Goal: Task Accomplishment & Management: Manage account settings

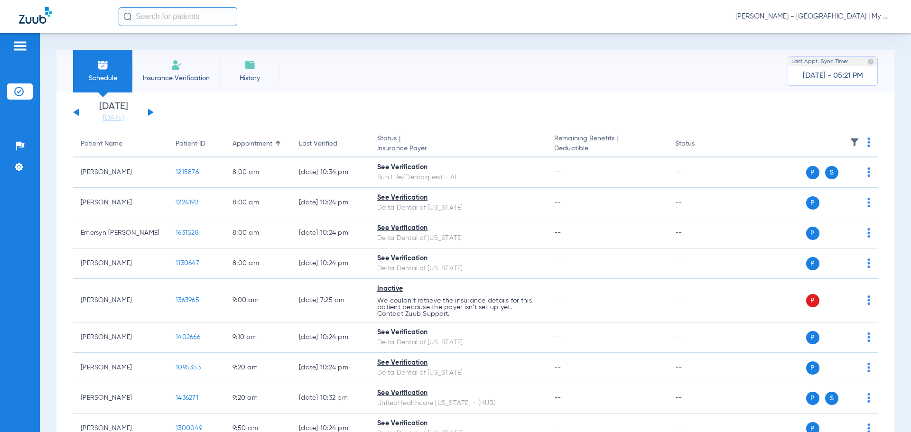
click at [813, 17] on span "[PERSON_NAME] - [GEOGRAPHIC_DATA] | My Community Dental Centers" at bounding box center [814, 16] width 157 height 9
click at [850, 36] on span "Account Selection" at bounding box center [856, 33] width 53 height 7
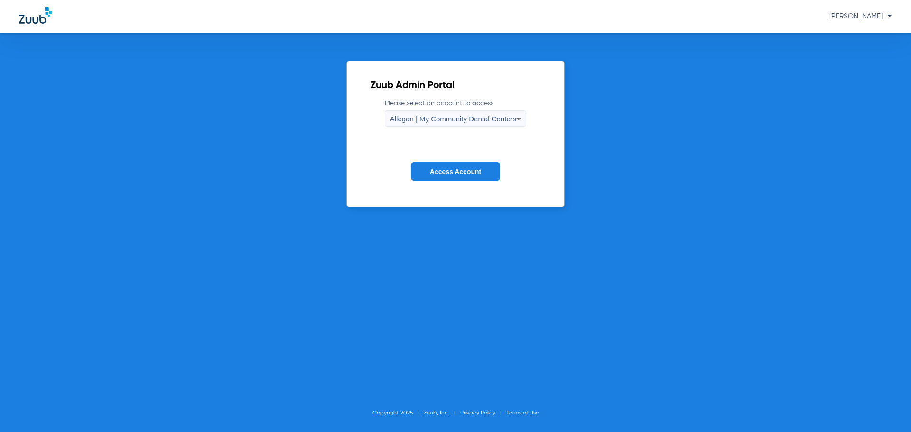
click at [475, 120] on span "Allegan | My Community Dental Centers" at bounding box center [453, 119] width 127 height 8
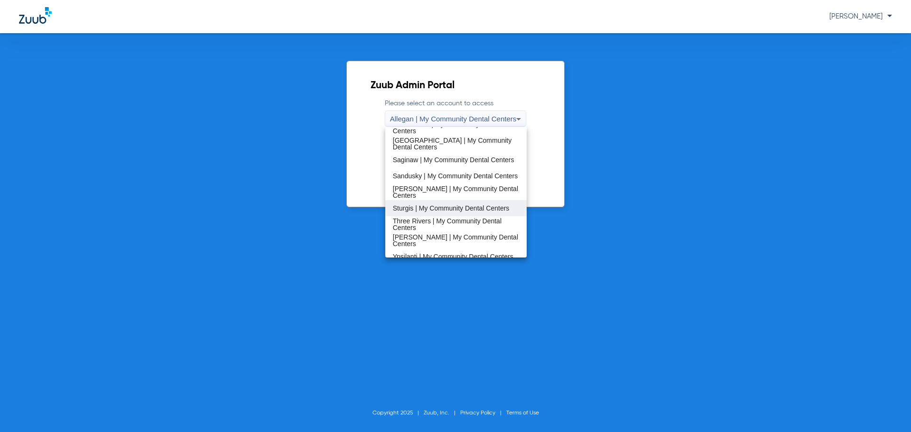
scroll to position [305, 0]
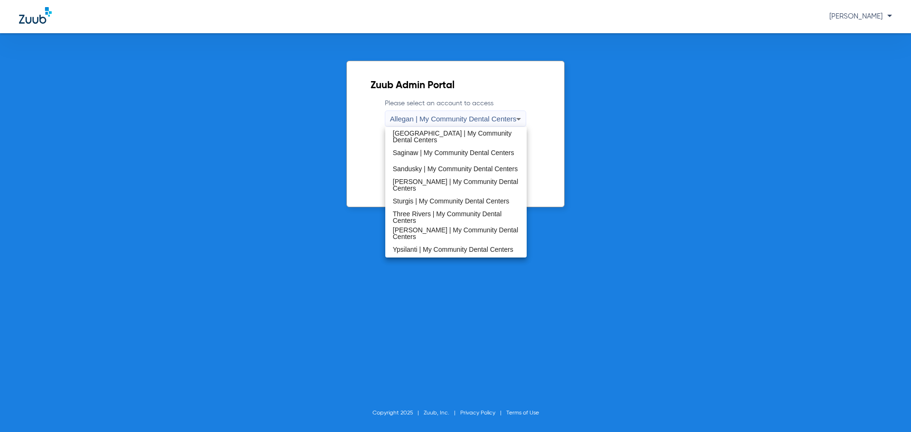
drag, startPoint x: 444, startPoint y: 189, endPoint x: 441, endPoint y: 185, distance: 5.8
click at [444, 189] on mat-option "[PERSON_NAME] | My Community Dental Centers" at bounding box center [456, 185] width 142 height 16
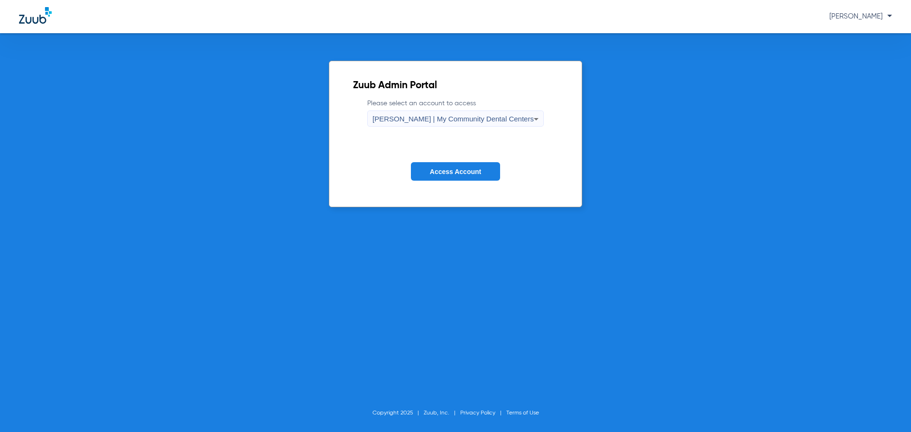
click at [440, 180] on button "Access Account" at bounding box center [455, 171] width 89 height 19
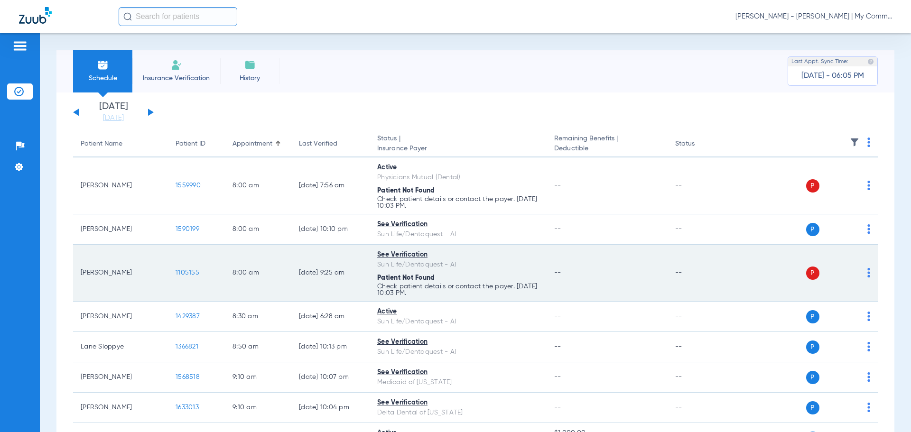
click at [89, 274] on td "Devin Vanmeter" at bounding box center [120, 273] width 95 height 57
click at [192, 271] on span "1105155" at bounding box center [188, 273] width 24 height 7
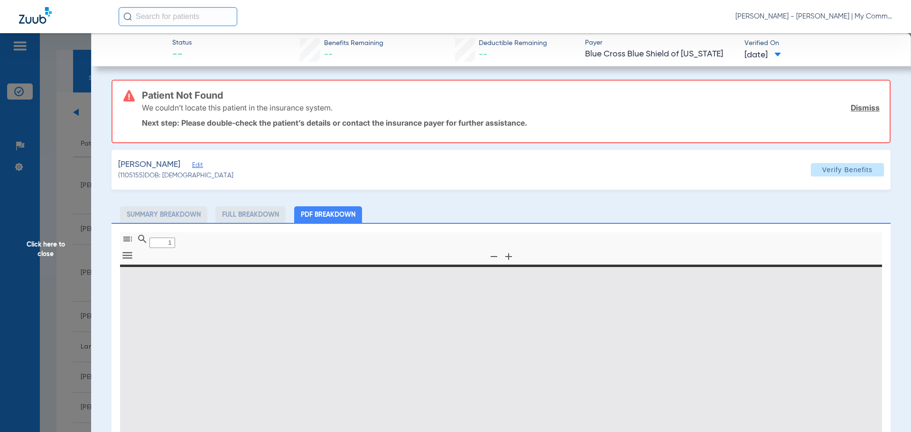
type input "0"
select select "page-width"
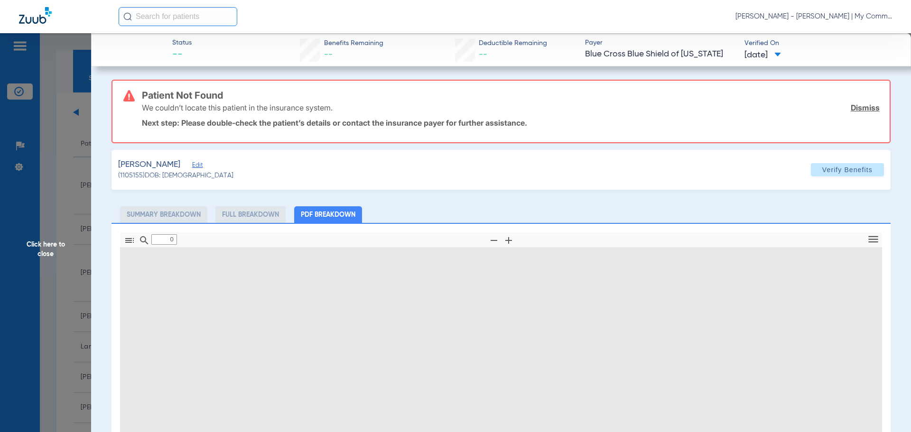
type input "1"
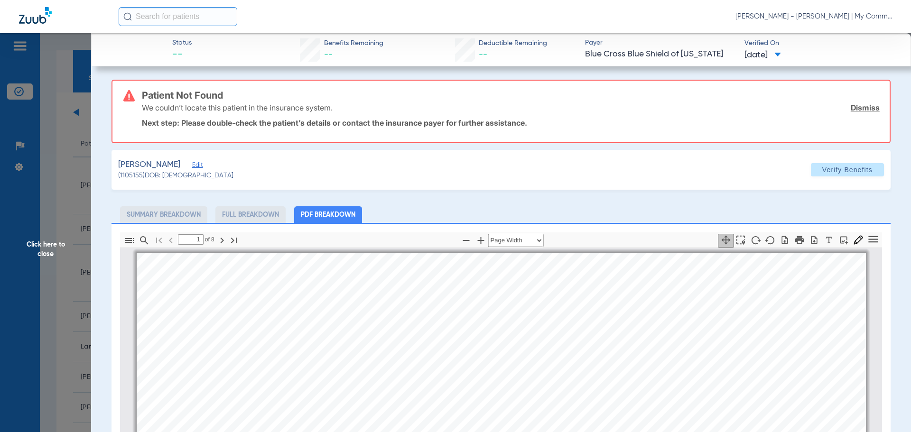
scroll to position [5, 0]
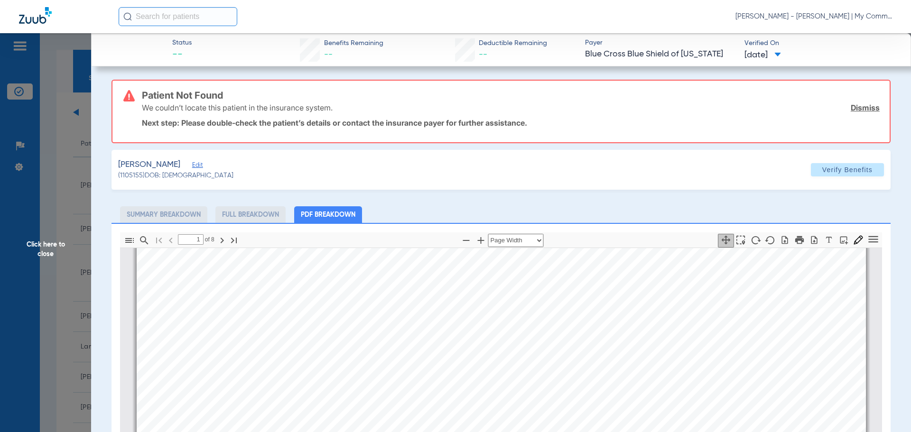
click at [38, 239] on span "Click here to close" at bounding box center [45, 249] width 91 height 432
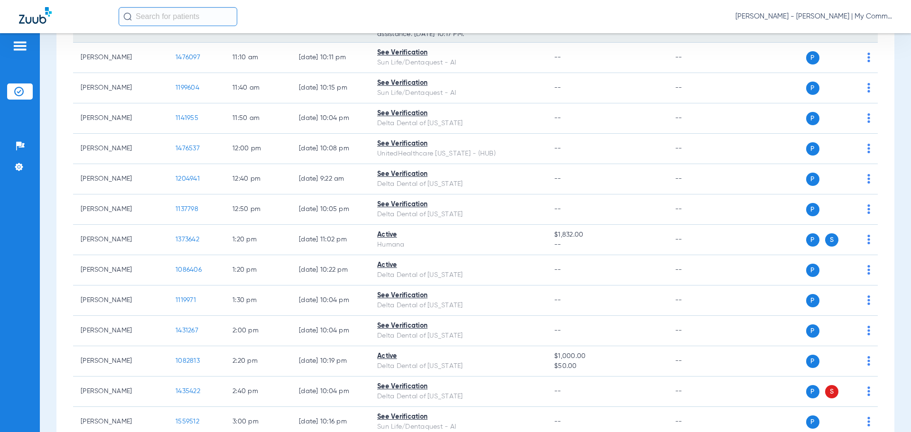
scroll to position [665, 0]
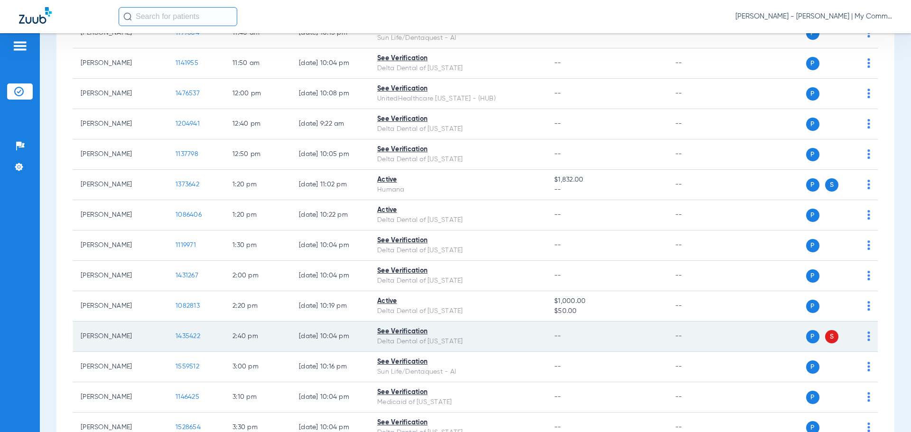
click at [191, 334] on span "1435422" at bounding box center [188, 336] width 25 height 7
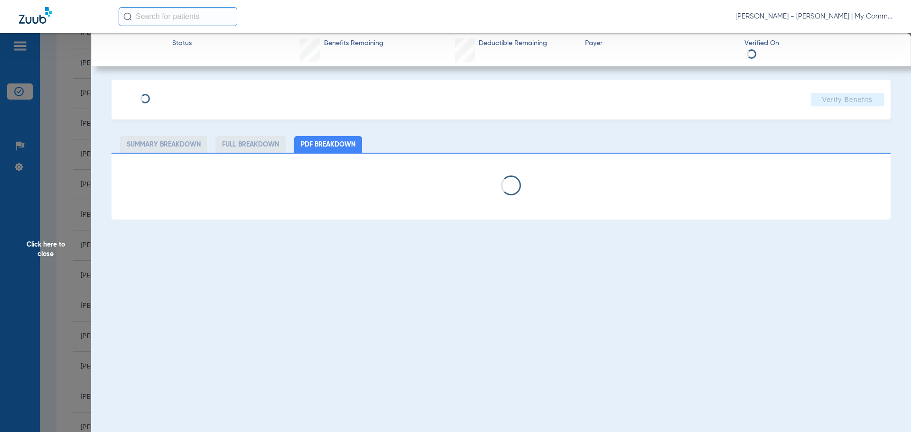
select select "page-width"
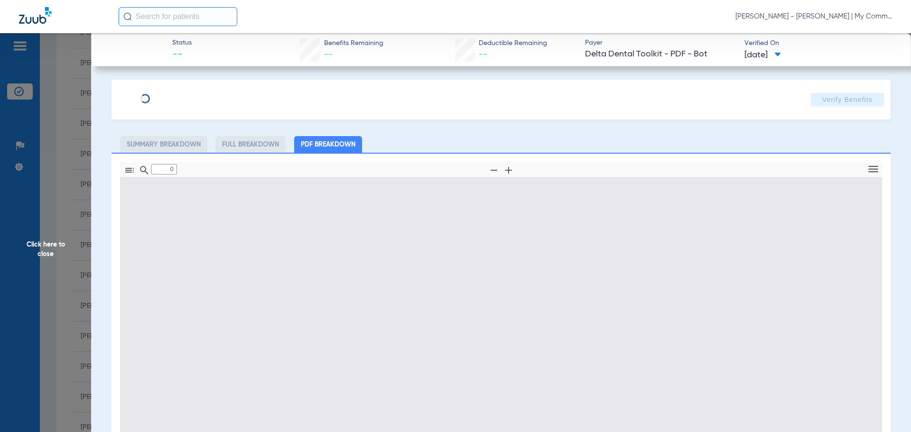
type input "1"
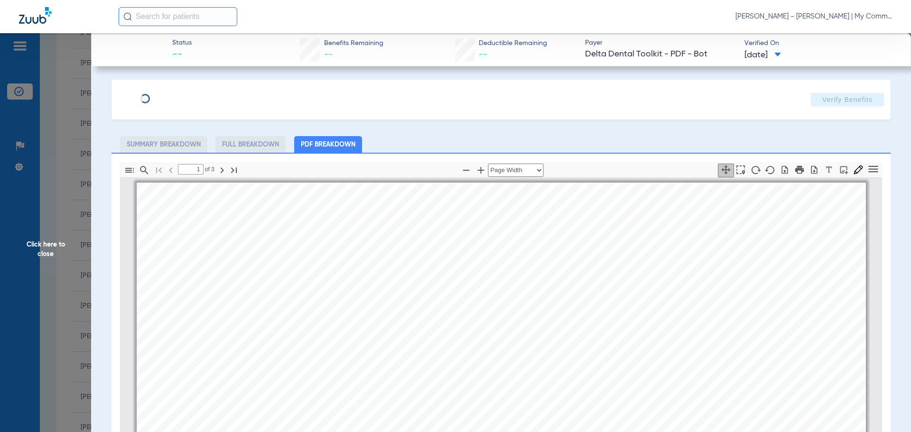
scroll to position [5, 0]
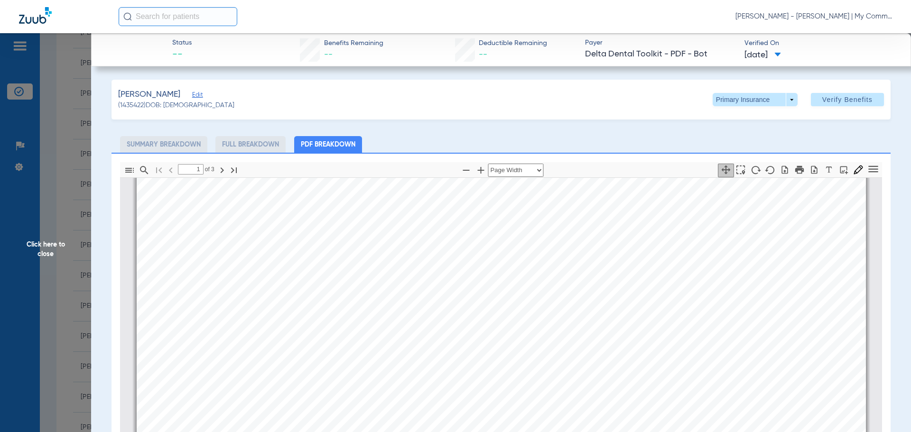
drag, startPoint x: 52, startPoint y: 247, endPoint x: 94, endPoint y: 241, distance: 42.2
click at [52, 247] on span "Click here to close" at bounding box center [45, 249] width 91 height 432
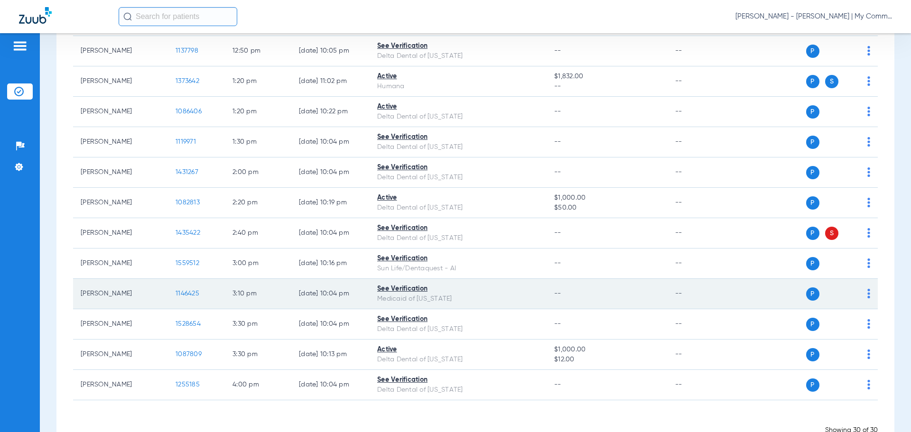
scroll to position [797, 0]
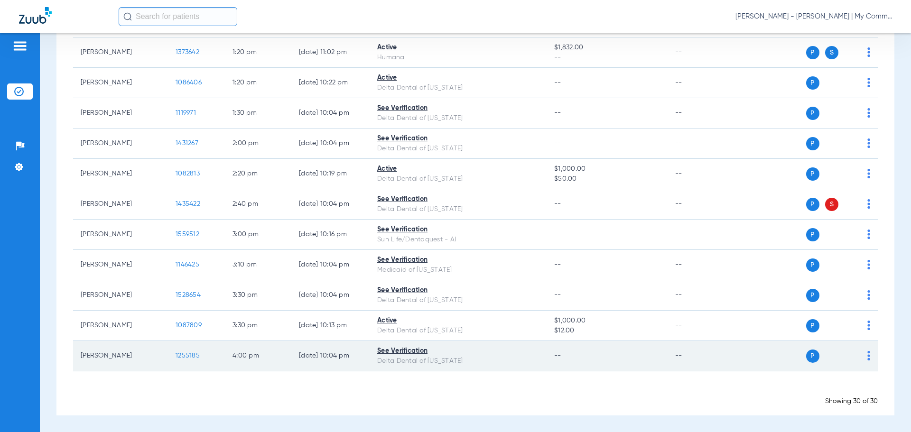
click at [183, 354] on span "1255185" at bounding box center [188, 356] width 24 height 7
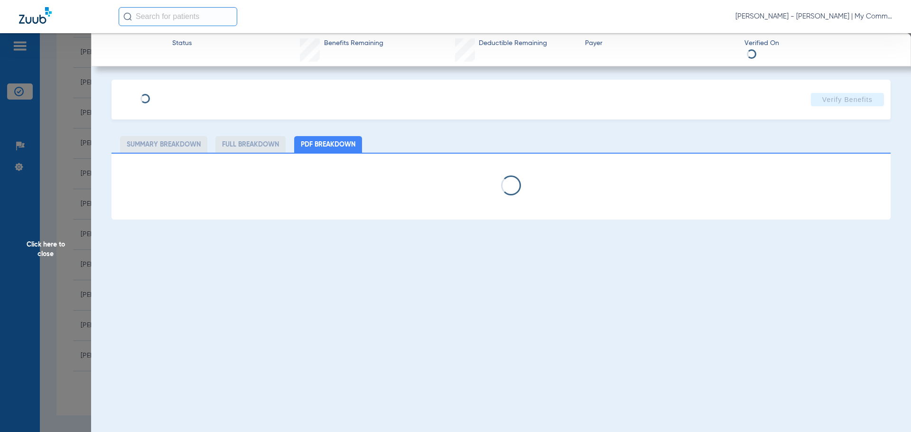
select select "page-width"
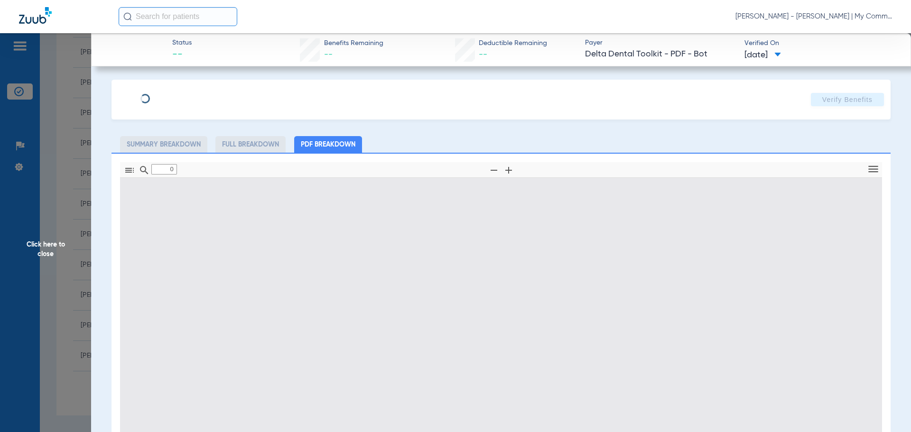
type input "1"
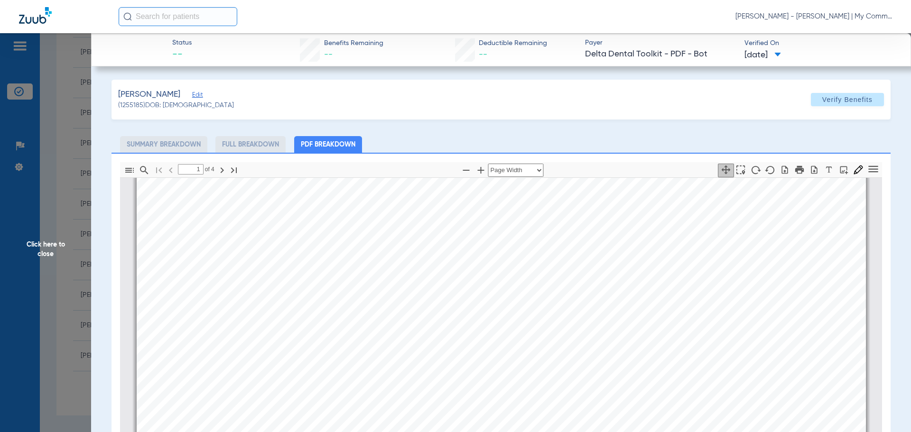
scroll to position [195, 0]
click at [51, 241] on span "Click here to close" at bounding box center [45, 249] width 91 height 432
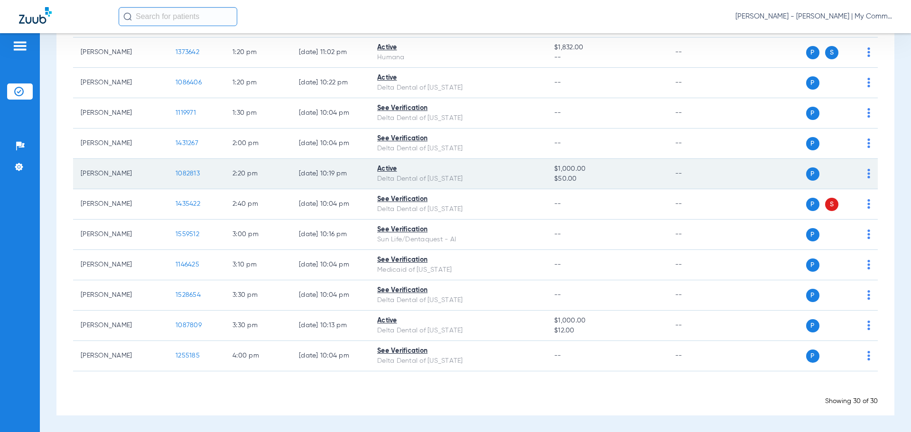
scroll to position [607, 0]
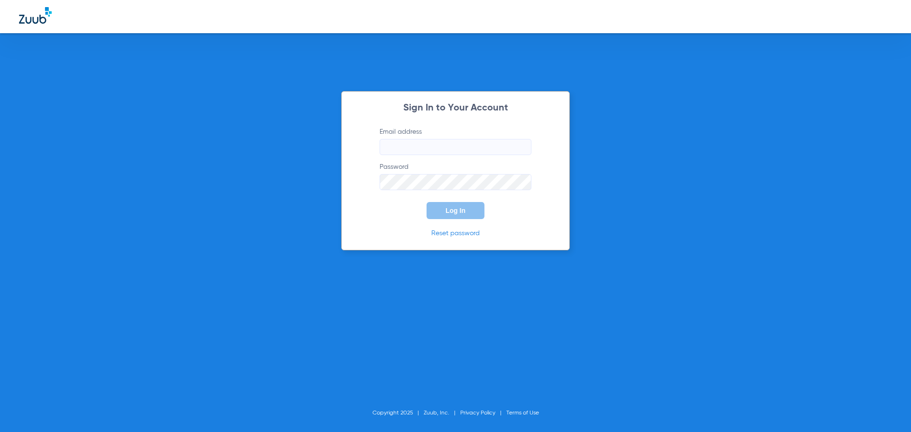
type input "[EMAIL_ADDRESS][DOMAIN_NAME]"
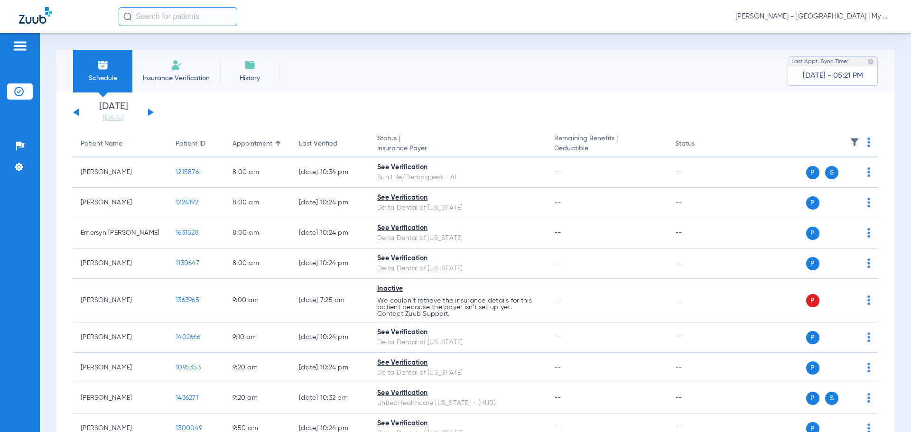
click at [773, 19] on span "[PERSON_NAME] - [GEOGRAPHIC_DATA] | My Community Dental Centers" at bounding box center [814, 16] width 157 height 9
click at [848, 39] on button "Account Selection" at bounding box center [857, 33] width 68 height 19
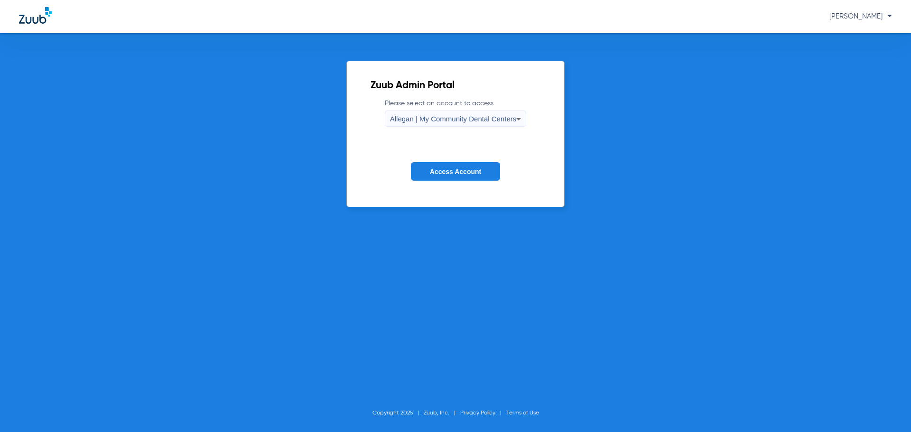
click at [464, 107] on label "Please select an account to access Allegan | My Community Dental Centers" at bounding box center [456, 113] width 142 height 28
click at [463, 116] on span "Allegan | My Community Dental Centers" at bounding box center [453, 119] width 127 height 8
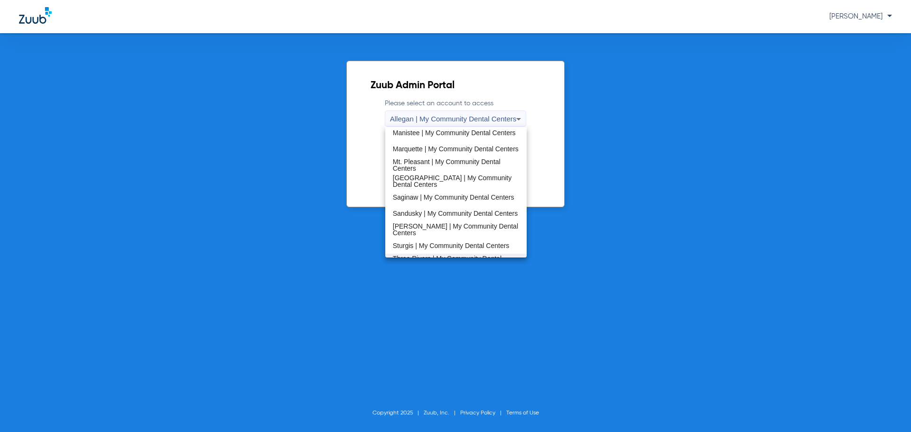
scroll to position [305, 0]
click at [424, 200] on span "Sturgis | My Community Dental Centers" at bounding box center [451, 201] width 117 height 7
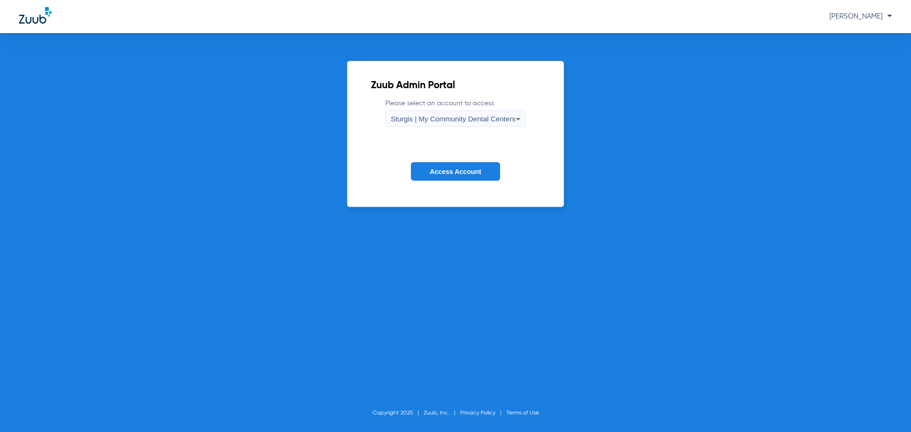
click at [434, 161] on form "Please select an account to access Sturgis | My Community Dental Centers Access…" at bounding box center [455, 147] width 169 height 96
click at [435, 168] on span "Access Account" at bounding box center [455, 172] width 51 height 8
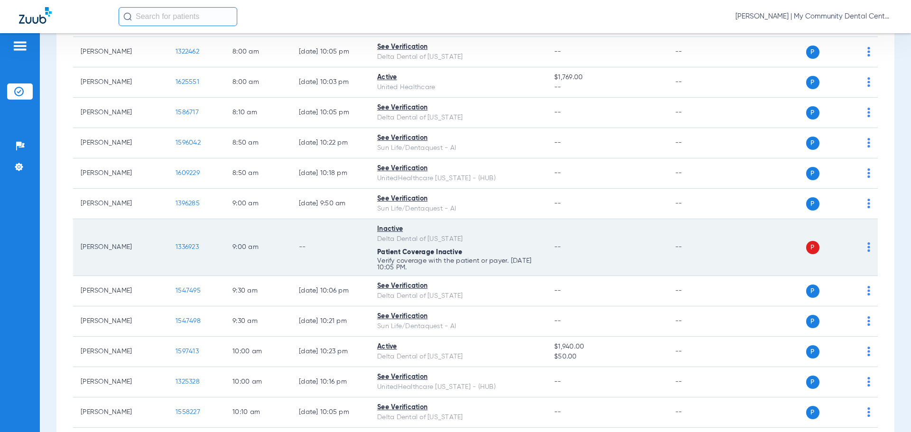
scroll to position [237, 0]
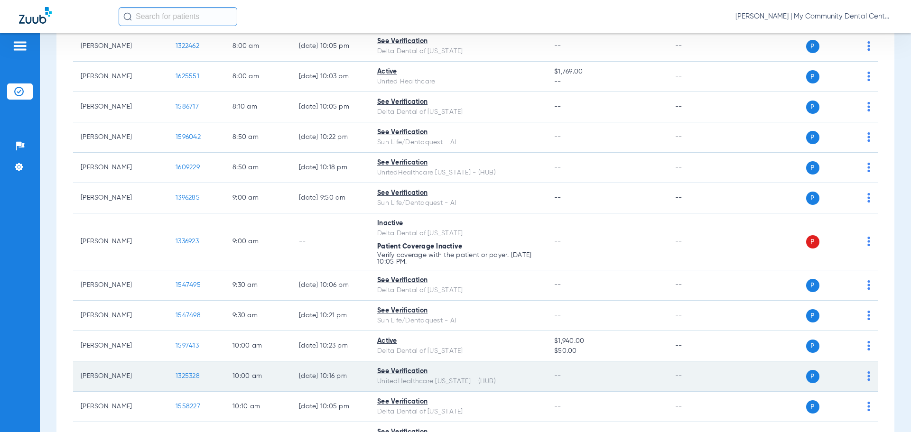
click at [186, 378] on span "1325328" at bounding box center [188, 376] width 24 height 7
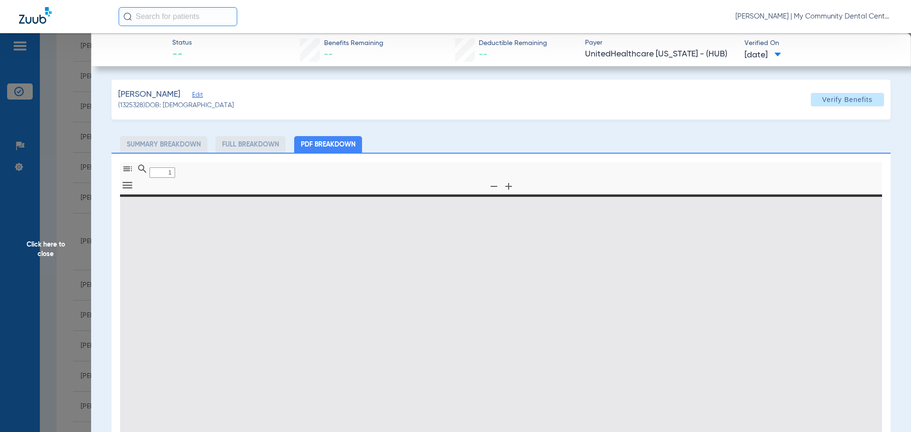
type input "0"
select select "page-width"
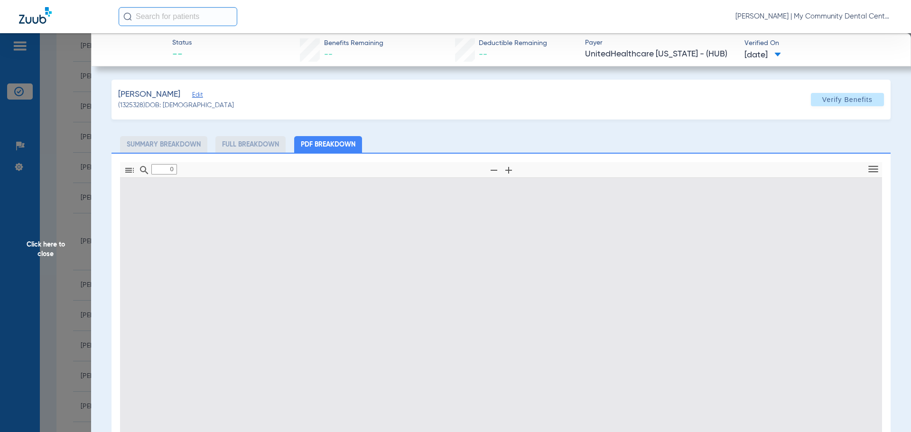
type input "1"
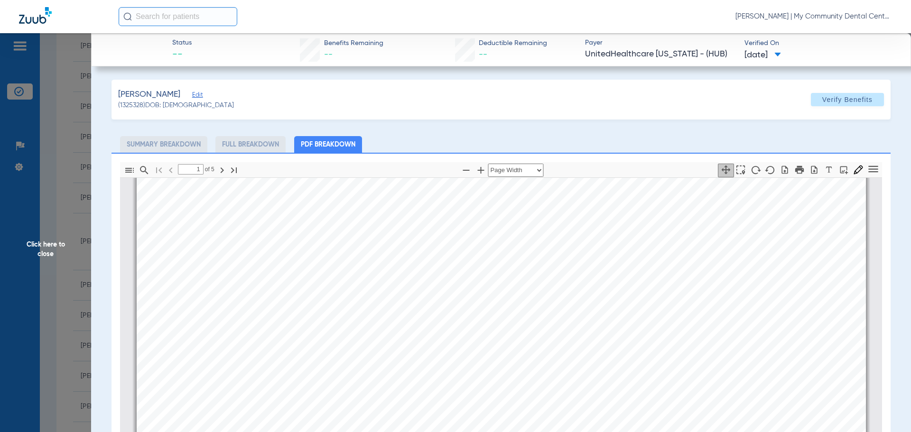
scroll to position [290, 0]
click at [53, 235] on span "Click here to close" at bounding box center [45, 249] width 91 height 432
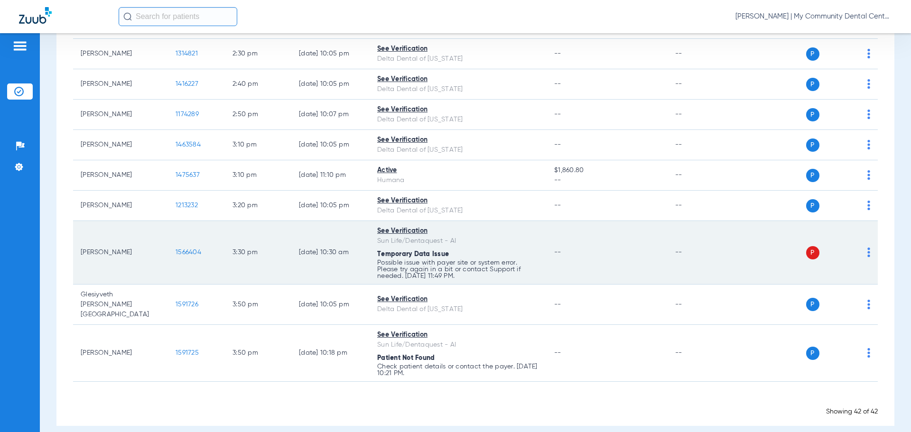
scroll to position [1271, 0]
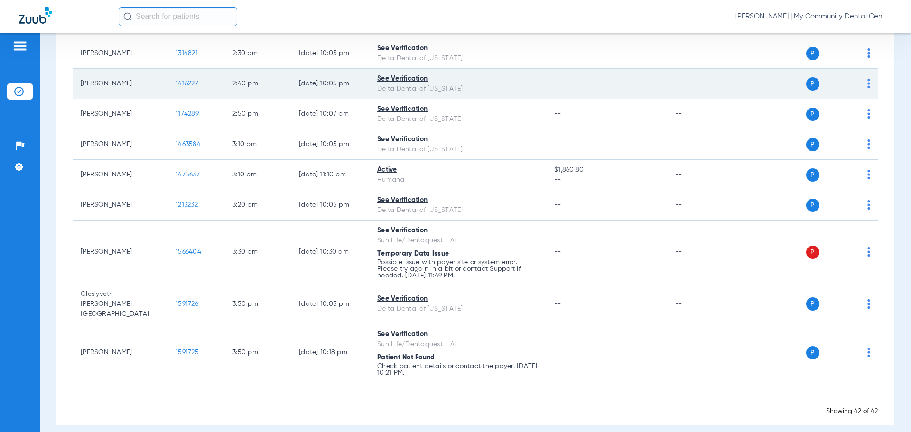
click at [179, 85] on span "1416227" at bounding box center [187, 83] width 23 height 7
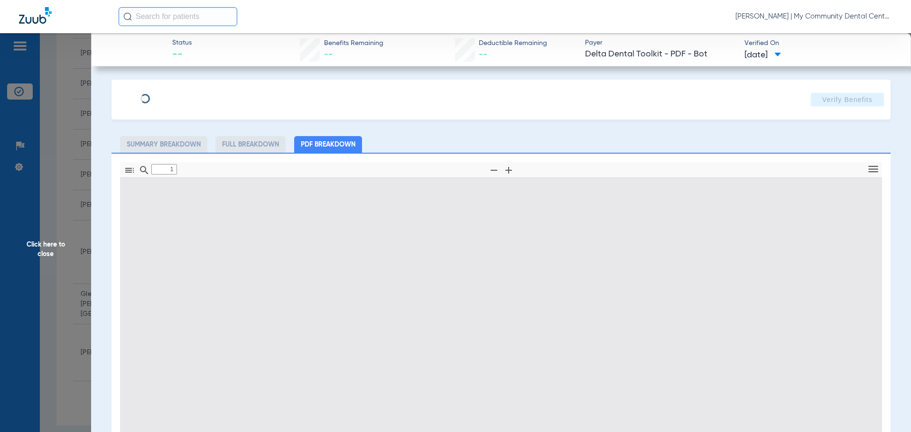
type input "0"
select select "page-width"
type input "1"
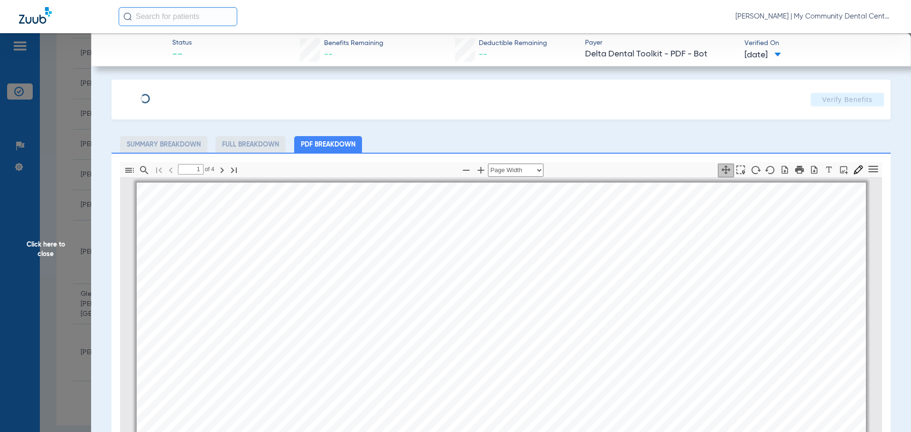
scroll to position [5, 0]
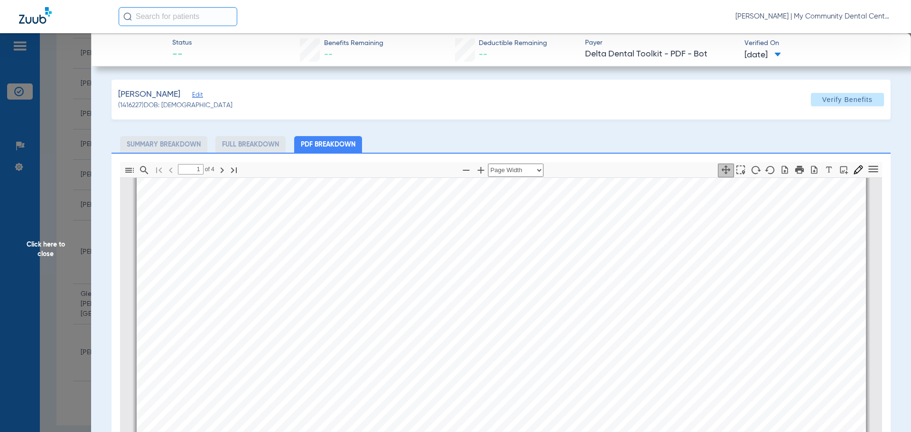
click at [24, 259] on span "Click here to close" at bounding box center [45, 249] width 91 height 432
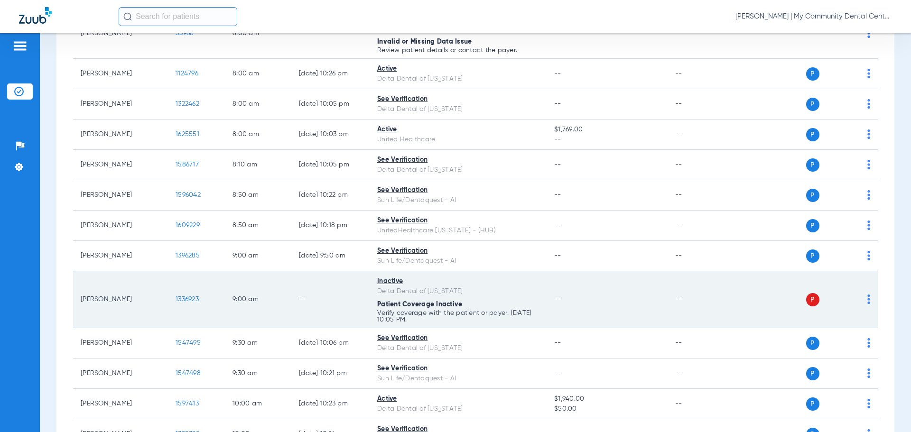
scroll to position [0, 0]
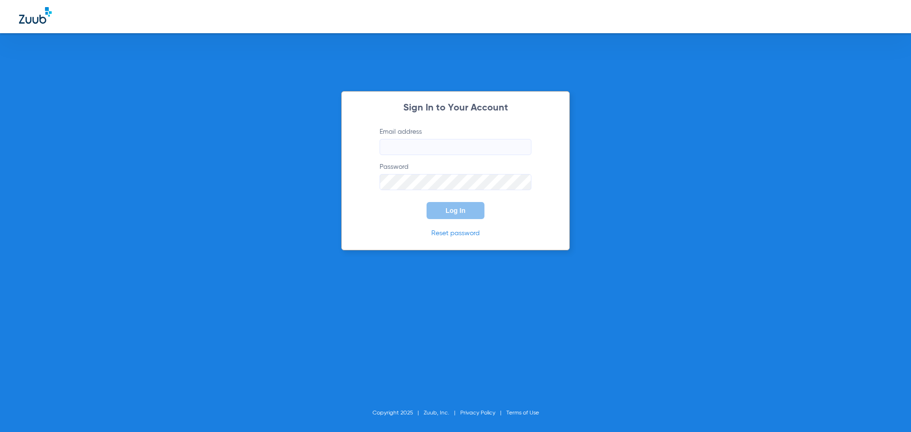
type input "[EMAIL_ADDRESS][DOMAIN_NAME]"
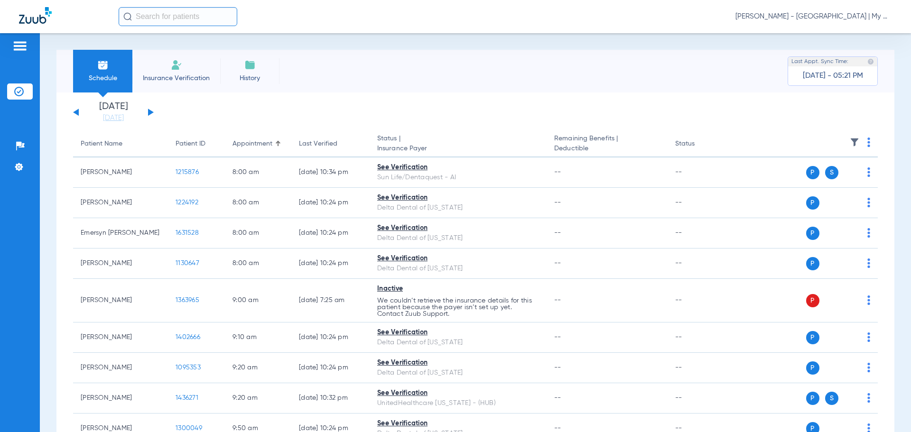
click at [825, 19] on span "[PERSON_NAME] - [GEOGRAPHIC_DATA] | My Community Dental Centers" at bounding box center [814, 16] width 157 height 9
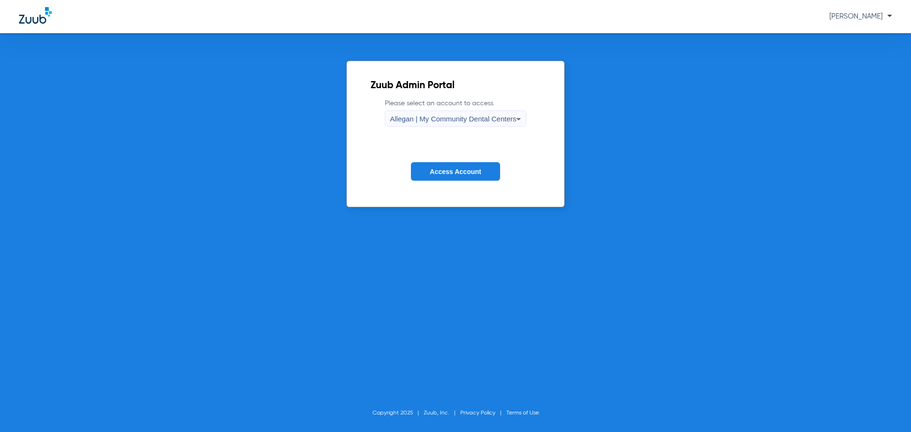
click at [477, 122] on span "Allegan | My Community Dental Centers" at bounding box center [453, 119] width 127 height 8
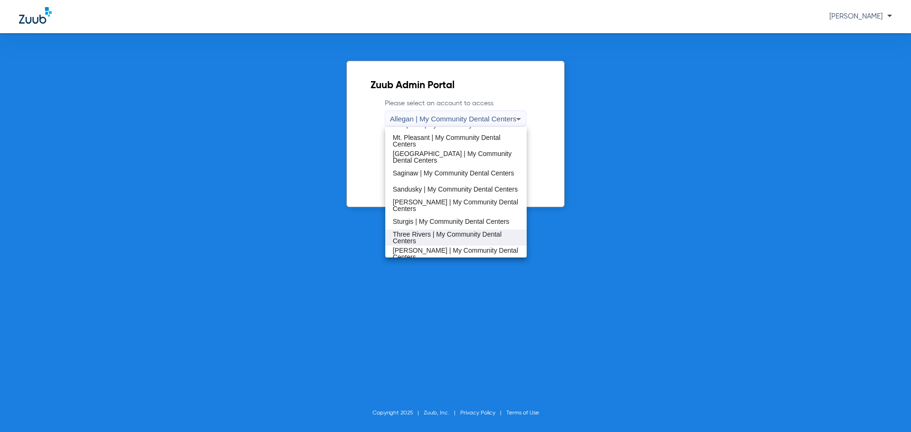
scroll to position [305, 0]
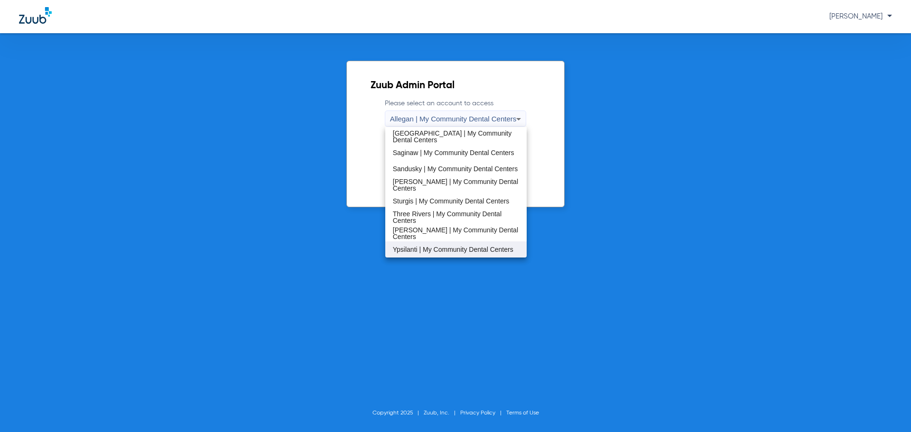
click at [432, 246] on span "Ypsilanti | My Community Dental Centers" at bounding box center [453, 249] width 121 height 7
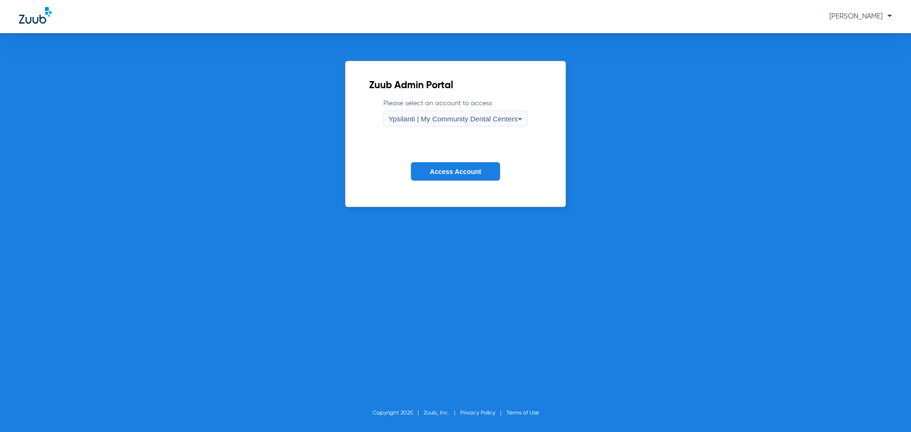
click at [445, 169] on span "Access Account" at bounding box center [455, 172] width 51 height 8
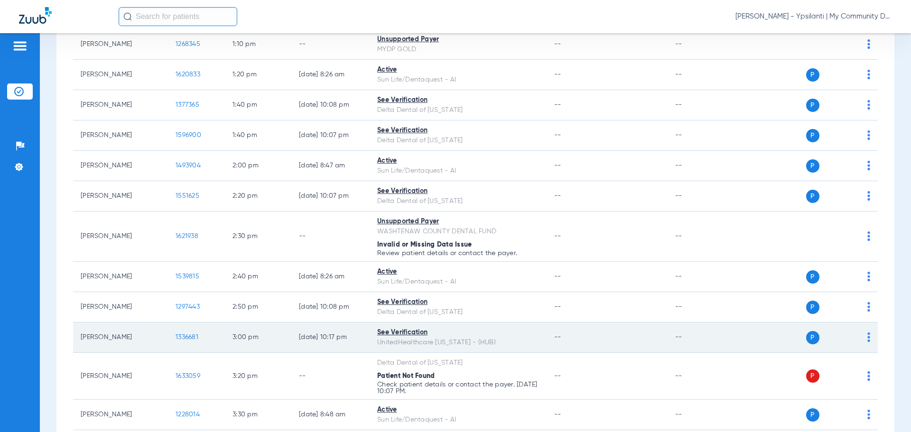
scroll to position [1044, 0]
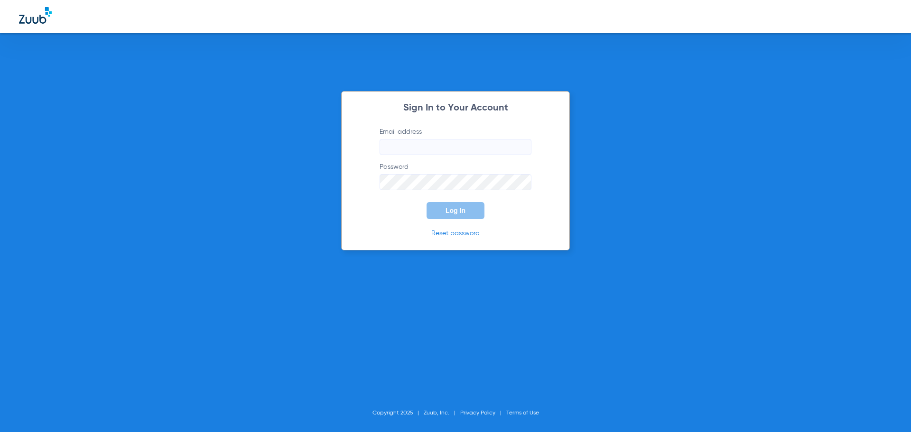
type input "[EMAIL_ADDRESS][DOMAIN_NAME]"
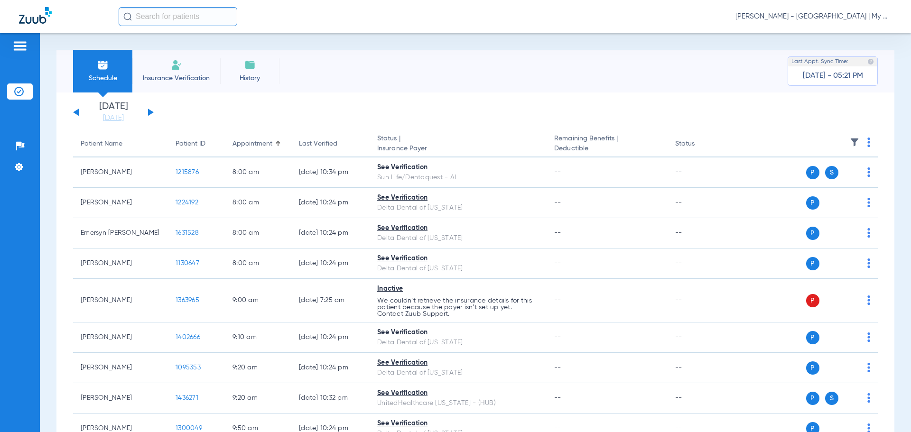
click at [835, 19] on span "[PERSON_NAME] - [GEOGRAPHIC_DATA] | My Community Dental Centers" at bounding box center [814, 16] width 157 height 9
click at [855, 36] on span "Account Selection" at bounding box center [856, 33] width 53 height 7
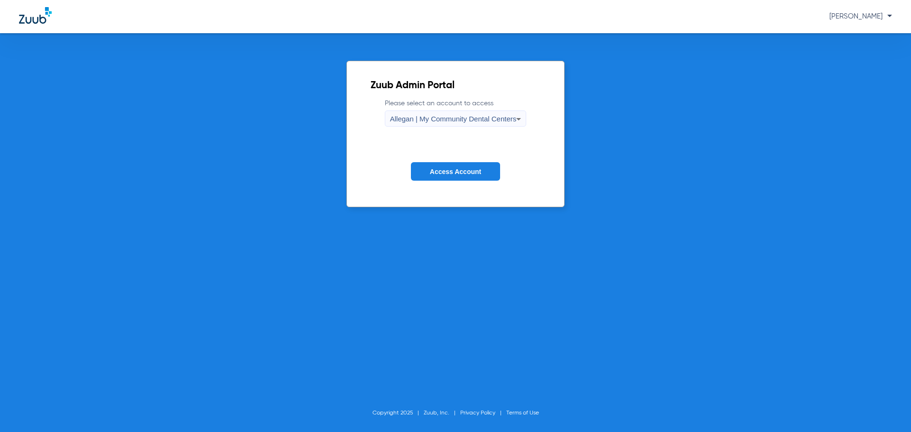
click at [431, 120] on span "Allegan | My Community Dental Centers" at bounding box center [453, 119] width 127 height 8
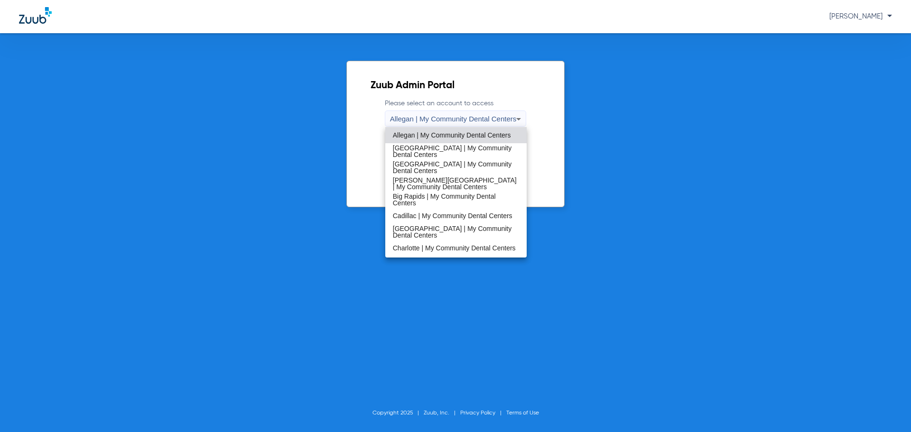
scroll to position [305, 0]
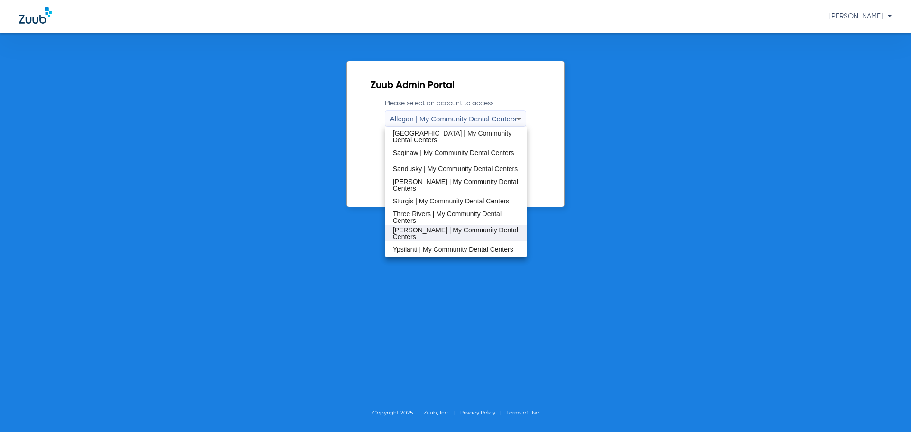
click at [427, 228] on mat-option "[PERSON_NAME] | My Community Dental Centers" at bounding box center [456, 233] width 142 height 16
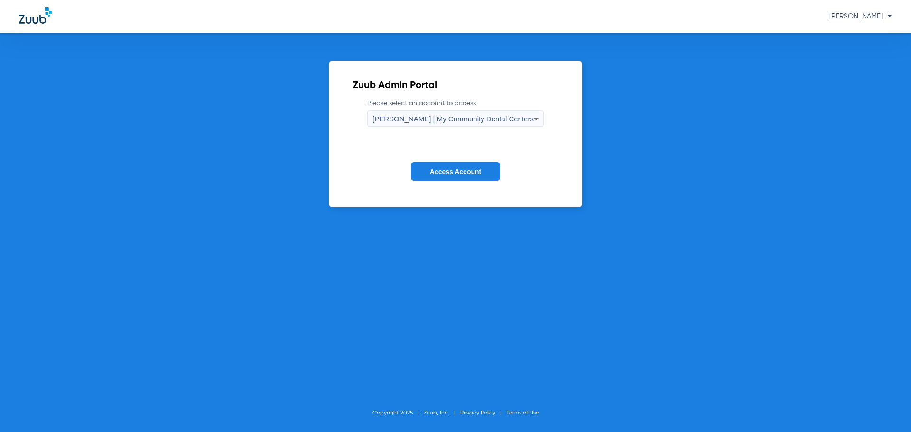
click at [452, 157] on form "Please select an account to access Walker | My Community Dental Centers Access …" at bounding box center [455, 147] width 205 height 96
click at [449, 169] on span "Access Account" at bounding box center [455, 172] width 51 height 8
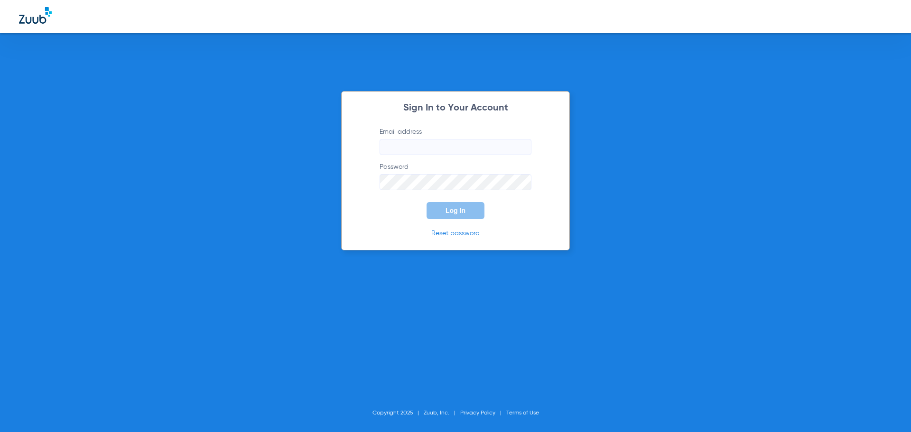
type input "[EMAIL_ADDRESS][DOMAIN_NAME]"
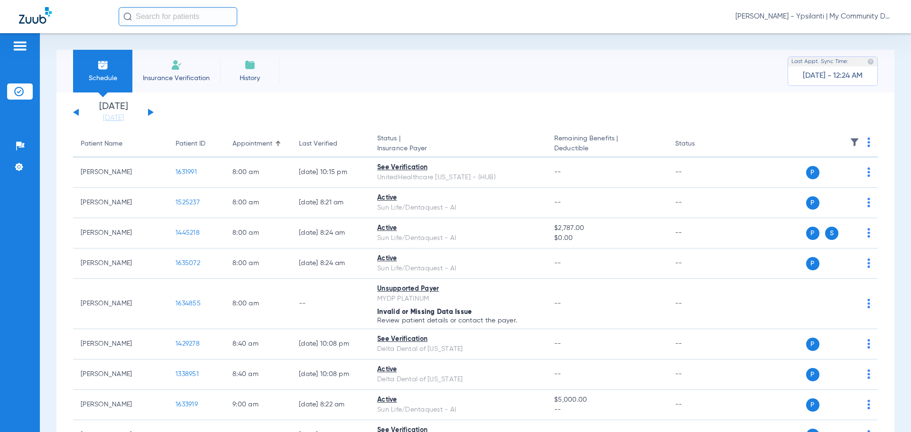
click at [792, 12] on span "[PERSON_NAME] - Ypsilanti | My Community Dental Centers" at bounding box center [814, 16] width 157 height 9
click at [869, 38] on button "Account Selection" at bounding box center [857, 33] width 68 height 19
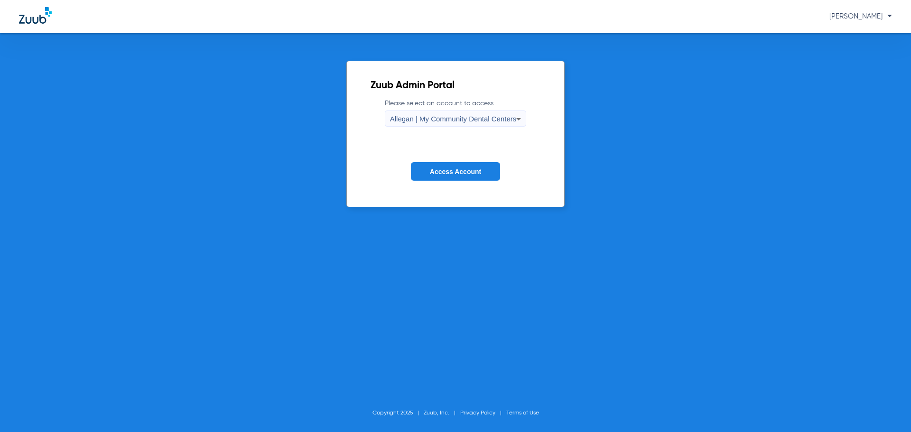
click at [479, 124] on div "Allegan | My Community Dental Centers" at bounding box center [453, 119] width 127 height 16
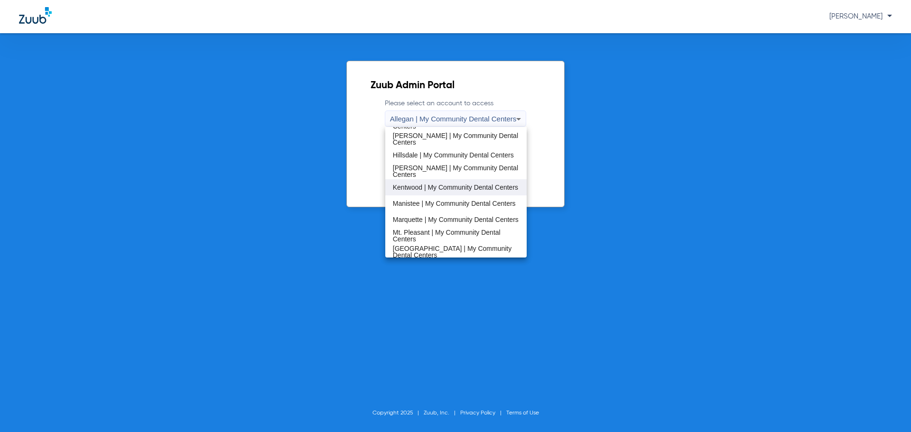
scroll to position [95, 0]
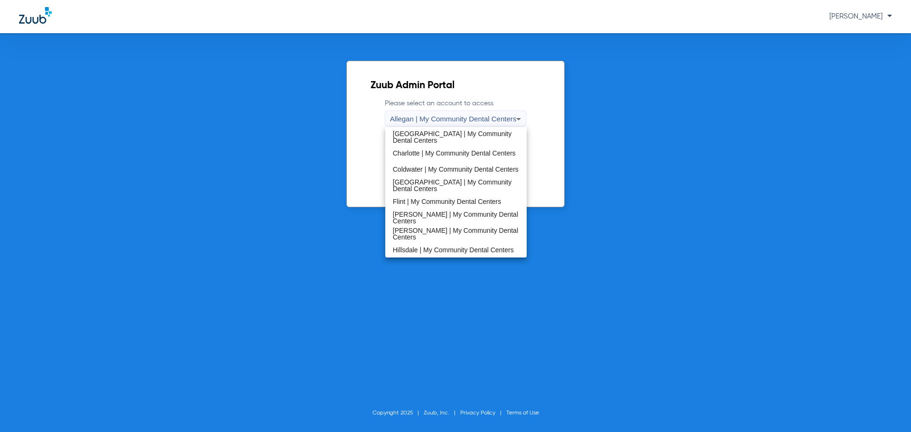
click at [406, 248] on span "Hillsdale | My Community Dental Centers" at bounding box center [453, 250] width 121 height 7
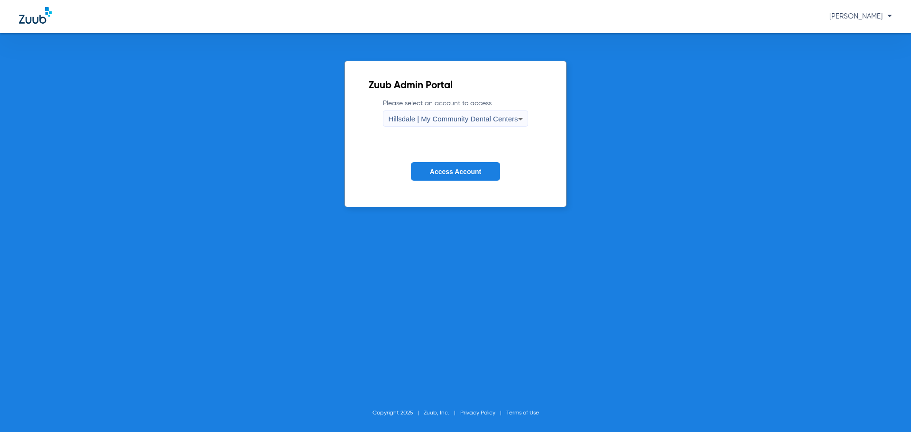
click at [426, 179] on button "Access Account" at bounding box center [455, 171] width 89 height 19
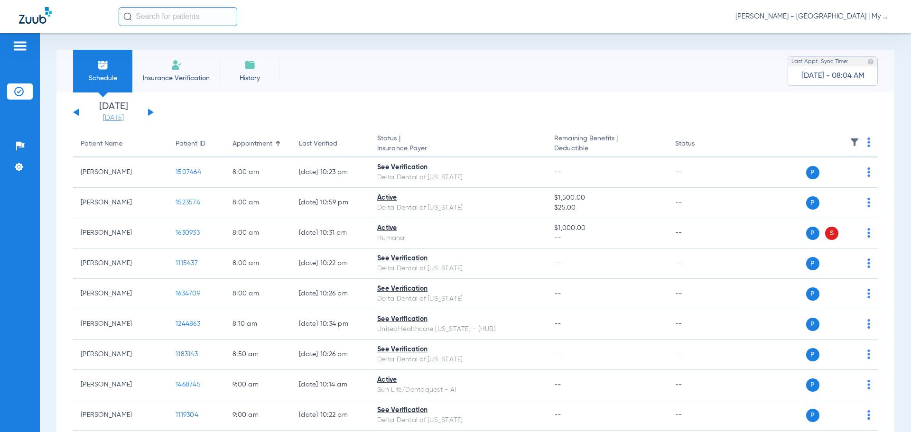
click at [121, 121] on link "[DATE]" at bounding box center [113, 117] width 57 height 9
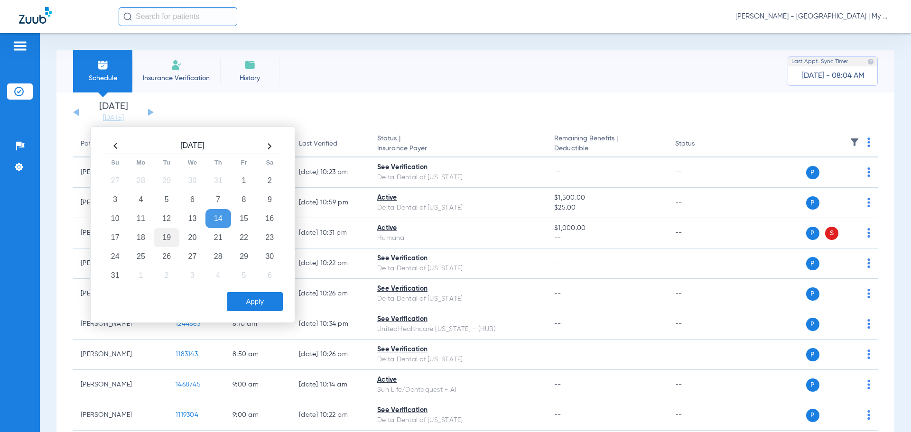
click at [167, 238] on td "19" at bounding box center [167, 237] width 26 height 19
click at [241, 299] on button "Apply" at bounding box center [255, 301] width 56 height 19
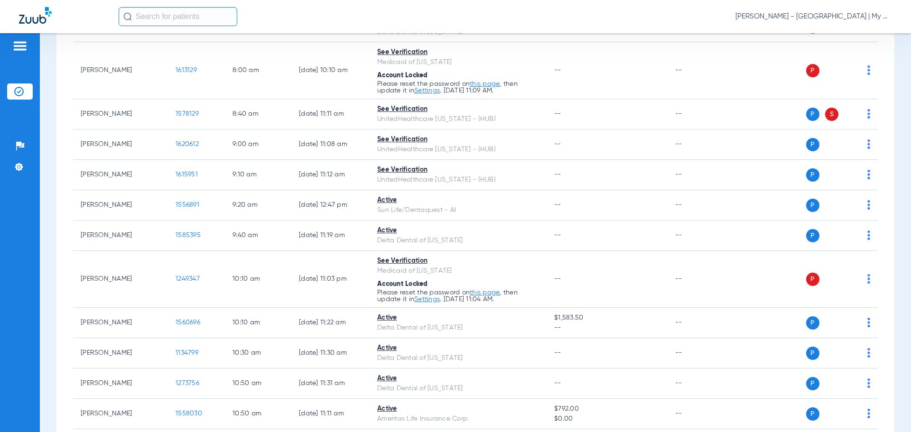
scroll to position [190, 0]
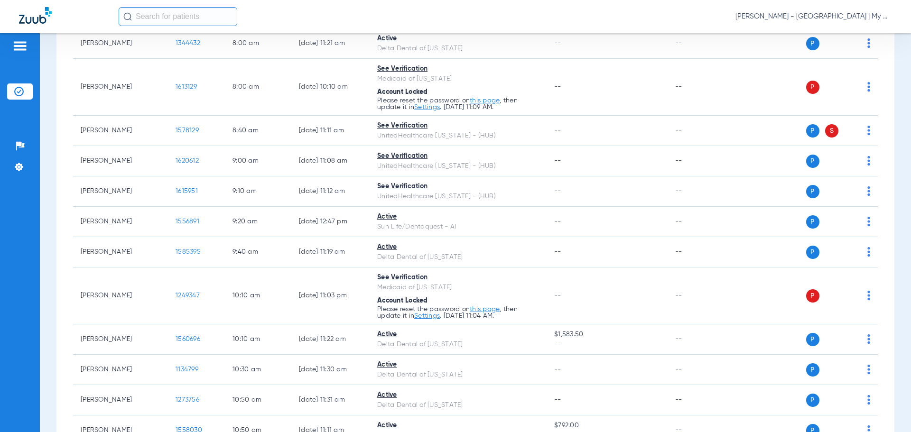
click at [28, 201] on div "Patients Insurance Verification Setup Help Center Settings" at bounding box center [20, 249] width 40 height 432
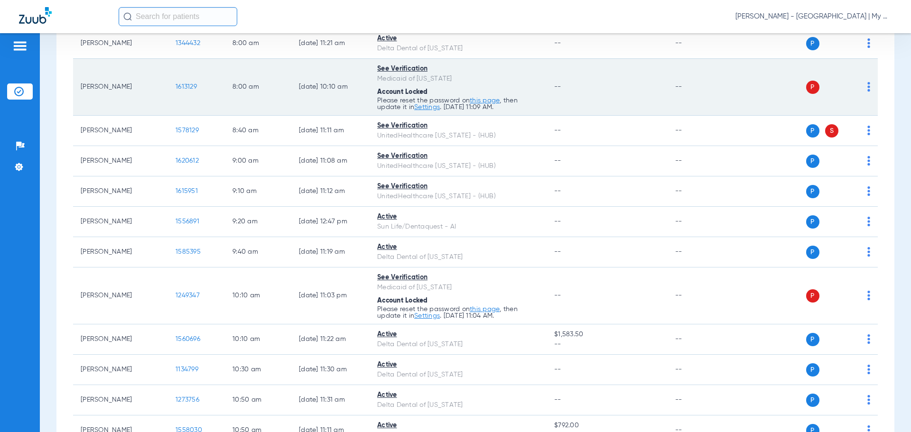
click at [868, 86] on img at bounding box center [869, 86] width 3 height 9
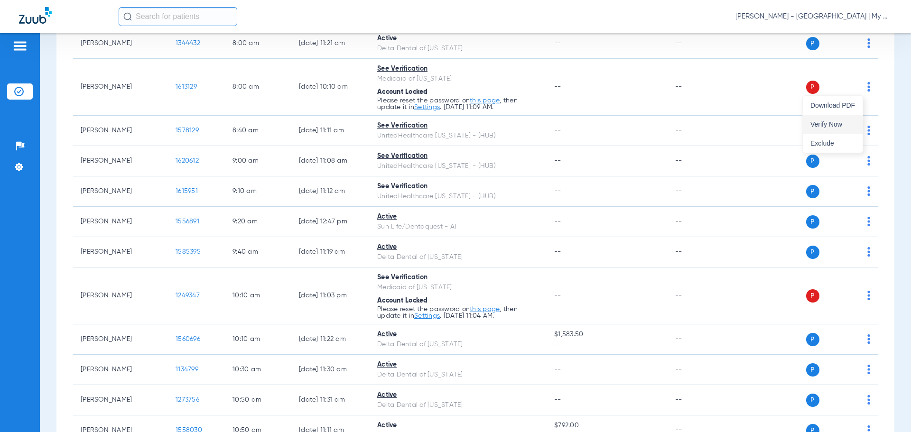
click at [855, 124] on span "Verify Now" at bounding box center [833, 124] width 45 height 7
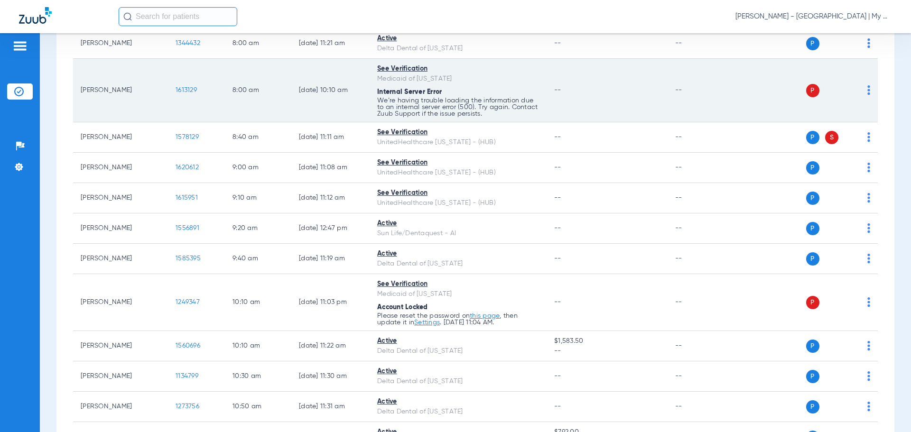
click at [868, 93] on img at bounding box center [869, 89] width 3 height 9
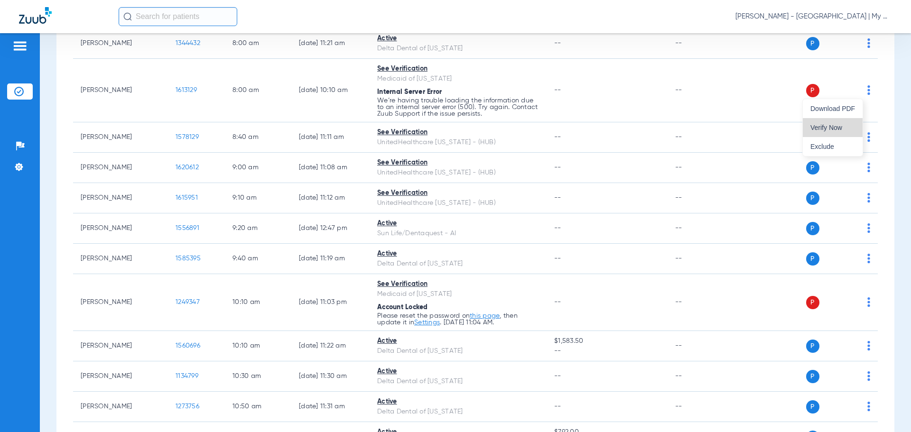
click at [824, 129] on span "Verify Now" at bounding box center [833, 127] width 45 height 7
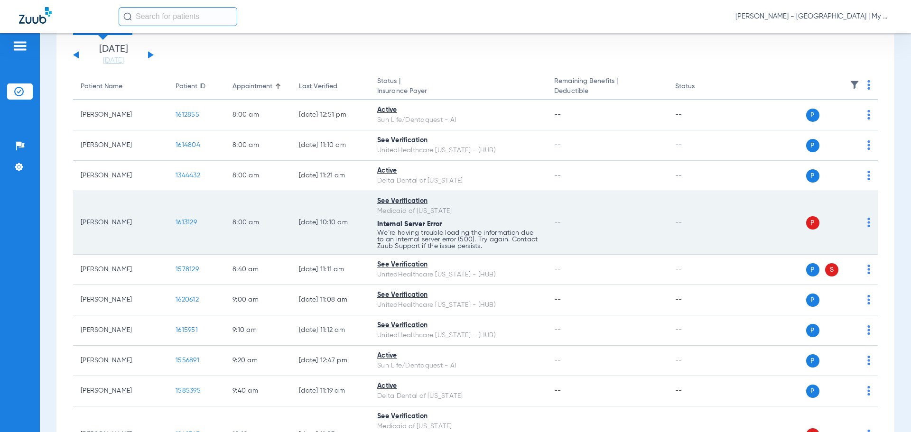
scroll to position [0, 0]
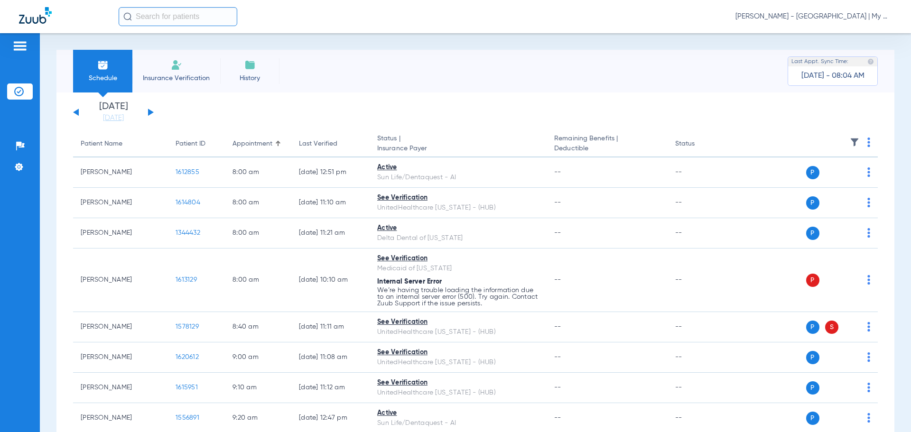
click at [843, 16] on span "Carly Noble - Hillsdale | My Community Dental Centers" at bounding box center [814, 16] width 157 height 9
click at [852, 51] on span "Log out" at bounding box center [856, 52] width 53 height 7
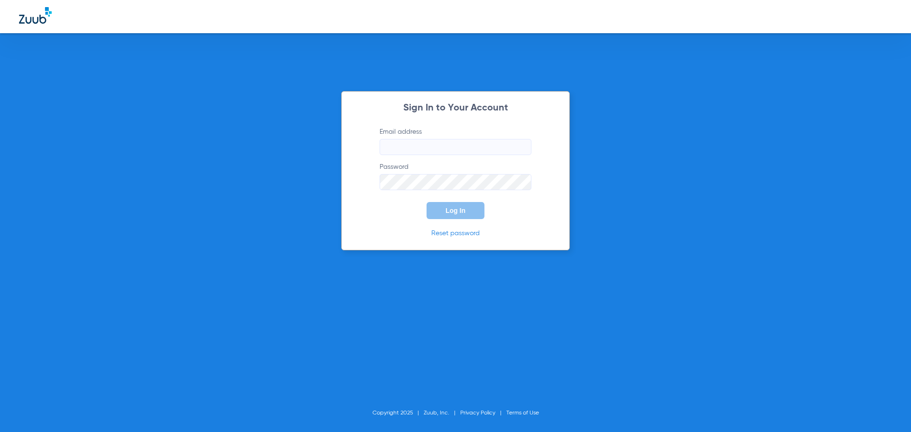
type input "[EMAIL_ADDRESS][DOMAIN_NAME]"
click at [454, 215] on button "Log In" at bounding box center [456, 210] width 58 height 17
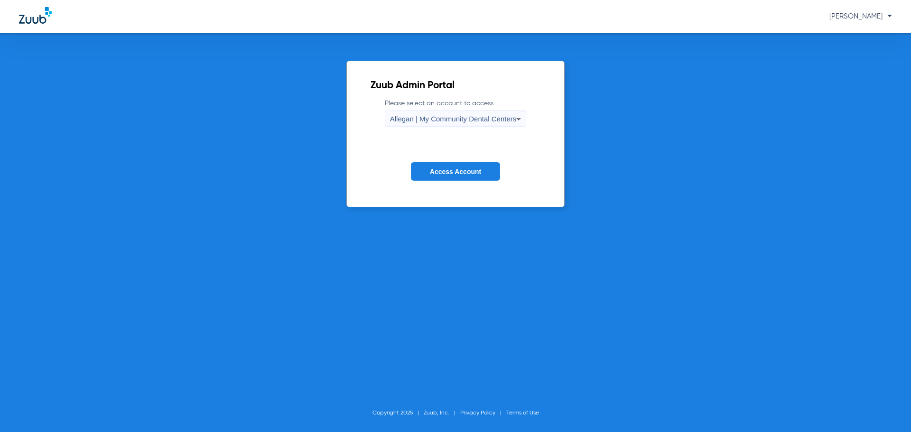
click at [410, 118] on span "Allegan | My Community Dental Centers" at bounding box center [453, 119] width 127 height 8
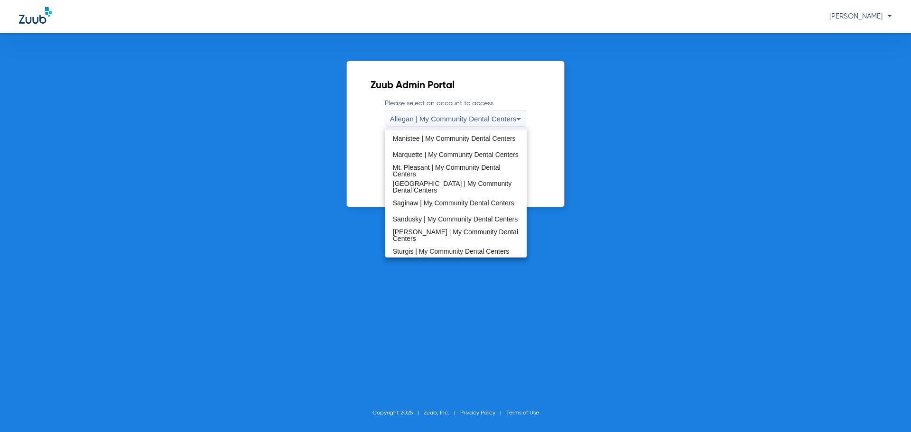
scroll to position [210, 0]
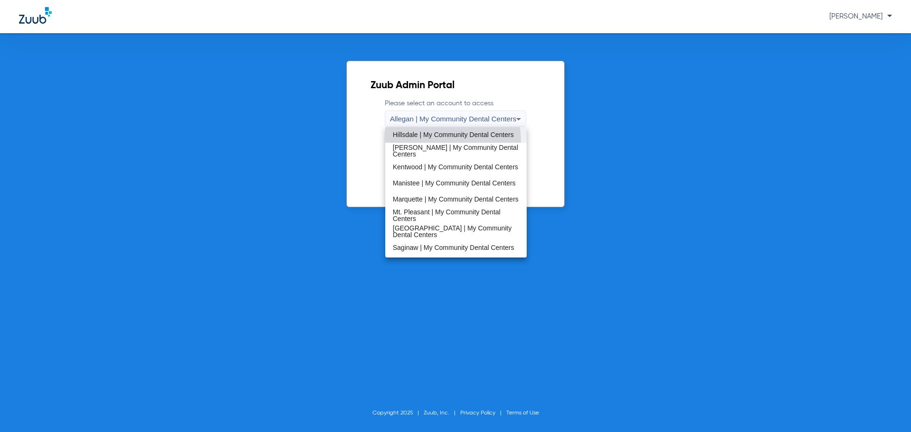
click at [422, 138] on span "Hillsdale | My Community Dental Centers" at bounding box center [453, 134] width 121 height 7
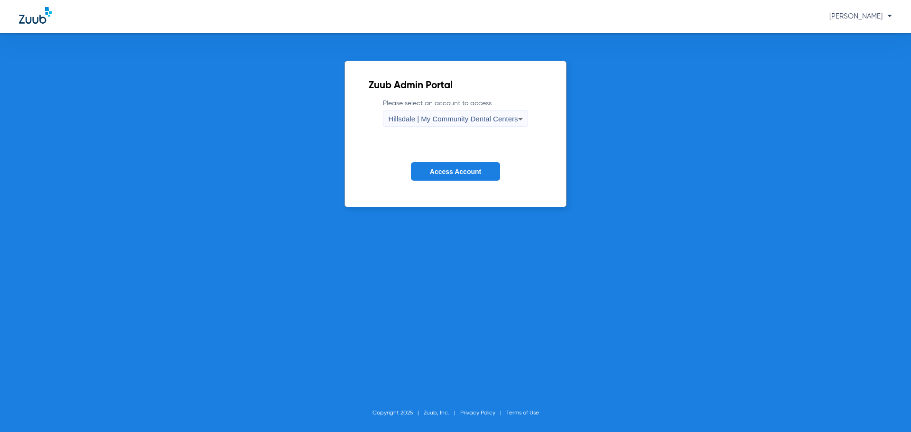
click at [450, 170] on span "Access Account" at bounding box center [455, 172] width 51 height 8
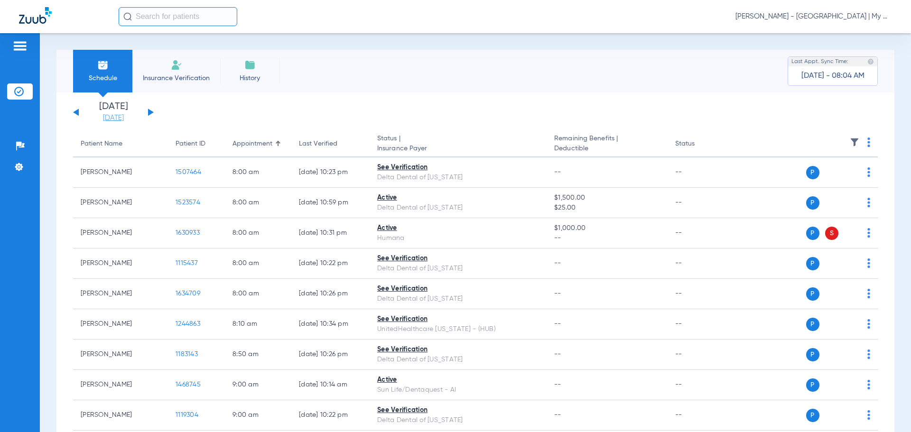
drag, startPoint x: 124, startPoint y: 118, endPoint x: 126, endPoint y: 122, distance: 5.1
click at [124, 118] on link "[DATE]" at bounding box center [113, 117] width 57 height 9
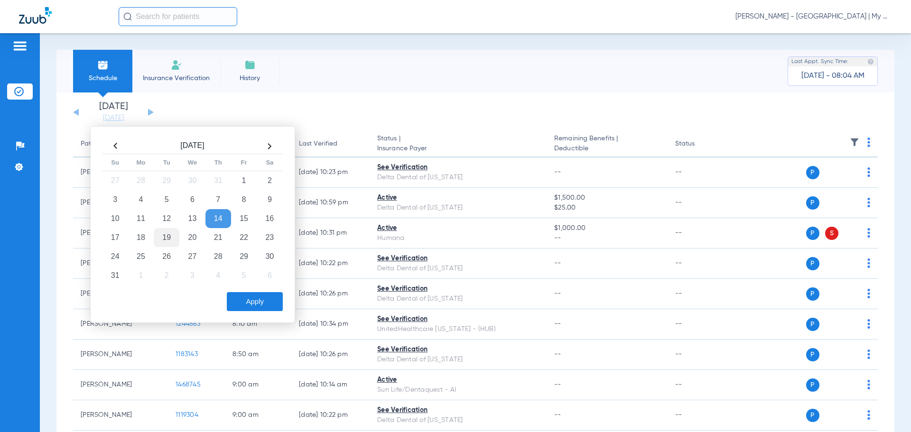
click at [154, 239] on td "19" at bounding box center [167, 237] width 26 height 19
click at [244, 290] on div "Apply" at bounding box center [191, 300] width 183 height 24
click at [247, 295] on button "Apply" at bounding box center [255, 301] width 56 height 19
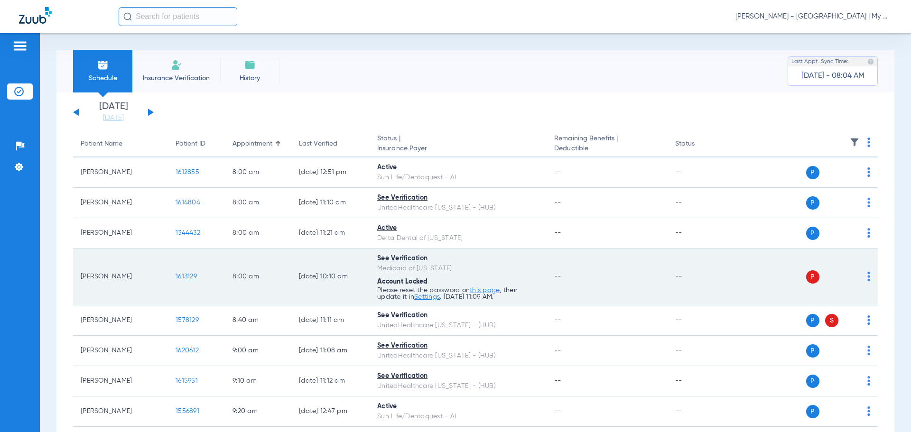
click at [863, 283] on div "P S" at bounding box center [801, 277] width 139 height 13
click at [859, 278] on div "P S" at bounding box center [801, 277] width 139 height 13
click at [864, 275] on td "P S" at bounding box center [805, 277] width 147 height 57
click at [860, 276] on div "P S" at bounding box center [801, 277] width 139 height 13
click at [868, 276] on img at bounding box center [869, 276] width 3 height 9
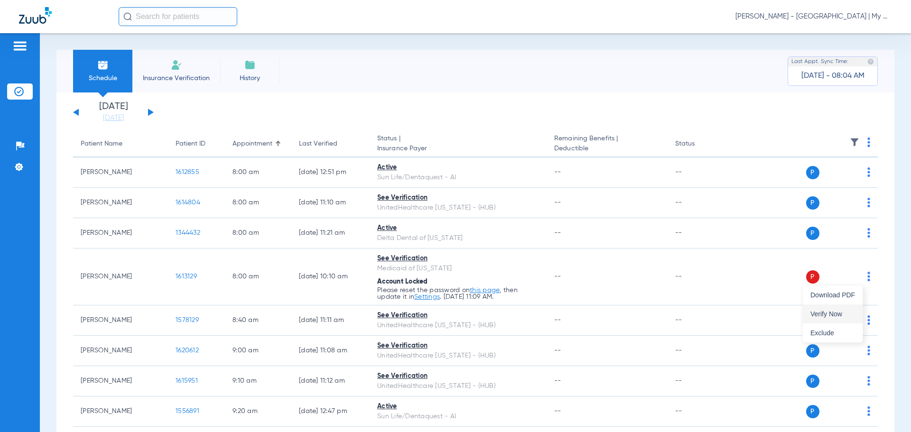
click at [849, 313] on span "Verify Now" at bounding box center [833, 314] width 45 height 7
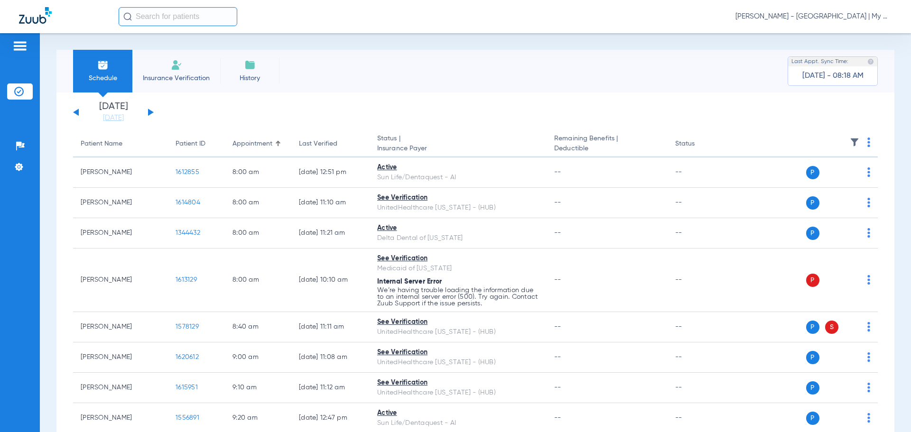
click at [422, 89] on div "Schedule Insurance Verification History Last Appt. Sync Time: Today - 08:18 AM" at bounding box center [475, 71] width 838 height 43
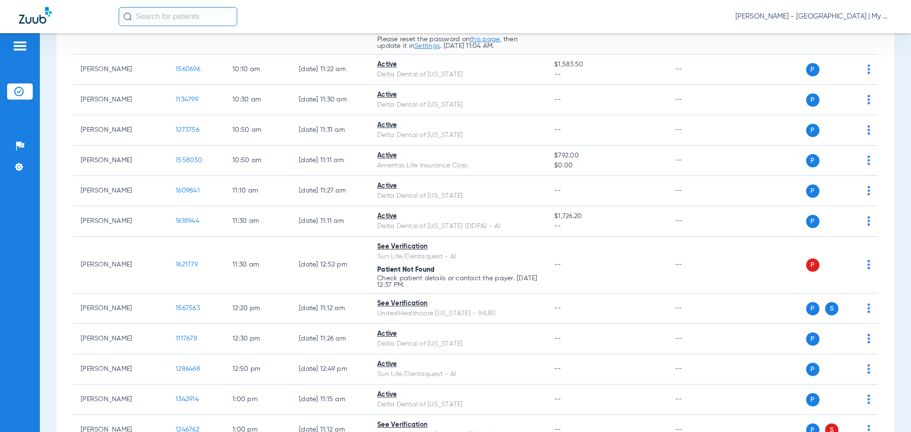
scroll to position [464, 0]
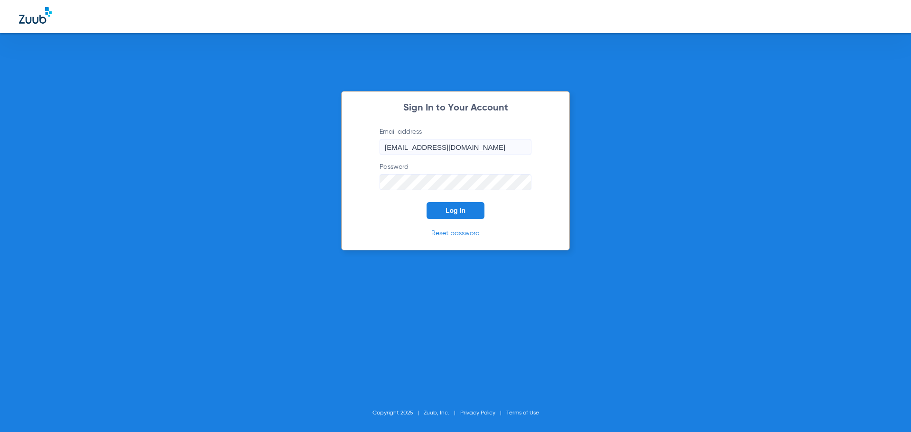
drag, startPoint x: 449, startPoint y: 205, endPoint x: 446, endPoint y: 198, distance: 7.1
click at [449, 205] on button "Log In" at bounding box center [456, 210] width 58 height 17
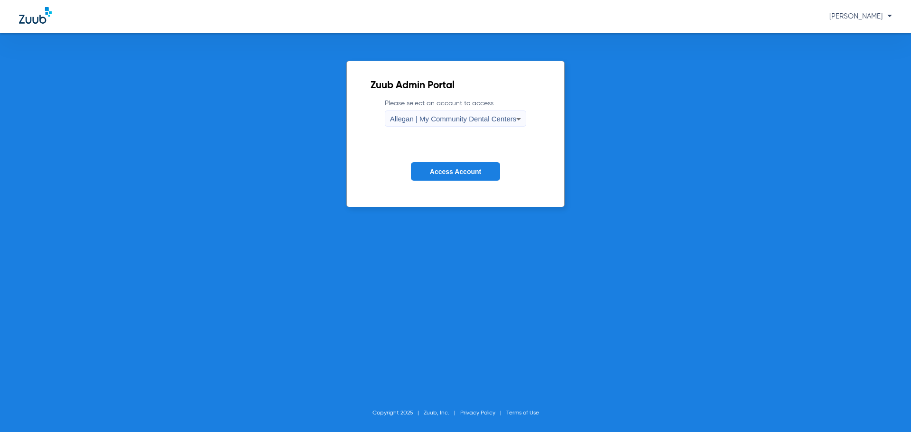
click at [442, 124] on div "Allegan | My Community Dental Centers" at bounding box center [453, 119] width 127 height 16
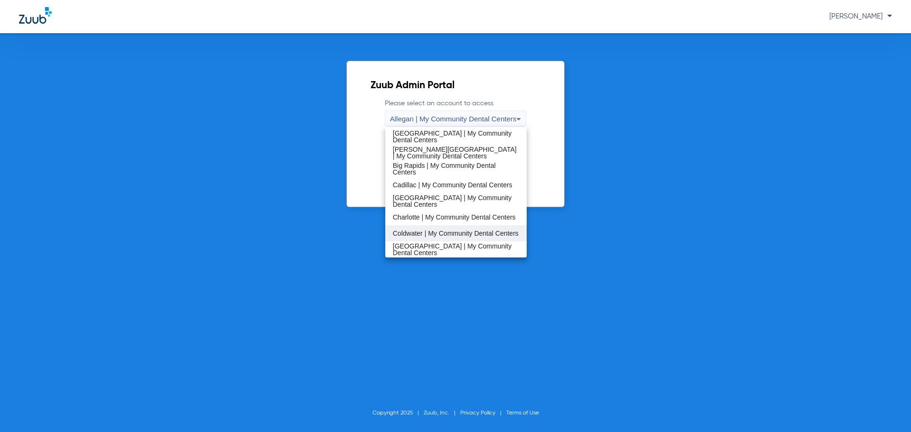
scroll to position [95, 0]
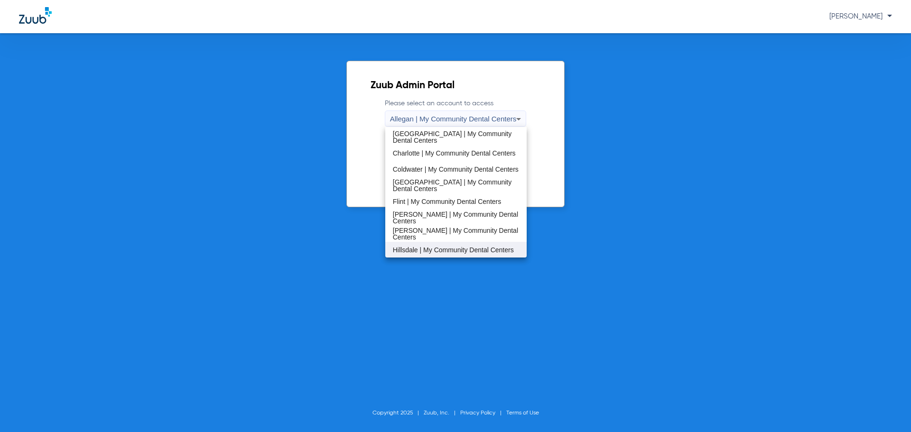
click at [429, 247] on span "Hillsdale | My Community Dental Centers" at bounding box center [453, 250] width 121 height 7
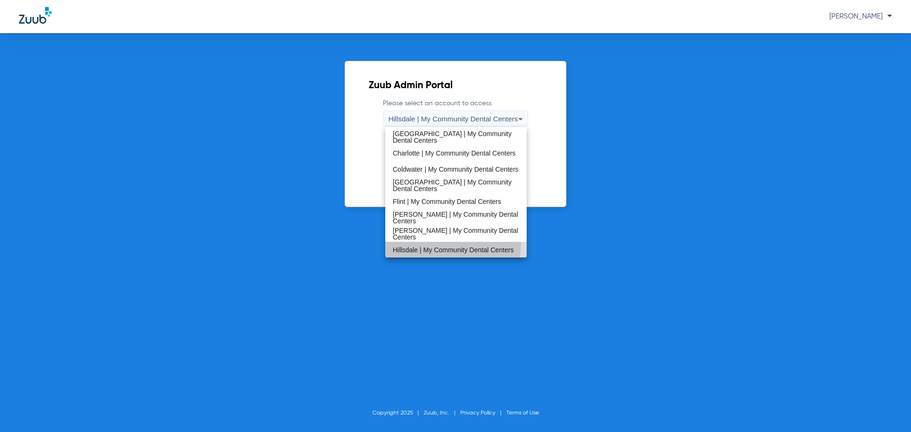
scroll to position [0, 0]
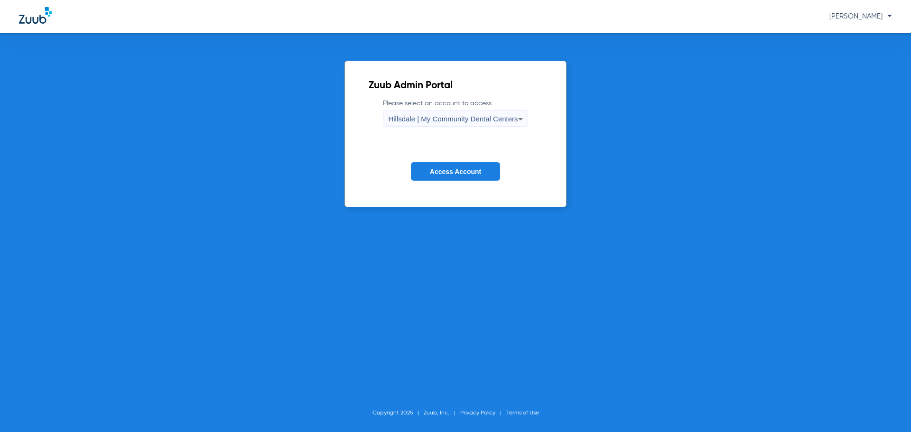
click at [436, 172] on span "Access Account" at bounding box center [455, 172] width 51 height 8
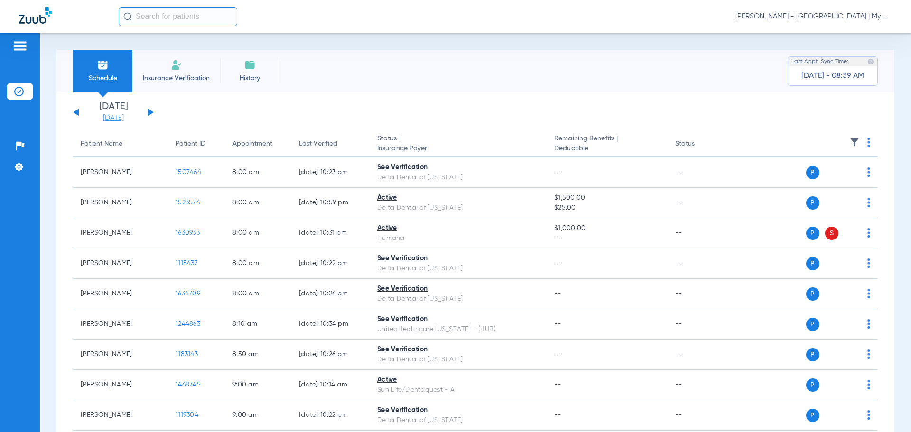
click at [127, 116] on link "[DATE]" at bounding box center [113, 117] width 57 height 9
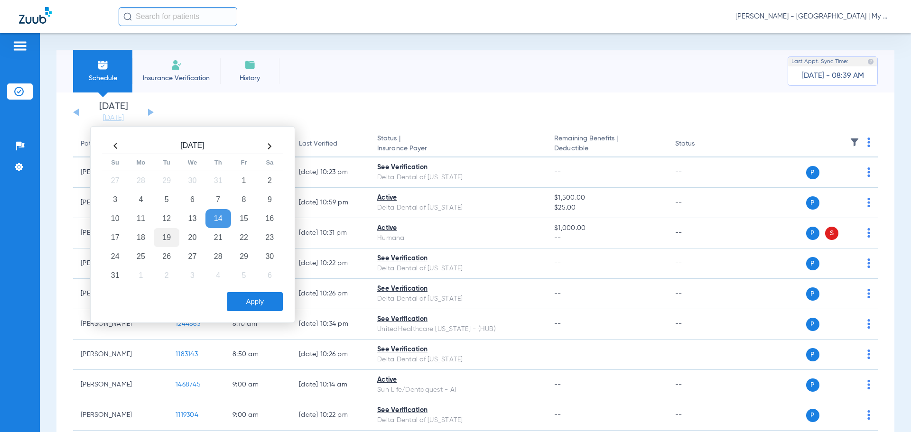
click at [169, 243] on td "19" at bounding box center [167, 237] width 26 height 19
click at [251, 296] on button "Apply" at bounding box center [255, 301] width 56 height 19
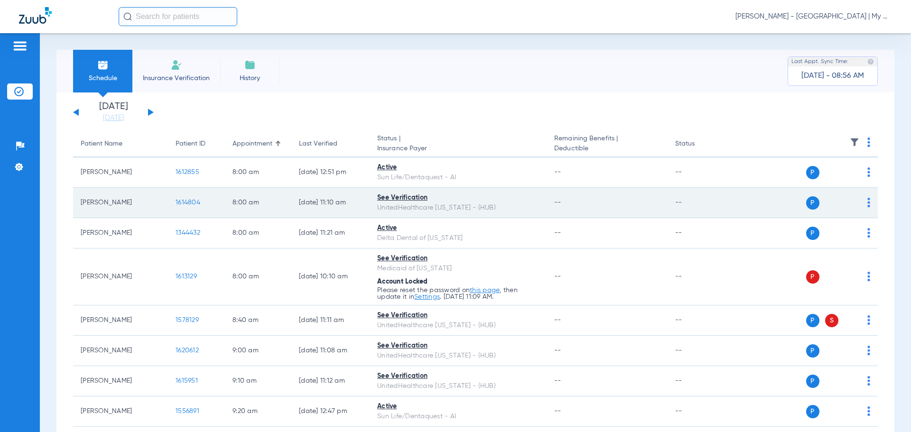
click at [192, 201] on span "1614804" at bounding box center [188, 202] width 25 height 7
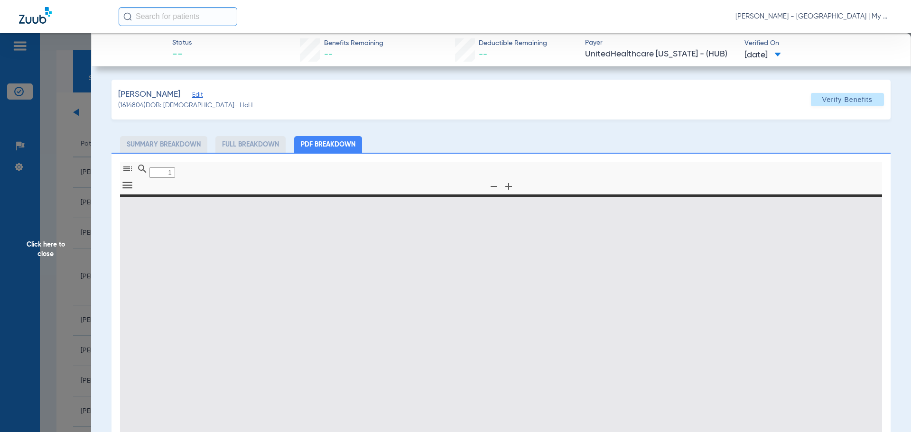
type input "0"
select select "page-width"
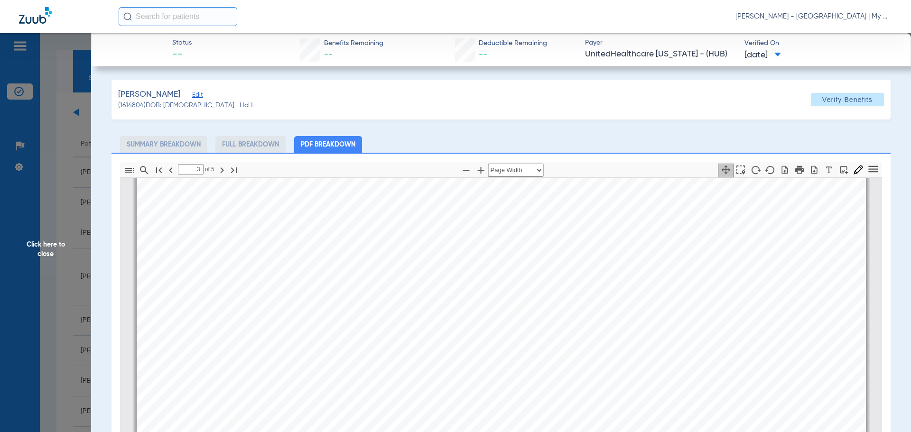
type input "4"
click at [28, 253] on span "Click here to close" at bounding box center [45, 249] width 91 height 432
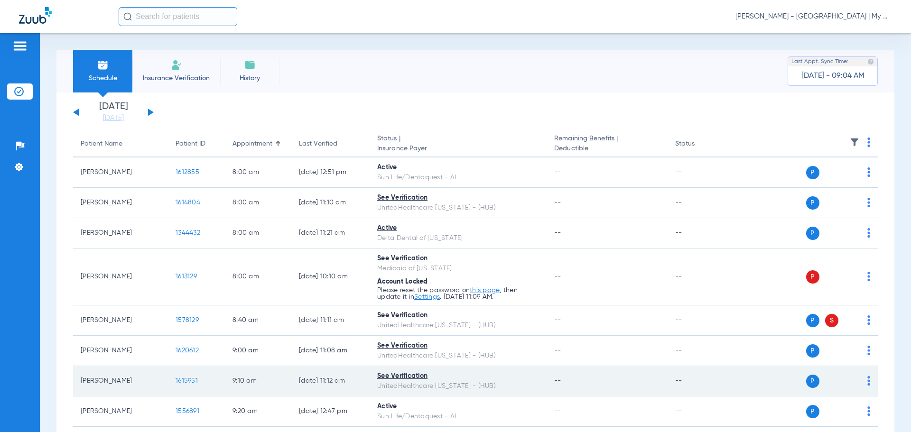
click at [191, 381] on span "1615951" at bounding box center [187, 381] width 22 height 7
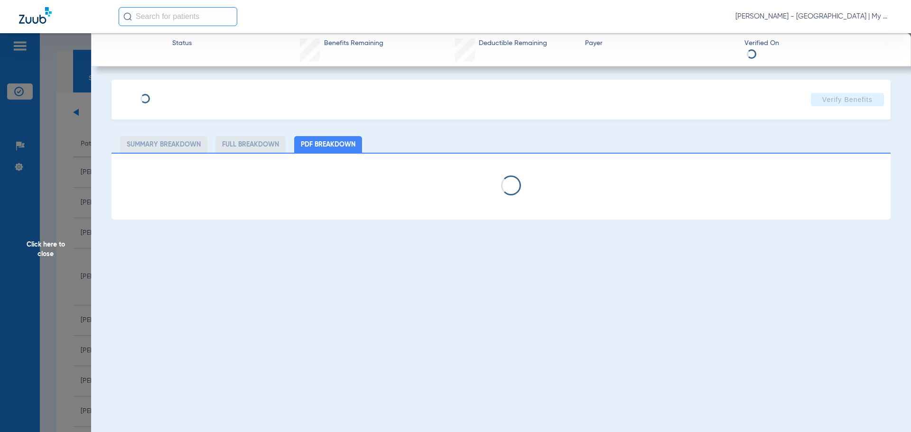
select select "page-width"
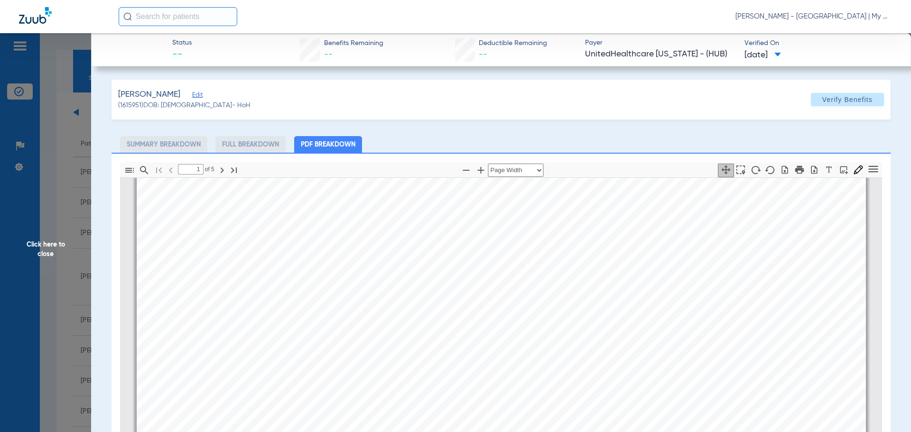
scroll to position [717, 0]
type input "4"
drag, startPoint x: 54, startPoint y: 244, endPoint x: 254, endPoint y: 224, distance: 201.3
click at [54, 244] on span "Click here to close" at bounding box center [45, 249] width 91 height 432
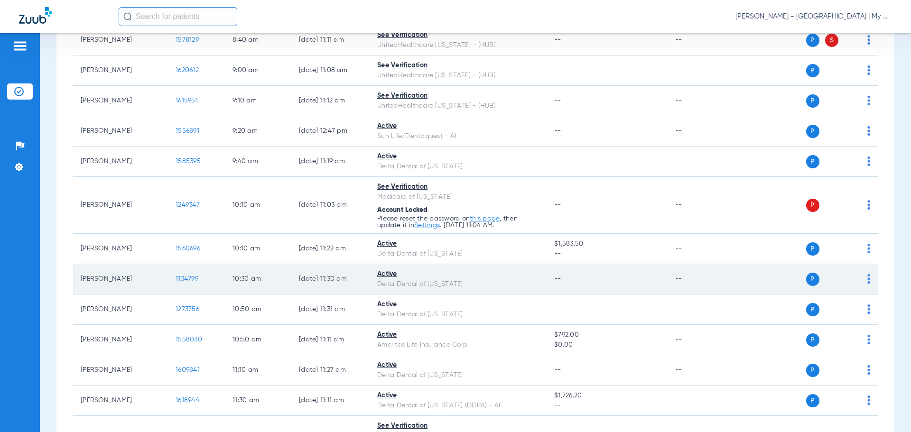
scroll to position [285, 0]
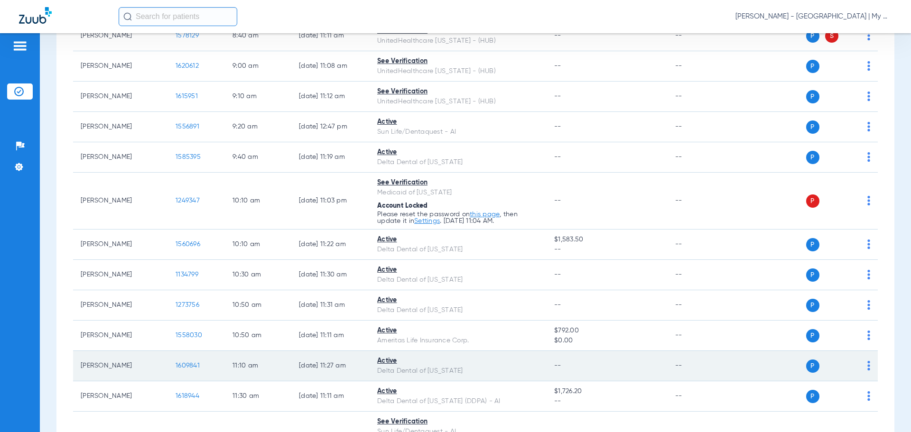
click at [191, 364] on span "1609841" at bounding box center [188, 366] width 24 height 7
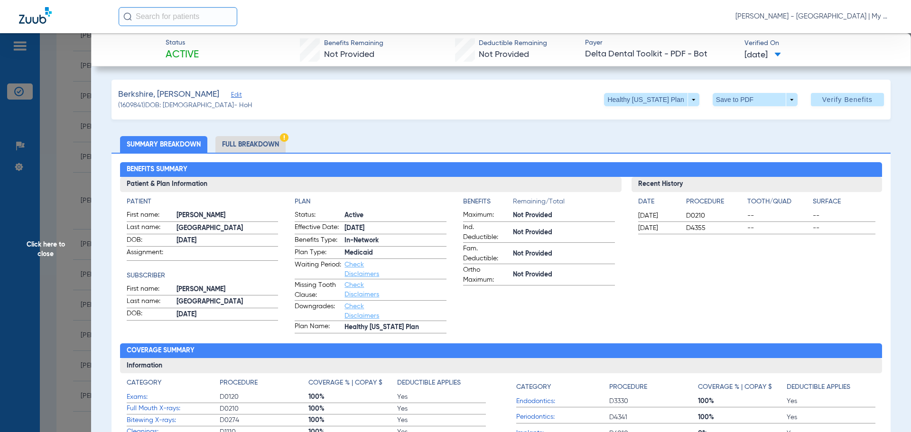
drag, startPoint x: 767, startPoint y: 254, endPoint x: 155, endPoint y: 244, distance: 611.5
click at [767, 254] on div "Recent History Date Procedure Tooth/Quad Surface 02/05/2025 D0210 -- -- 02/05/2…" at bounding box center [757, 255] width 251 height 157
click at [22, 249] on span "Click here to close" at bounding box center [45, 249] width 91 height 432
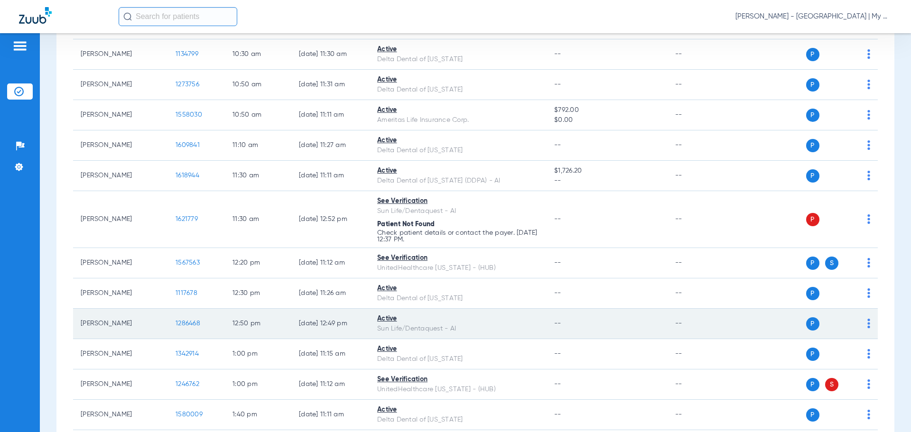
scroll to position [522, 0]
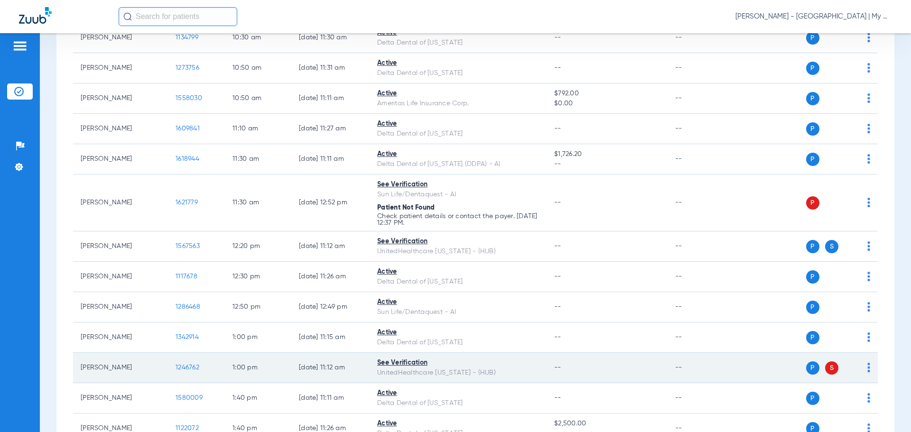
click at [190, 369] on span "1246762" at bounding box center [188, 368] width 24 height 7
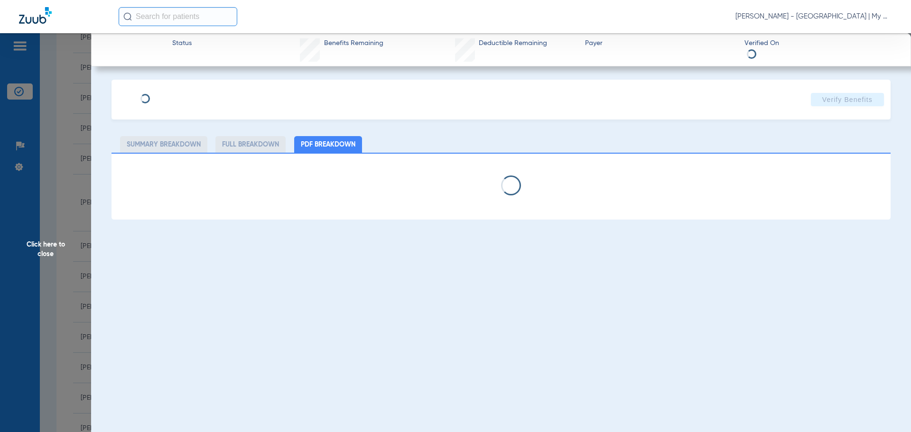
select select "page-width"
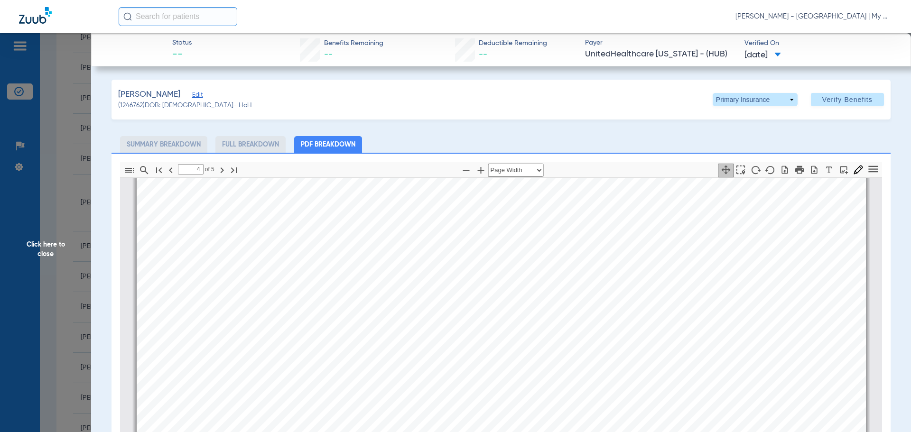
scroll to position [3280, 0]
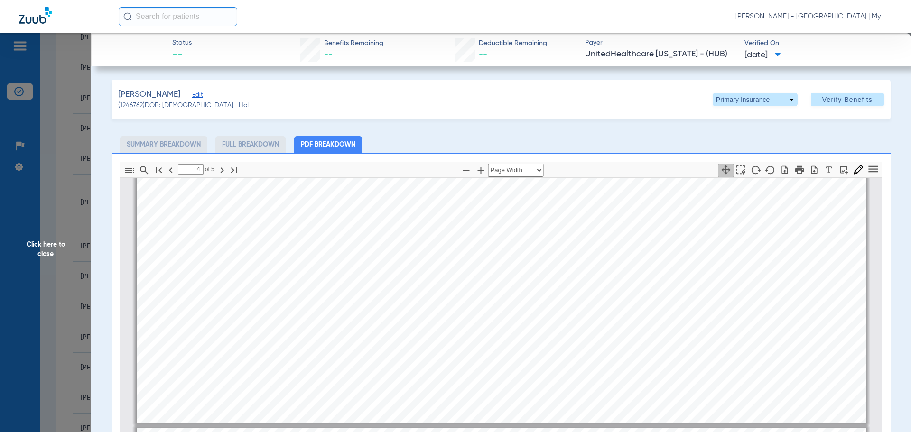
type input "5"
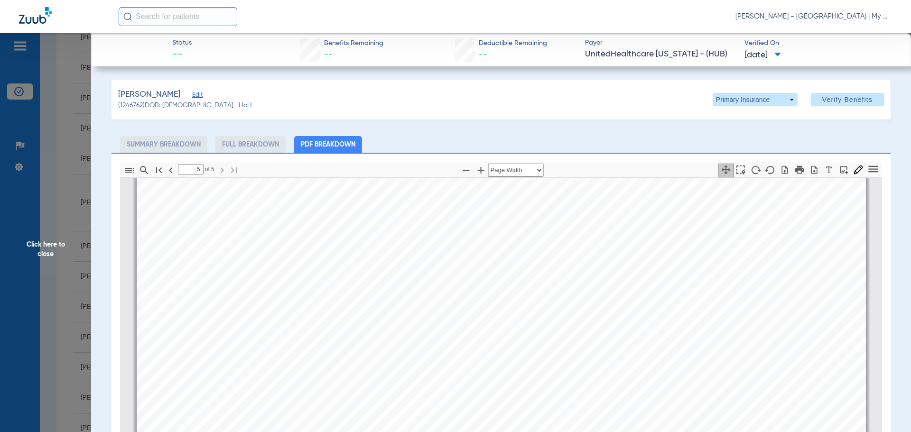
scroll to position [4277, 0]
drag, startPoint x: 45, startPoint y: 250, endPoint x: 378, endPoint y: 431, distance: 378.9
click at [45, 250] on span "Click here to close" at bounding box center [45, 249] width 91 height 432
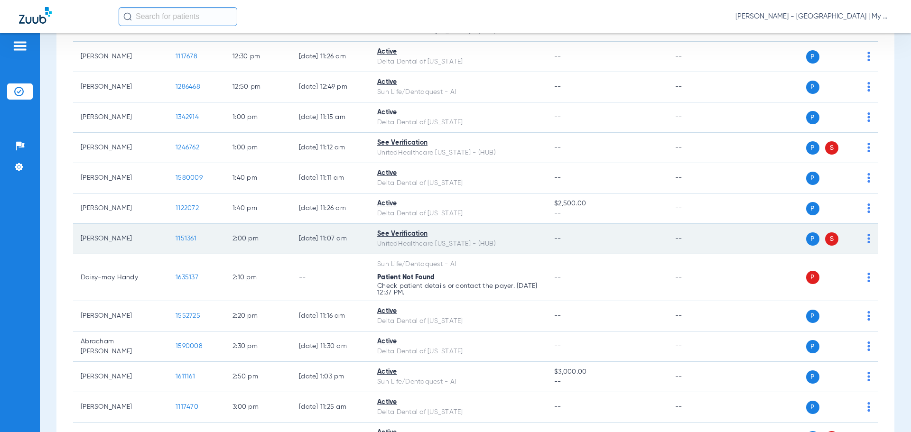
scroll to position [759, 0]
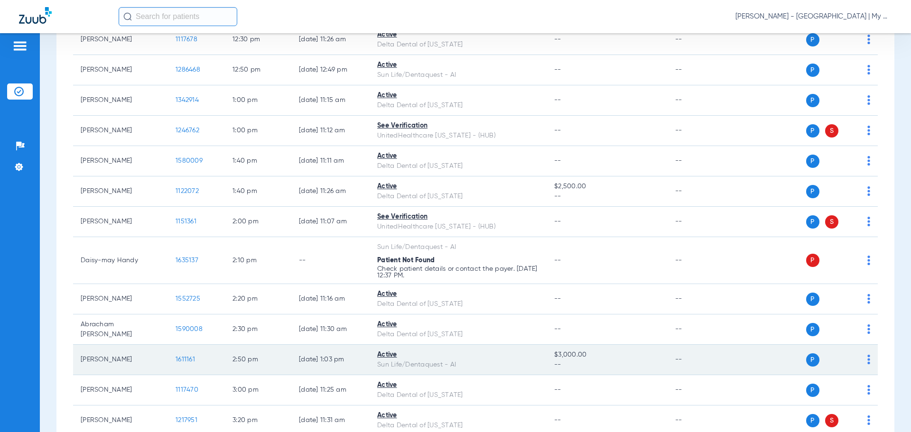
click at [179, 358] on span "1611161" at bounding box center [185, 359] width 19 height 7
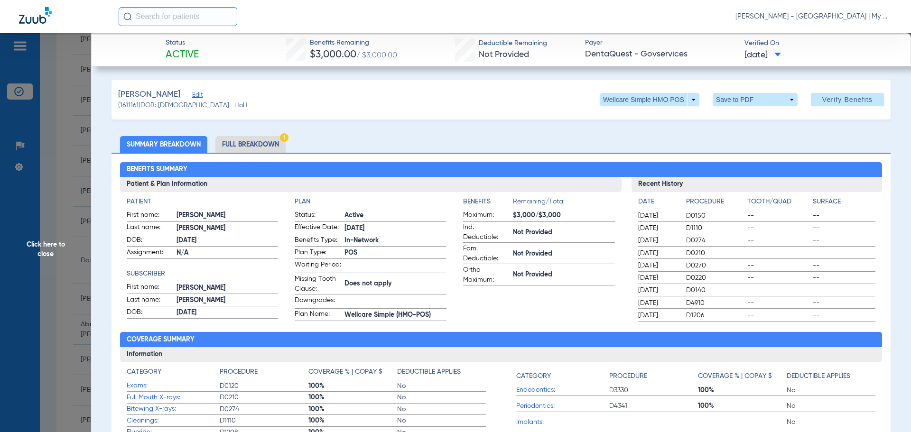
click at [246, 145] on li "Full Breakdown" at bounding box center [251, 144] width 70 height 17
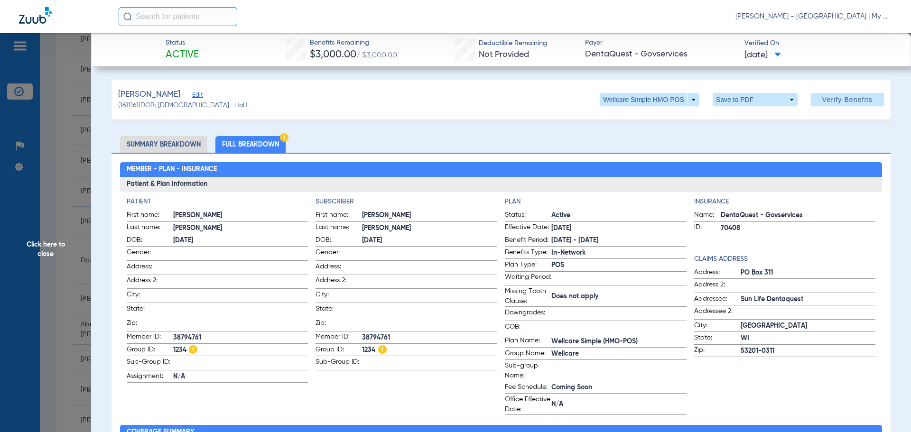
click at [168, 149] on li "Summary Breakdown" at bounding box center [163, 144] width 87 height 17
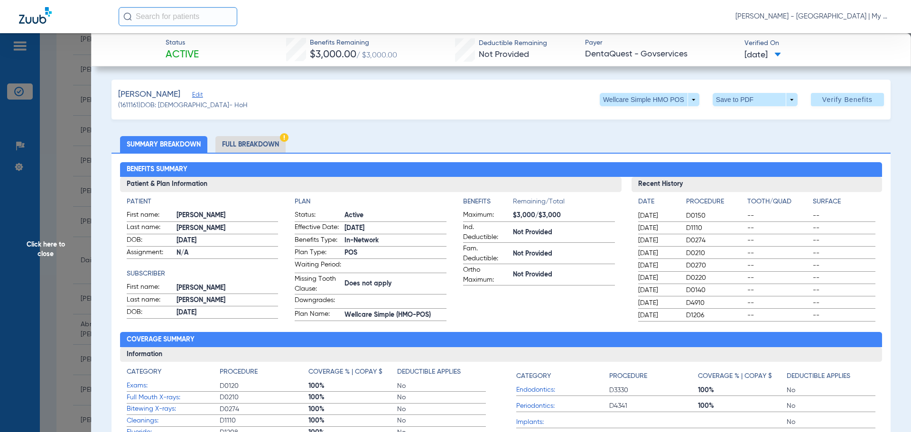
click at [823, 147] on ul "Summary Breakdown Full Breakdown" at bounding box center [501, 144] width 779 height 17
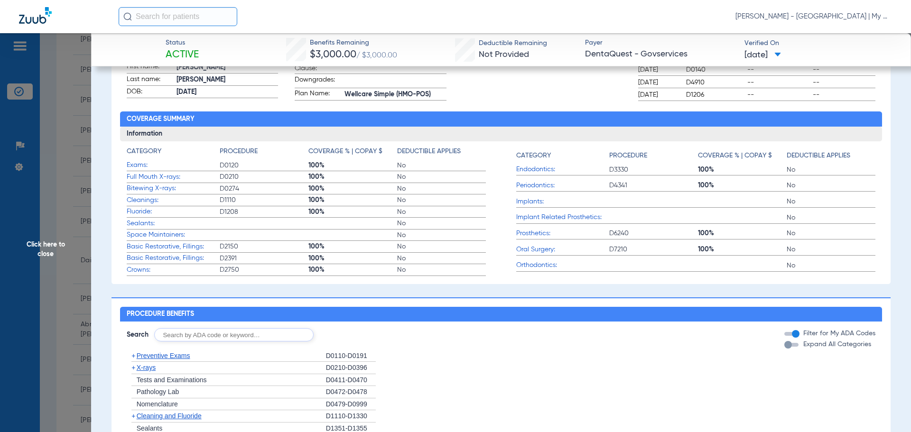
scroll to position [237, 0]
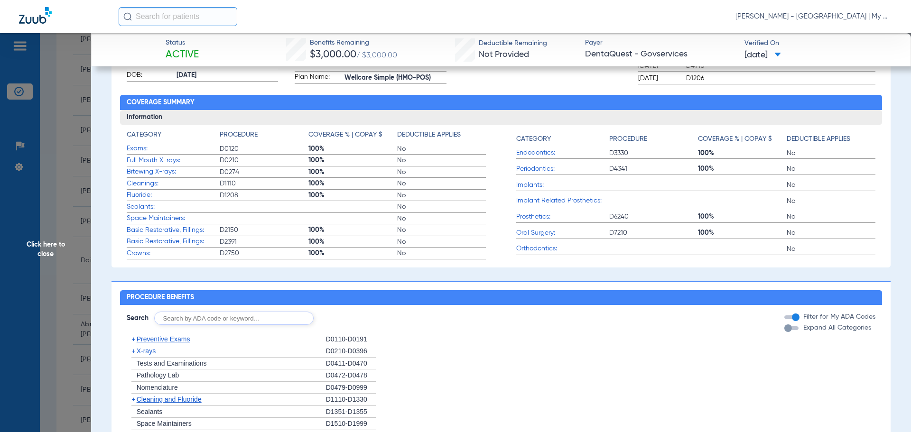
click at [152, 355] on span "X-rays" at bounding box center [146, 351] width 19 height 8
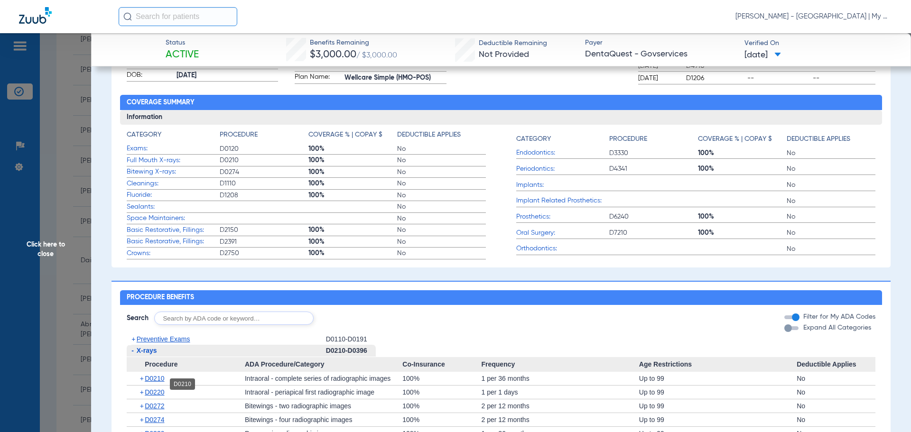
click at [161, 383] on span "D0210" at bounding box center [154, 379] width 19 height 8
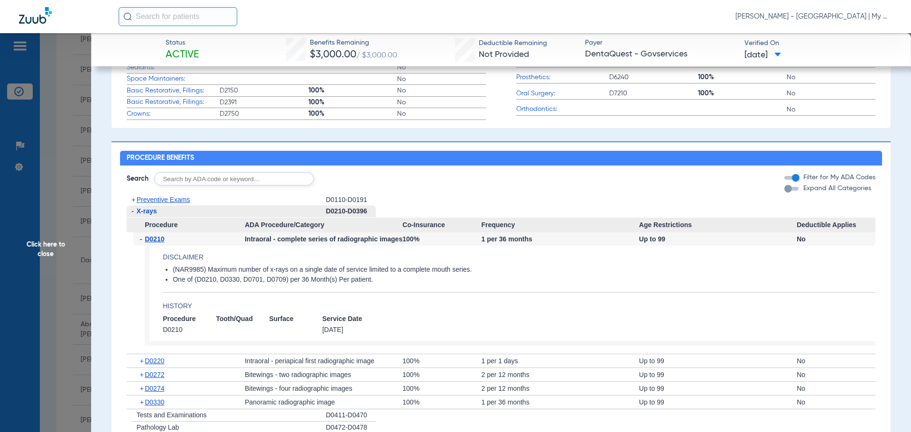
scroll to position [380, 0]
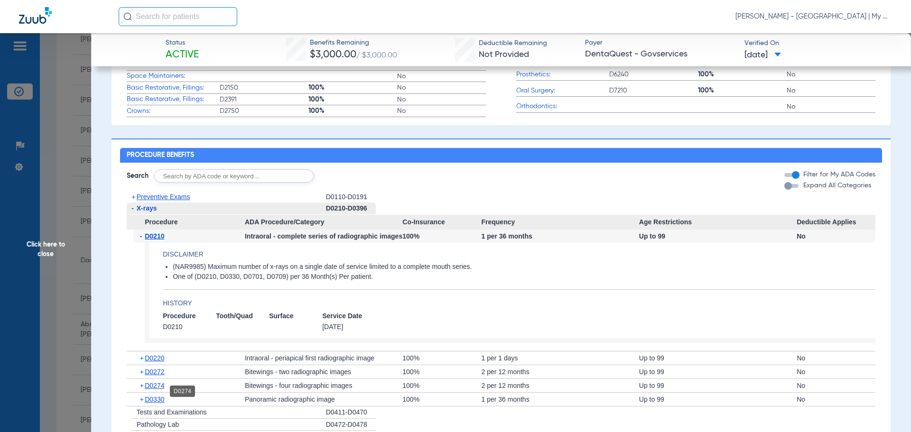
click at [155, 390] on span "D0274" at bounding box center [154, 386] width 19 height 8
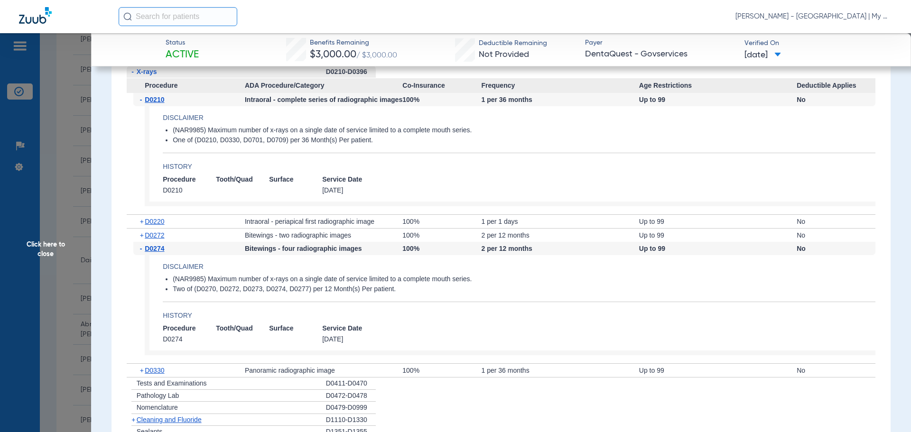
scroll to position [522, 0]
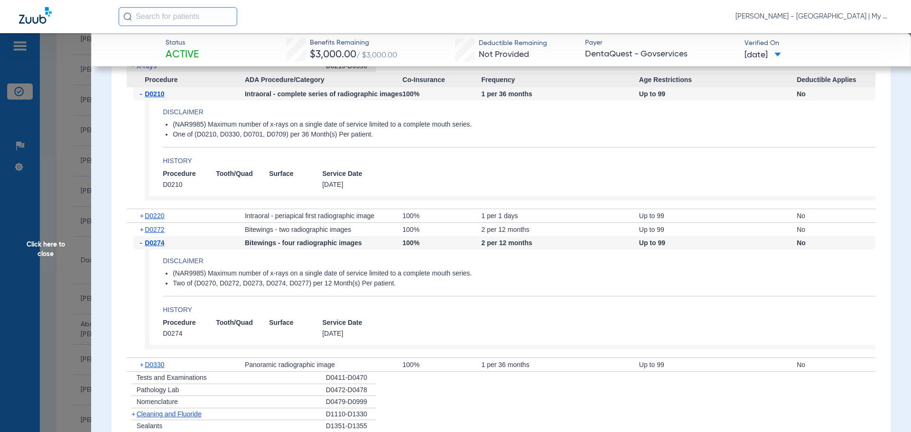
click at [50, 251] on span "Click here to close" at bounding box center [45, 249] width 91 height 432
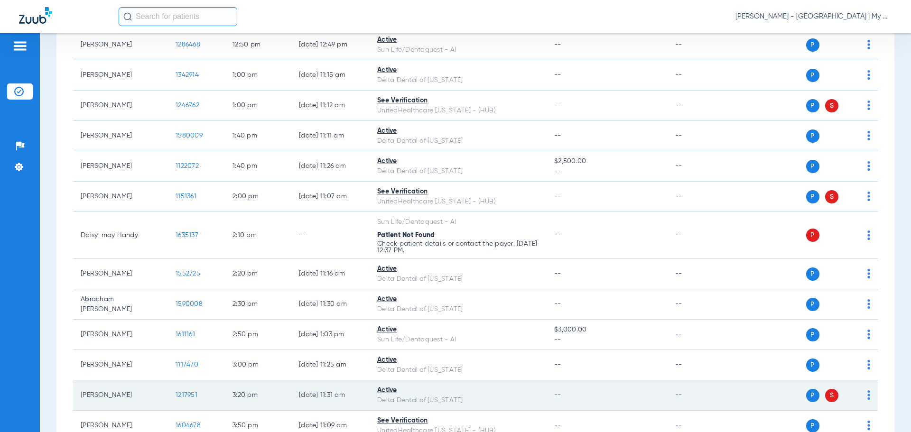
scroll to position [885, 0]
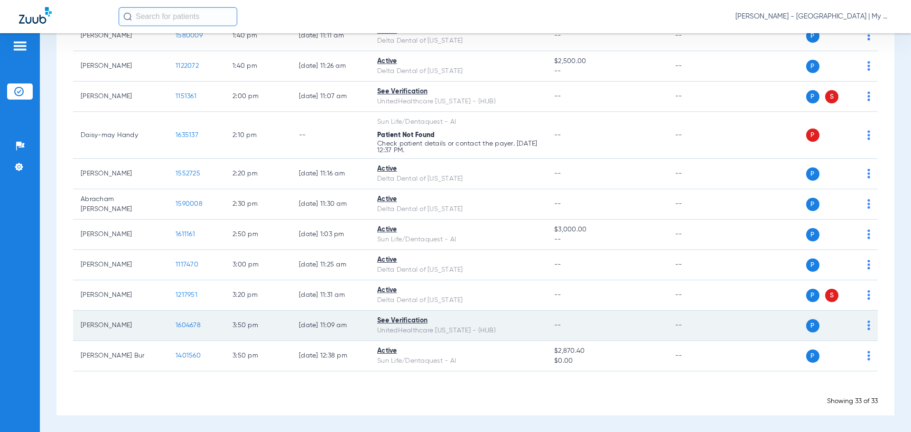
click at [192, 326] on span "1604678" at bounding box center [188, 325] width 25 height 7
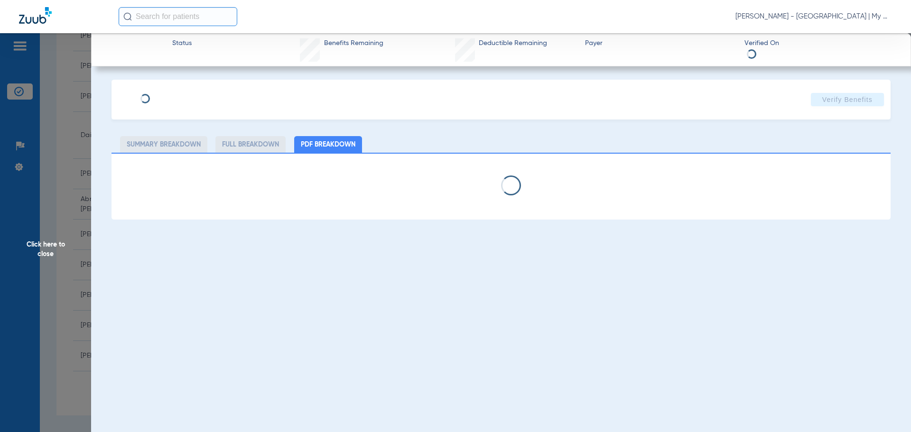
select select "page-width"
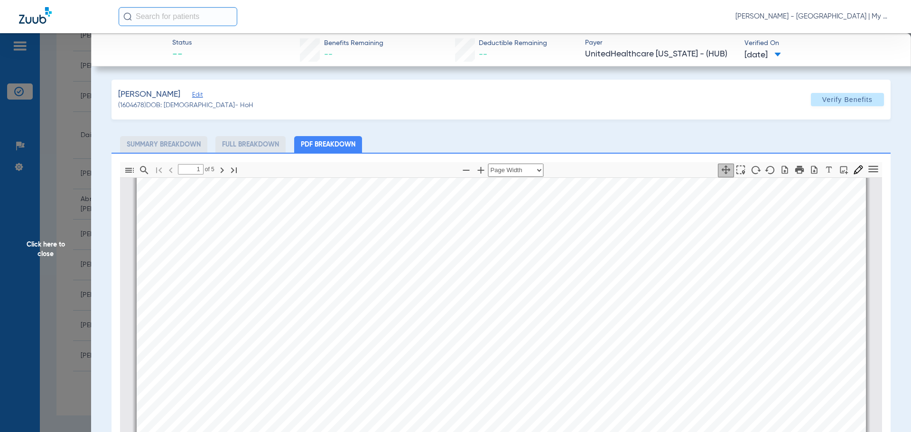
scroll to position [717, 0]
type input "4"
click at [34, 235] on span "Click here to close" at bounding box center [45, 249] width 91 height 432
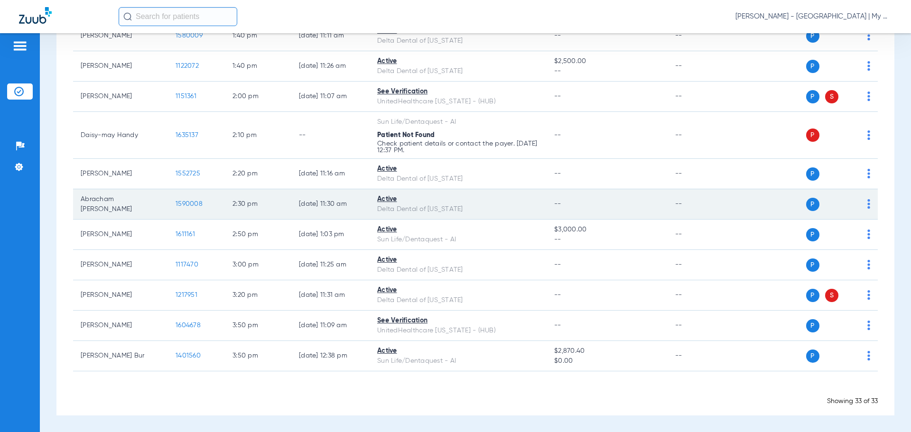
click at [178, 210] on td "1590008" at bounding box center [196, 204] width 57 height 30
click at [182, 207] on span "1590008" at bounding box center [189, 204] width 27 height 7
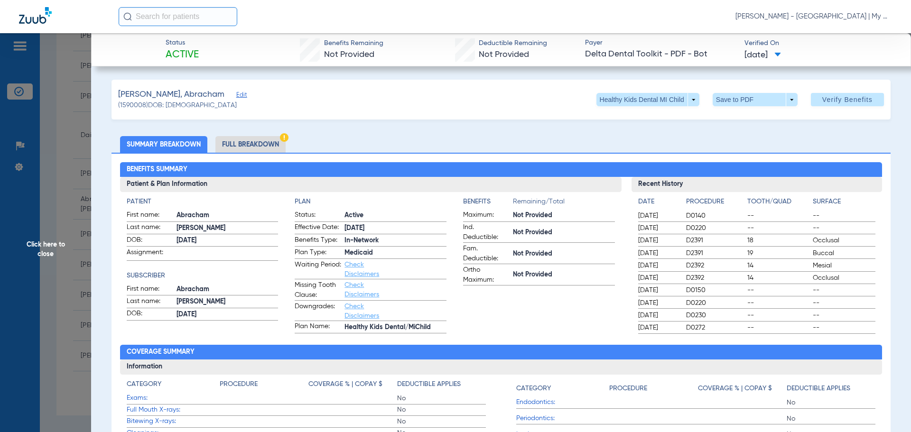
click at [271, 147] on li "Full Breakdown" at bounding box center [251, 144] width 70 height 17
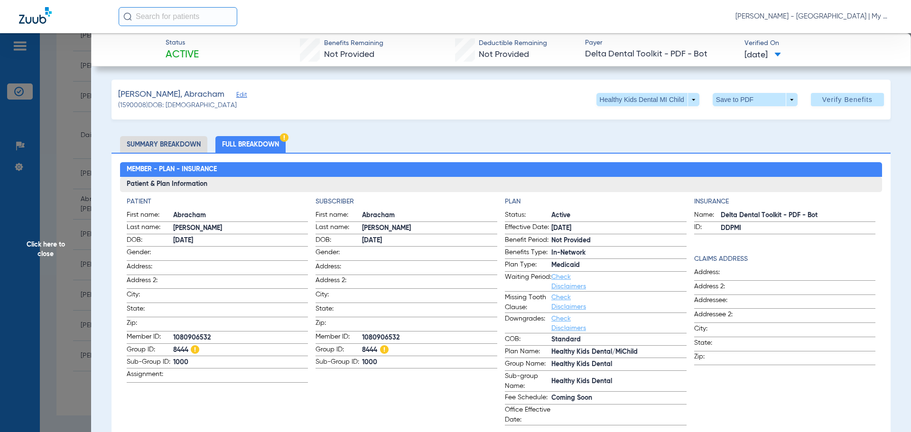
click at [791, 238] on div "Insurance Name: Delta Dental Toolkit - PDF - Bot ID: DDPMI Claims Address Addre…" at bounding box center [785, 311] width 182 height 229
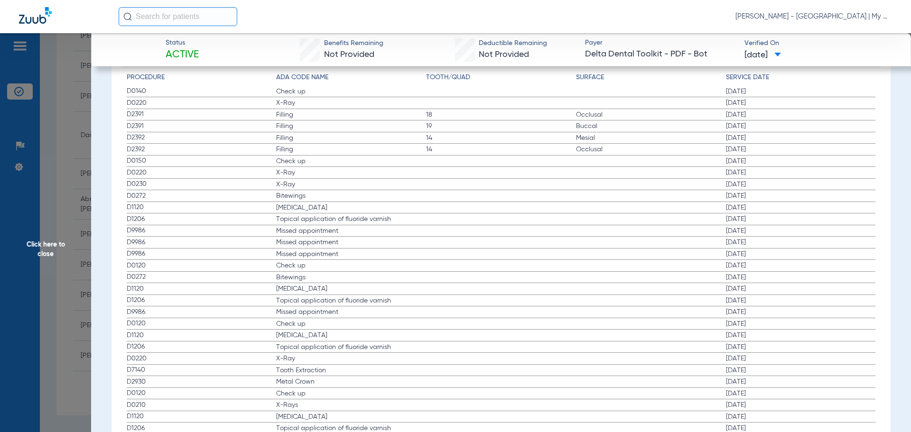
scroll to position [1329, 0]
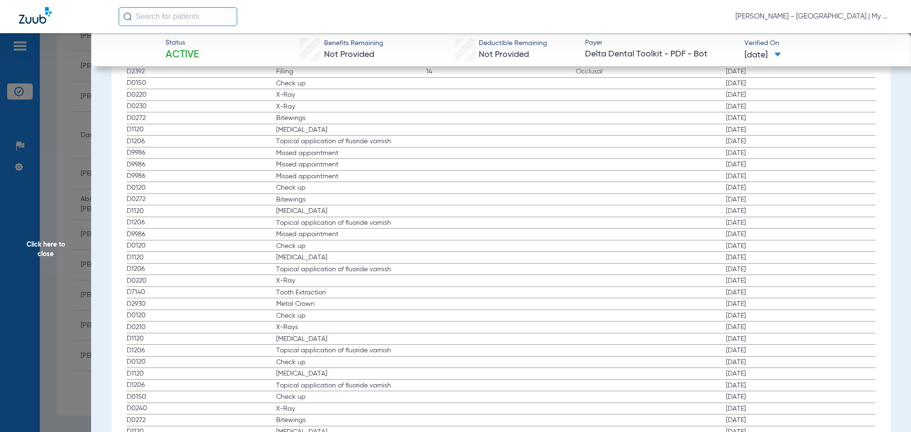
click at [69, 236] on span "Click here to close" at bounding box center [45, 249] width 91 height 432
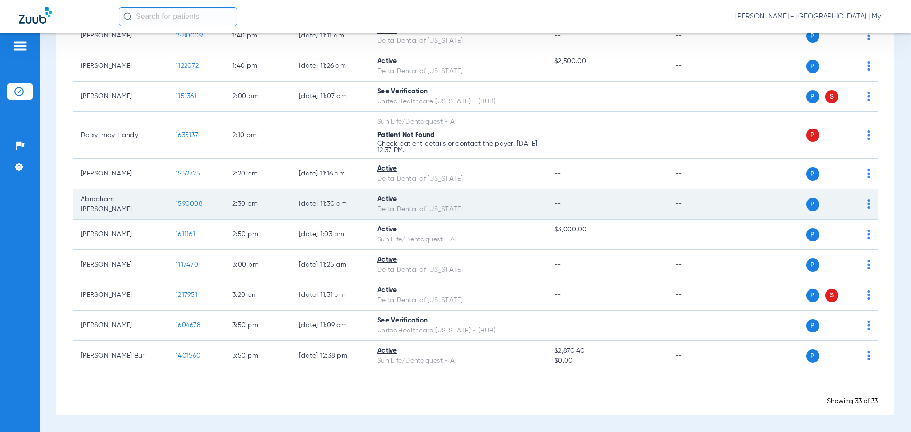
click at [188, 204] on span "1590008" at bounding box center [189, 204] width 27 height 7
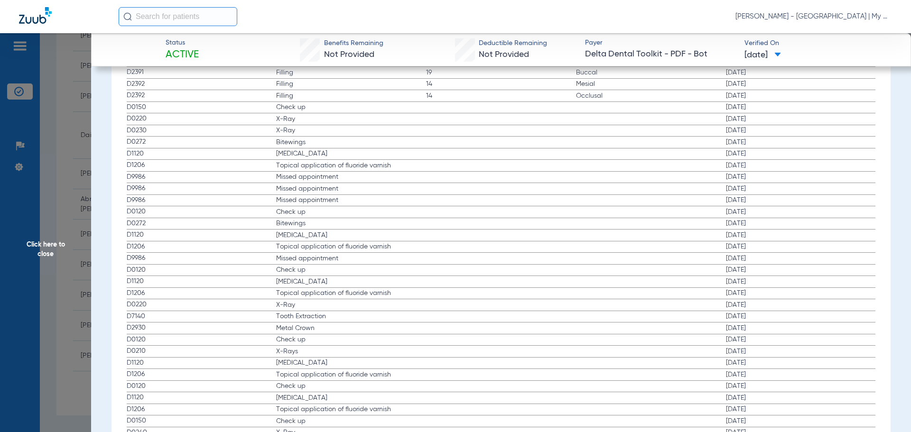
scroll to position [1387, 0]
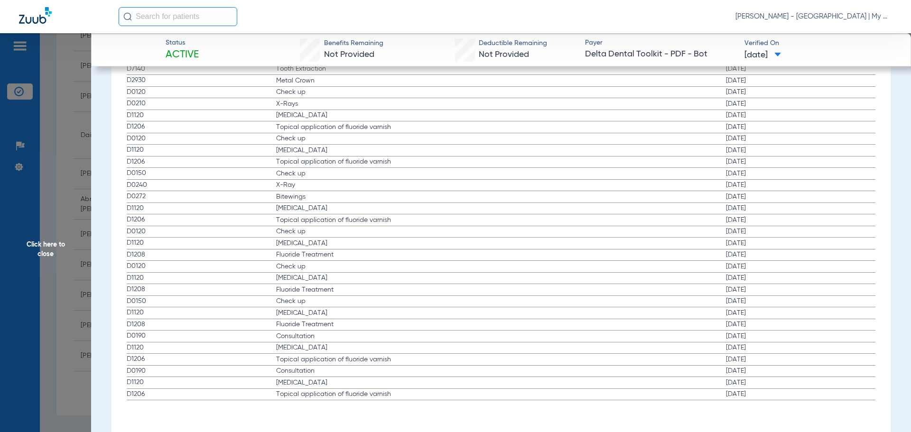
click at [307, 107] on span "X-Rays" at bounding box center [351, 103] width 150 height 9
click at [42, 240] on span "Click here to close" at bounding box center [45, 249] width 91 height 432
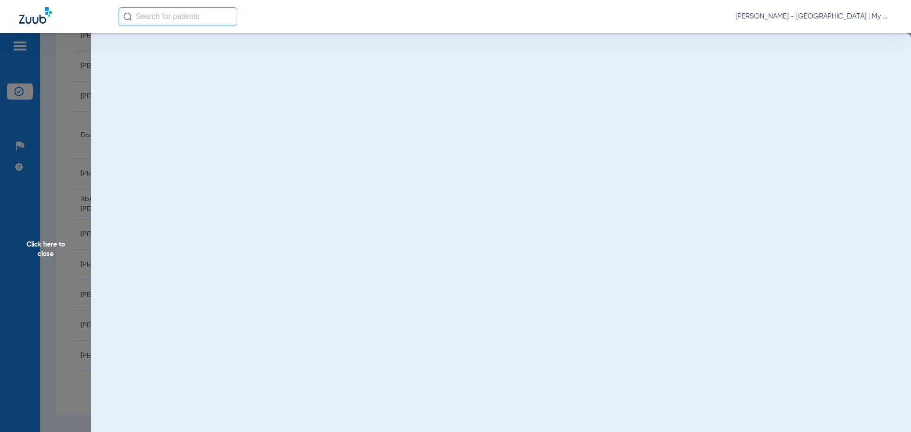
scroll to position [0, 0]
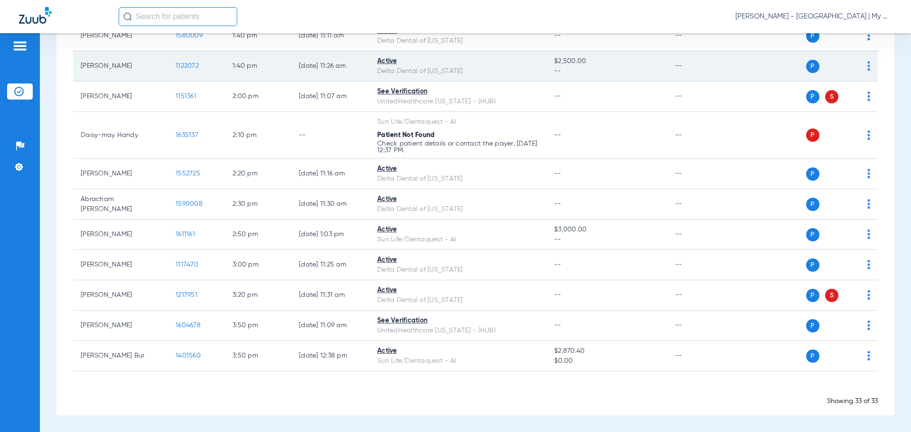
click at [181, 66] on span "1122072" at bounding box center [187, 66] width 23 height 7
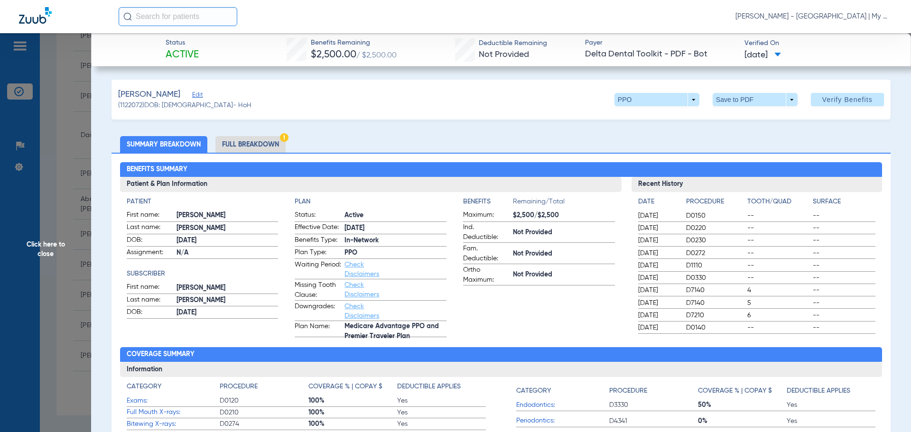
click at [56, 239] on span "Click here to close" at bounding box center [45, 249] width 91 height 432
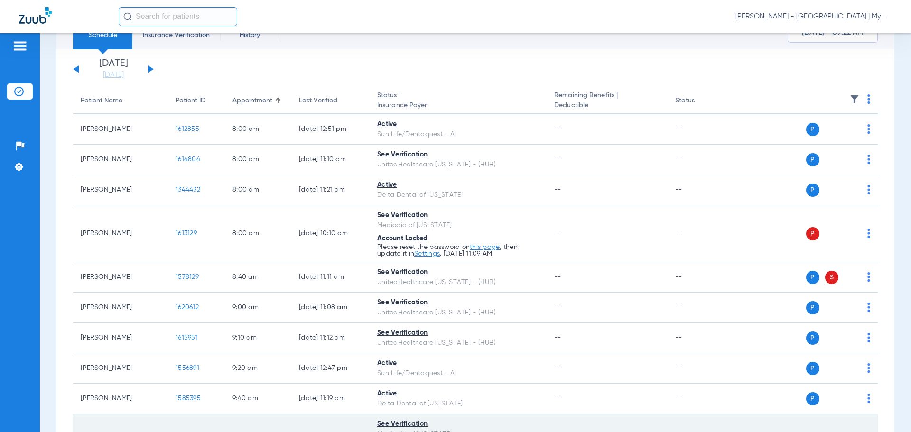
scroll to position [30, 0]
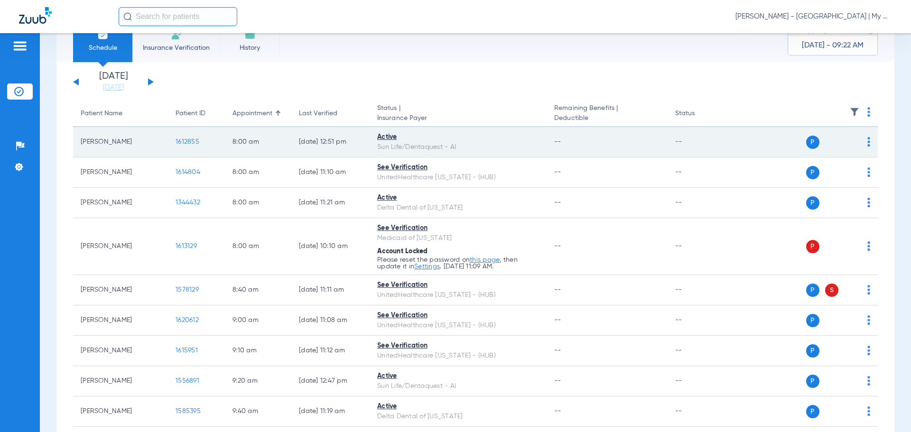
click at [181, 141] on span "1612855" at bounding box center [188, 142] width 24 height 7
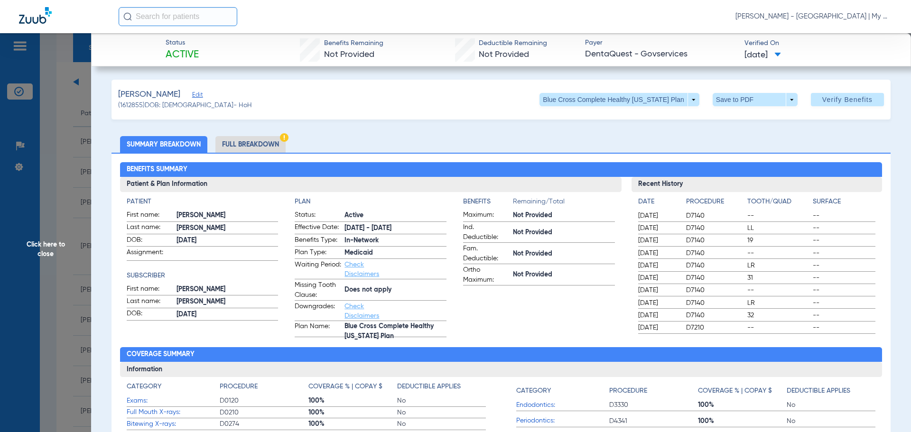
click at [65, 244] on span "Click here to close" at bounding box center [45, 249] width 91 height 432
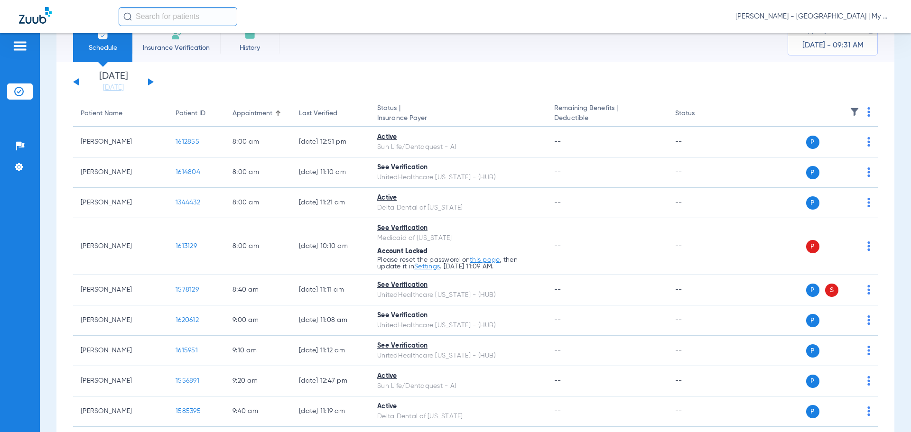
click at [151, 82] on button at bounding box center [151, 81] width 6 height 7
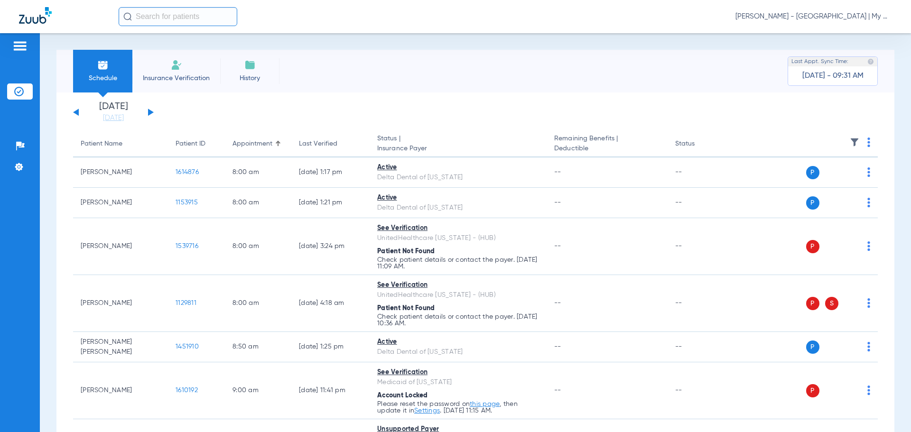
click at [868, 143] on img at bounding box center [869, 142] width 3 height 9
click at [850, 183] on button "Verify All" at bounding box center [825, 179] width 75 height 19
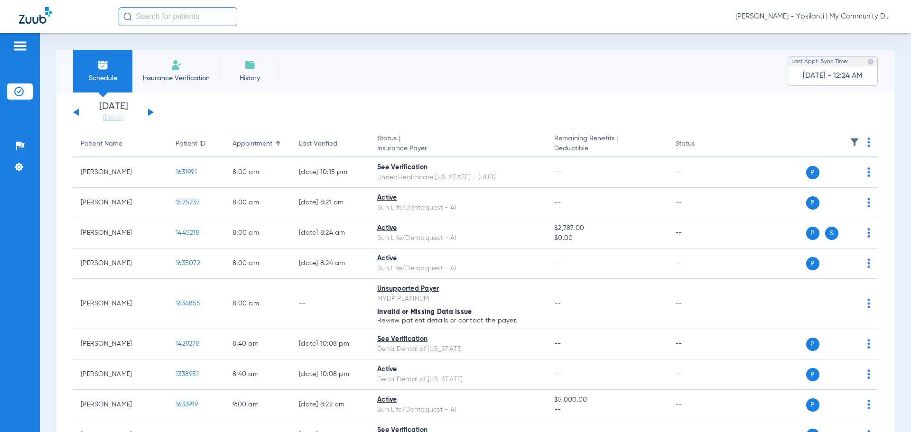
click at [816, 24] on div "[PERSON_NAME] - Ypsilanti | My Community Dental Centers" at bounding box center [506, 16] width 774 height 19
click at [814, 19] on span "[PERSON_NAME] - Ypsilanti | My Community Dental Centers" at bounding box center [814, 16] width 157 height 9
click at [838, 40] on button "Account Selection" at bounding box center [857, 33] width 68 height 19
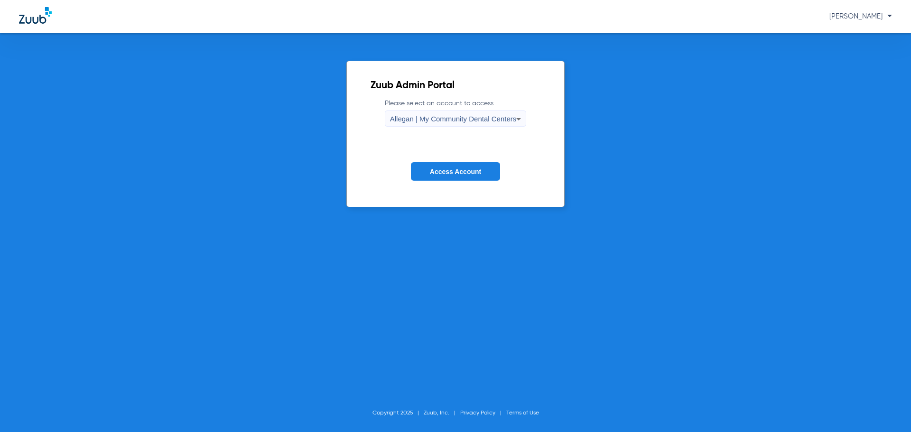
click at [422, 108] on label "Please select an account to access Allegan | My Community Dental Centers" at bounding box center [456, 113] width 142 height 28
click at [426, 117] on span "Allegan | My Community Dental Centers" at bounding box center [453, 119] width 127 height 8
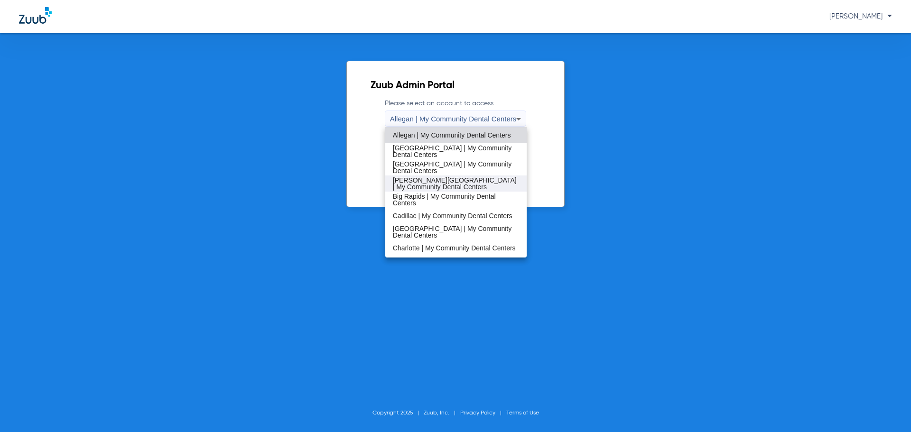
click at [436, 187] on span "[PERSON_NAME][GEOGRAPHIC_DATA] | My Community Dental Centers" at bounding box center [456, 183] width 127 height 13
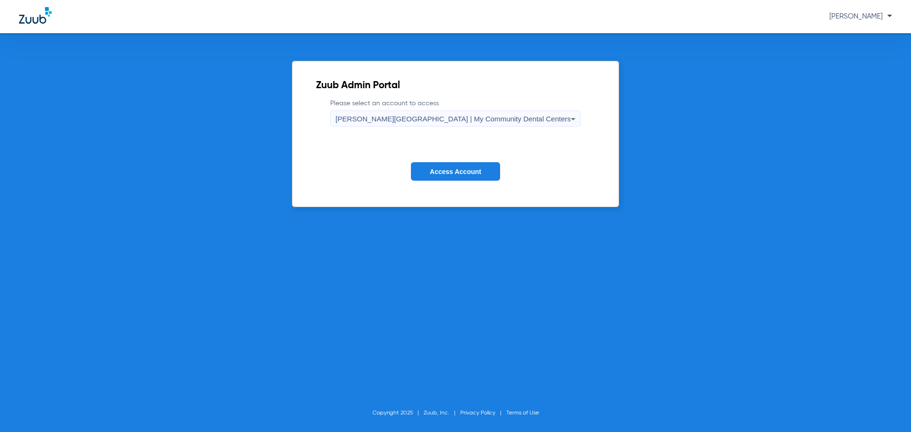
click at [440, 165] on button "Access Account" at bounding box center [455, 171] width 89 height 19
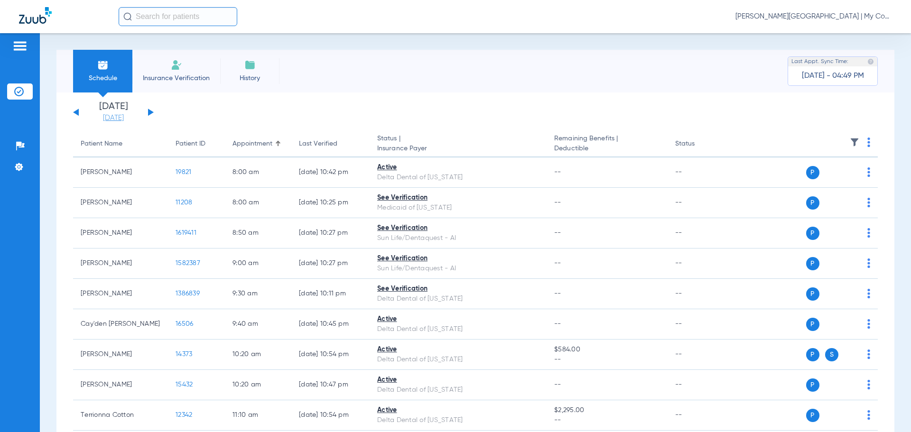
click at [93, 121] on link "[DATE]" at bounding box center [113, 117] width 57 height 9
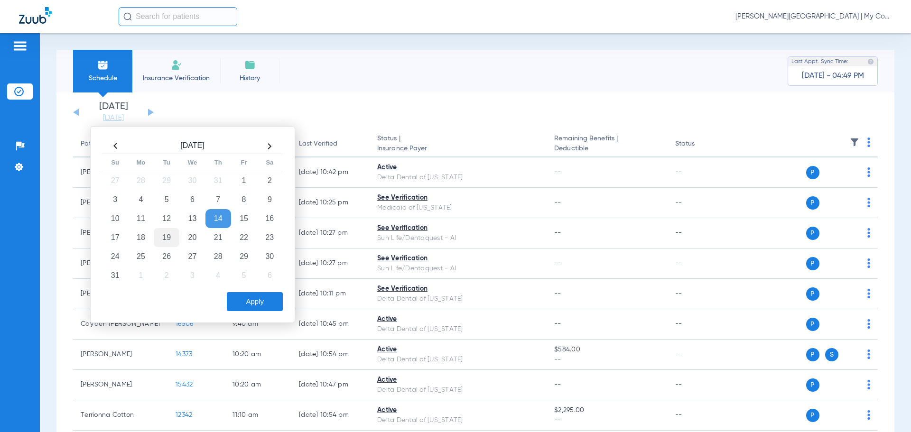
click at [162, 240] on td "19" at bounding box center [167, 237] width 26 height 19
click at [278, 303] on button "Apply" at bounding box center [255, 301] width 56 height 19
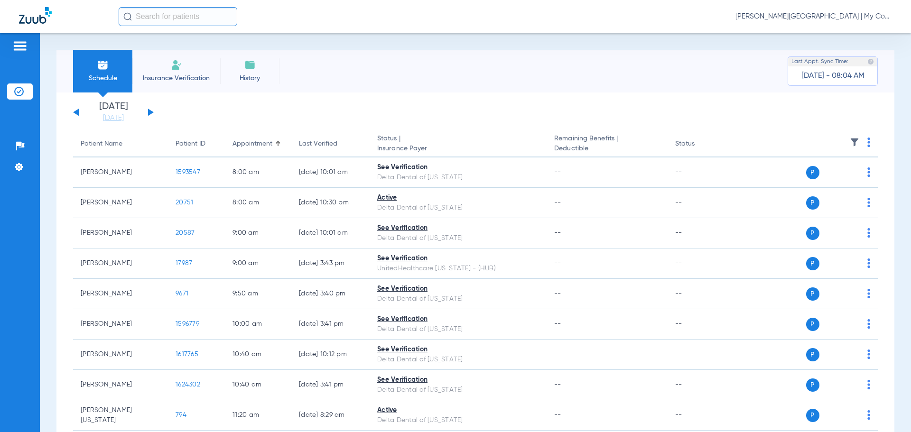
click at [860, 145] on th at bounding box center [805, 144] width 147 height 27
click at [868, 145] on img at bounding box center [869, 142] width 3 height 9
click at [828, 176] on button "Verify All" at bounding box center [827, 179] width 72 height 19
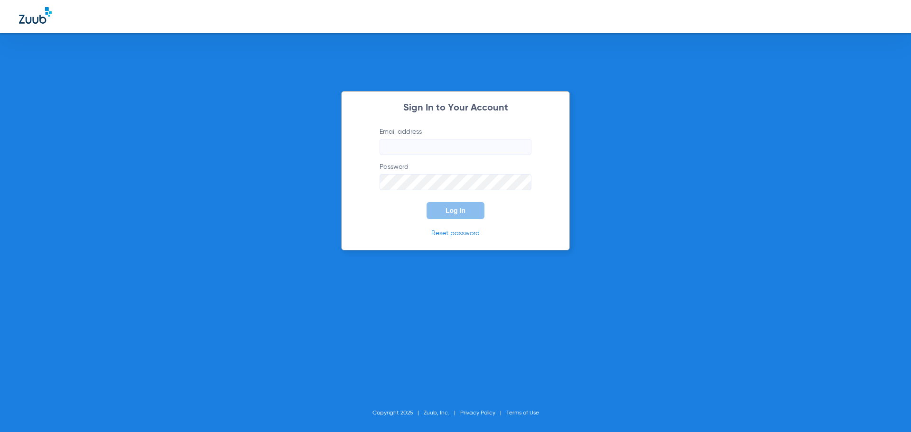
type input "[EMAIL_ADDRESS][DOMAIN_NAME]"
click at [446, 212] on span "Log In" at bounding box center [456, 211] width 20 height 8
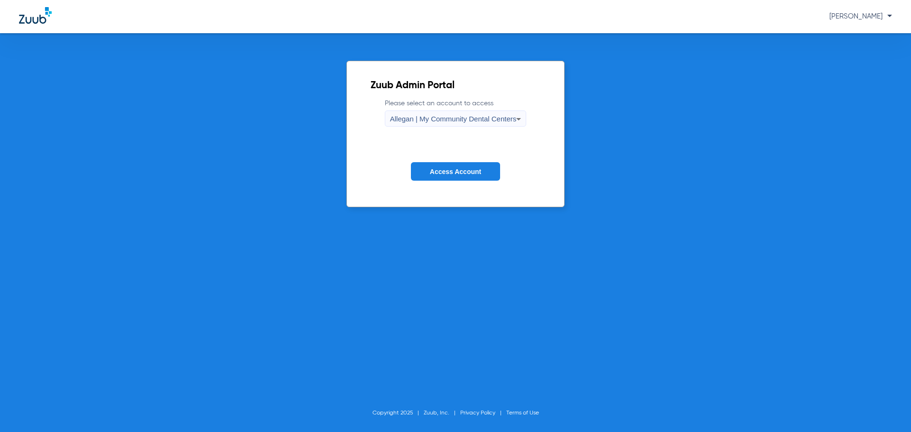
click at [401, 117] on span "Allegan | My Community Dental Centers" at bounding box center [453, 119] width 127 height 8
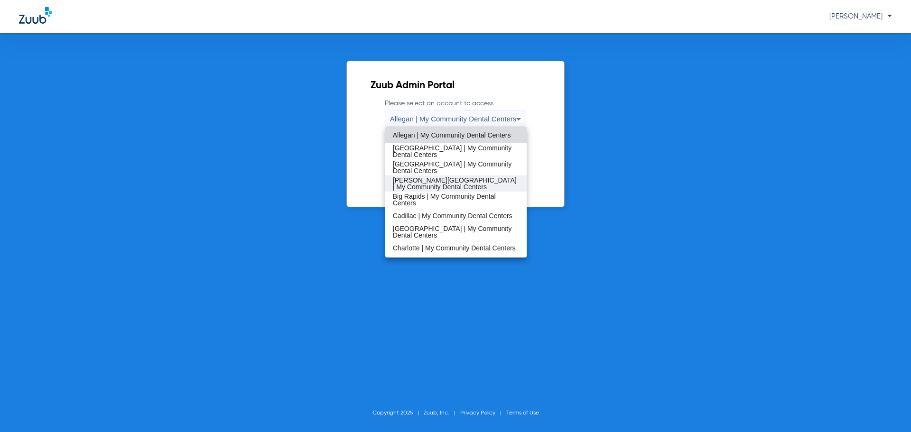
click at [419, 180] on span "[PERSON_NAME][GEOGRAPHIC_DATA] | My Community Dental Centers" at bounding box center [456, 183] width 127 height 13
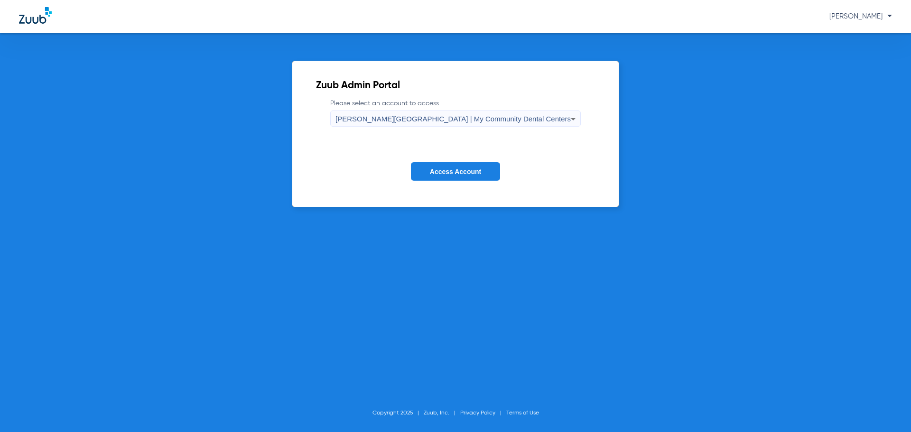
click at [436, 168] on span "Access Account" at bounding box center [455, 172] width 51 height 8
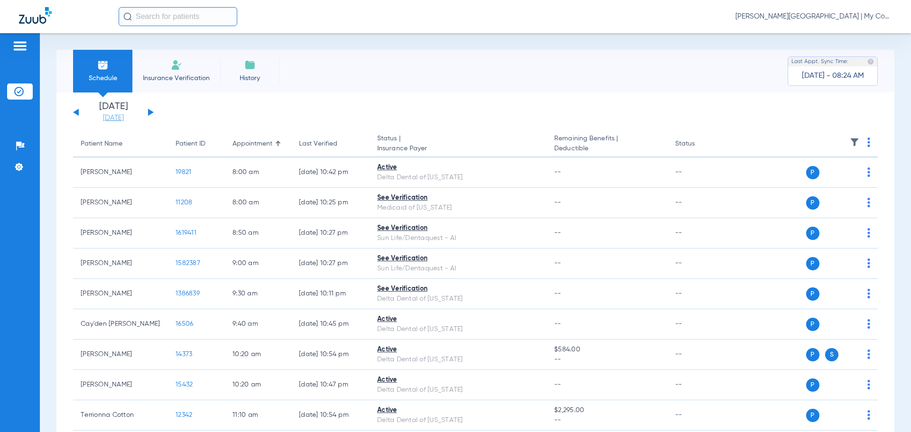
click at [106, 118] on link "[DATE]" at bounding box center [113, 117] width 57 height 9
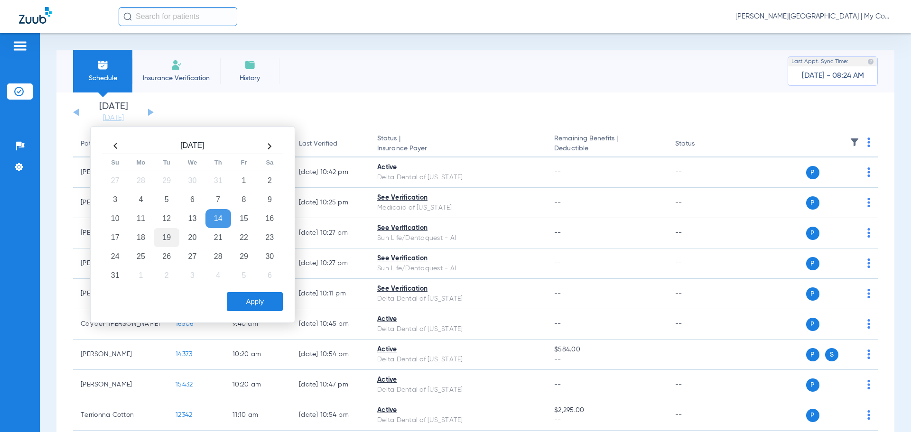
click at [171, 235] on td "19" at bounding box center [167, 237] width 26 height 19
click at [258, 299] on button "Apply" at bounding box center [255, 301] width 56 height 19
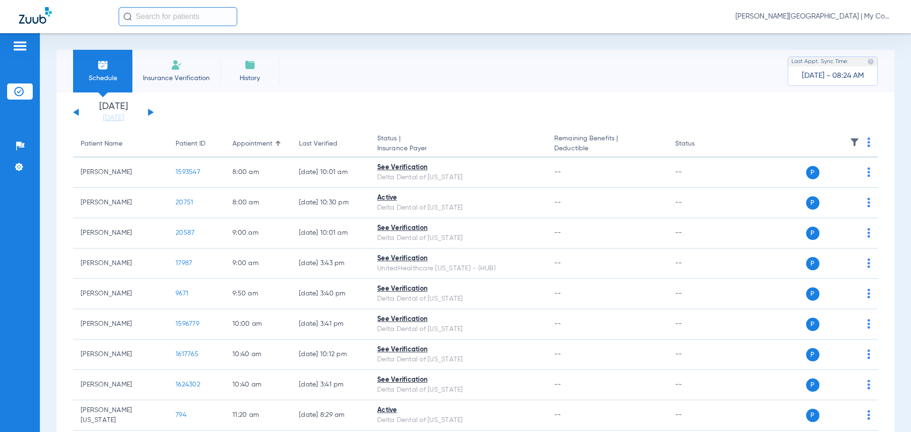
click at [868, 140] on img at bounding box center [869, 142] width 3 height 9
click at [826, 178] on span "Verify All" at bounding box center [826, 180] width 57 height 7
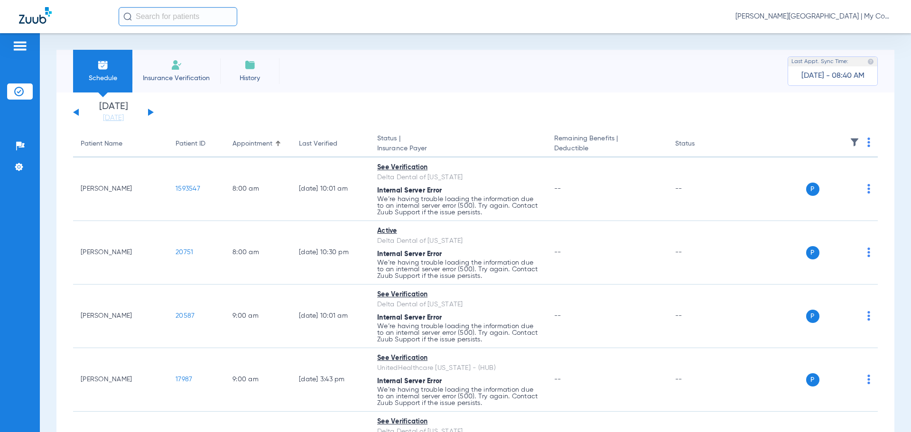
click at [849, 14] on span "Carly Noble - Benton Harbor | My Community Dental Centers" at bounding box center [814, 16] width 157 height 9
click at [863, 51] on span "Log out" at bounding box center [856, 52] width 53 height 7
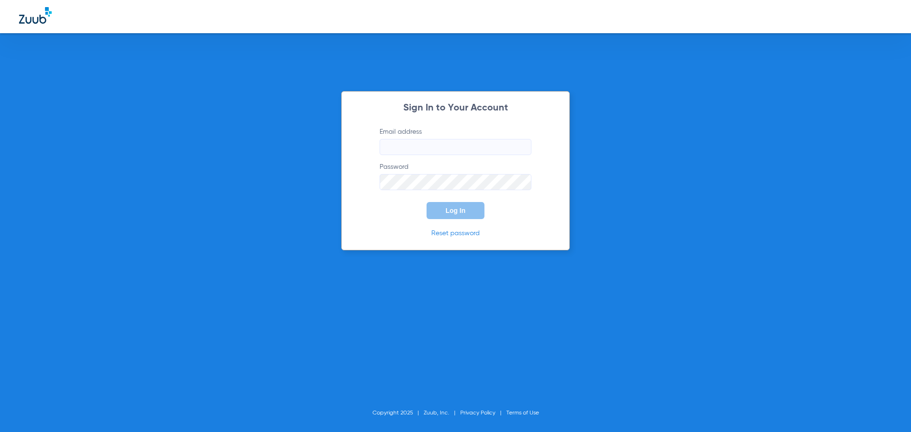
type input "[EMAIL_ADDRESS][DOMAIN_NAME]"
click at [446, 209] on span "Log In" at bounding box center [456, 211] width 20 height 8
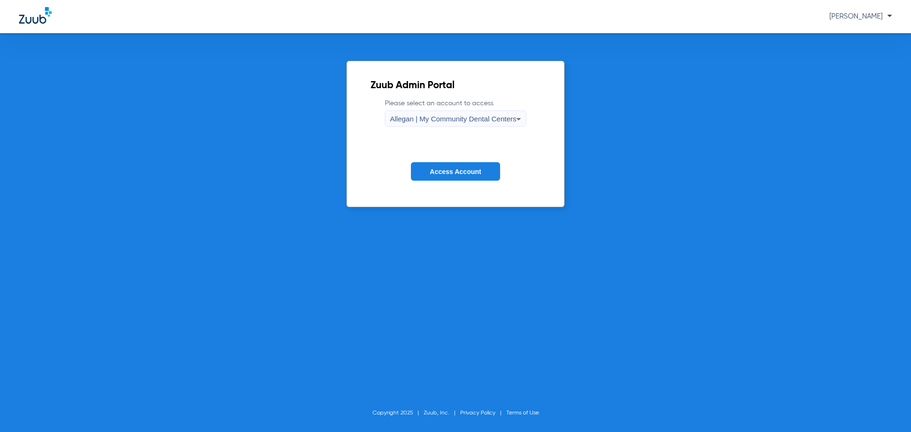
click at [422, 131] on form "Please select an account to access Allegan | My Community Dental Centers Access…" at bounding box center [456, 147] width 170 height 96
click at [419, 119] on span "Allegan | My Community Dental Centers" at bounding box center [453, 119] width 127 height 8
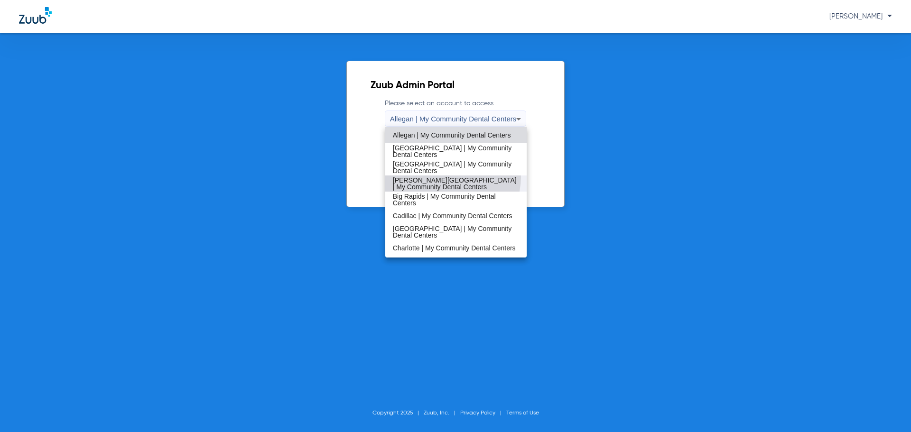
click at [446, 177] on span "[PERSON_NAME][GEOGRAPHIC_DATA] | My Community Dental Centers" at bounding box center [456, 183] width 127 height 13
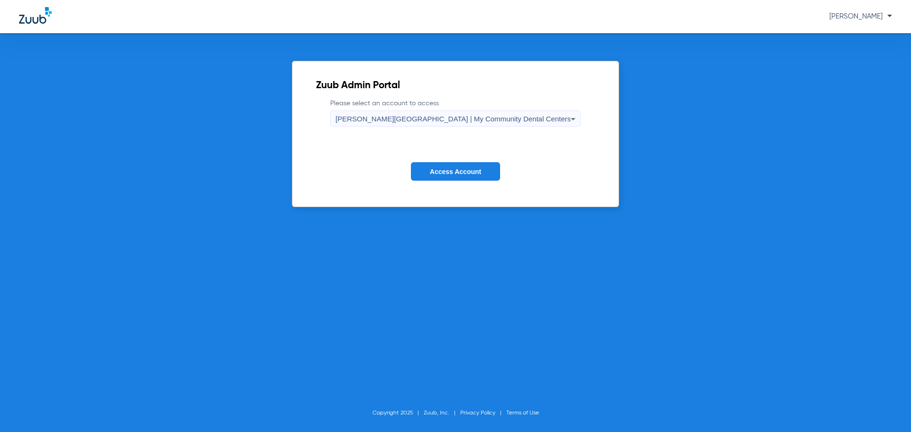
click at [450, 171] on span "Access Account" at bounding box center [455, 172] width 51 height 8
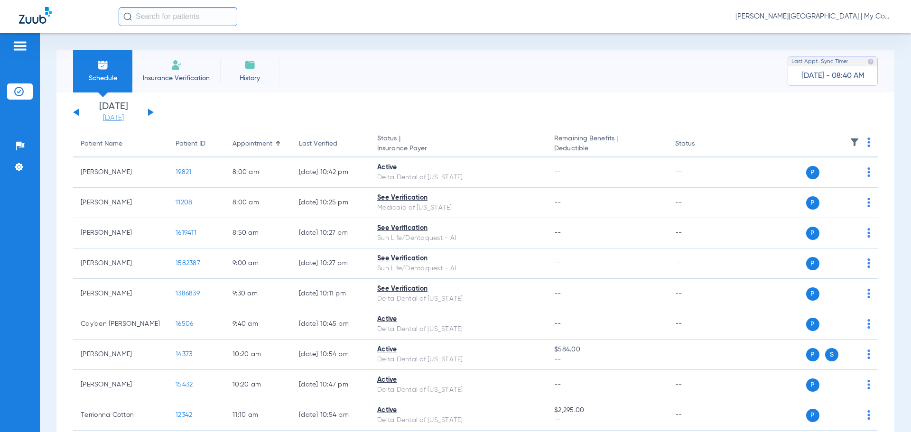
click at [118, 115] on link "[DATE]" at bounding box center [113, 117] width 57 height 9
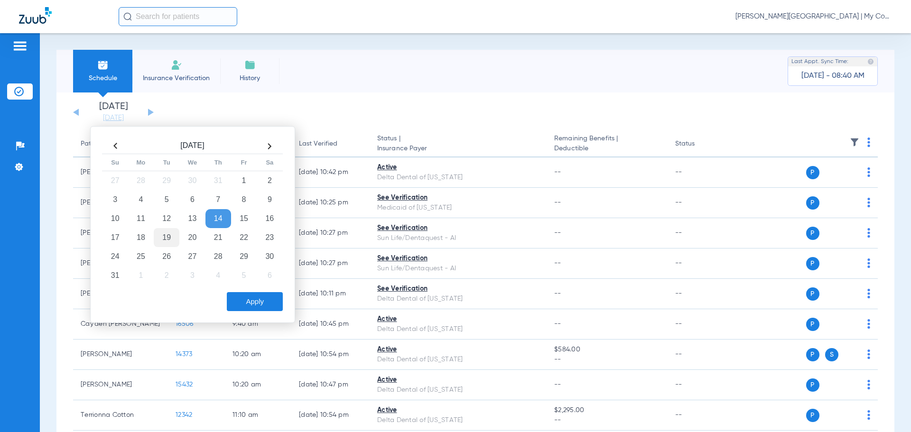
click at [165, 237] on td "19" at bounding box center [167, 237] width 26 height 19
click at [241, 296] on button "Apply" at bounding box center [255, 301] width 56 height 19
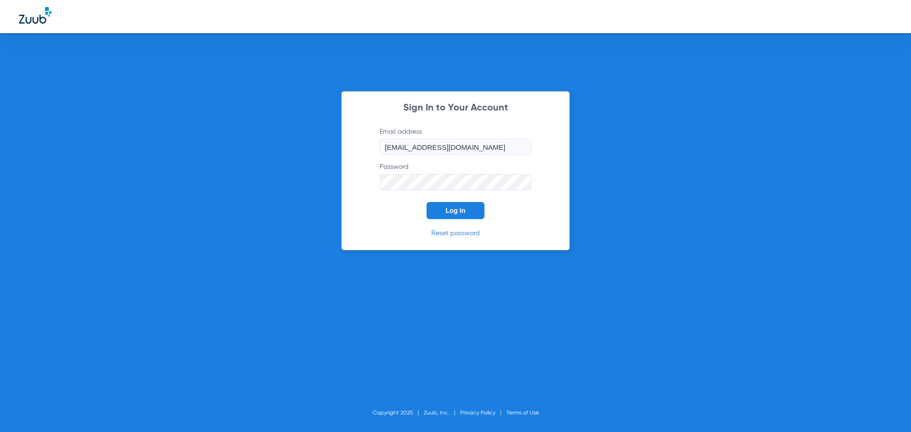
click at [444, 208] on button "Log In" at bounding box center [456, 210] width 58 height 17
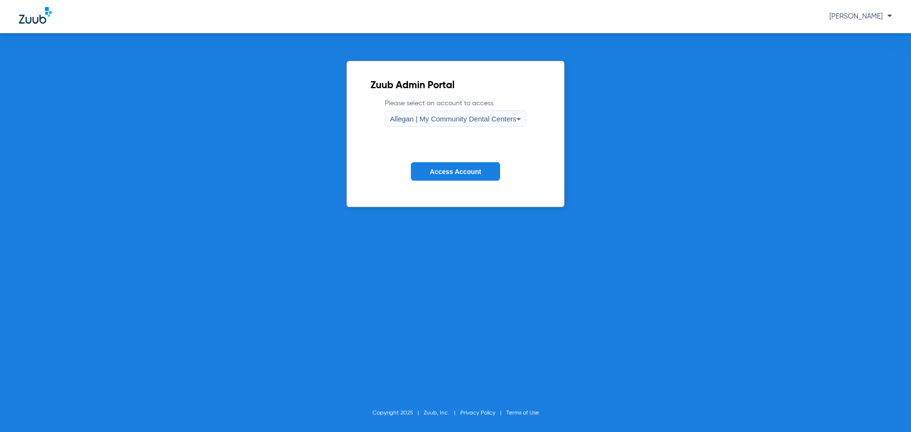
click at [438, 142] on form "Please select an account to access Allegan | My Community Dental Centers Access…" at bounding box center [456, 147] width 170 height 96
click at [438, 118] on span "Allegan | My Community Dental Centers" at bounding box center [453, 119] width 127 height 8
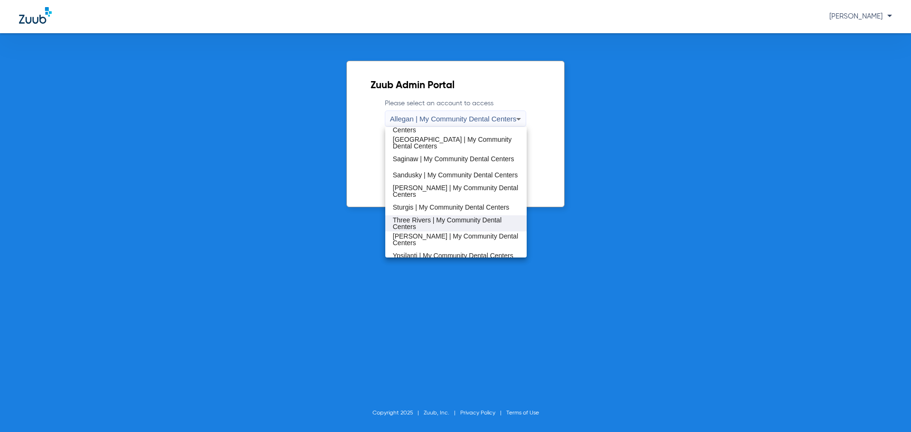
scroll to position [305, 0]
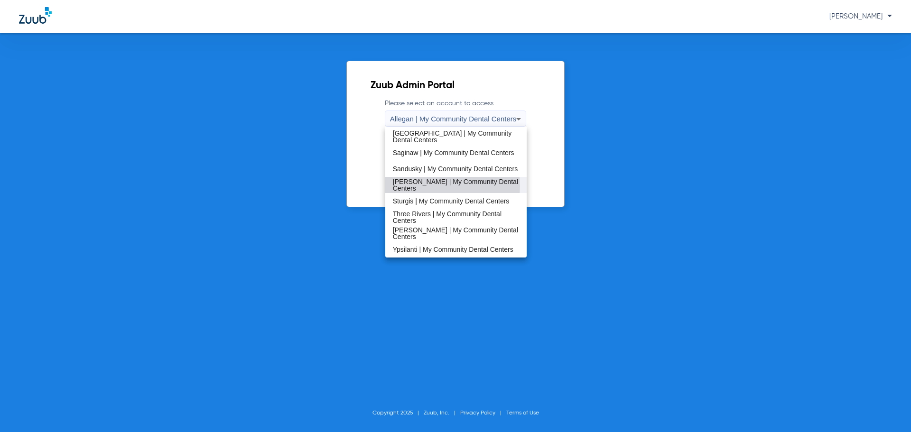
click at [433, 187] on span "[PERSON_NAME] | My Community Dental Centers" at bounding box center [456, 184] width 127 height 13
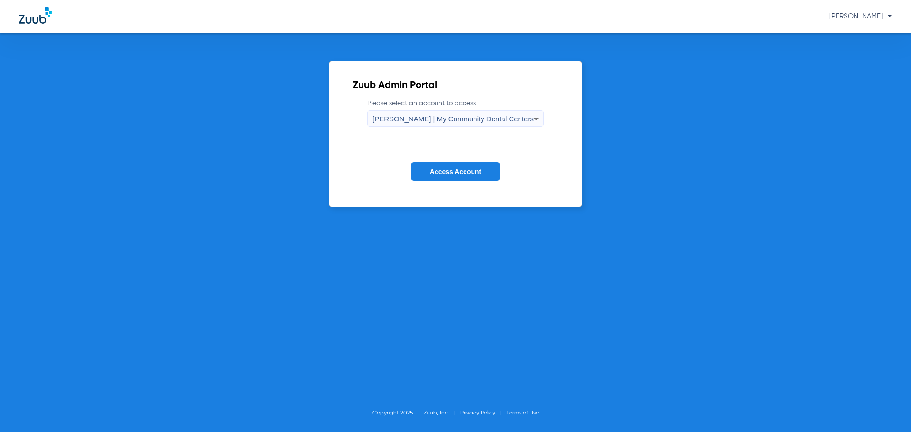
click at [463, 179] on button "Access Account" at bounding box center [455, 171] width 89 height 19
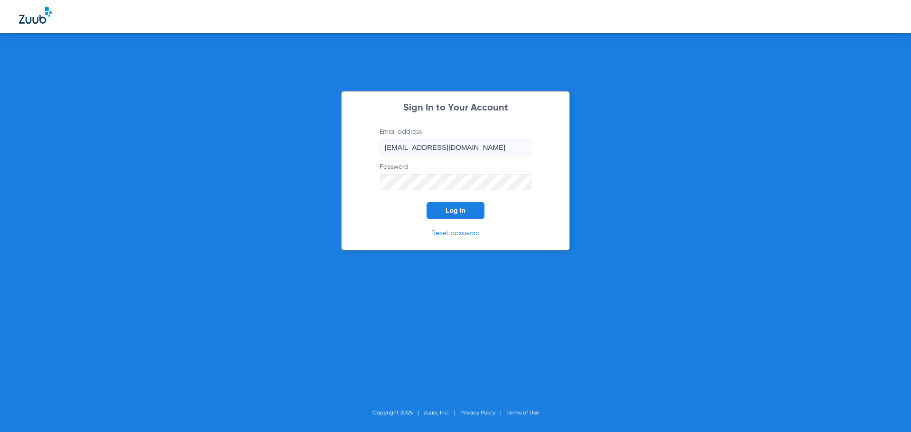
click at [478, 214] on button "Log In" at bounding box center [456, 210] width 58 height 17
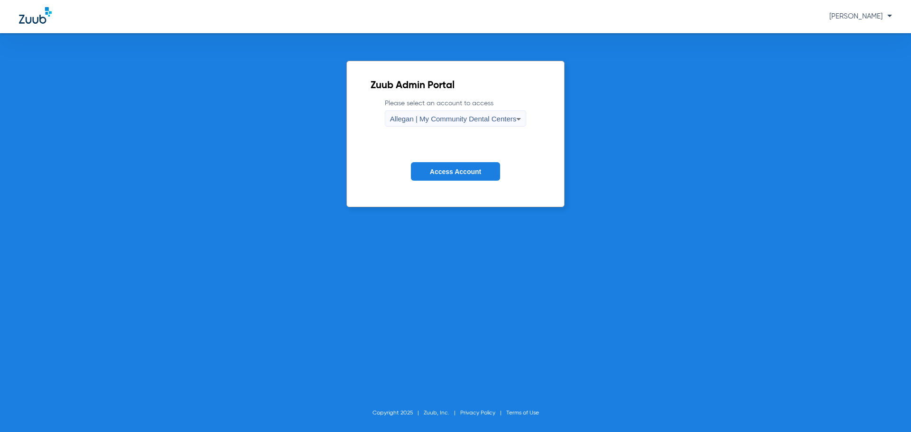
click at [442, 130] on form "Please select an account to access Allegan | My Community Dental Centers Access…" at bounding box center [456, 147] width 170 height 96
click at [434, 119] on span "Allegan | My Community Dental Centers" at bounding box center [453, 119] width 127 height 8
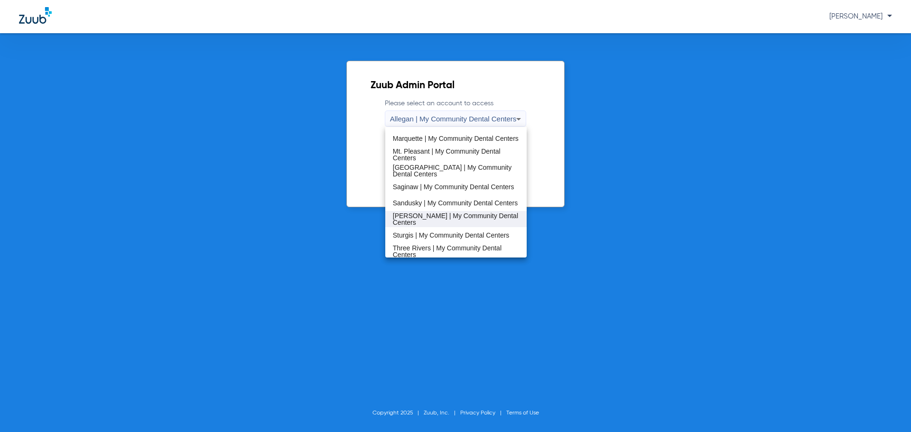
scroll to position [285, 0]
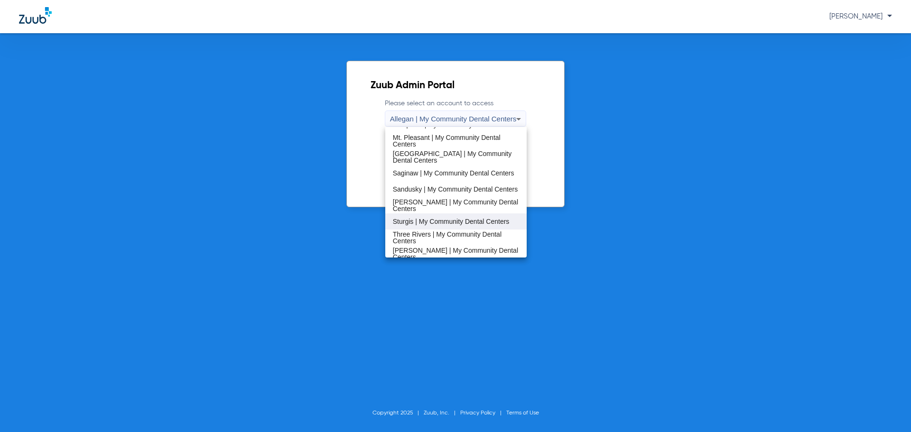
click at [422, 218] on span "Sturgis | My Community Dental Centers" at bounding box center [451, 221] width 117 height 7
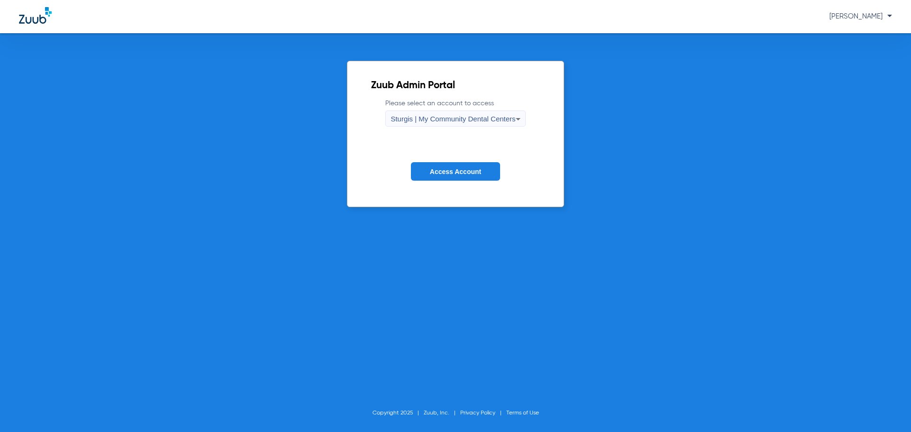
click at [435, 173] on span "Access Account" at bounding box center [455, 172] width 51 height 8
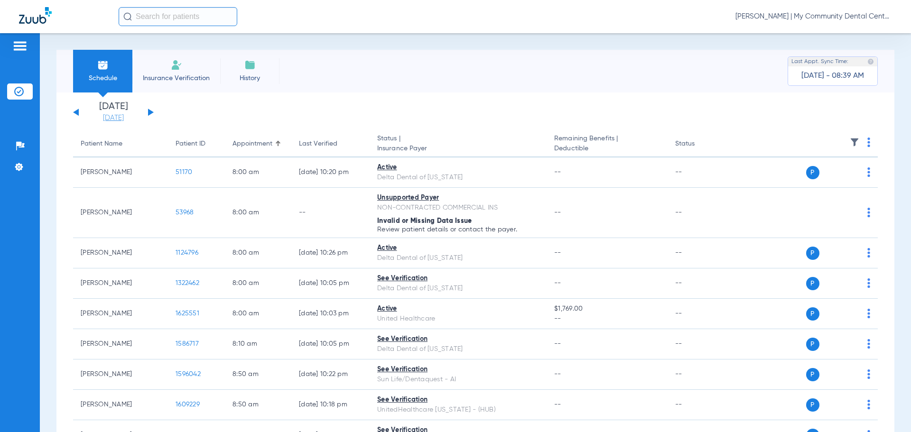
click at [130, 121] on link "[DATE]" at bounding box center [113, 117] width 57 height 9
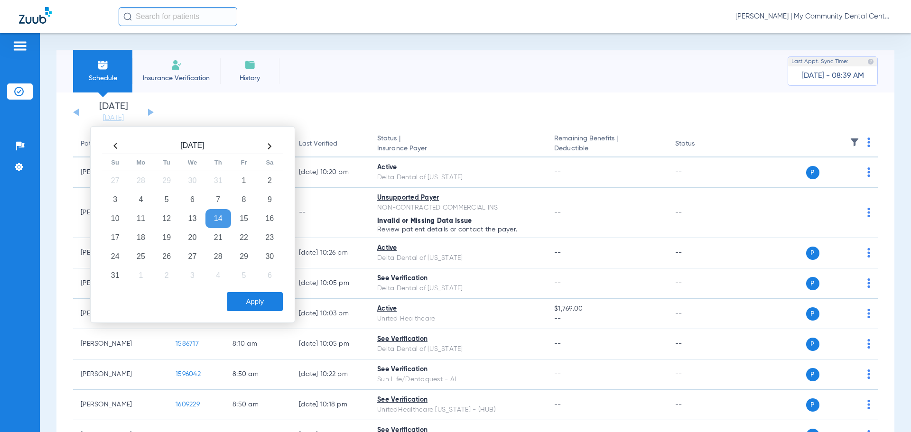
drag, startPoint x: 168, startPoint y: 232, endPoint x: 180, endPoint y: 245, distance: 18.2
click at [168, 232] on td "19" at bounding box center [167, 237] width 26 height 19
click at [252, 300] on button "Apply" at bounding box center [255, 301] width 56 height 19
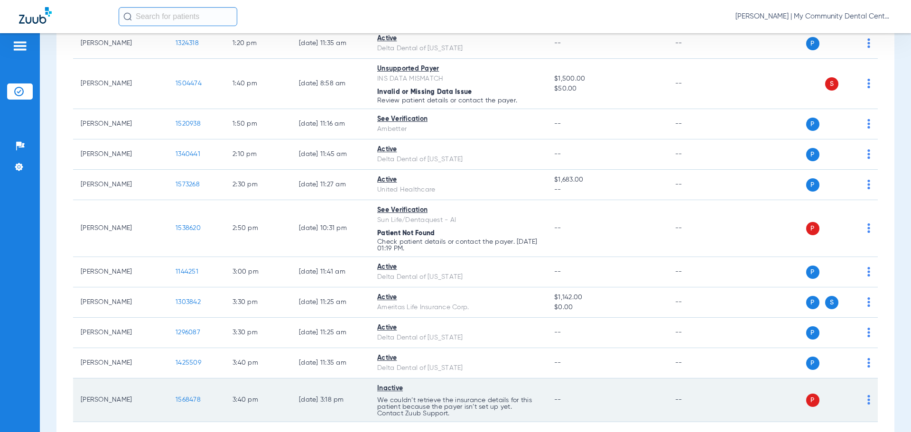
scroll to position [938, 0]
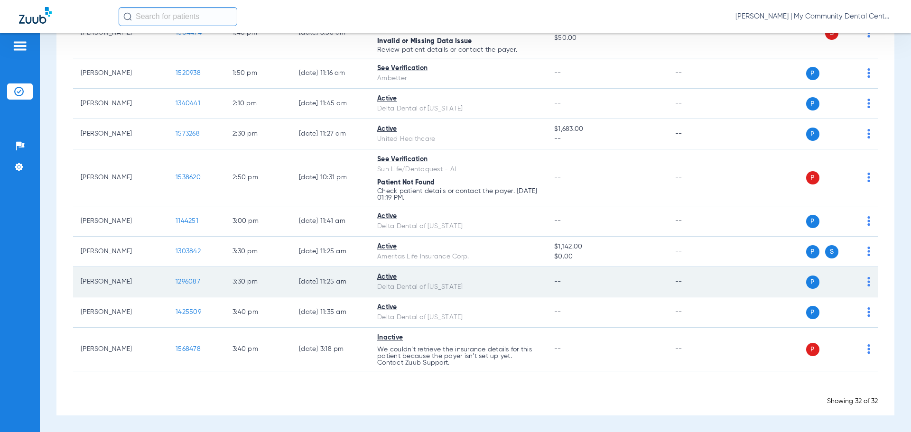
click at [181, 283] on span "1296087" at bounding box center [188, 282] width 25 height 7
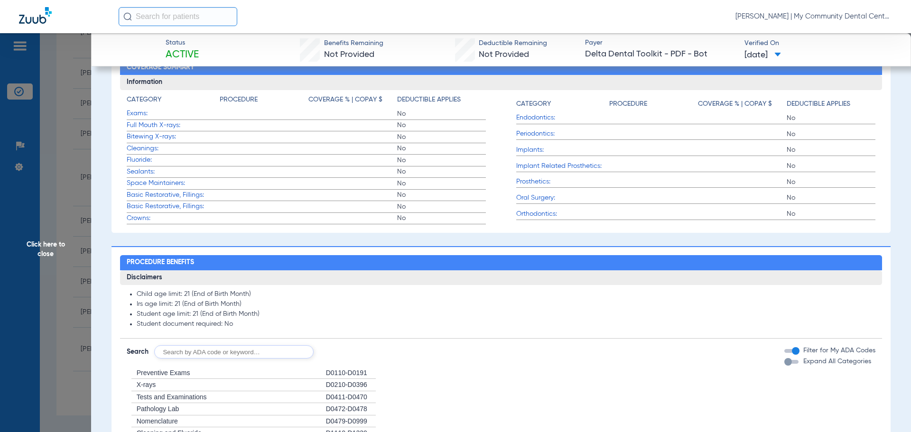
scroll to position [0, 0]
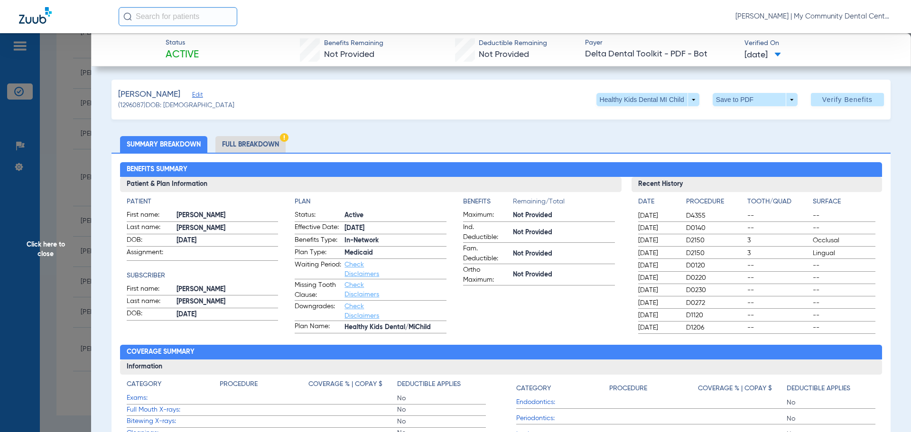
drag, startPoint x: 246, startPoint y: 139, endPoint x: 309, endPoint y: 159, distance: 66.8
click at [246, 139] on li "Full Breakdown" at bounding box center [251, 144] width 70 height 17
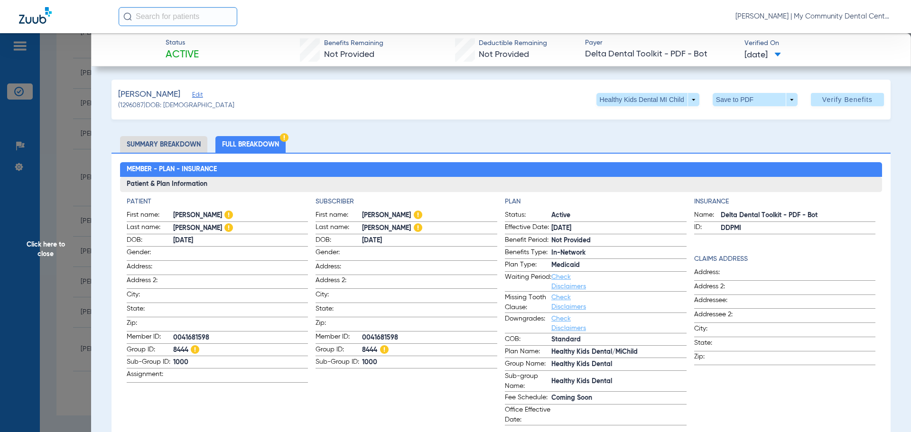
drag, startPoint x: 38, startPoint y: 242, endPoint x: 104, endPoint y: 171, distance: 96.4
click at [38, 242] on span "Click here to close" at bounding box center [45, 249] width 91 height 432
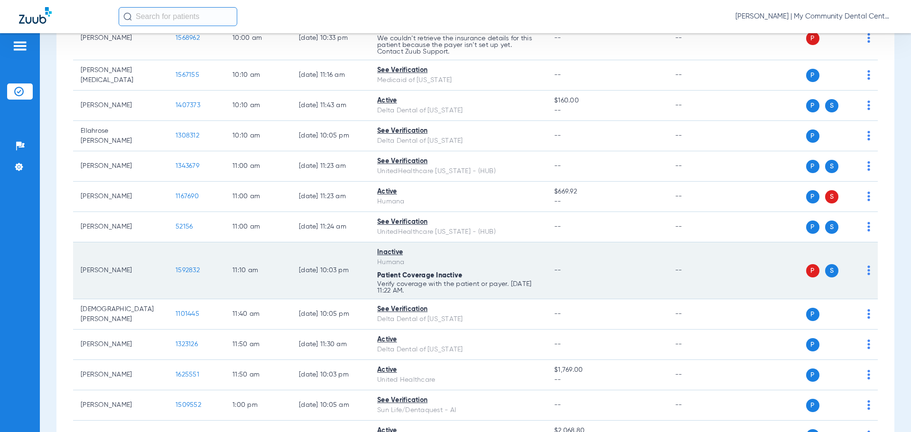
scroll to position [463, 0]
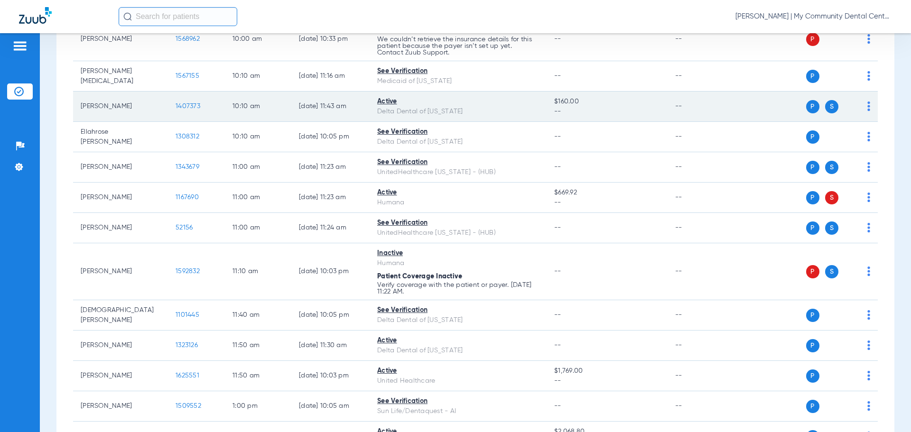
click at [191, 103] on span "1407373" at bounding box center [188, 106] width 25 height 7
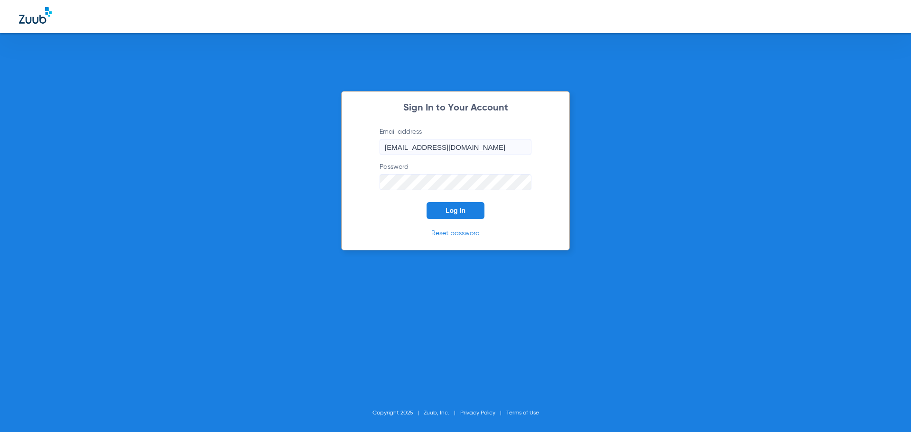
click at [445, 215] on button "Log In" at bounding box center [456, 210] width 58 height 17
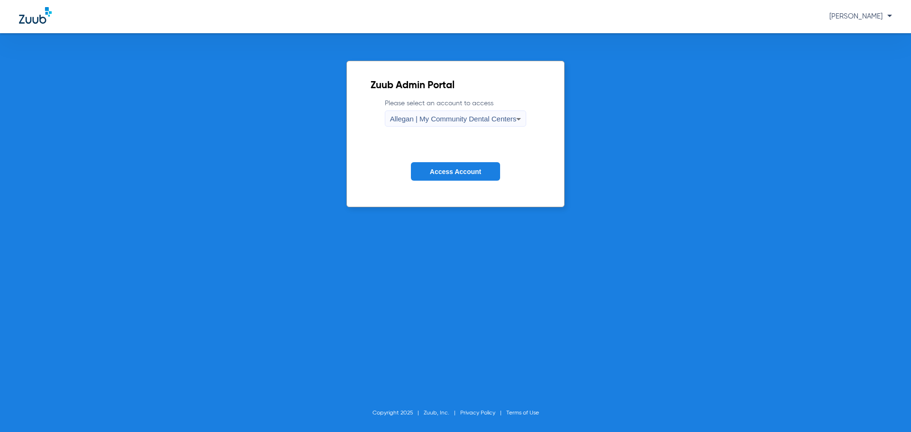
click at [434, 125] on div "Allegan | My Community Dental Centers" at bounding box center [453, 119] width 127 height 16
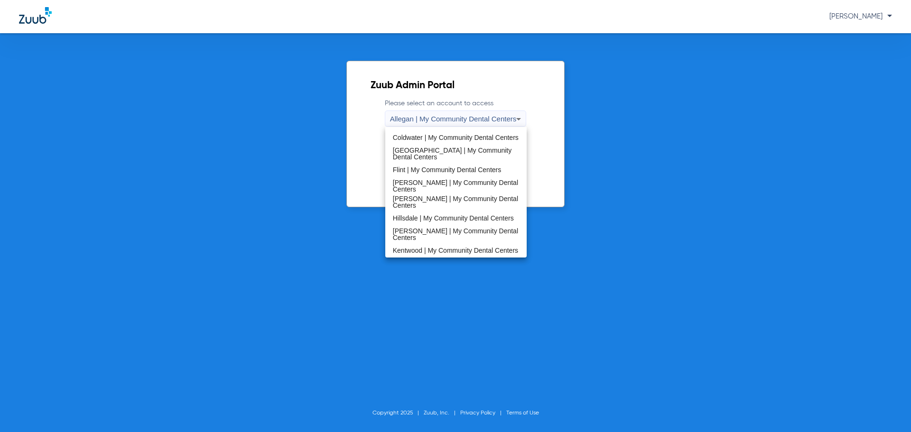
scroll to position [285, 0]
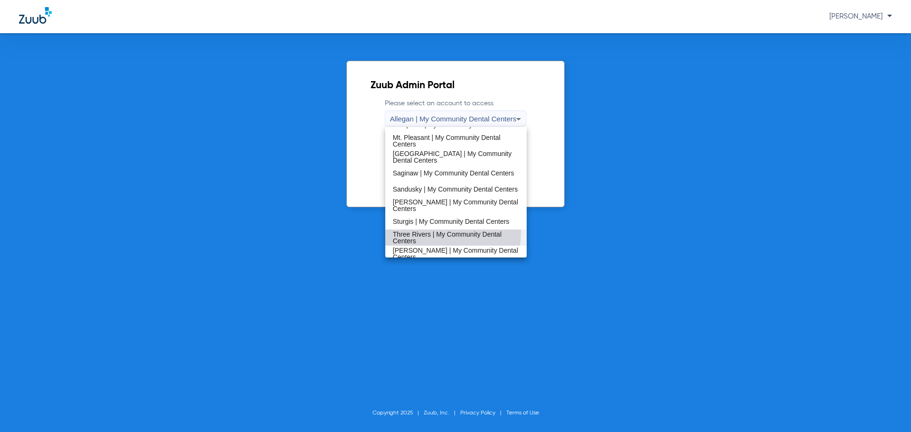
click at [432, 232] on span "Three Rivers | My Community Dental Centers" at bounding box center [456, 237] width 127 height 13
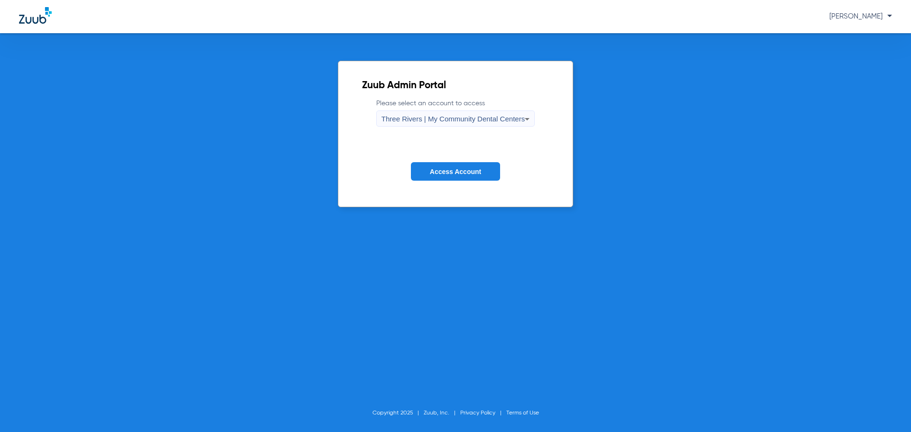
click at [434, 172] on span "Access Account" at bounding box center [455, 172] width 51 height 8
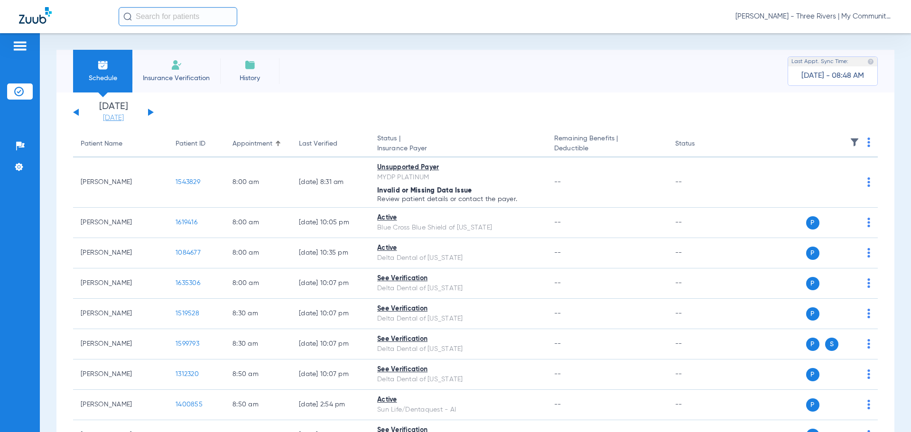
click at [126, 118] on link "[DATE]" at bounding box center [113, 117] width 57 height 9
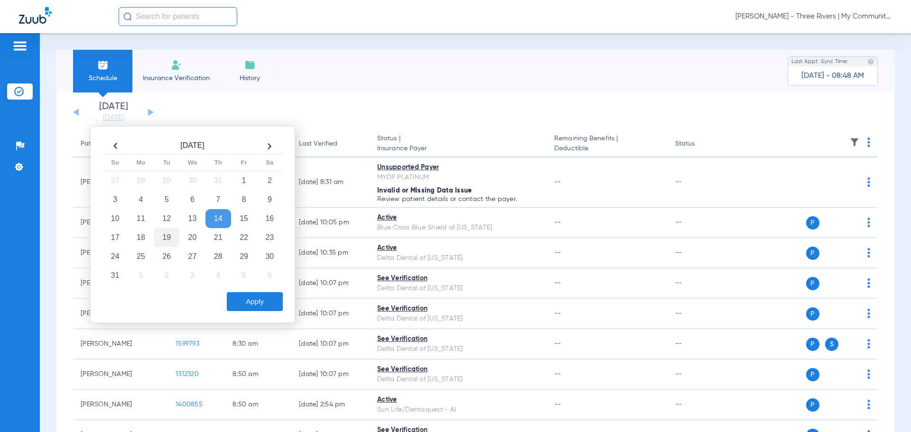
click at [168, 243] on td "19" at bounding box center [167, 237] width 26 height 19
click at [268, 303] on button "Apply" at bounding box center [255, 301] width 56 height 19
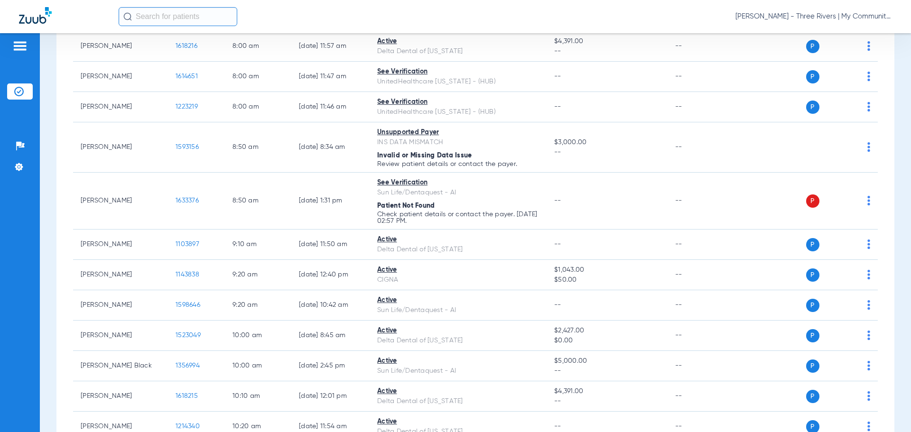
scroll to position [237, 0]
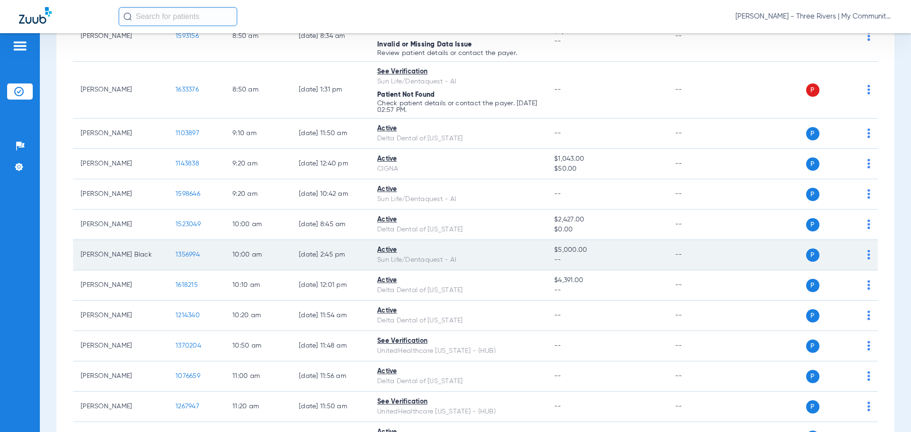
click at [193, 255] on span "1356994" at bounding box center [188, 255] width 24 height 7
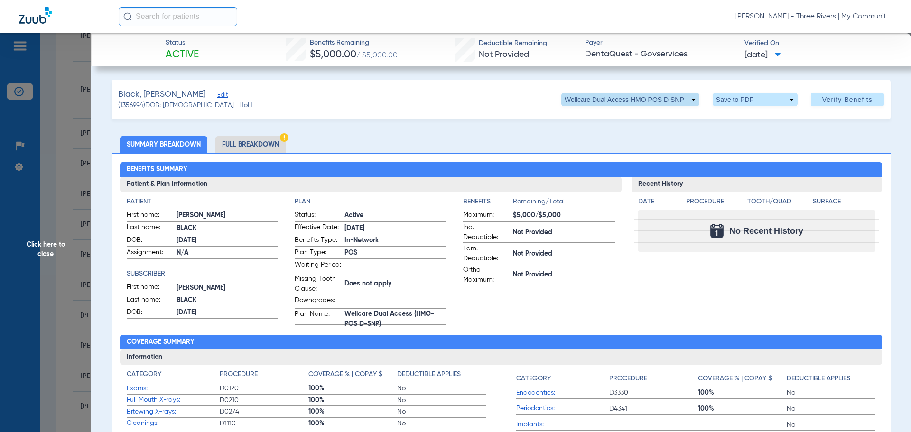
click at [684, 102] on span at bounding box center [631, 99] width 138 height 13
click at [644, 131] on button "Out of Network" at bounding box center [622, 137] width 135 height 19
click at [697, 98] on div "Out of Network arrow_drop_down Save to PDF arrow_drop_down Verify Benefits" at bounding box center [744, 99] width 281 height 13
click at [690, 98] on span at bounding box center [657, 99] width 85 height 13
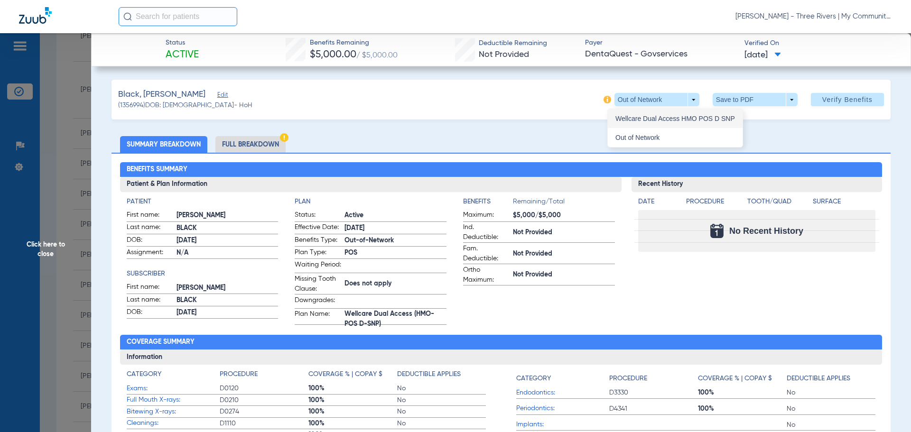
click at [667, 119] on span "Wellcare Dual Access HMO POS D SNP" at bounding box center [676, 118] width 120 height 7
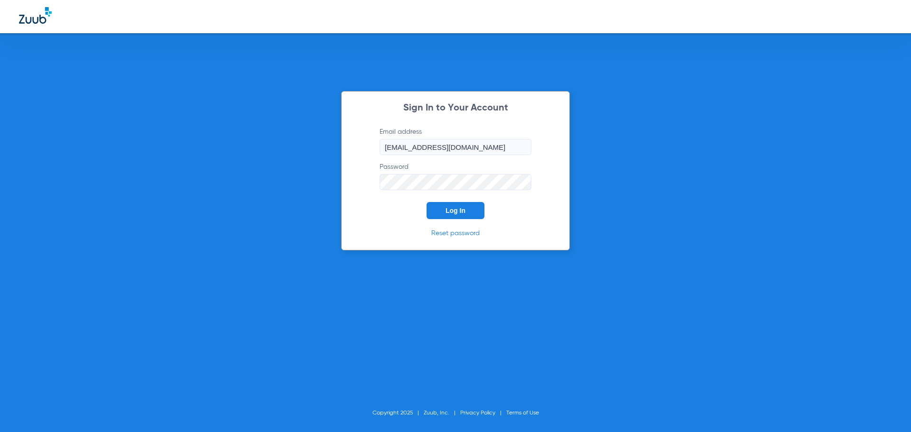
click at [434, 212] on button "Log In" at bounding box center [456, 210] width 58 height 17
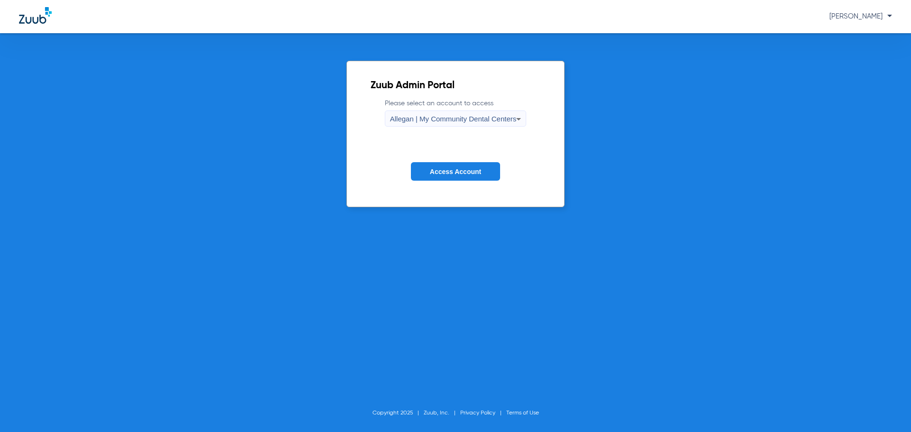
click at [435, 118] on span "Allegan | My Community Dental Centers" at bounding box center [453, 119] width 127 height 8
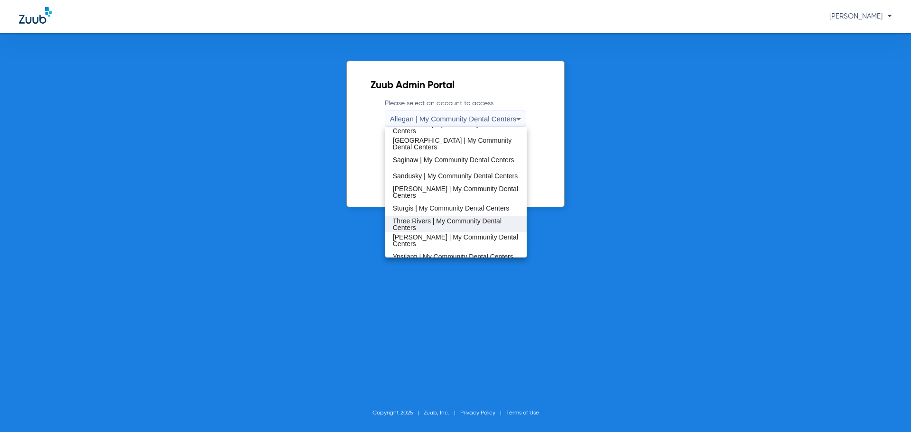
scroll to position [305, 0]
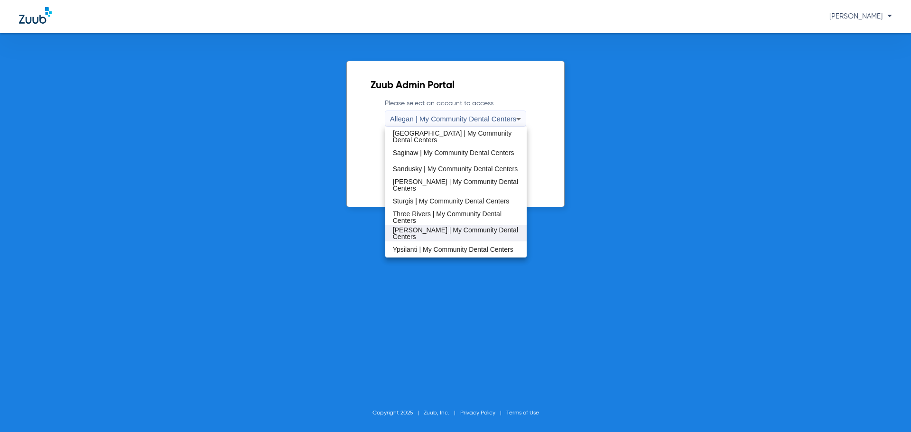
click at [436, 233] on span "[PERSON_NAME] | My Community Dental Centers" at bounding box center [456, 233] width 127 height 13
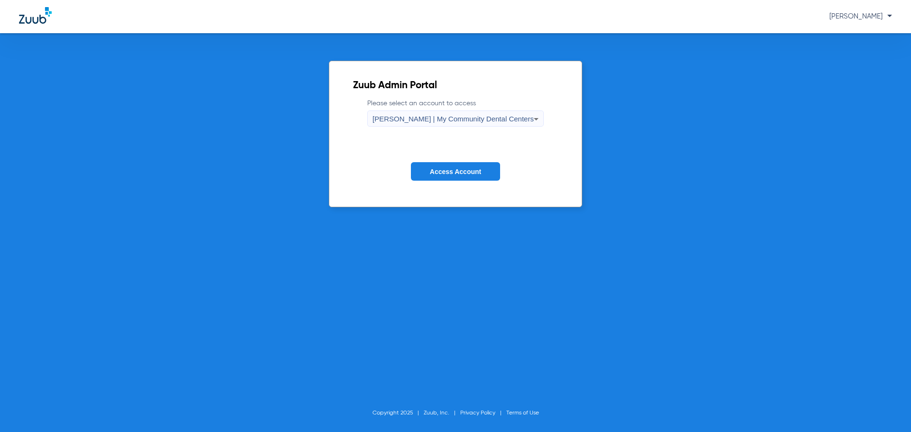
click at [450, 170] on span "Access Account" at bounding box center [455, 172] width 51 height 8
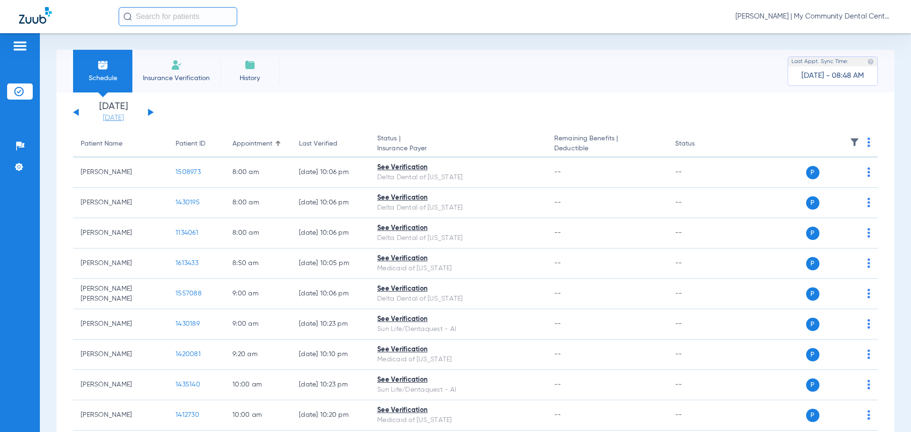
click at [117, 117] on link "[DATE]" at bounding box center [113, 117] width 57 height 9
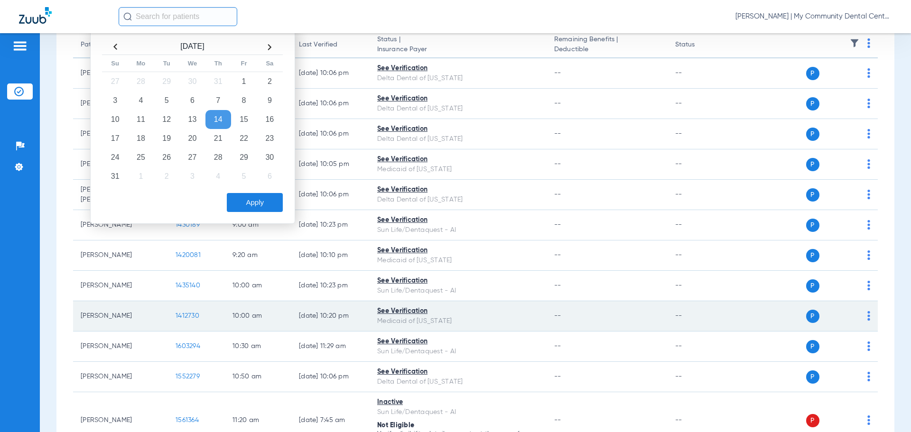
scroll to position [95, 0]
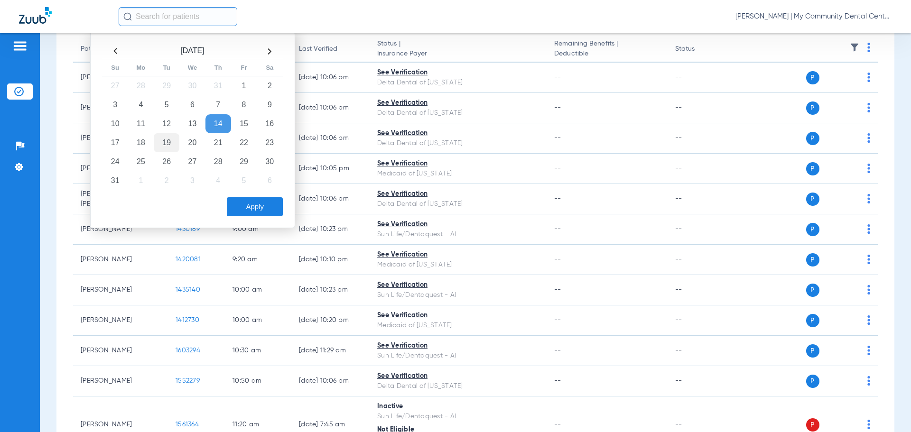
click at [175, 144] on td "19" at bounding box center [167, 142] width 26 height 19
click at [247, 209] on button "Apply" at bounding box center [255, 206] width 56 height 19
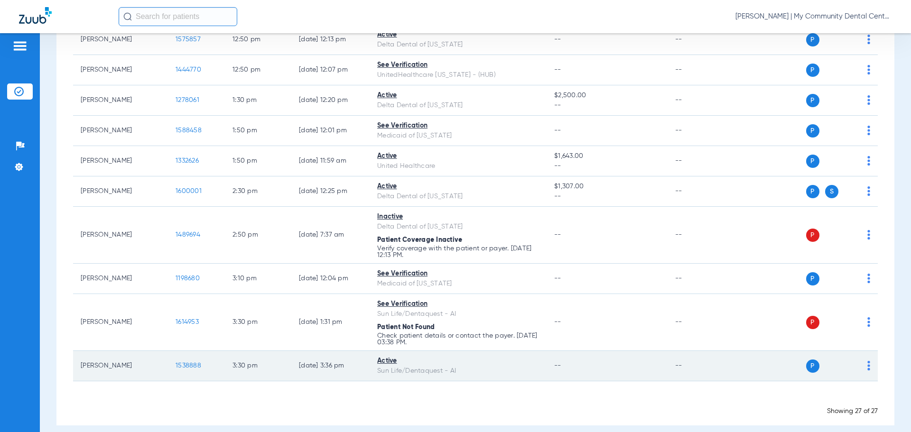
scroll to position [703, 0]
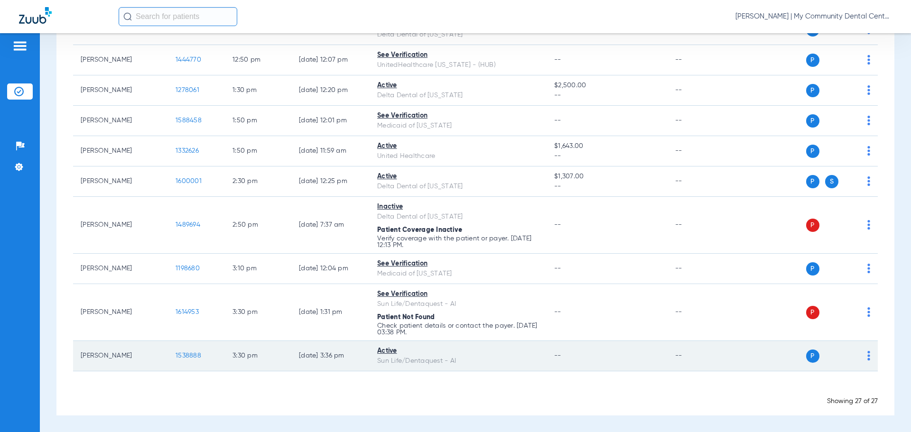
click at [187, 353] on span "1538888" at bounding box center [189, 356] width 26 height 7
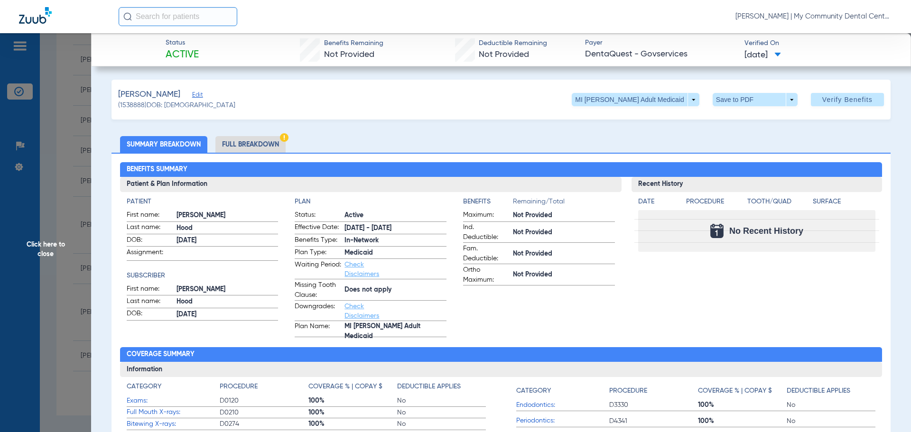
click at [221, 140] on li "Full Breakdown" at bounding box center [251, 144] width 70 height 17
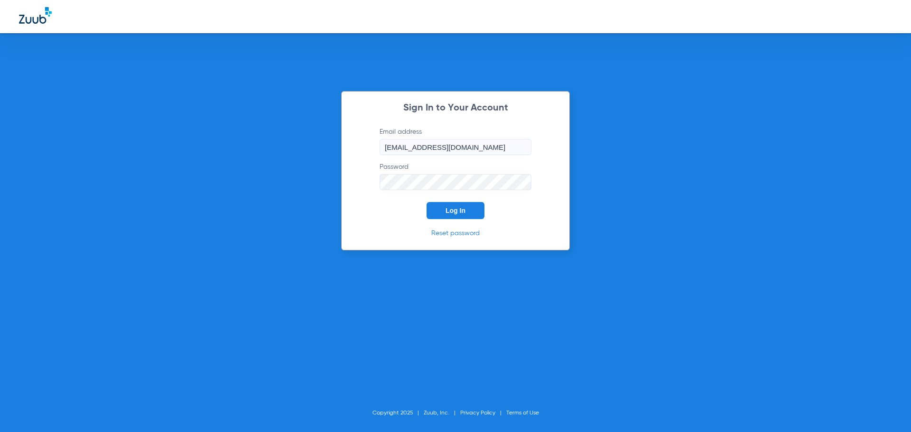
click at [464, 208] on span "Log In" at bounding box center [456, 211] width 20 height 8
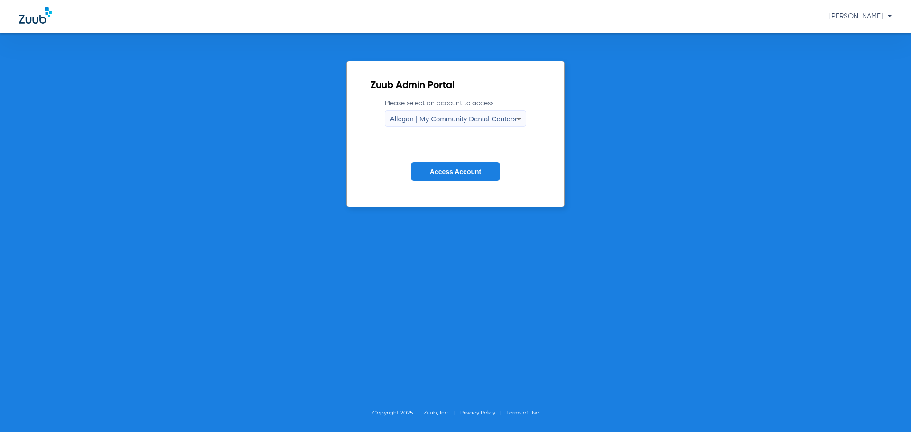
click at [426, 128] on form "Please select an account to access Allegan | My Community Dental Centers Access…" at bounding box center [456, 147] width 170 height 96
click at [422, 121] on span "Allegan | My Community Dental Centers" at bounding box center [453, 119] width 127 height 8
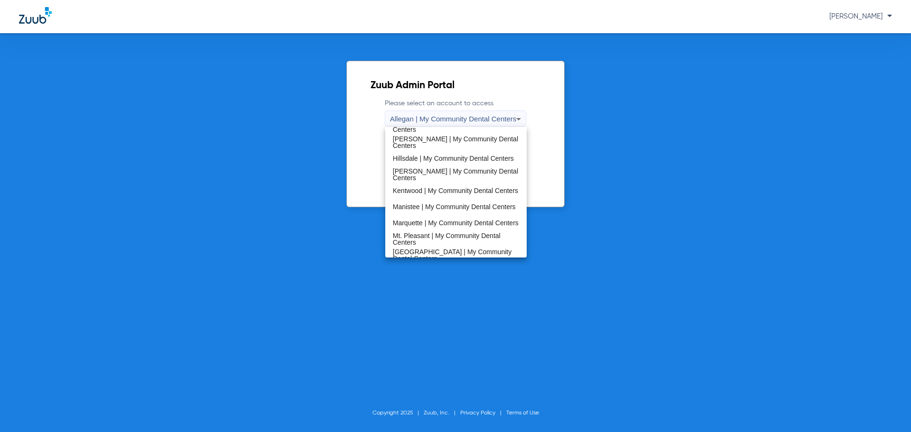
scroll to position [305, 0]
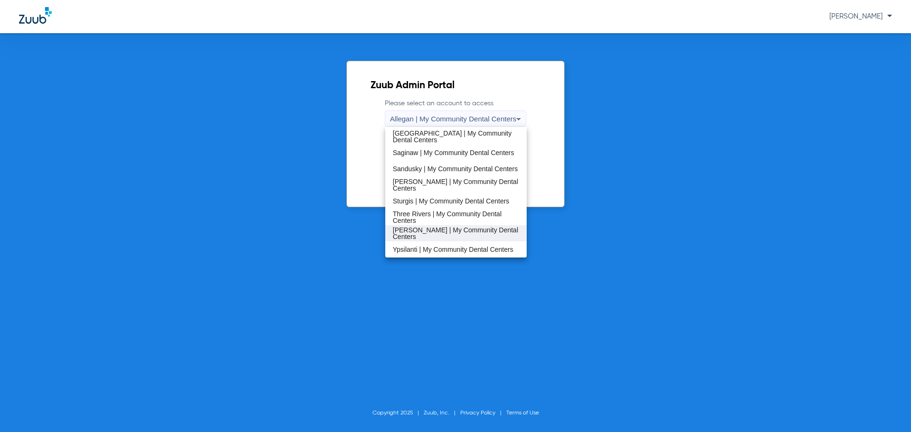
click at [448, 241] on mat-option "[PERSON_NAME] | My Community Dental Centers" at bounding box center [456, 233] width 142 height 16
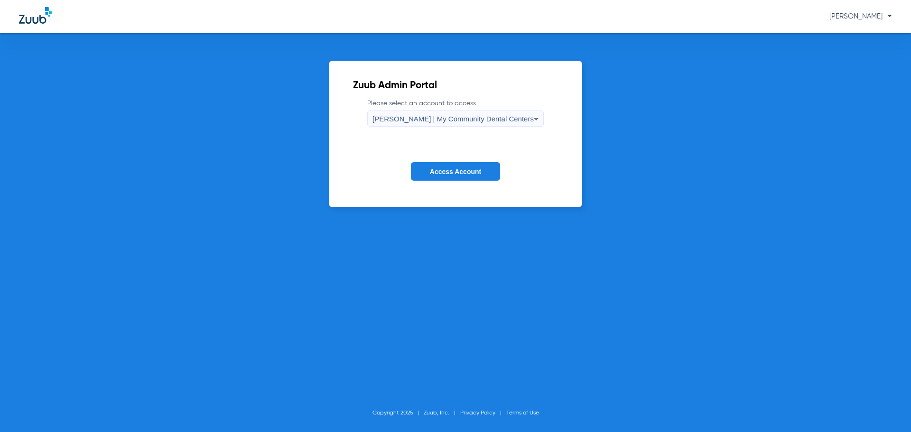
click at [434, 118] on span "[PERSON_NAME] | My Community Dental Centers" at bounding box center [453, 119] width 161 height 8
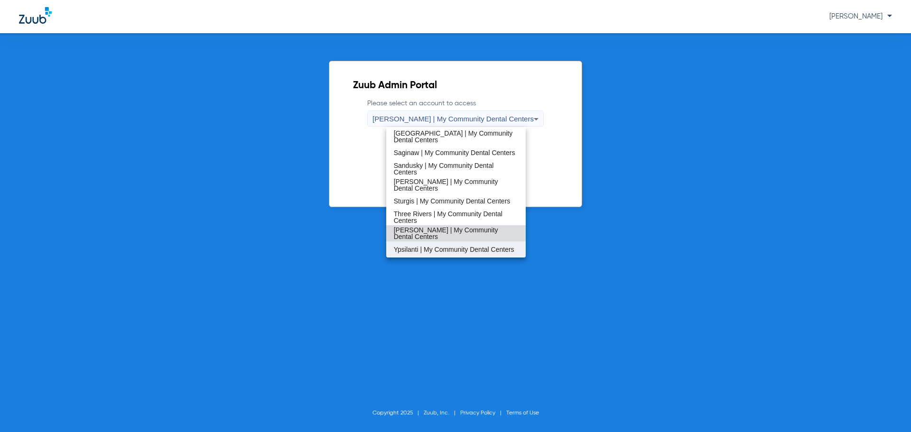
click at [436, 246] on span "Ypsilanti | My Community Dental Centers" at bounding box center [454, 249] width 121 height 7
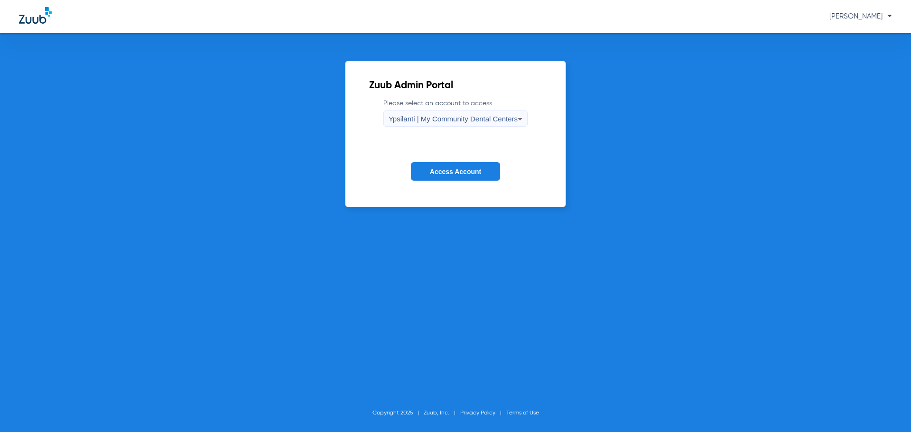
click at [449, 169] on span "Access Account" at bounding box center [455, 172] width 51 height 8
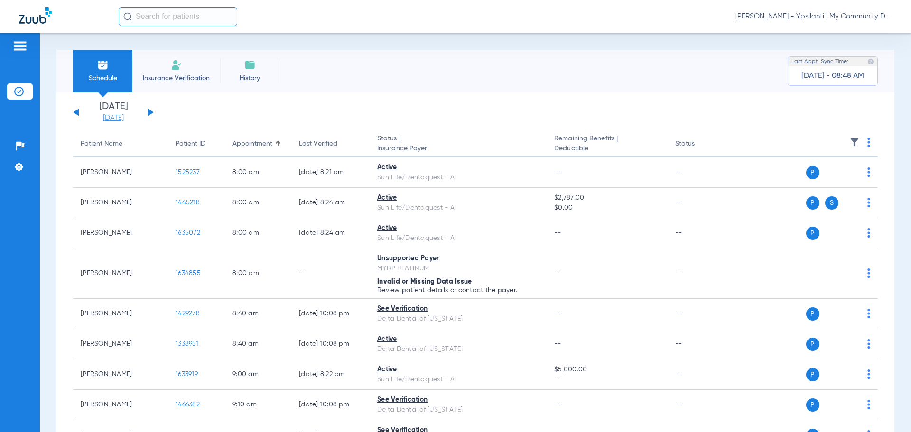
click at [112, 119] on link "[DATE]" at bounding box center [113, 117] width 57 height 9
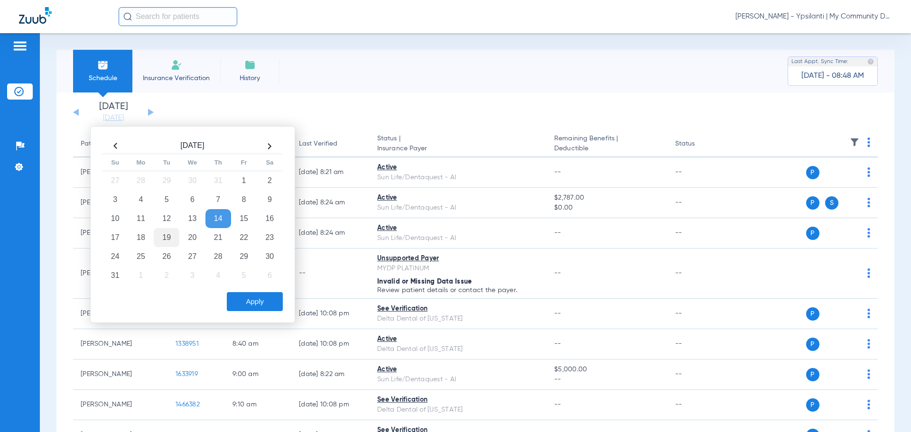
click at [162, 243] on td "19" at bounding box center [167, 237] width 26 height 19
click at [253, 308] on button "Apply" at bounding box center [255, 301] width 56 height 19
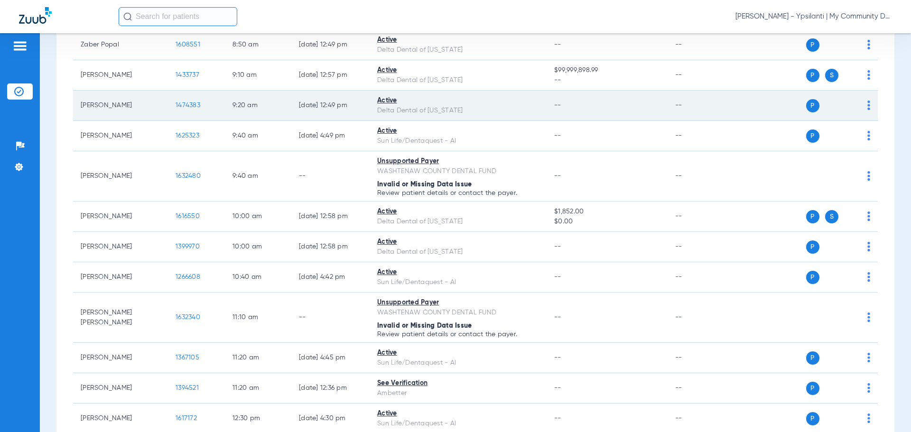
scroll to position [285, 0]
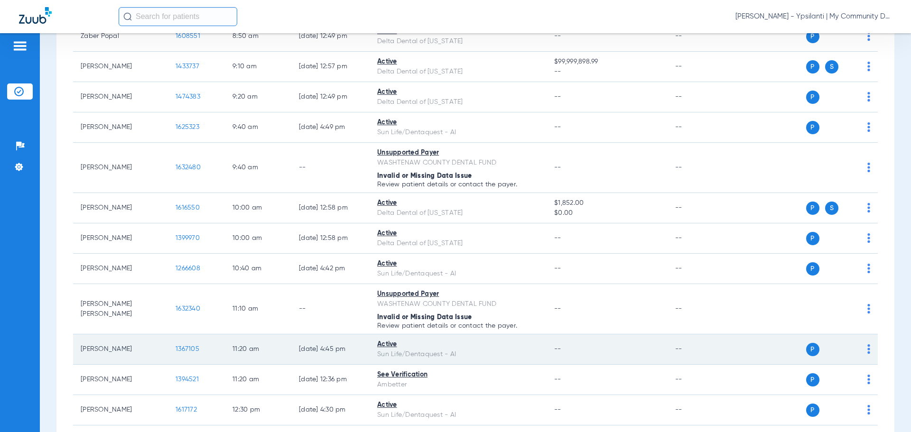
click at [186, 347] on td "1367105" at bounding box center [196, 350] width 57 height 30
click at [186, 349] on span "1367105" at bounding box center [188, 349] width 24 height 7
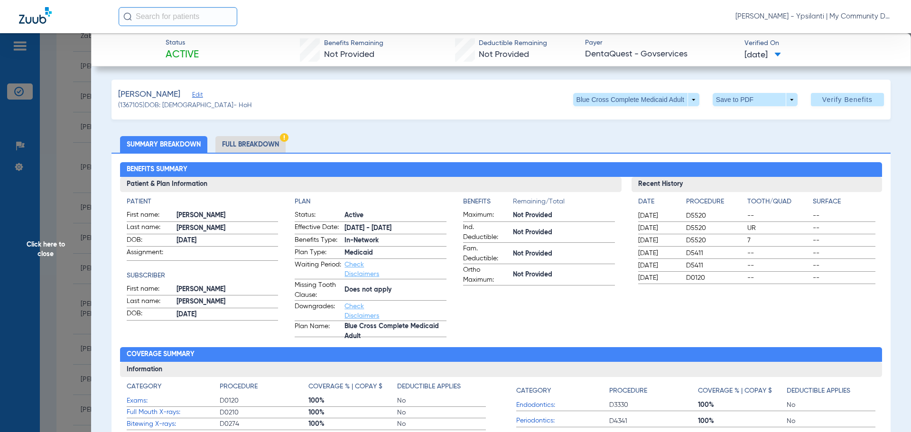
click at [767, 329] on div "Recent History Date Procedure Tooth/Quad Surface 12/21/2023 D5520 -- -- 12/21/2…" at bounding box center [757, 257] width 251 height 160
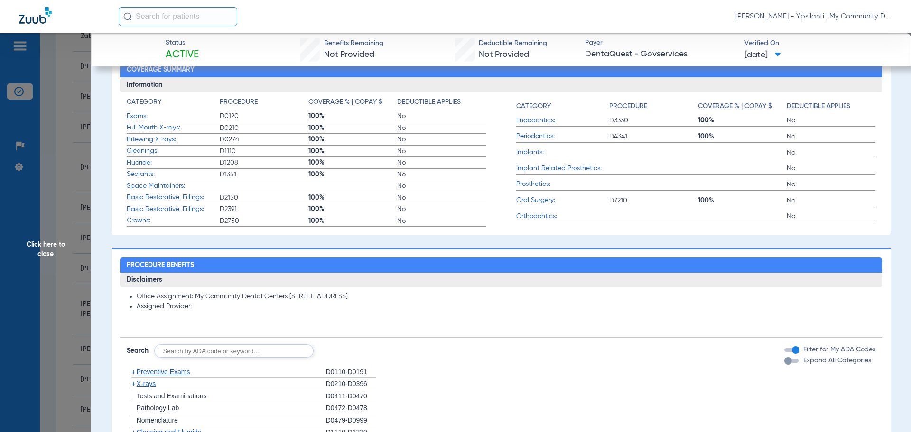
scroll to position [332, 0]
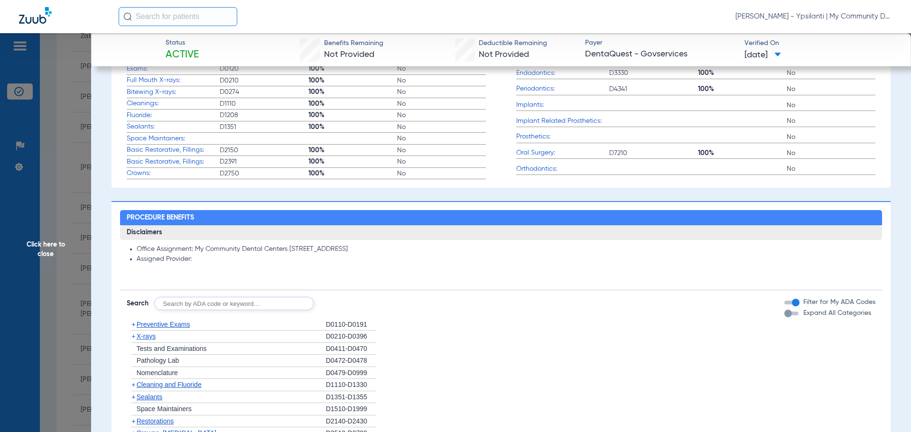
click at [149, 336] on span "X-rays" at bounding box center [146, 337] width 19 height 8
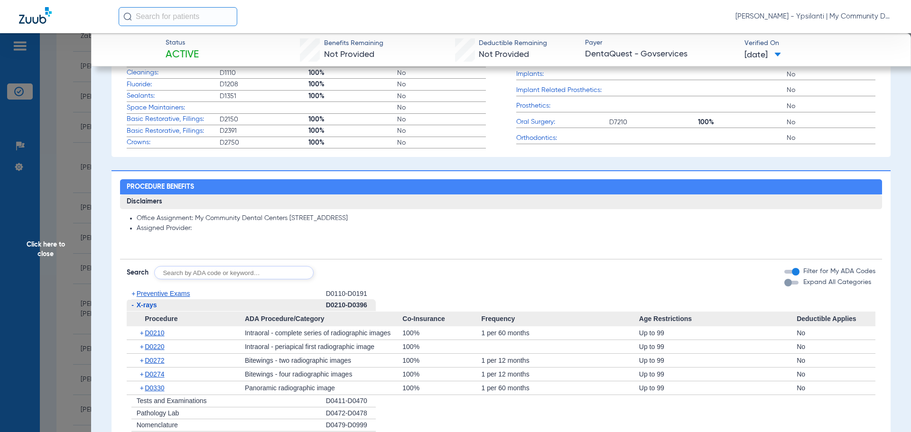
scroll to position [380, 0]
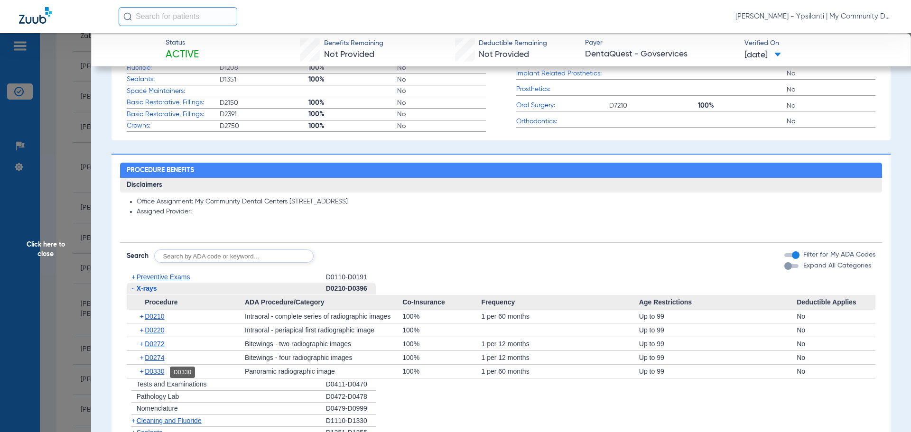
click at [154, 373] on span "D0330" at bounding box center [154, 372] width 19 height 8
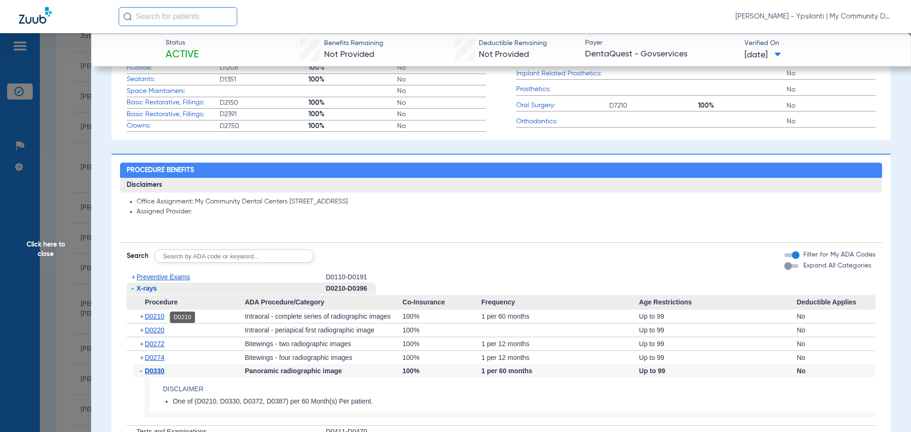
click at [156, 320] on span "D0210" at bounding box center [154, 317] width 19 height 8
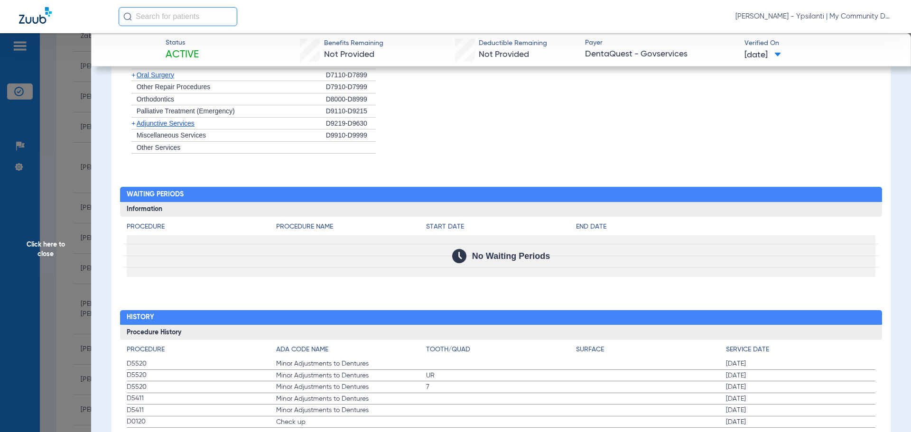
scroll to position [1019, 0]
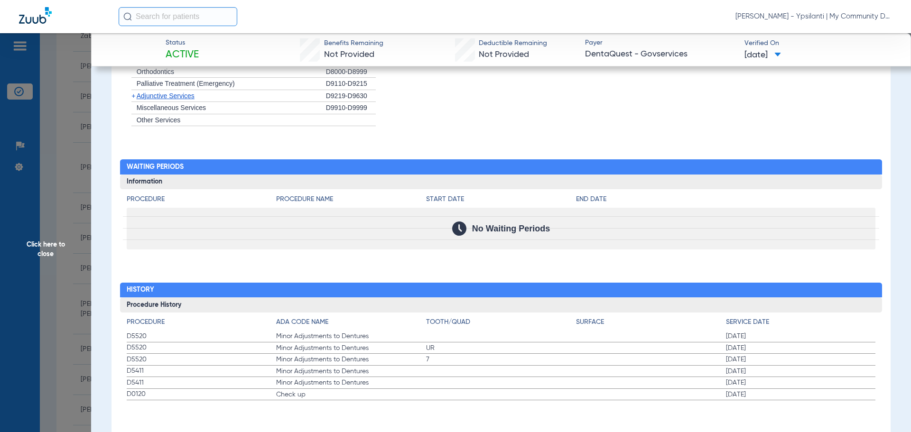
drag, startPoint x: 746, startPoint y: 99, endPoint x: 766, endPoint y: 94, distance: 20.5
click at [746, 99] on li "+ Adjunctive Services D9219-D9630" at bounding box center [502, 96] width 750 height 12
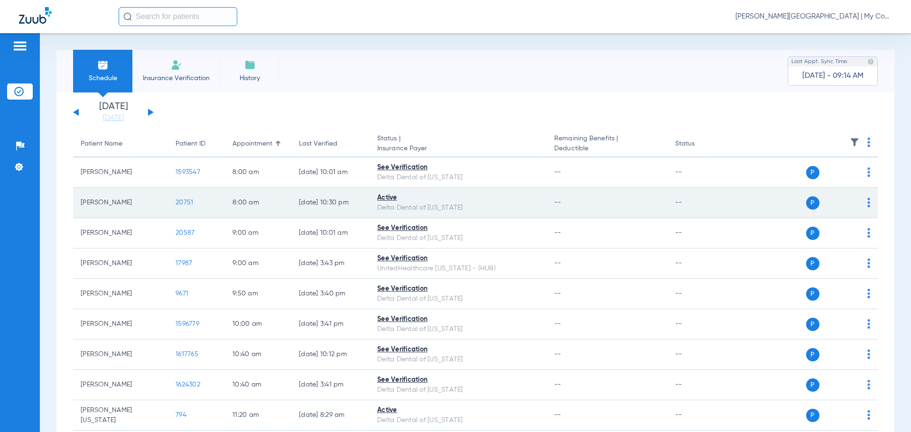
click at [190, 203] on span "20751" at bounding box center [185, 202] width 18 height 7
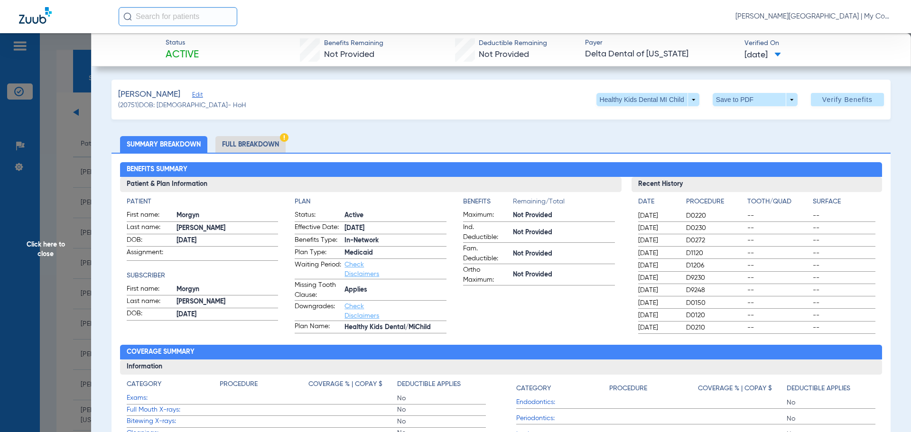
click at [689, 168] on h2 "Benefits Summary" at bounding box center [501, 169] width 763 height 15
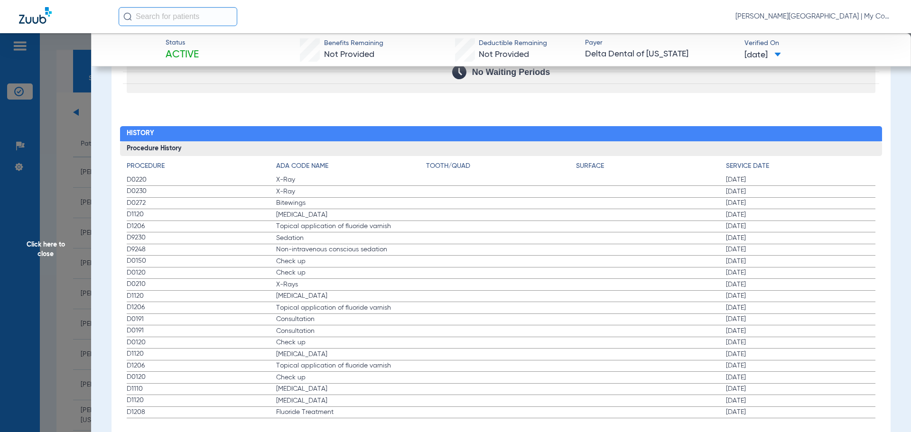
scroll to position [1015, 0]
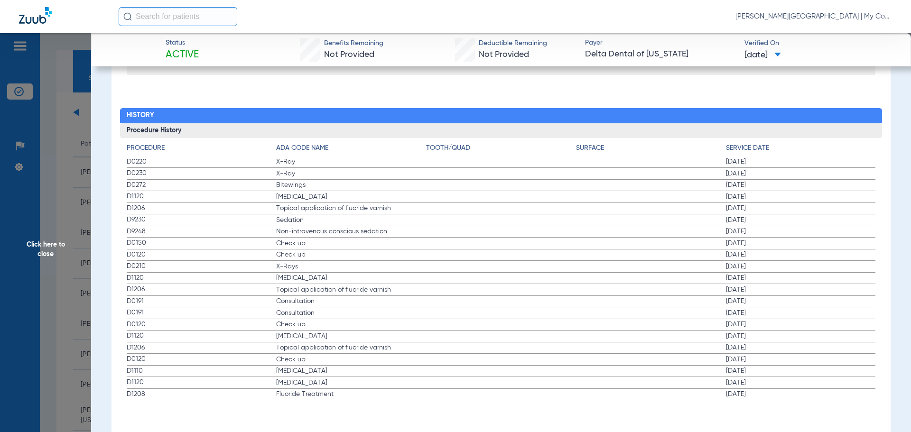
click at [37, 259] on span "Click here to close" at bounding box center [45, 249] width 91 height 432
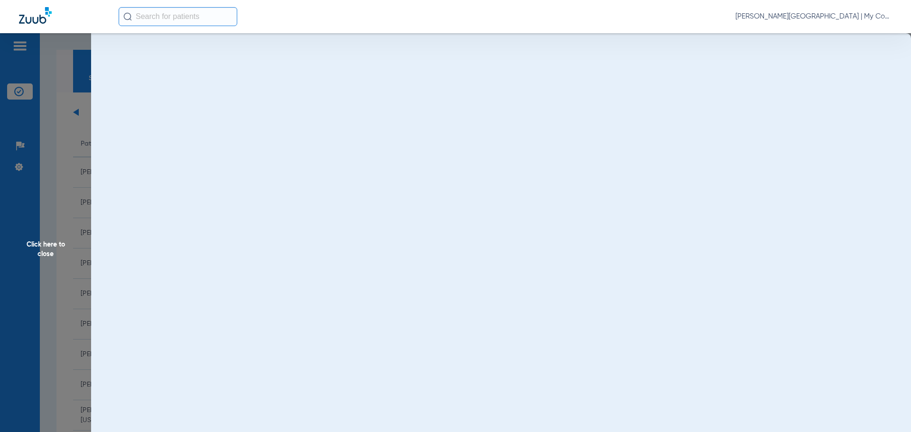
scroll to position [0, 0]
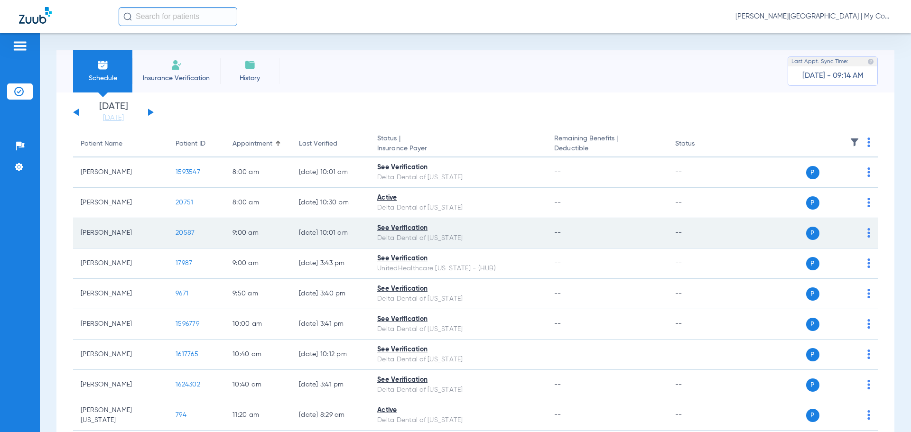
click at [180, 233] on span "20587" at bounding box center [185, 233] width 19 height 7
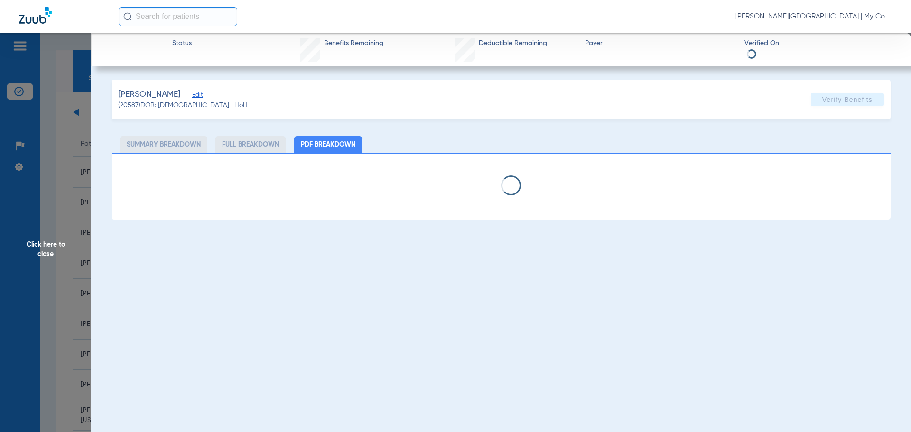
select select "page-width"
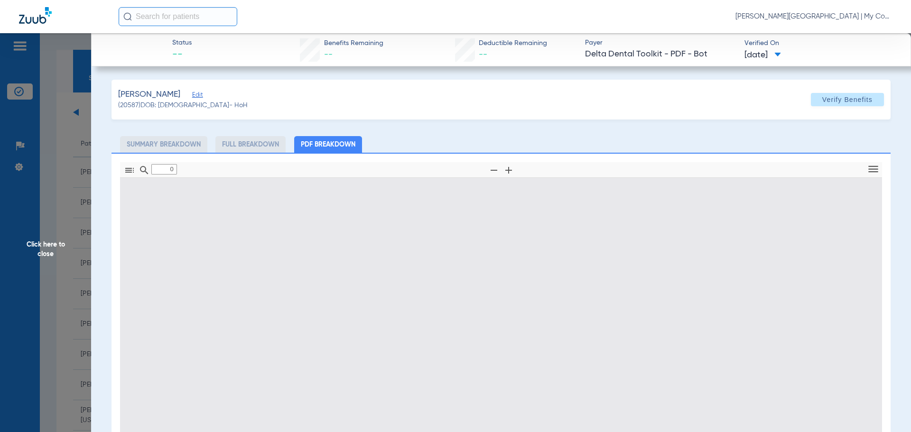
type input "1"
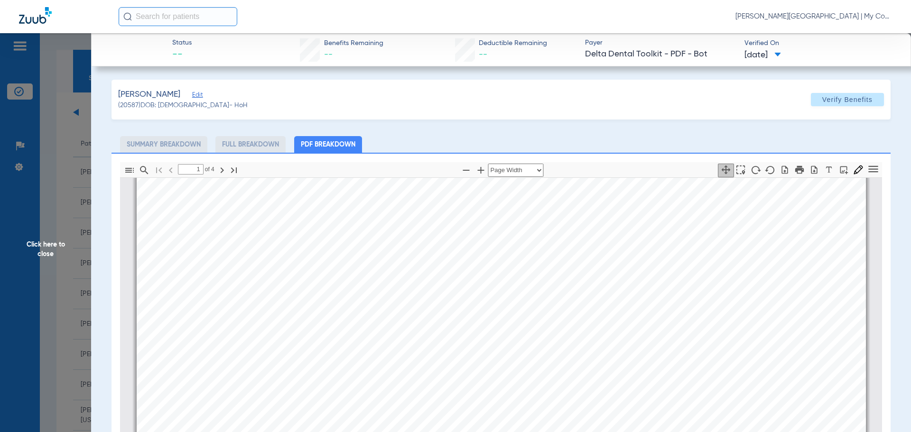
scroll to position [147, 0]
click at [54, 245] on span "Click here to close" at bounding box center [45, 249] width 91 height 432
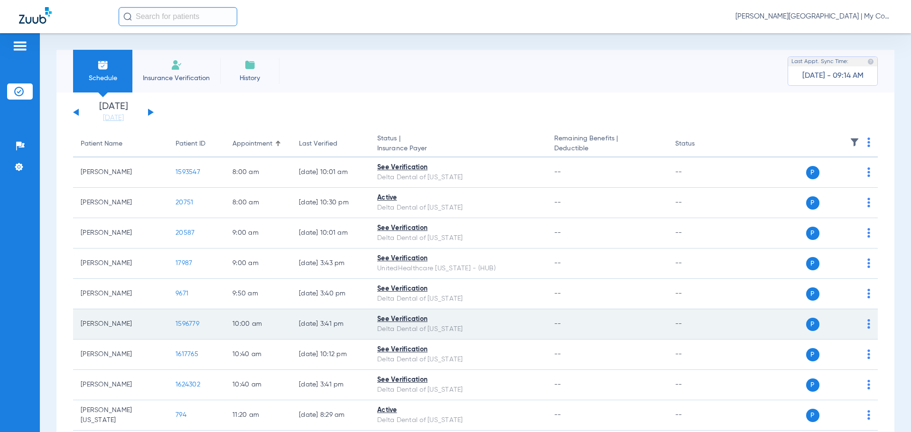
click at [185, 326] on span "1596779" at bounding box center [188, 324] width 24 height 7
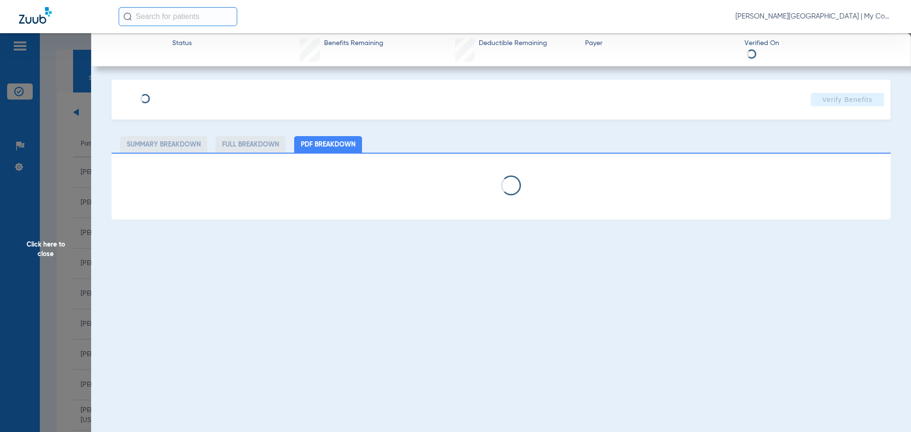
select select "page-width"
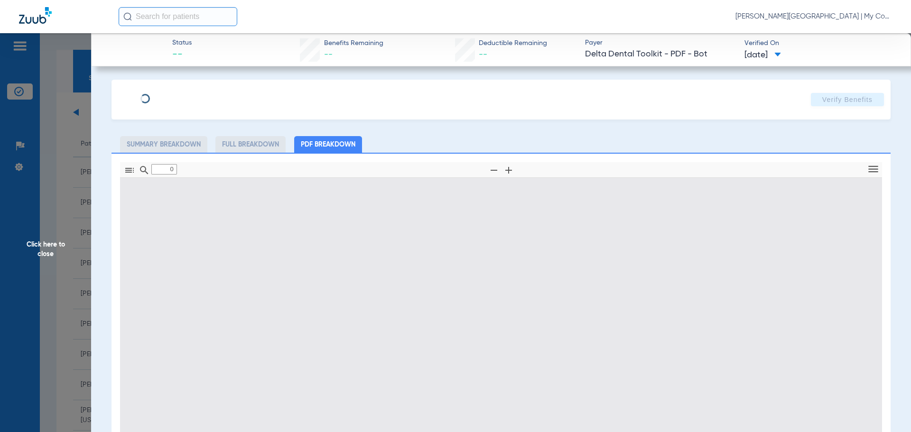
type input "1"
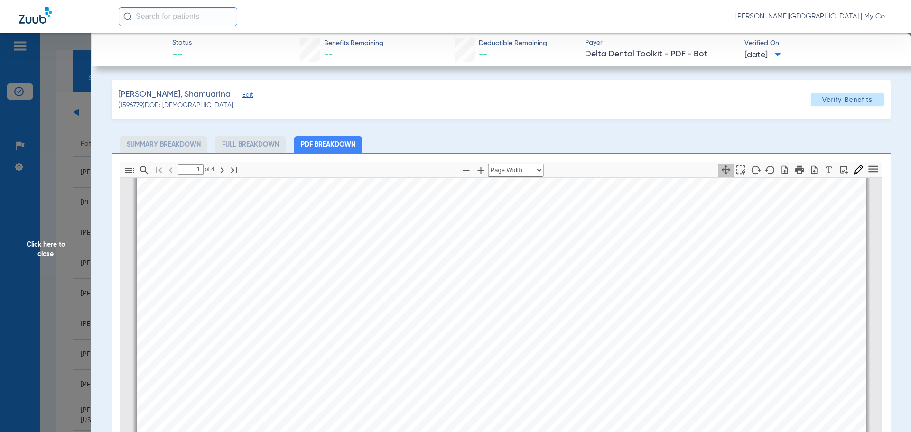
scroll to position [237, 0]
drag, startPoint x: 52, startPoint y: 250, endPoint x: 73, endPoint y: 248, distance: 20.5
click at [52, 250] on span "Click here to close" at bounding box center [45, 249] width 91 height 432
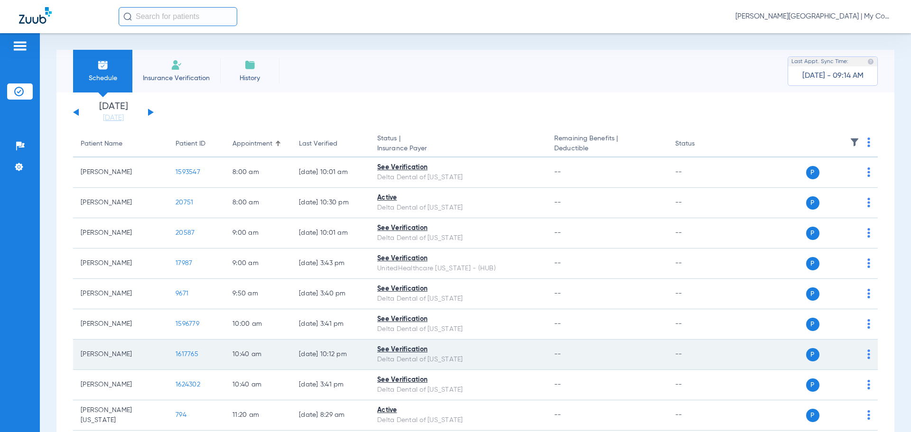
click at [192, 356] on span "1617765" at bounding box center [187, 354] width 23 height 7
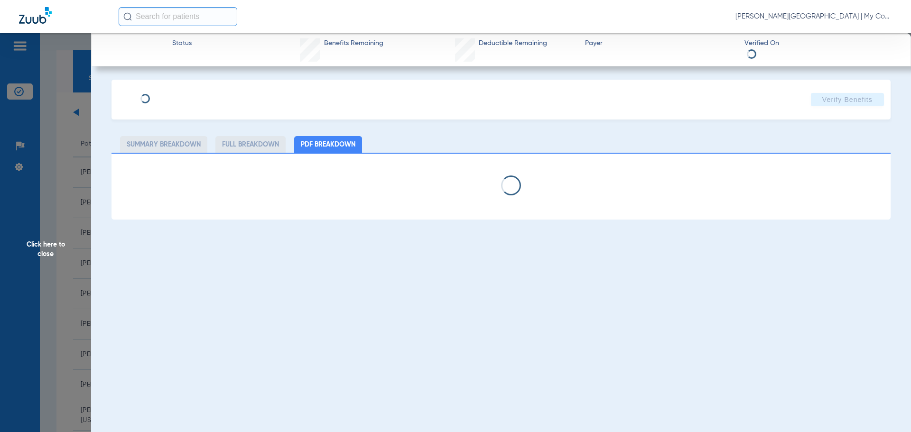
select select "page-width"
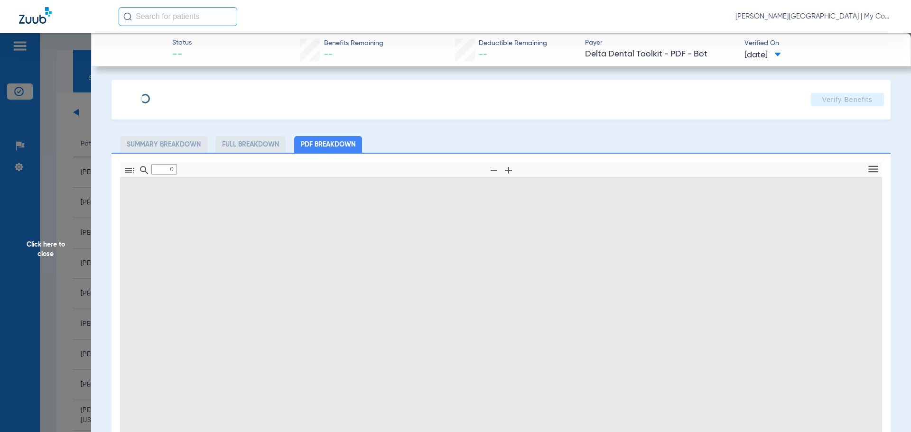
type input "1"
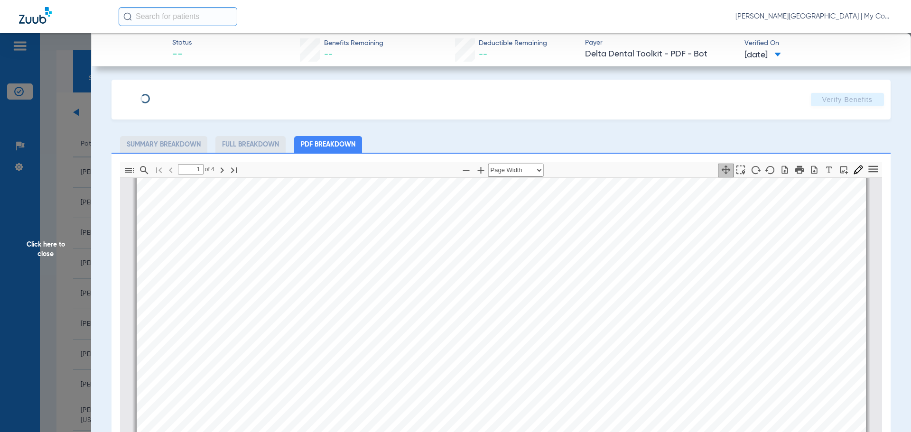
scroll to position [195, 0]
click at [59, 245] on span "Click here to close" at bounding box center [45, 249] width 91 height 432
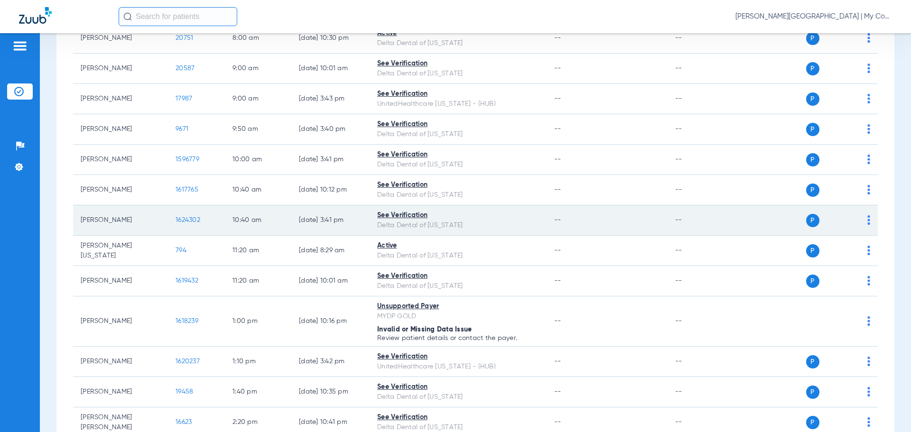
scroll to position [190, 0]
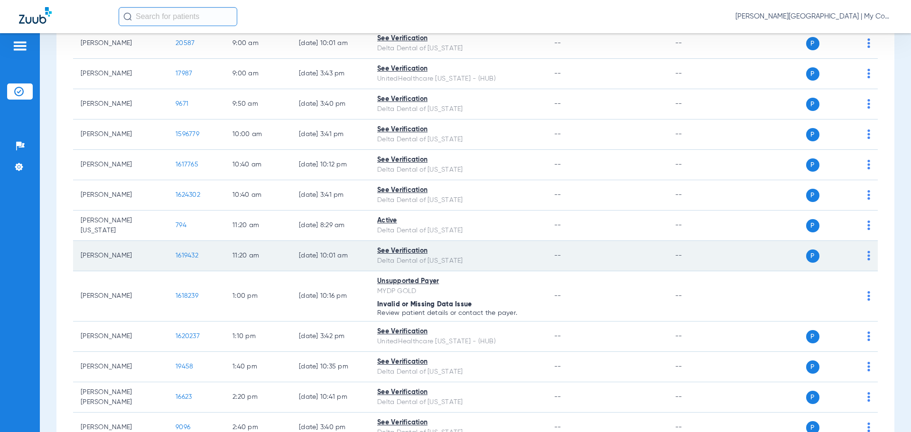
click at [178, 253] on span "1619432" at bounding box center [187, 256] width 23 height 7
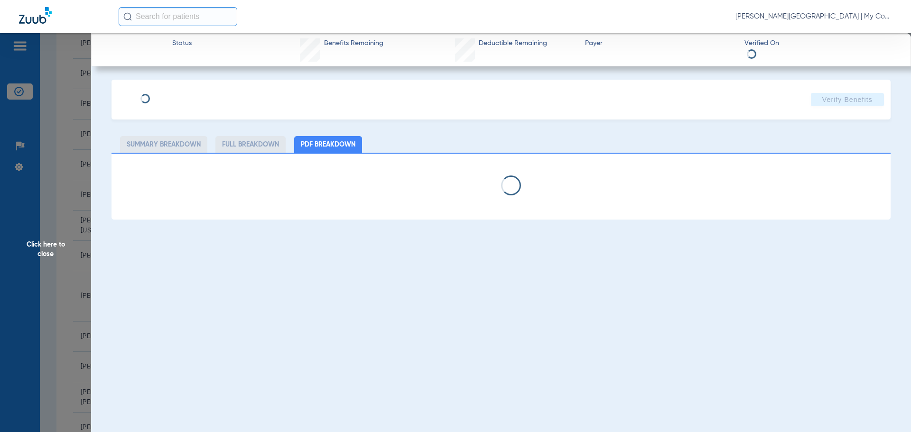
select select "page-width"
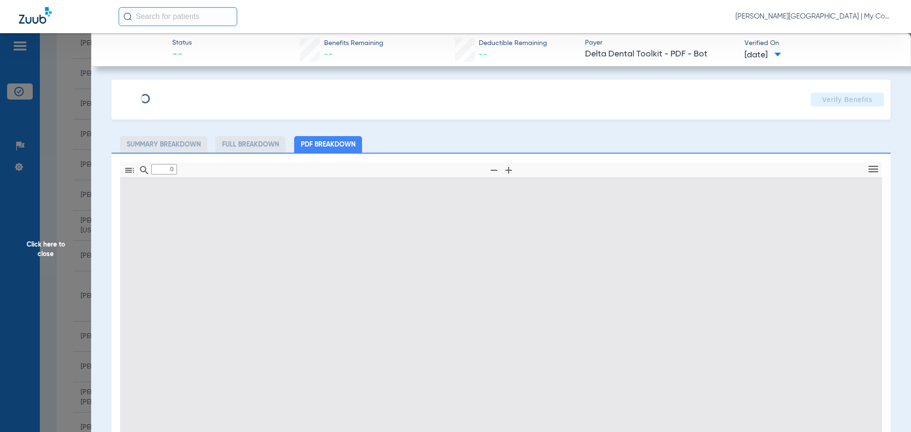
type input "1"
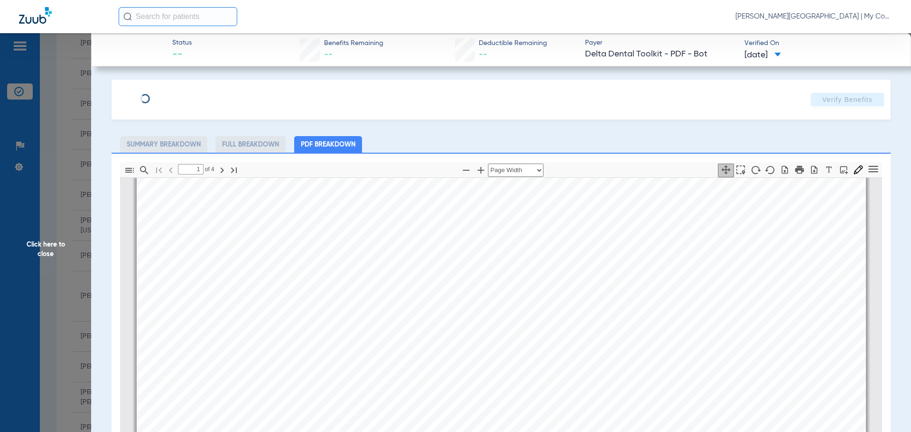
scroll to position [242, 0]
click at [46, 259] on span "Click here to close" at bounding box center [45, 249] width 91 height 432
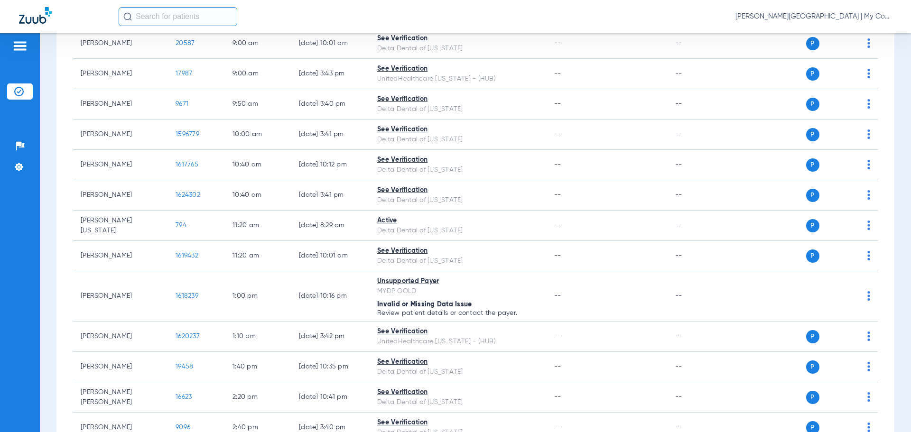
click at [0, 323] on div "Patients Insurance Verification Setup Help Center Settings" at bounding box center [20, 249] width 40 height 432
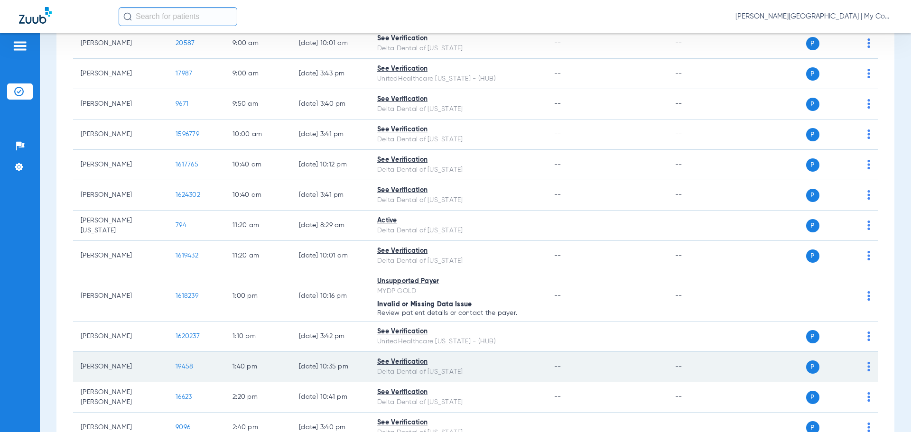
click at [186, 365] on span "19458" at bounding box center [185, 367] width 18 height 7
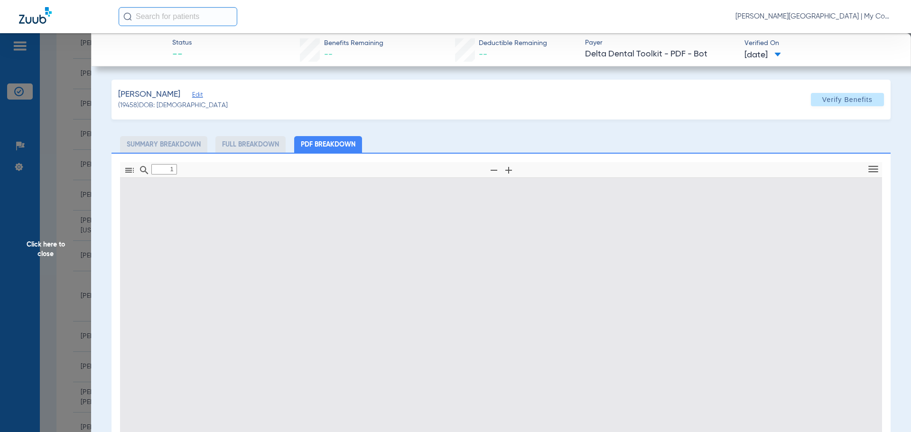
type input "0"
select select "page-width"
type input "1"
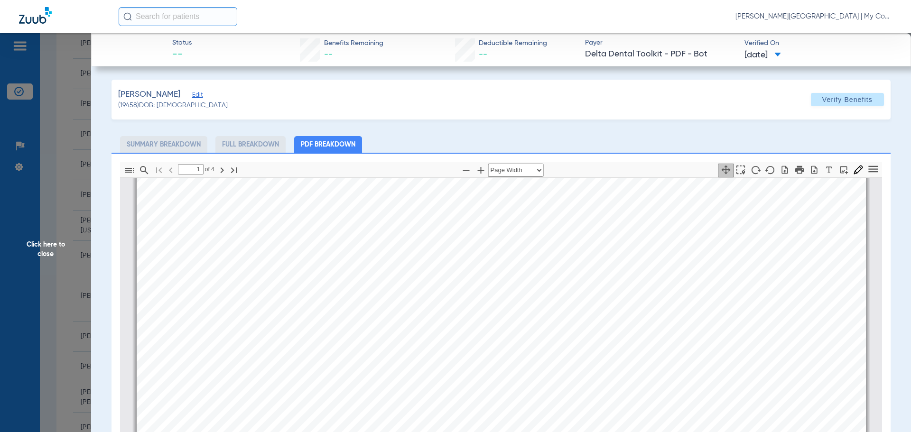
scroll to position [147, 0]
click at [686, 375] on span "Page ⁨1⁩" at bounding box center [687, 377] width 3 height 11
drag, startPoint x: 731, startPoint y: 247, endPoint x: 740, endPoint y: 253, distance: 9.9
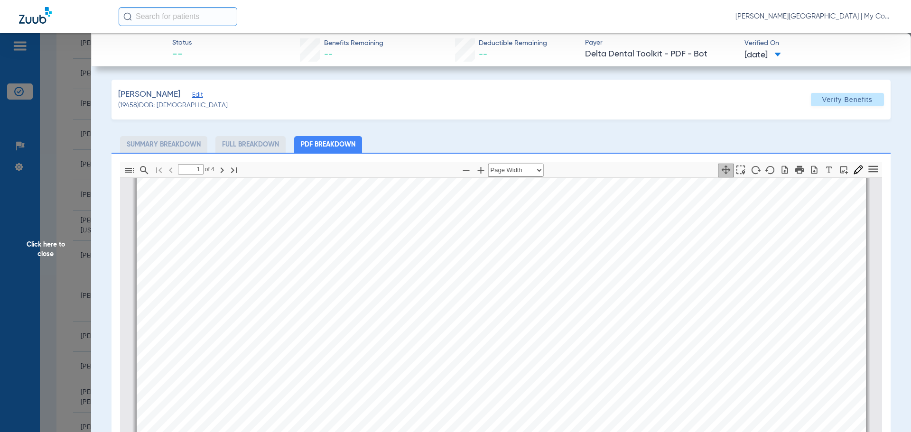
click at [64, 228] on span "Click here to close" at bounding box center [45, 249] width 91 height 432
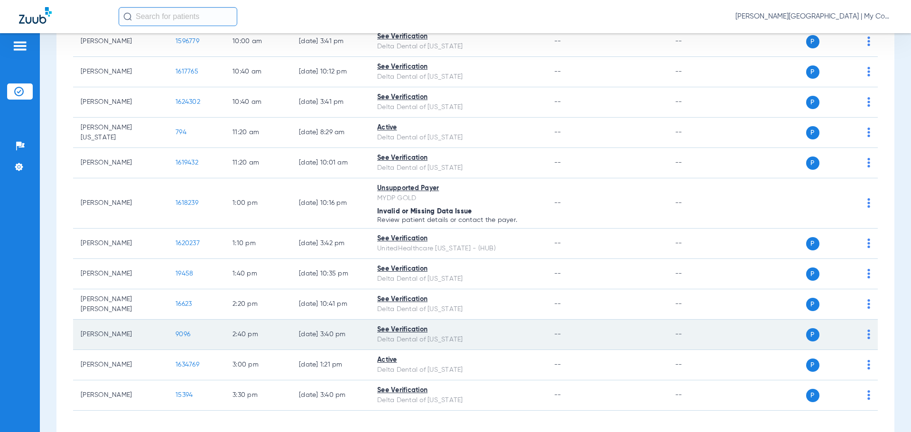
scroll to position [285, 0]
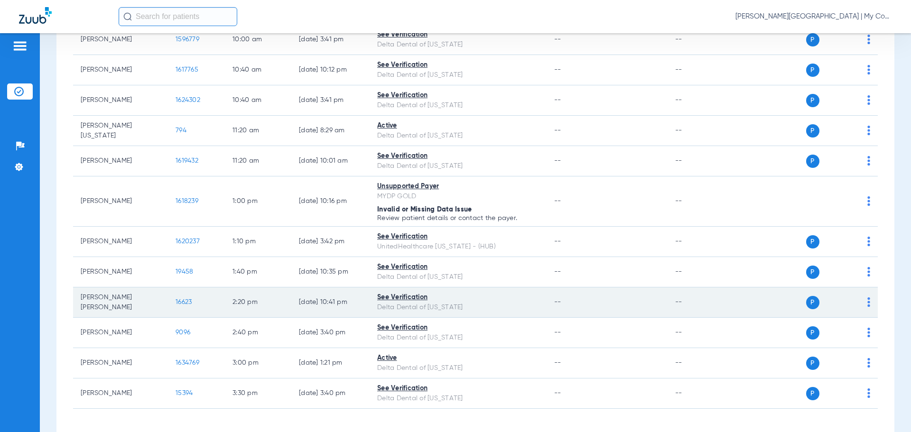
click at [184, 299] on span "16623" at bounding box center [184, 302] width 16 height 7
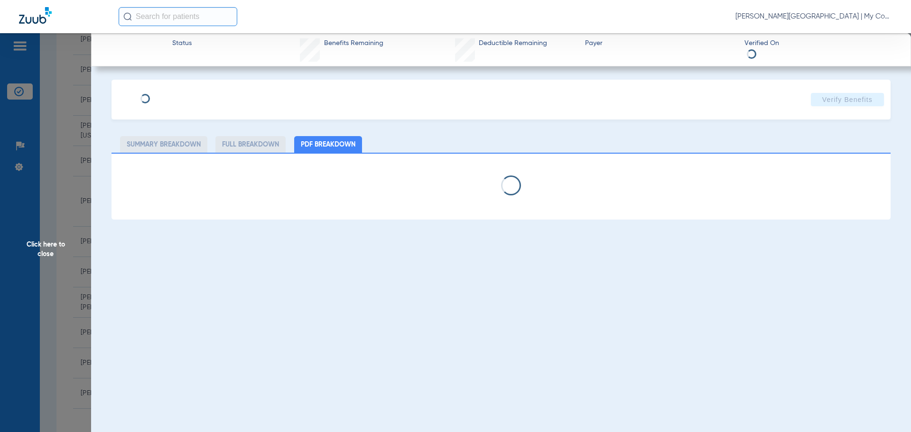
select select "page-width"
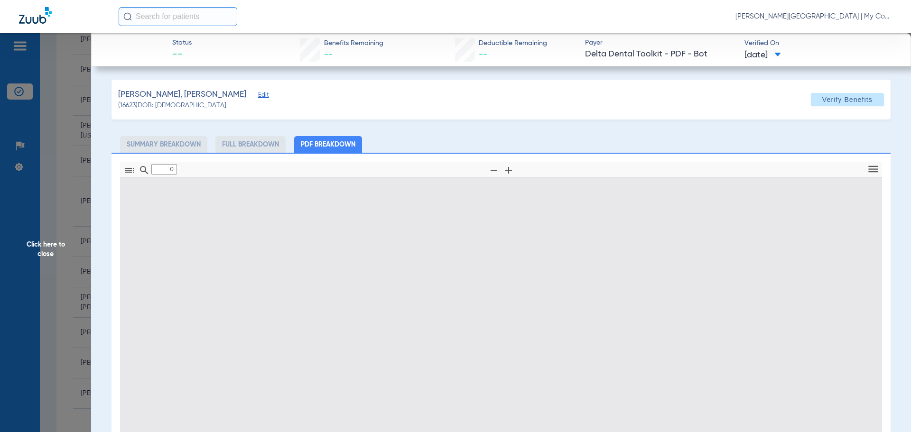
type input "1"
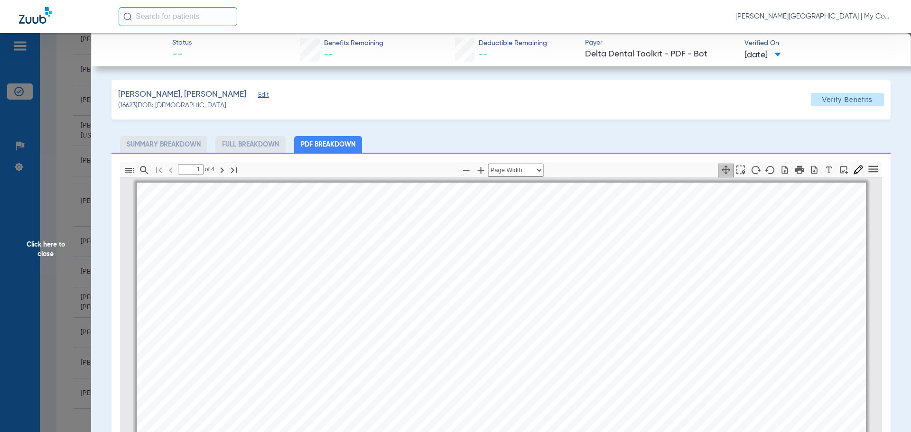
scroll to position [5, 0]
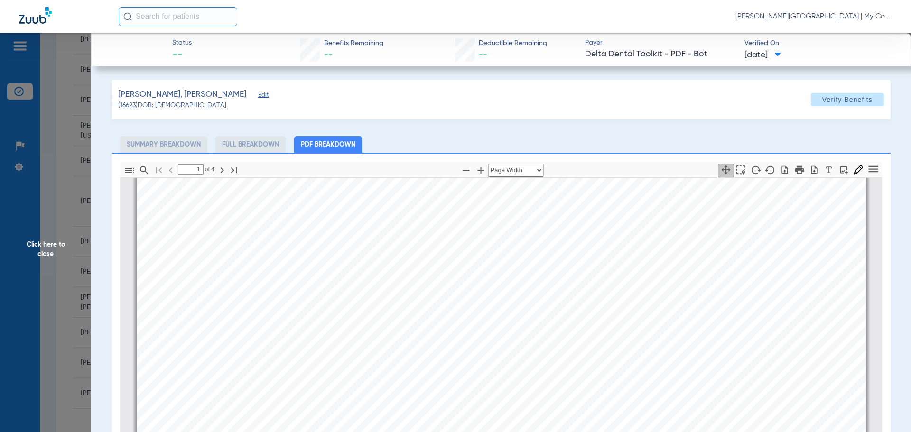
click at [49, 260] on span "Click here to close" at bounding box center [45, 249] width 91 height 432
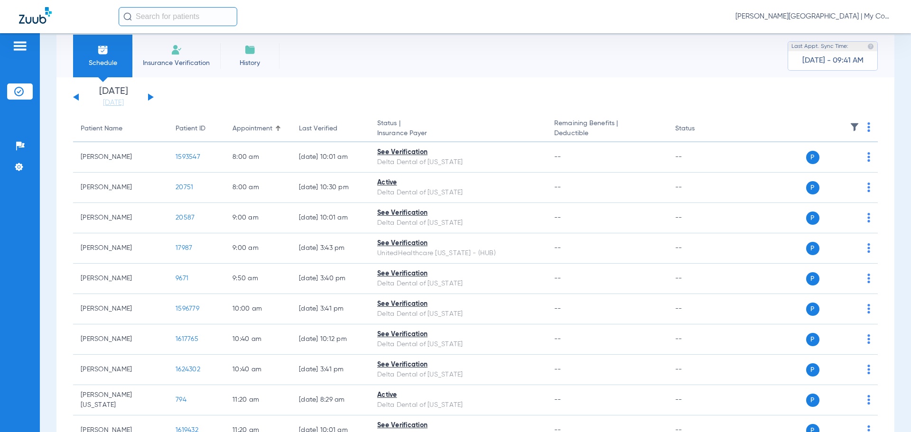
scroll to position [0, 0]
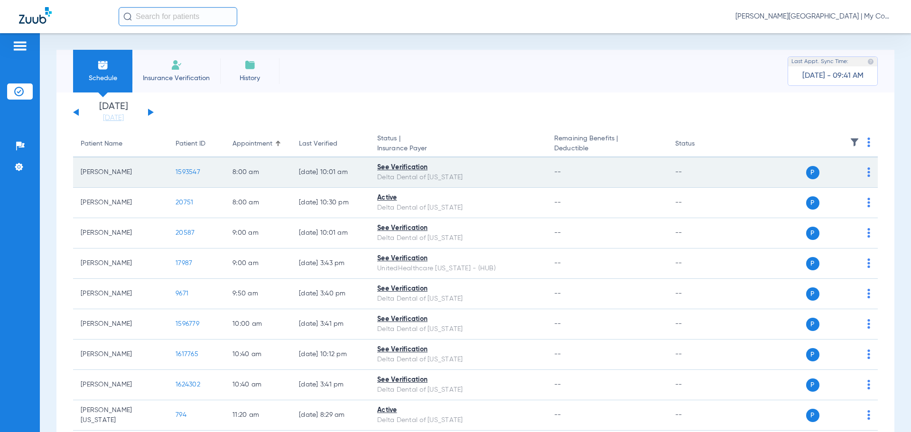
click at [182, 172] on span "1593547" at bounding box center [188, 172] width 25 height 7
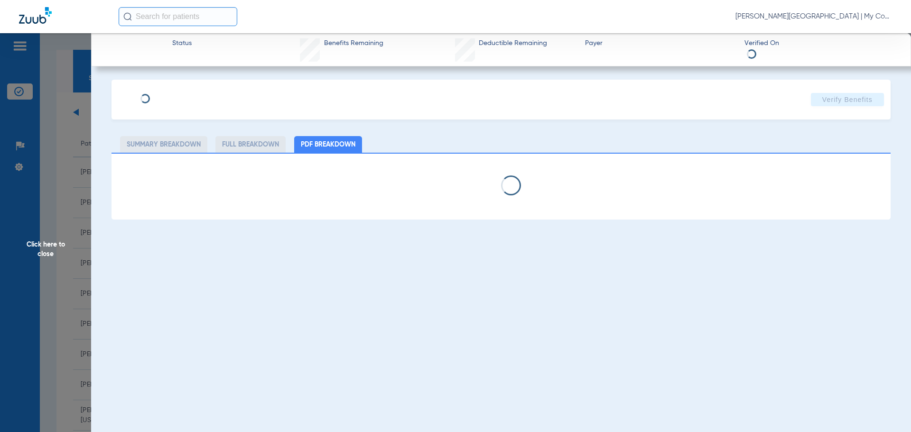
select select "page-width"
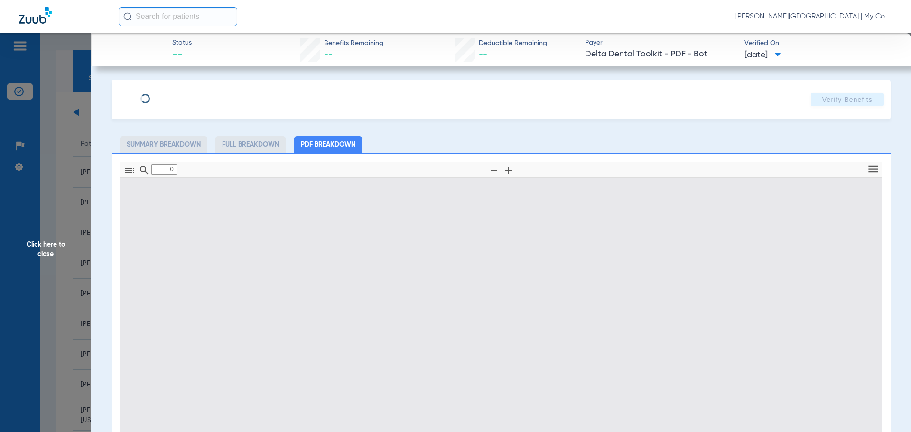
type input "1"
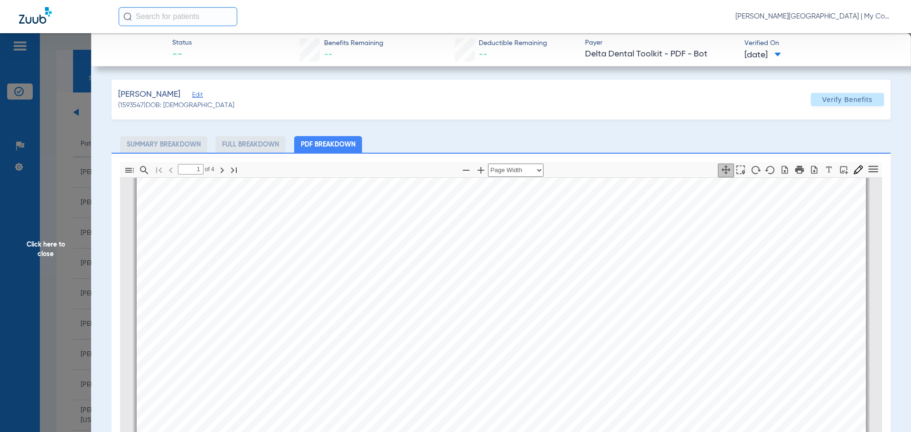
scroll to position [290, 0]
click at [28, 253] on span "Click here to close" at bounding box center [45, 249] width 91 height 432
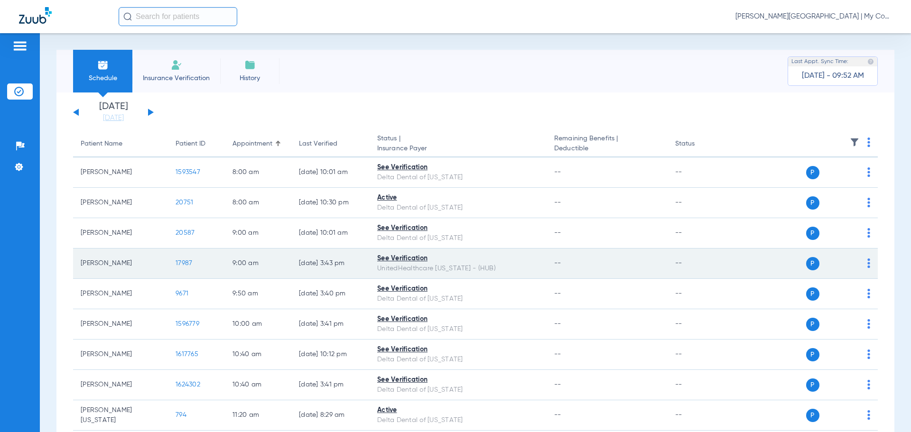
click at [175, 261] on td "17987" at bounding box center [196, 264] width 57 height 30
click at [187, 263] on span "17987" at bounding box center [184, 263] width 17 height 7
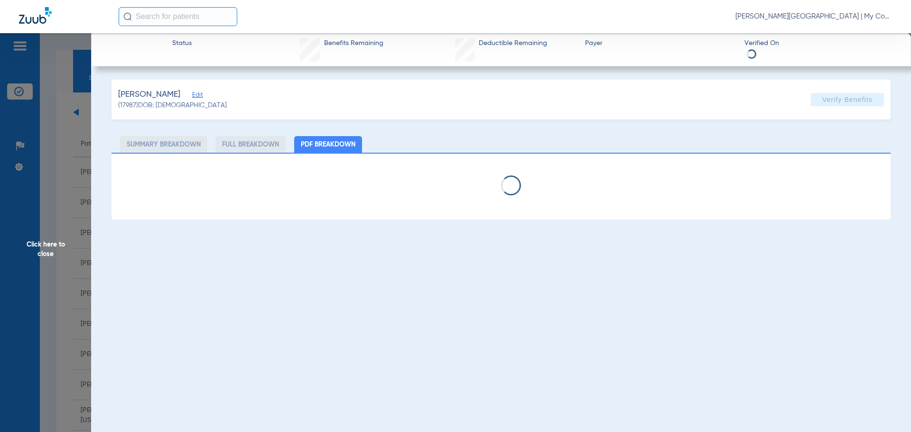
select select "page-width"
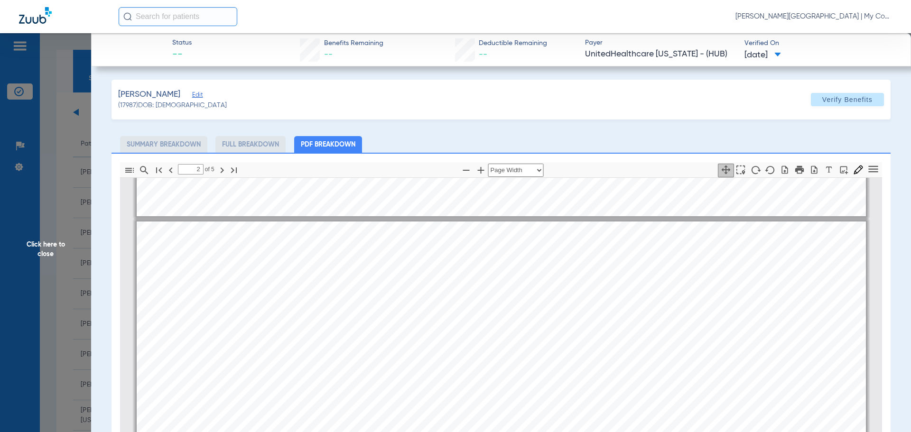
scroll to position [1234, 0]
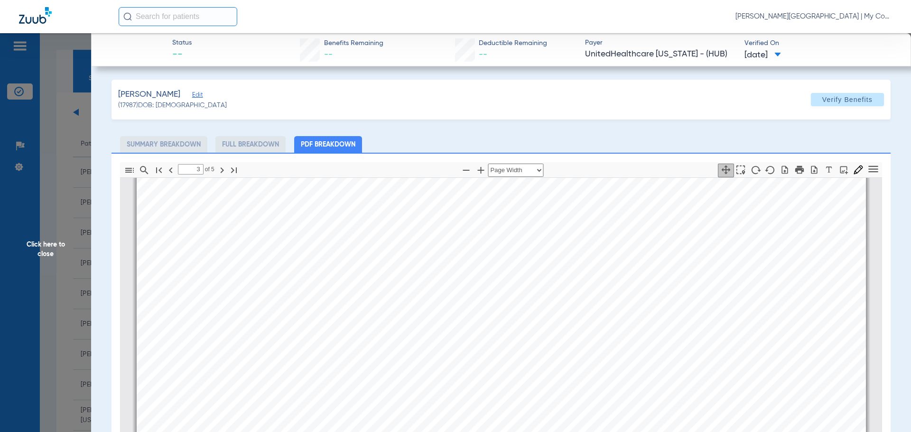
type input "4"
click at [668, 122] on div "Tobar, Sheldon Edit (17987) DOB: 07/15/1999 Verify Benefits Subscriber Informat…" at bounding box center [501, 341] width 779 height 523
click at [31, 261] on span "Click here to close" at bounding box center [45, 249] width 91 height 432
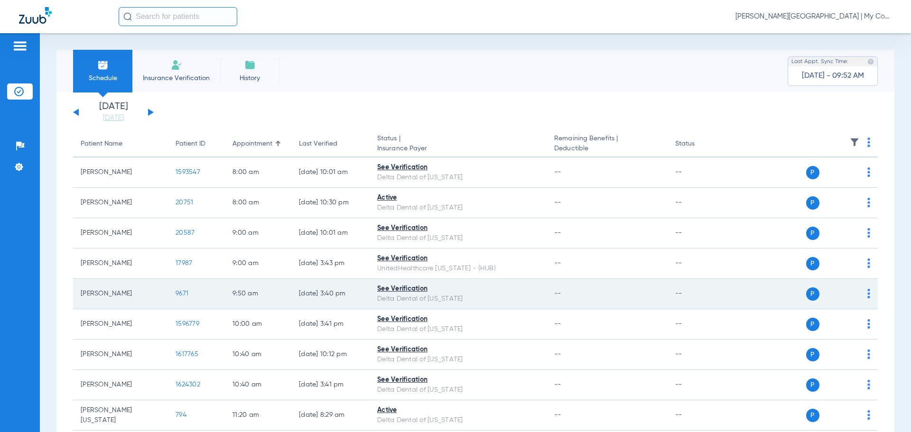
click at [180, 291] on span "9671" at bounding box center [182, 294] width 13 height 7
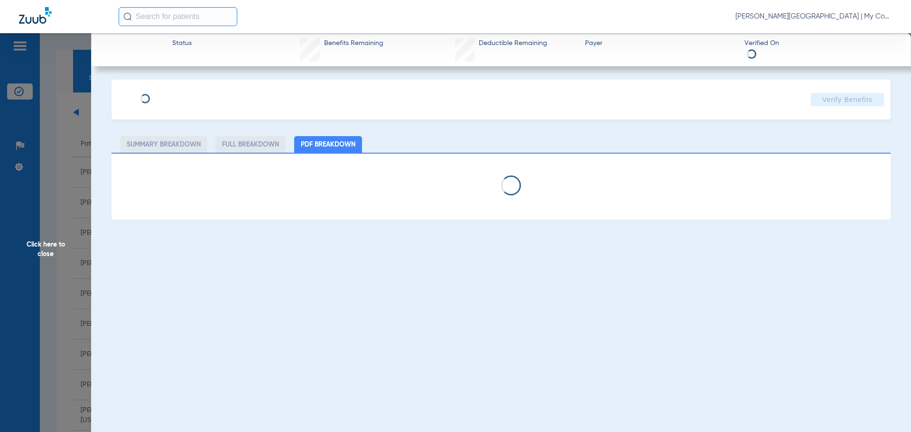
select select "page-width"
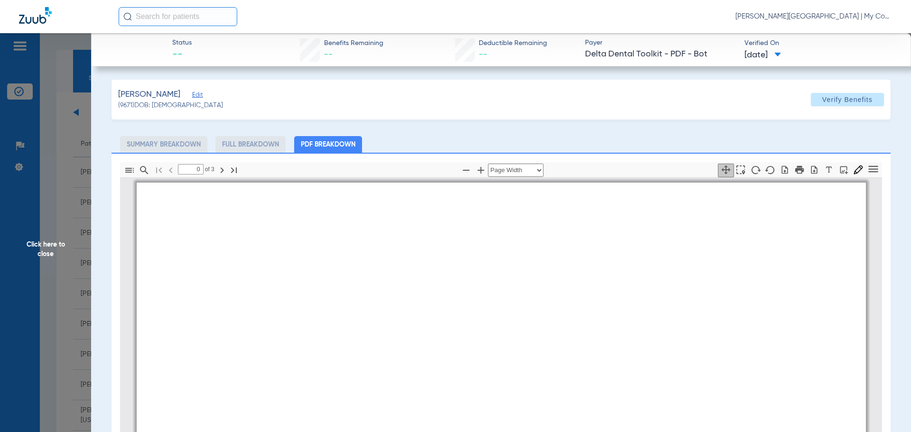
type input "1"
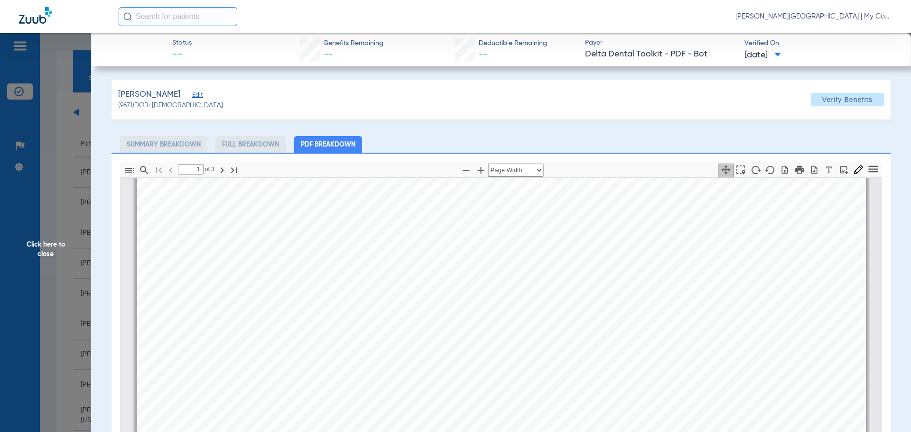
scroll to position [384, 0]
click at [44, 254] on span "Click here to close" at bounding box center [45, 249] width 91 height 432
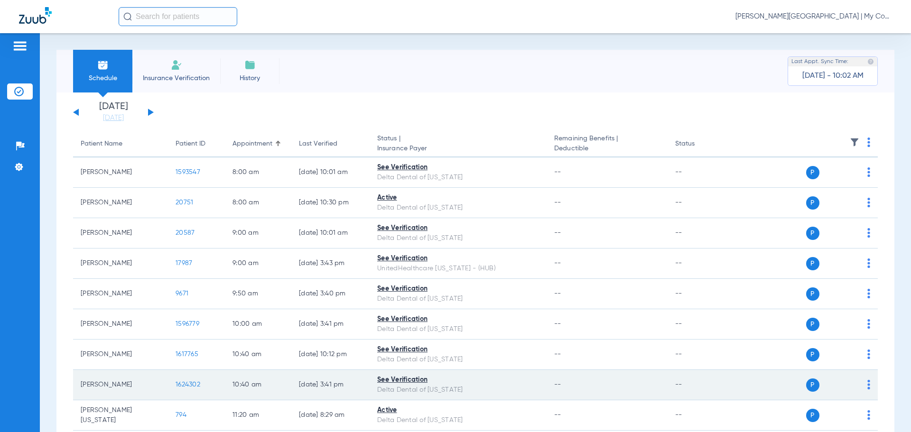
click at [195, 384] on span "1624302" at bounding box center [188, 385] width 25 height 7
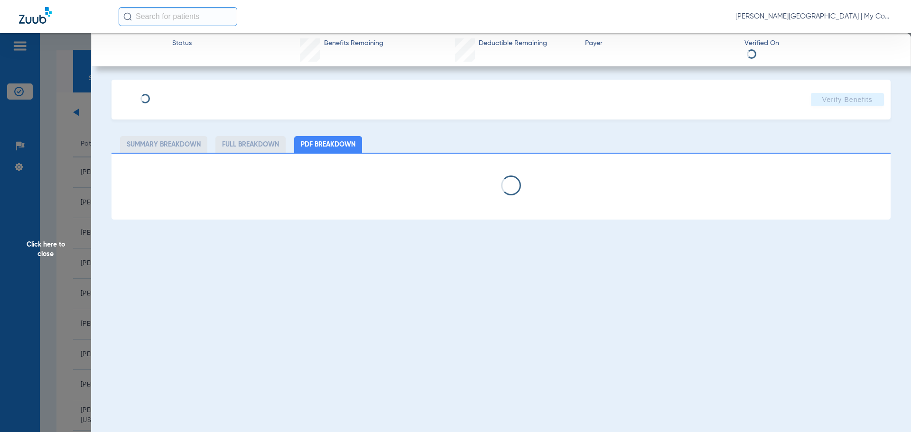
select select "page-width"
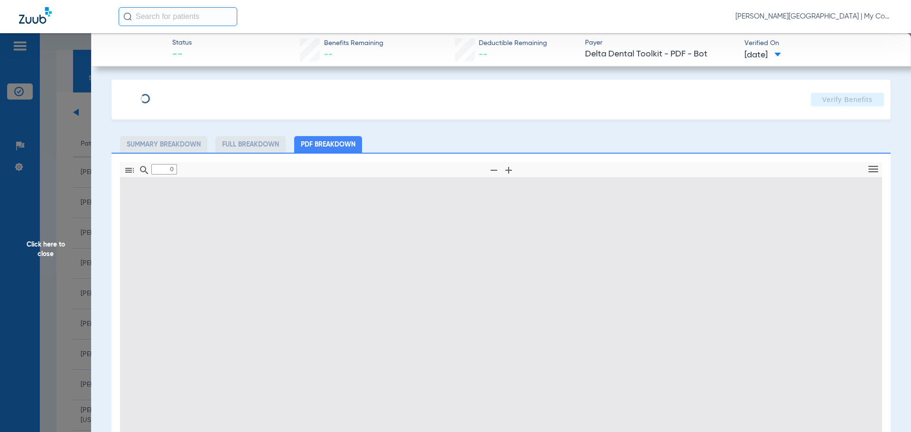
type input "1"
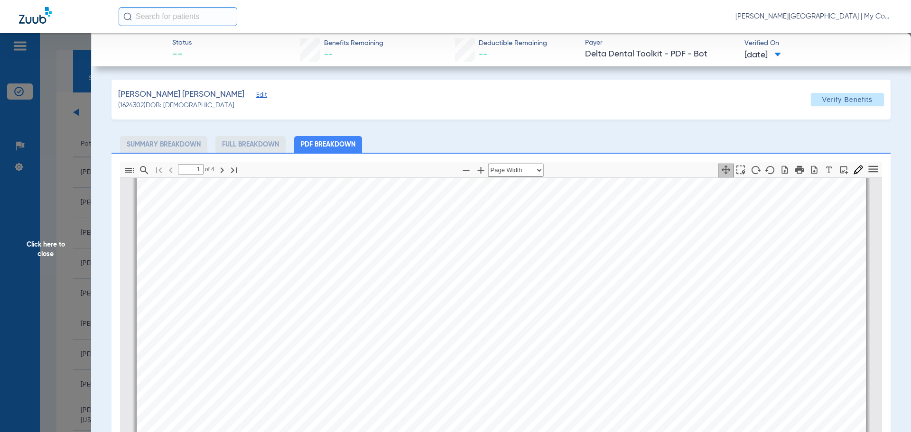
scroll to position [242, 0]
drag, startPoint x: 43, startPoint y: 244, endPoint x: 85, endPoint y: 281, distance: 56.2
click at [43, 244] on span "Click here to close" at bounding box center [45, 249] width 91 height 432
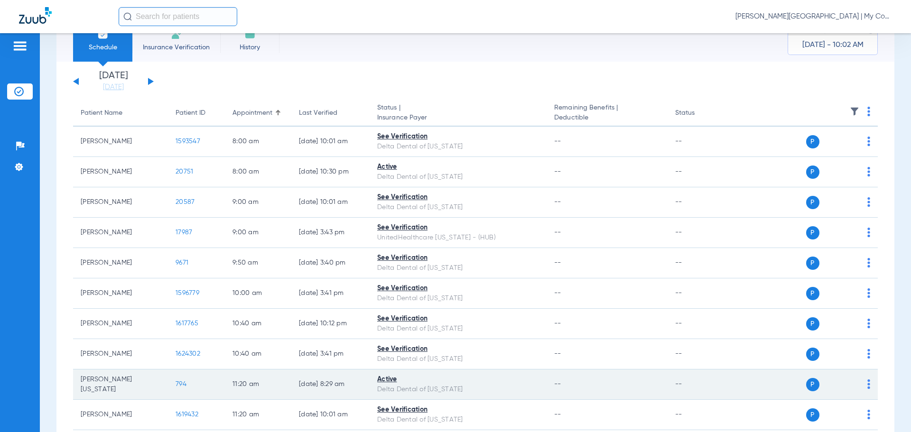
scroll to position [47, 0]
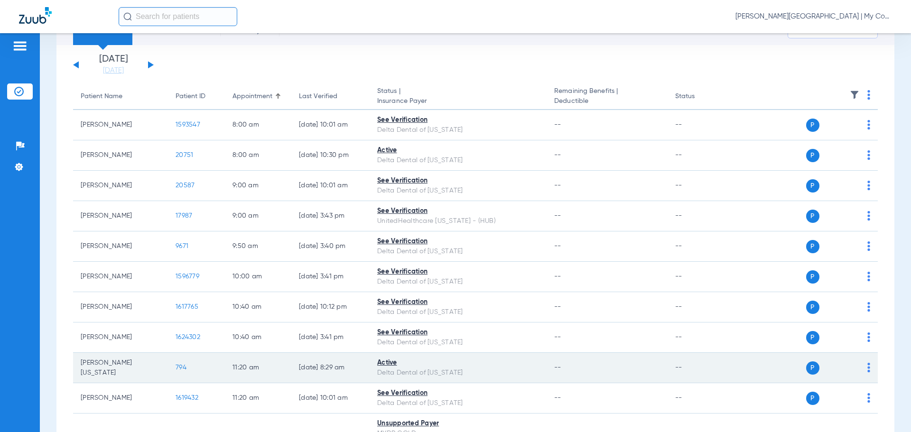
click at [179, 369] on span "794" at bounding box center [181, 368] width 11 height 7
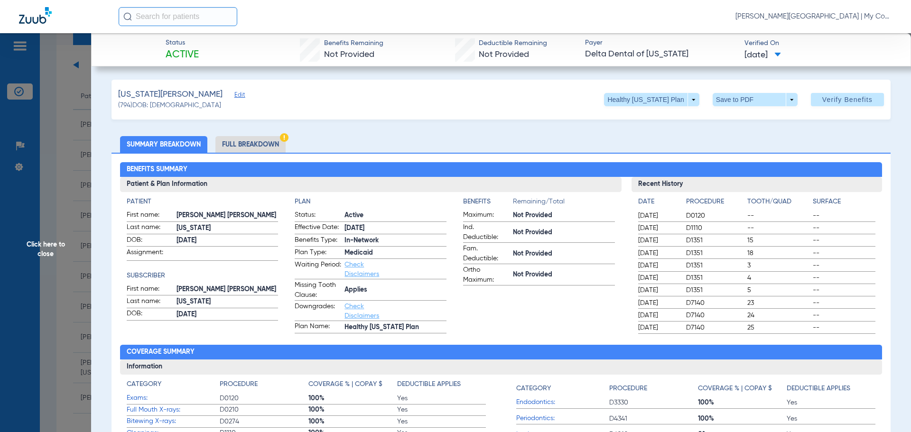
click at [258, 146] on li "Full Breakdown" at bounding box center [251, 144] width 70 height 17
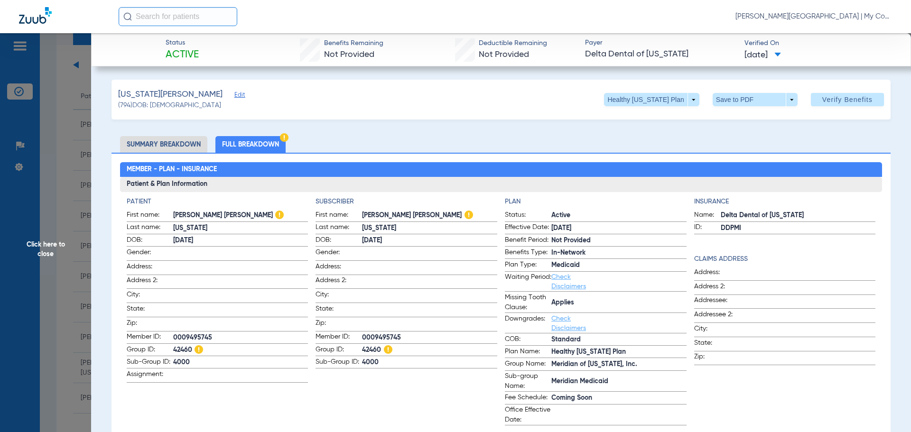
click at [55, 251] on span "Click here to close" at bounding box center [45, 249] width 91 height 432
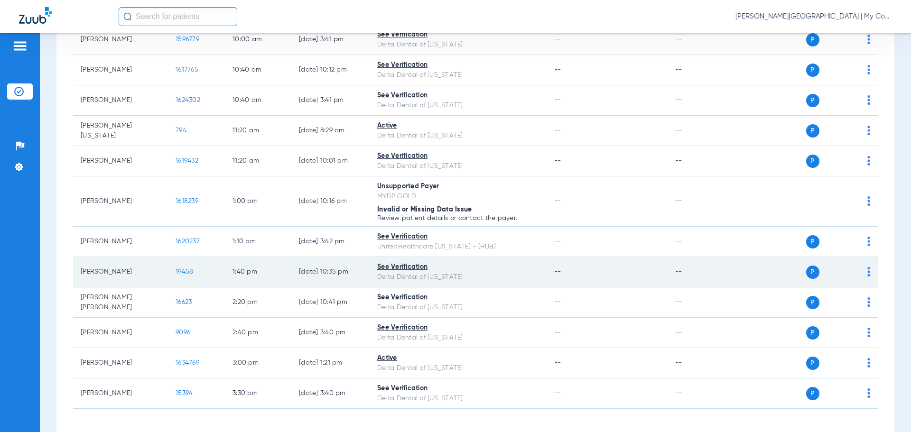
scroll to position [322, 0]
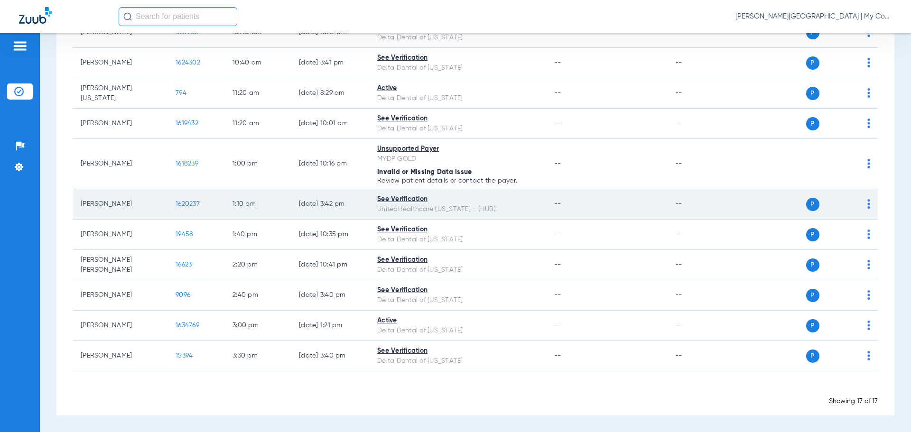
click at [183, 202] on span "1620237" at bounding box center [188, 204] width 24 height 7
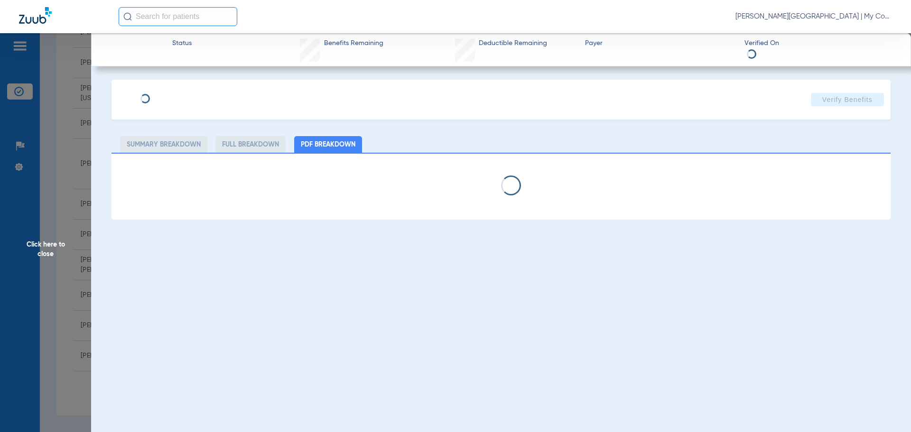
select select "page-width"
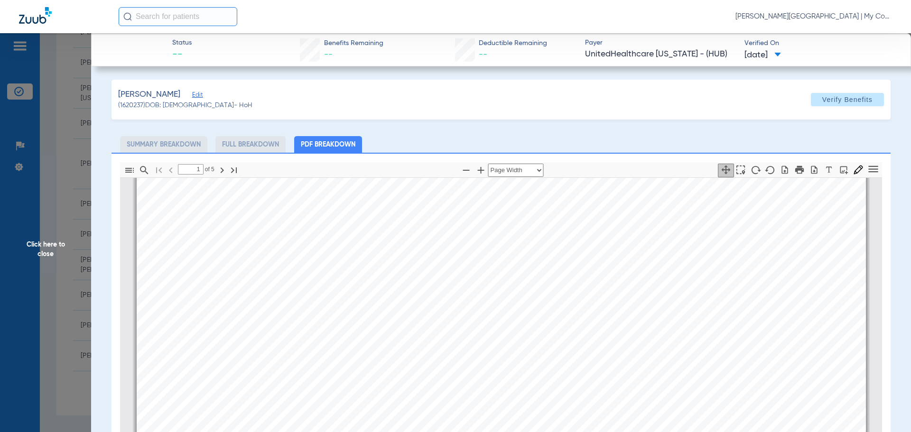
scroll to position [764, 0]
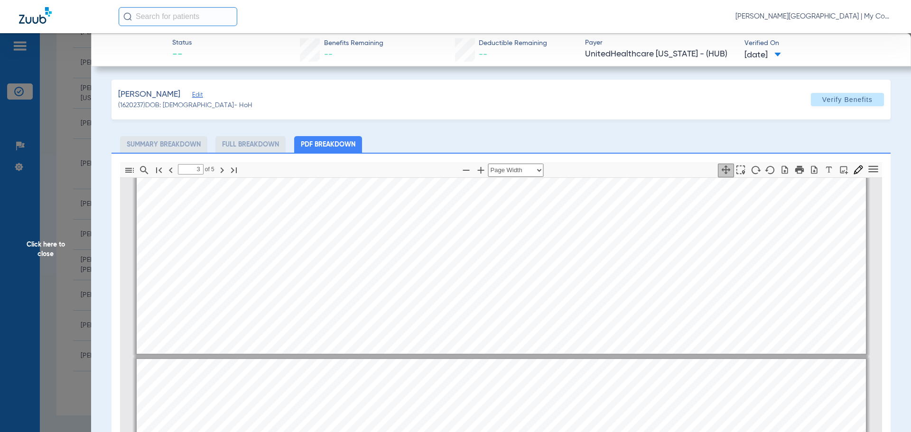
type input "4"
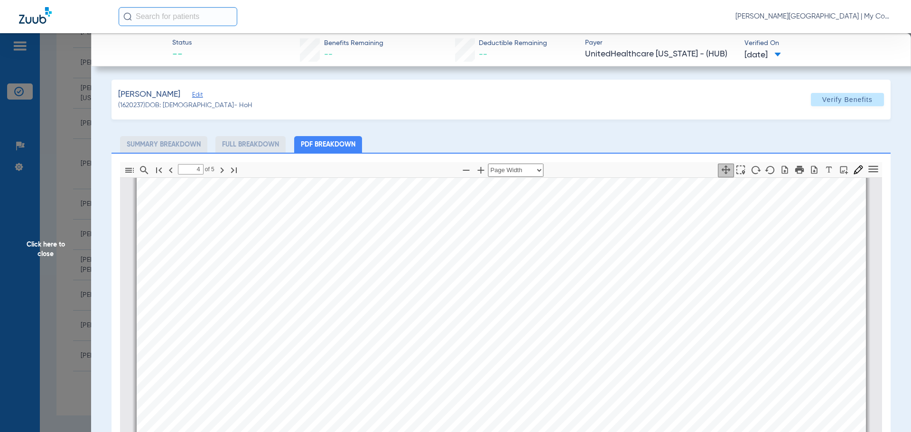
scroll to position [3328, 0]
drag, startPoint x: 0, startPoint y: 406, endPoint x: 12, endPoint y: 395, distance: 16.1
click at [0, 406] on span "Click here to close" at bounding box center [45, 249] width 91 height 432
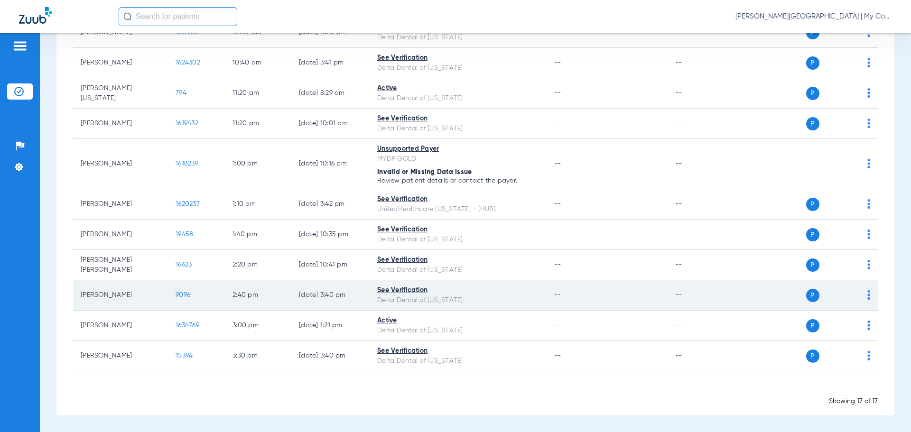
click at [185, 297] on span "9096" at bounding box center [183, 295] width 15 height 7
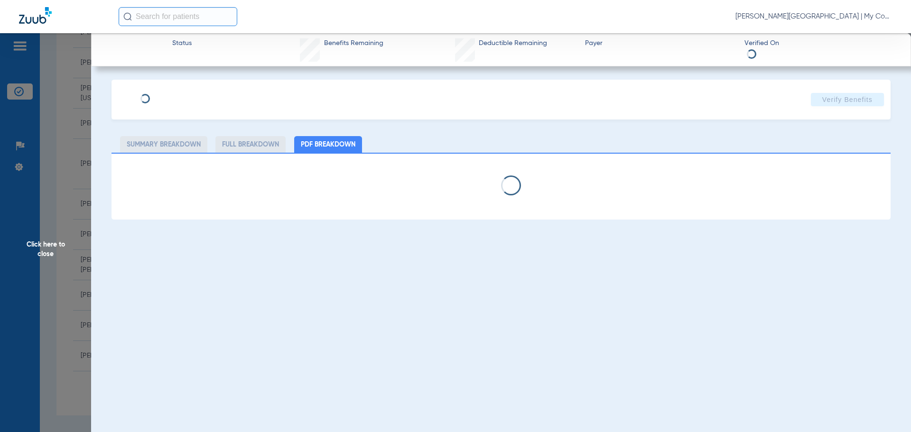
select select "page-width"
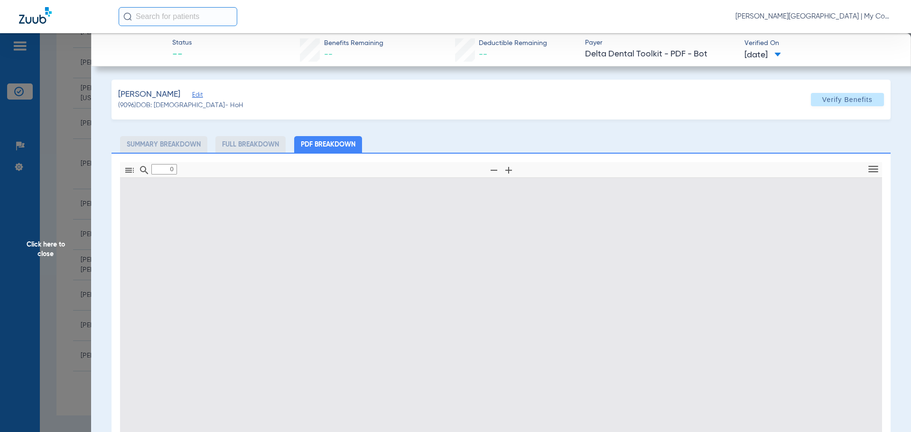
type input "1"
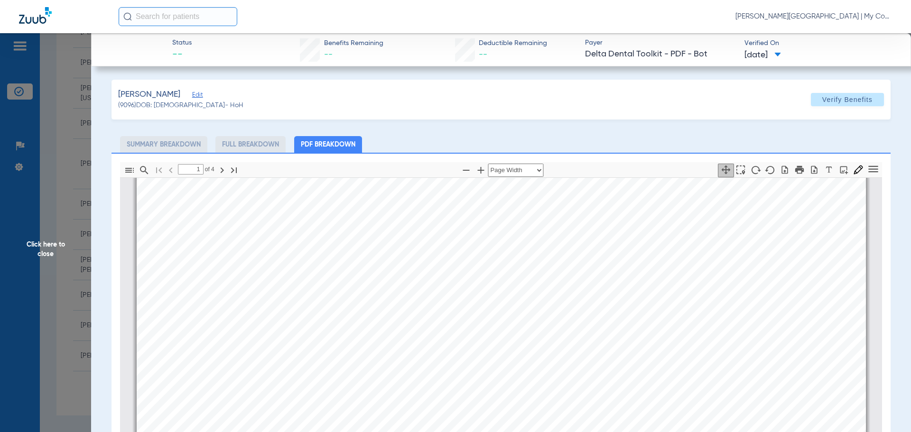
scroll to position [242, 0]
click at [64, 248] on span "Click here to close" at bounding box center [45, 249] width 91 height 432
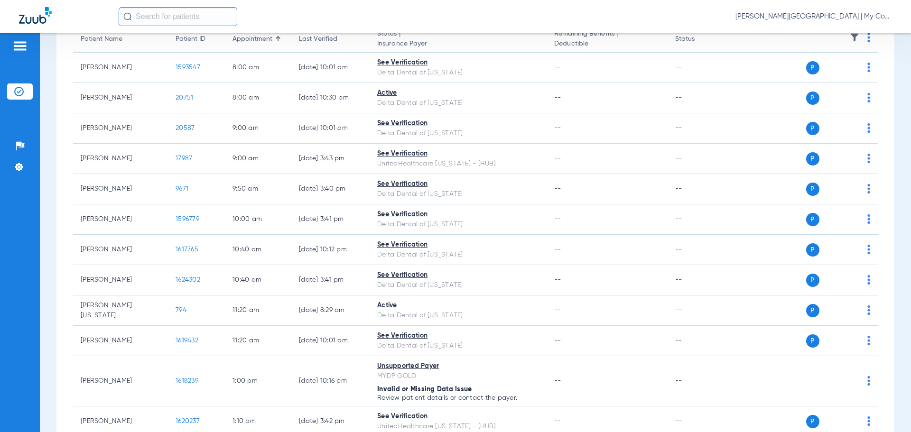
scroll to position [0, 0]
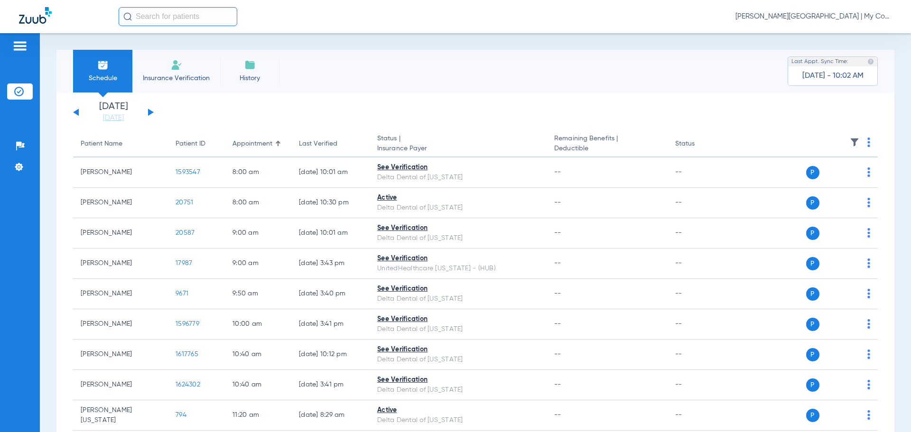
click at [149, 112] on button at bounding box center [151, 112] width 6 height 7
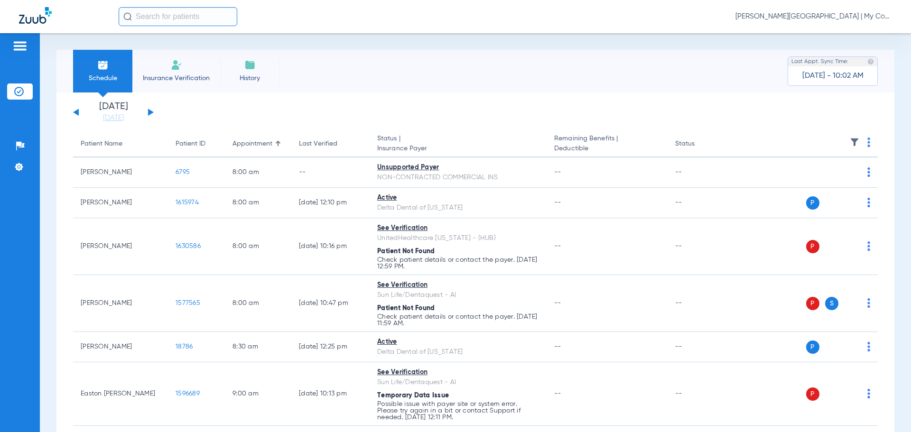
click at [868, 147] on span at bounding box center [869, 145] width 3 height 7
click at [832, 181] on span "Verify All" at bounding box center [825, 180] width 59 height 7
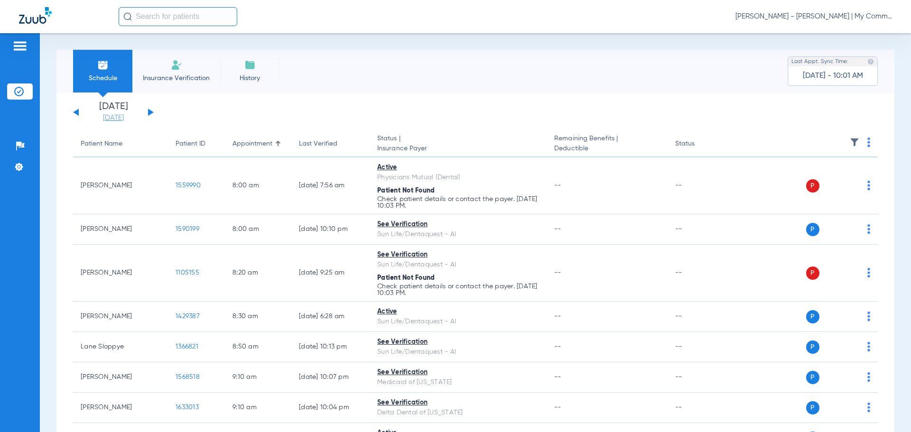
click at [110, 121] on link "[DATE]" at bounding box center [113, 117] width 57 height 9
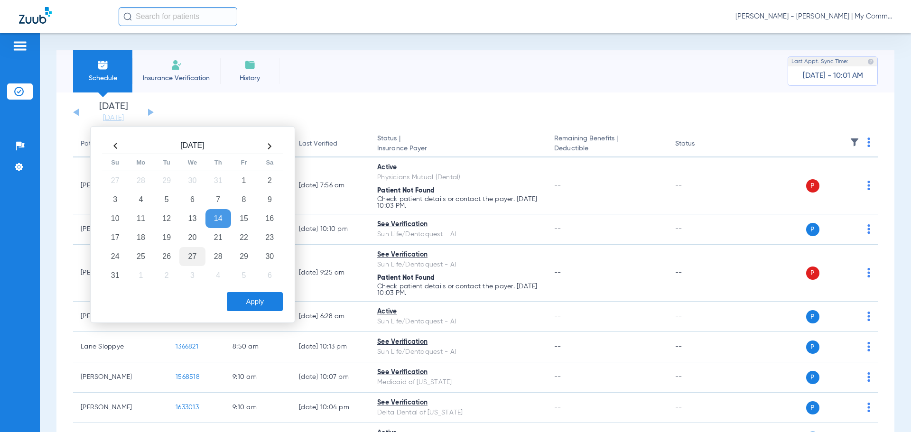
drag, startPoint x: 171, startPoint y: 243, endPoint x: 197, endPoint y: 259, distance: 30.4
click at [171, 243] on td "19" at bounding box center [167, 237] width 26 height 19
click at [248, 300] on button "Apply" at bounding box center [255, 301] width 56 height 19
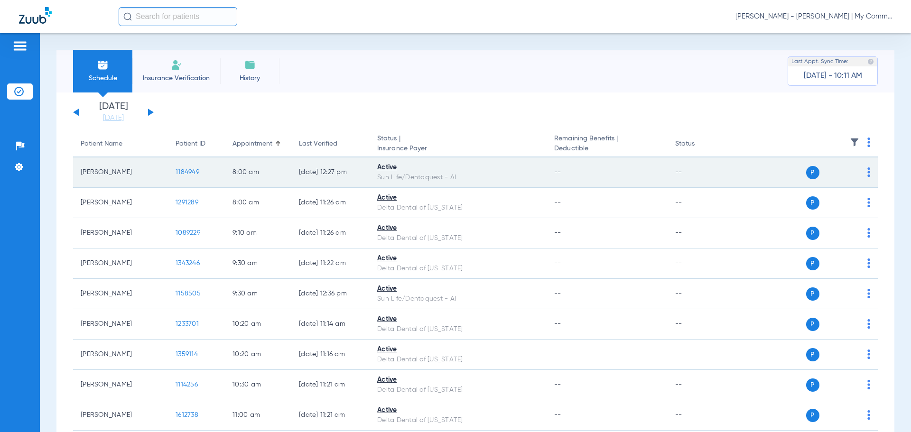
click at [198, 169] on span "1184949" at bounding box center [188, 172] width 24 height 7
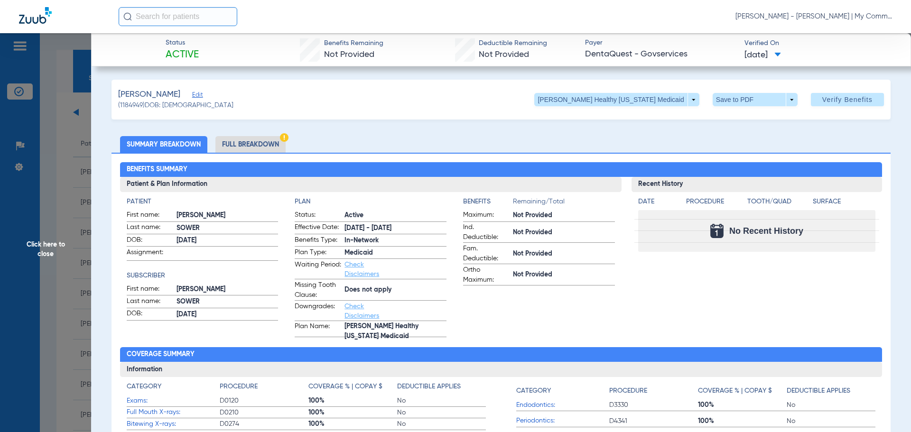
click at [761, 273] on div "Recent History Date Procedure Tooth/Quad Surface No Recent History" at bounding box center [757, 257] width 251 height 160
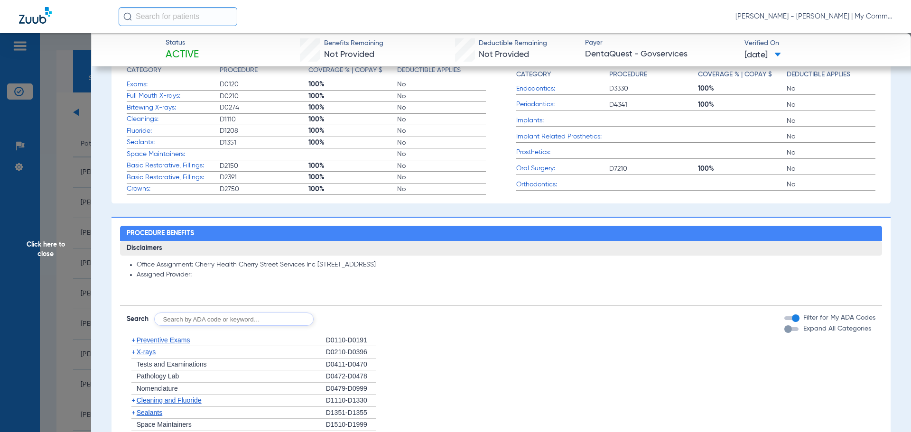
scroll to position [332, 0]
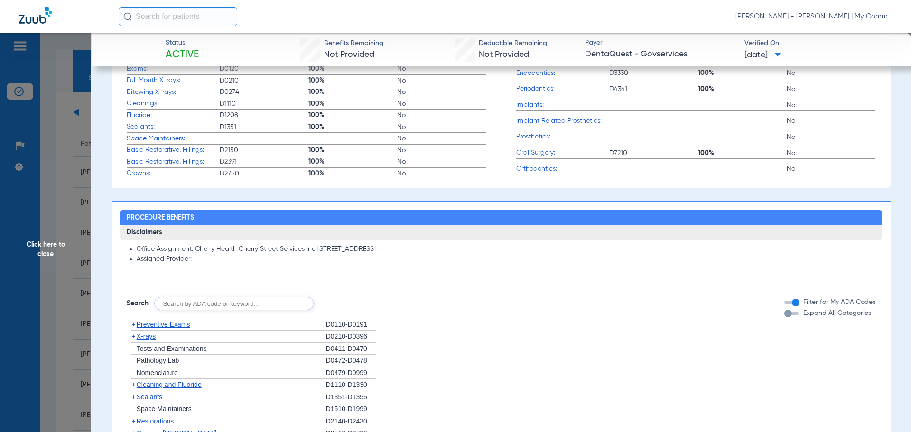
click at [147, 340] on span "X-rays" at bounding box center [146, 337] width 19 height 8
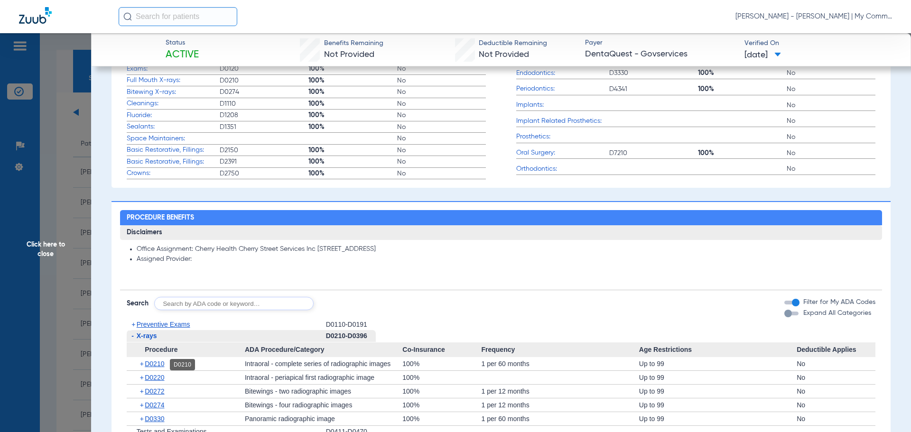
click at [153, 364] on span "D0210" at bounding box center [154, 364] width 19 height 8
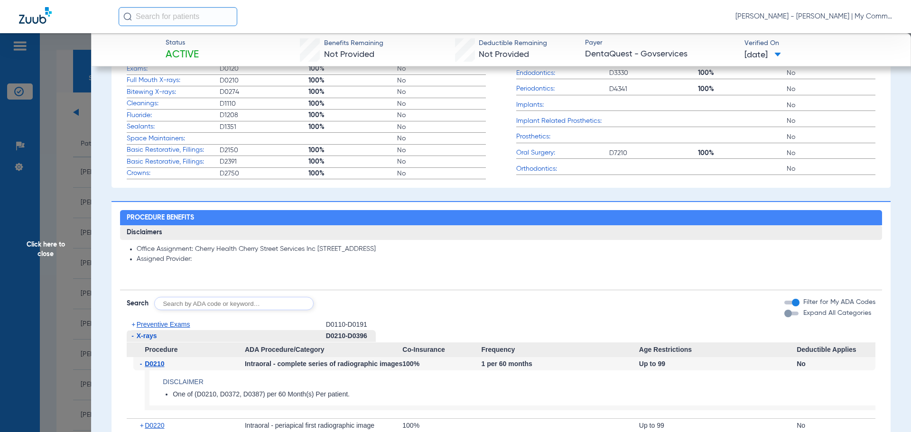
scroll to position [522, 0]
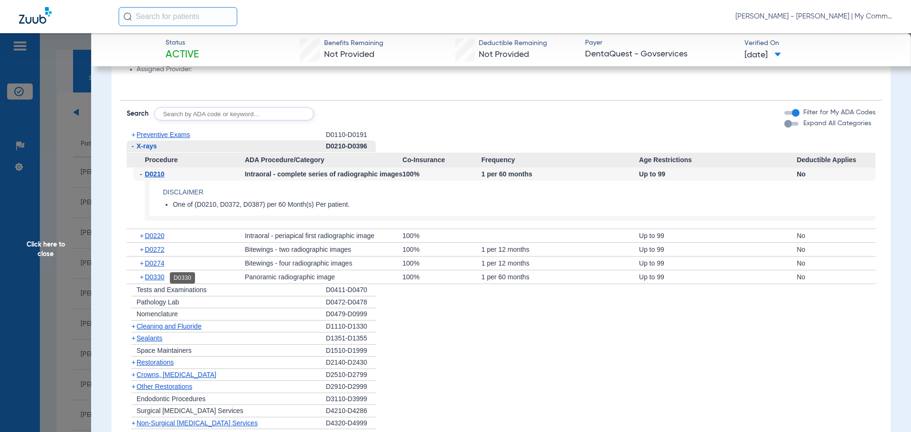
click at [157, 281] on span "D0330" at bounding box center [154, 277] width 19 height 8
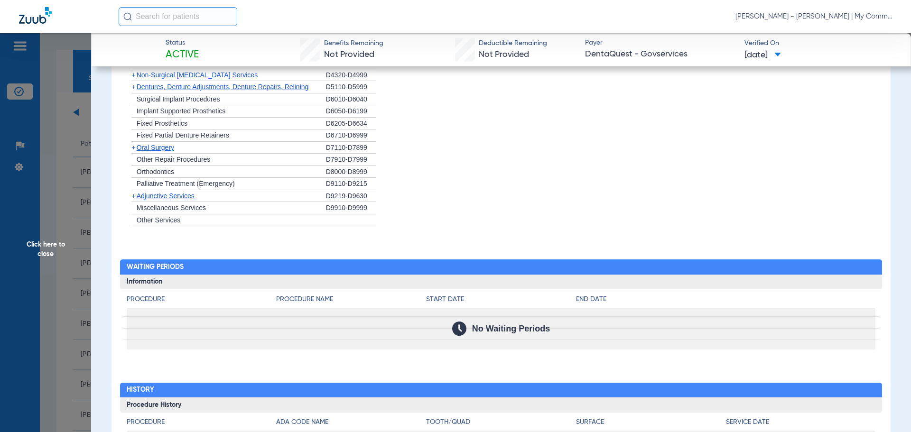
scroll to position [991, 0]
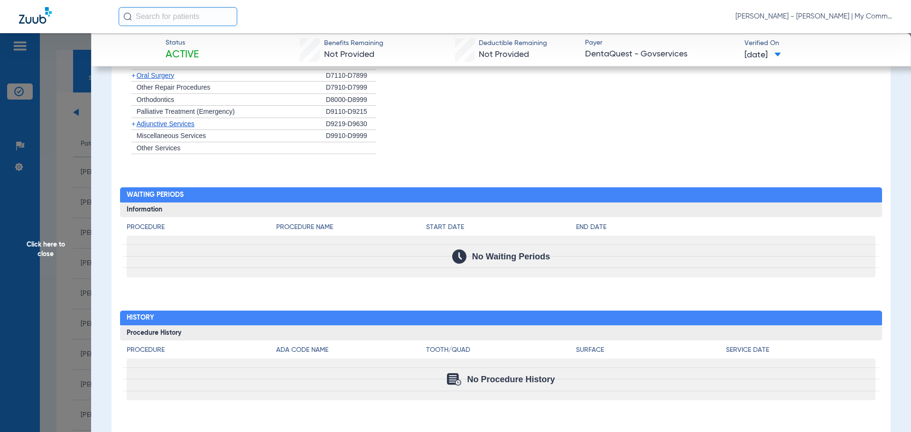
click at [56, 247] on span "Click here to close" at bounding box center [45, 249] width 91 height 432
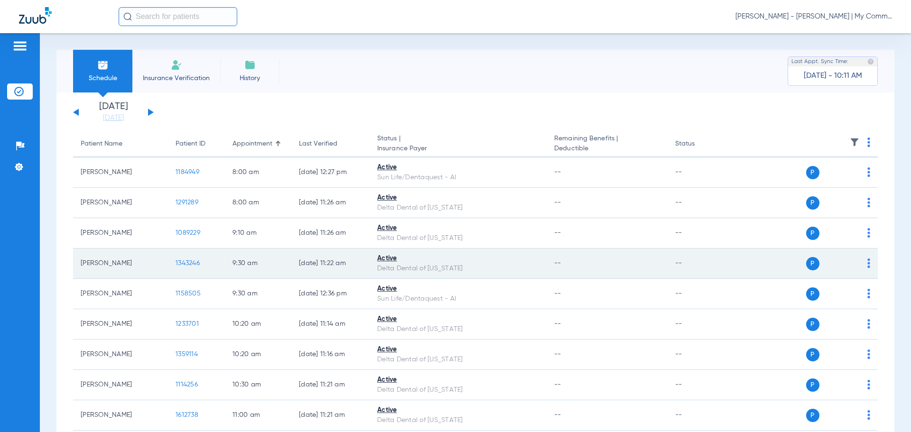
click at [195, 264] on span "1343246" at bounding box center [188, 263] width 24 height 7
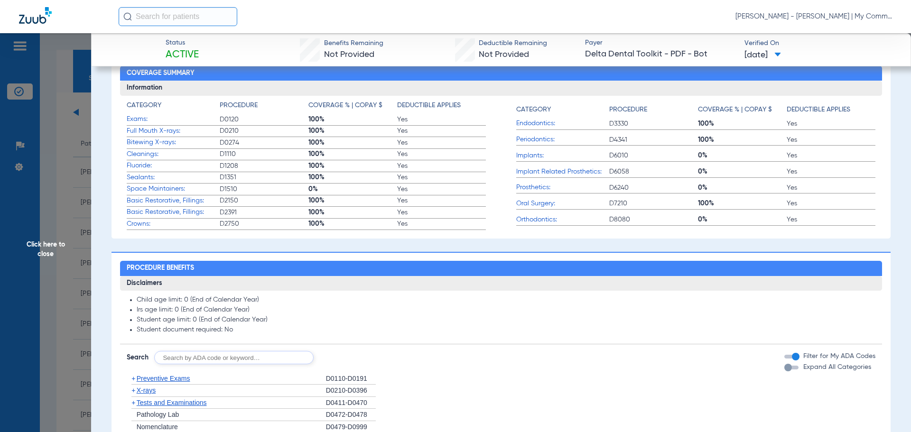
scroll to position [332, 0]
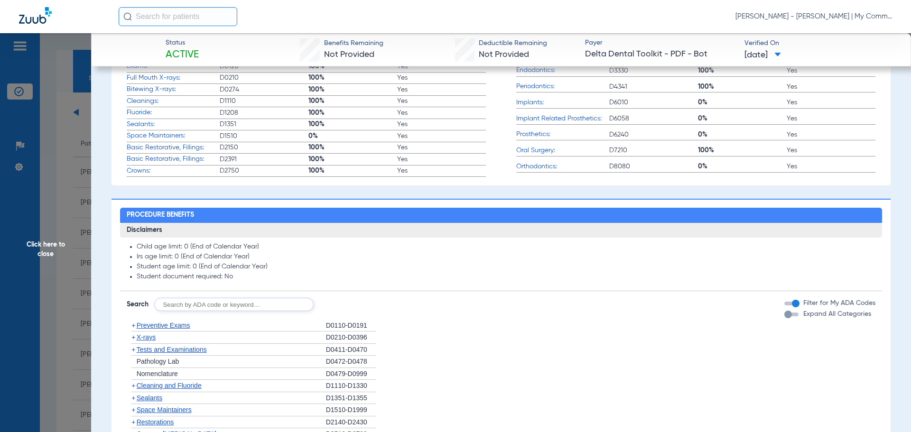
click at [154, 338] on span "X-rays" at bounding box center [146, 338] width 19 height 8
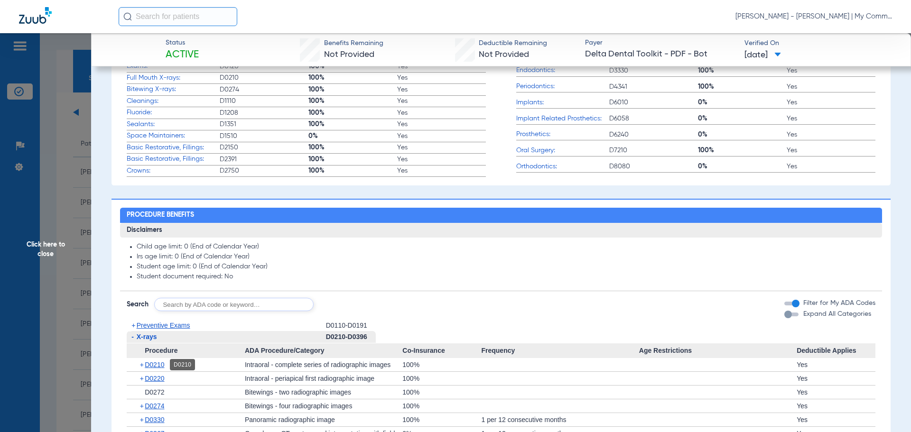
click at [159, 367] on span "D0210" at bounding box center [154, 365] width 19 height 8
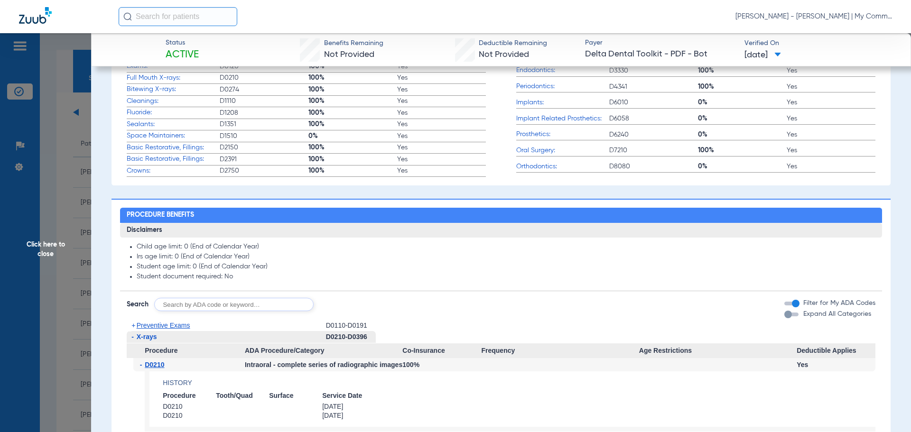
click at [49, 250] on span "Click here to close" at bounding box center [45, 249] width 91 height 432
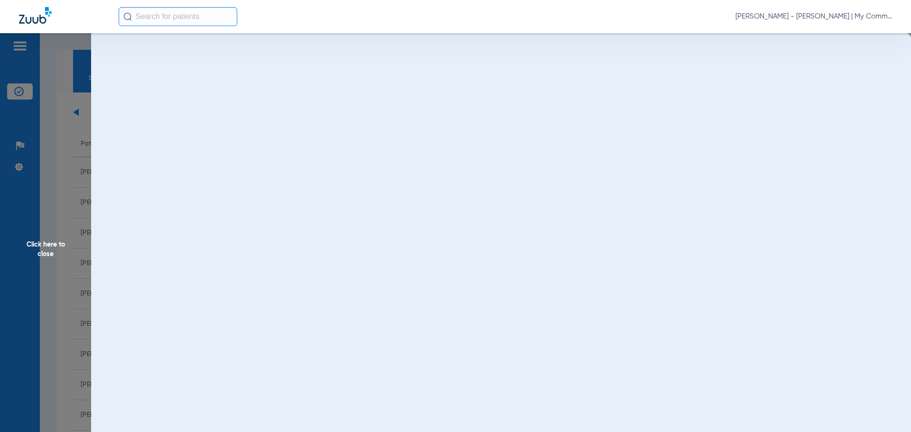
scroll to position [0, 0]
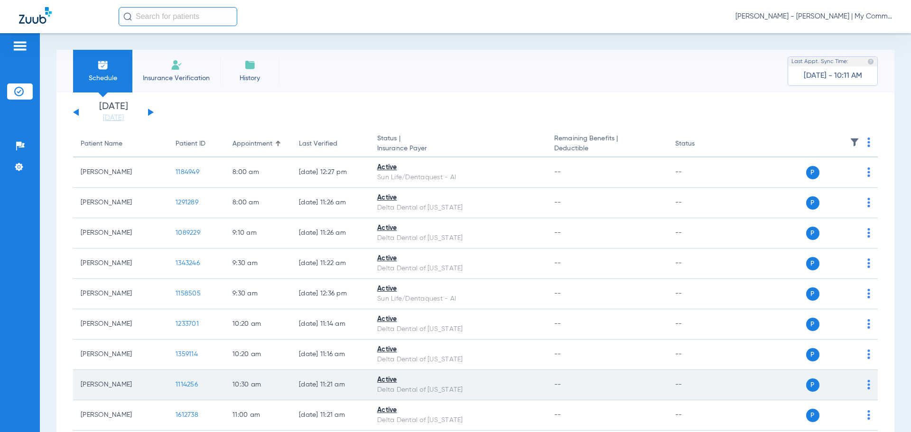
click at [188, 384] on span "1114256" at bounding box center [187, 385] width 22 height 7
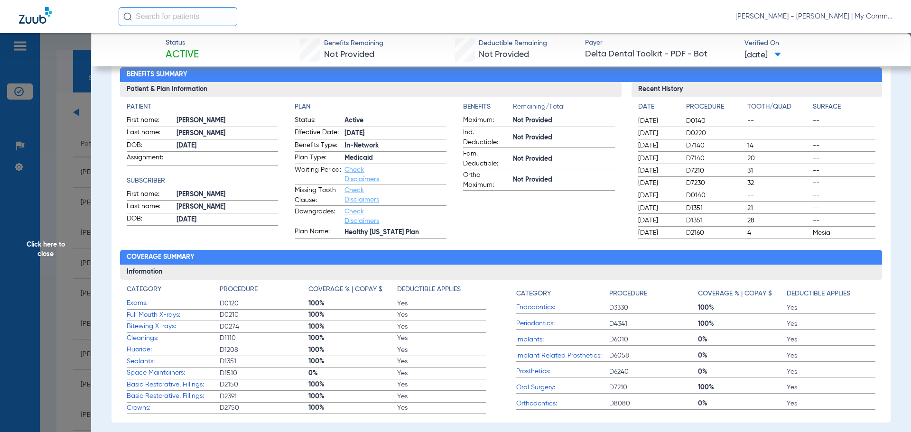
scroll to position [332, 0]
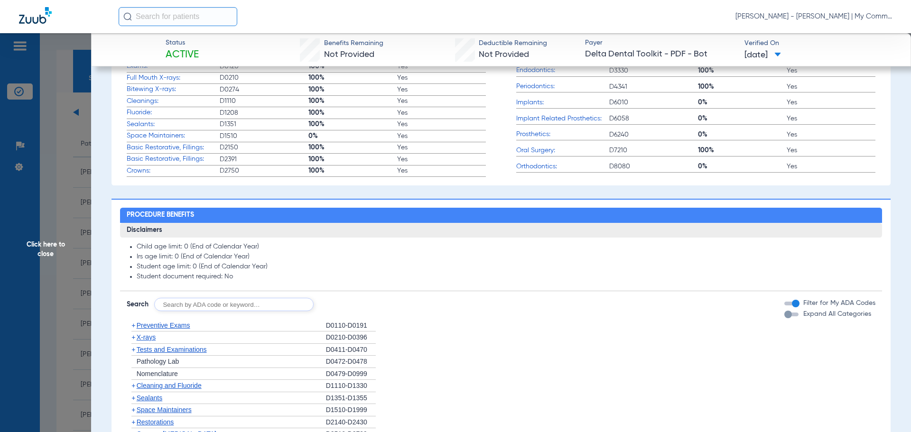
click at [148, 338] on span "X-rays" at bounding box center [146, 338] width 19 height 8
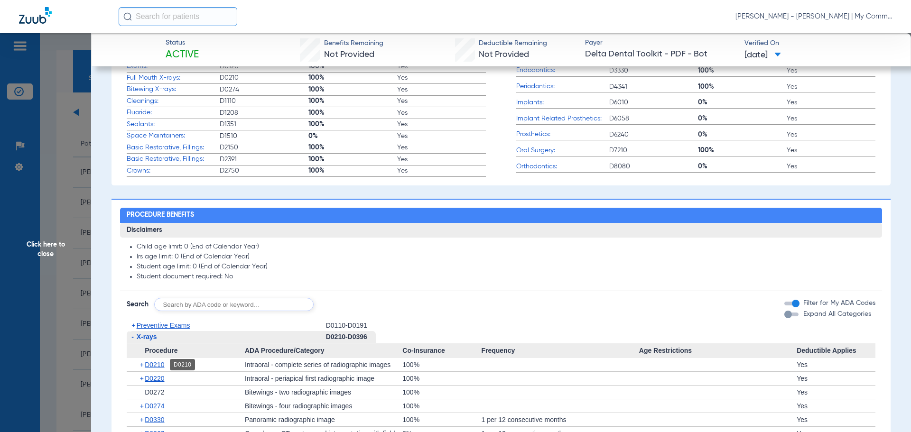
click at [159, 366] on span "D0210" at bounding box center [154, 365] width 19 height 8
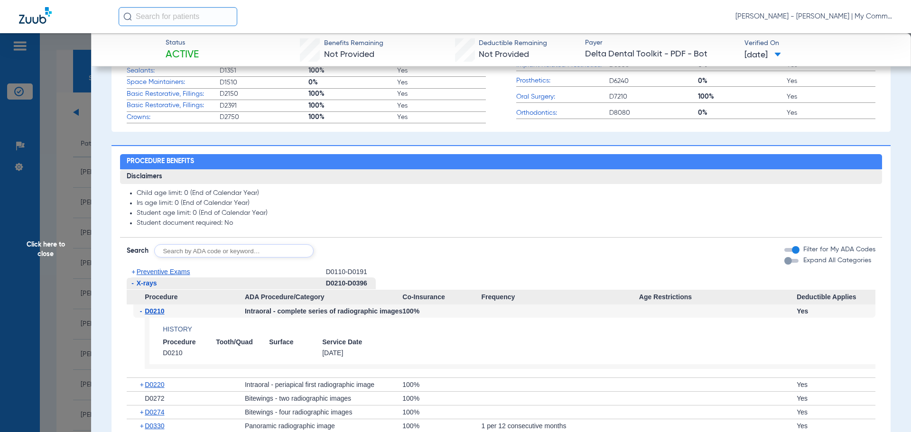
scroll to position [427, 0]
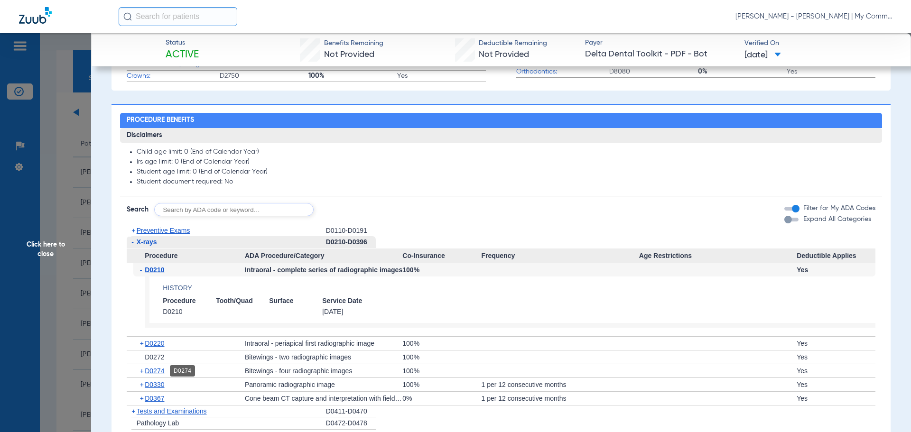
click at [159, 372] on span "D0274" at bounding box center [154, 371] width 19 height 8
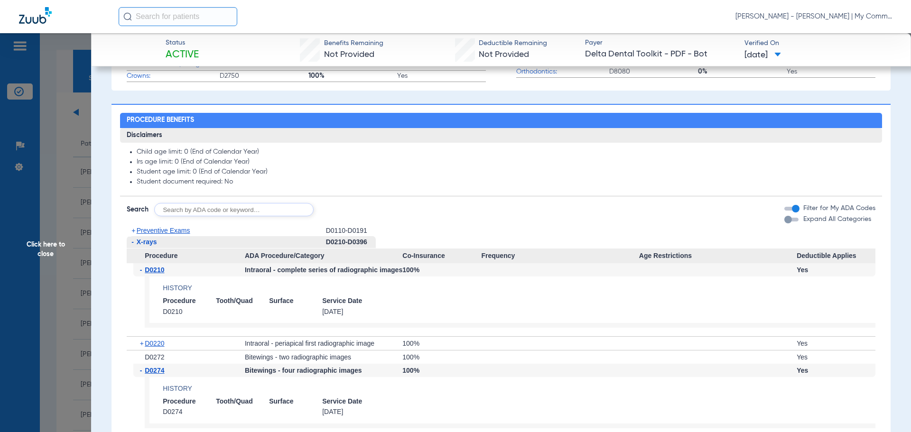
click at [686, 157] on ul "Child age limit: 0 (End of Calendar Year) Irs age limit: 0 (End of Calendar Yea…" at bounding box center [502, 167] width 750 height 38
click at [43, 251] on span "Click here to close" at bounding box center [45, 249] width 91 height 432
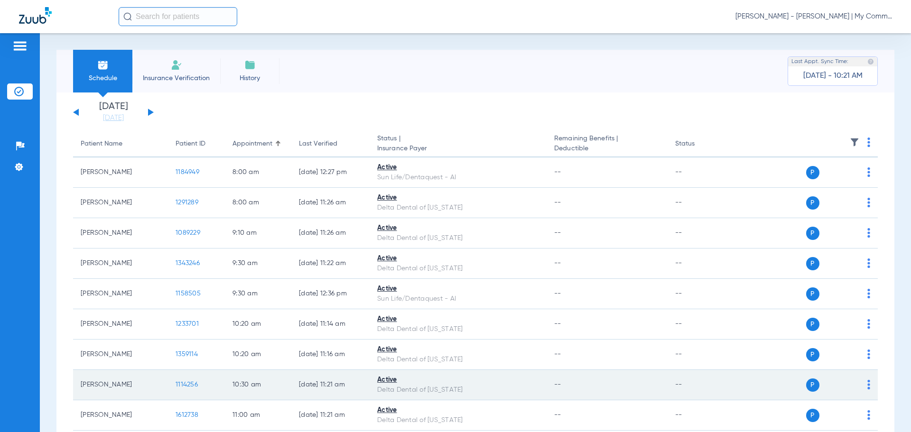
scroll to position [95, 0]
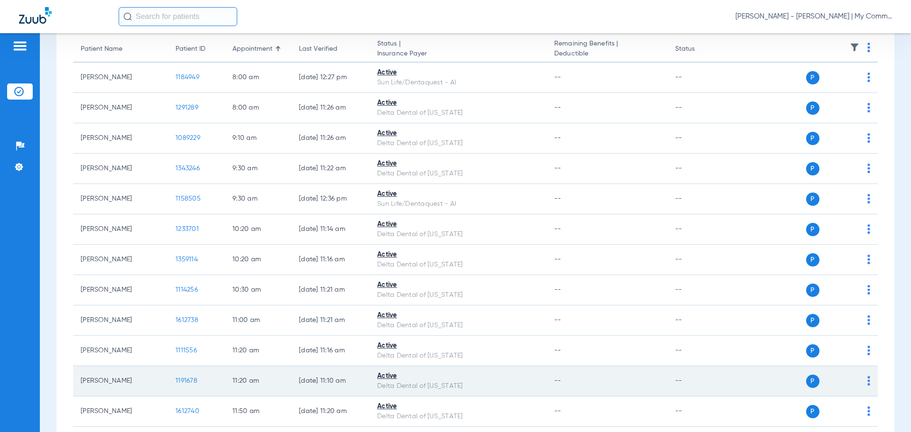
click at [196, 384] on span "1191678" at bounding box center [187, 381] width 22 height 7
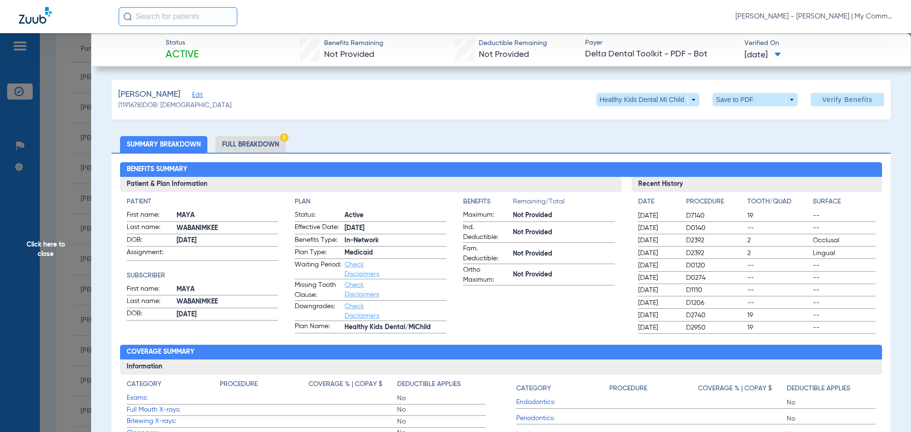
click at [231, 140] on li "Full Breakdown" at bounding box center [251, 144] width 70 height 17
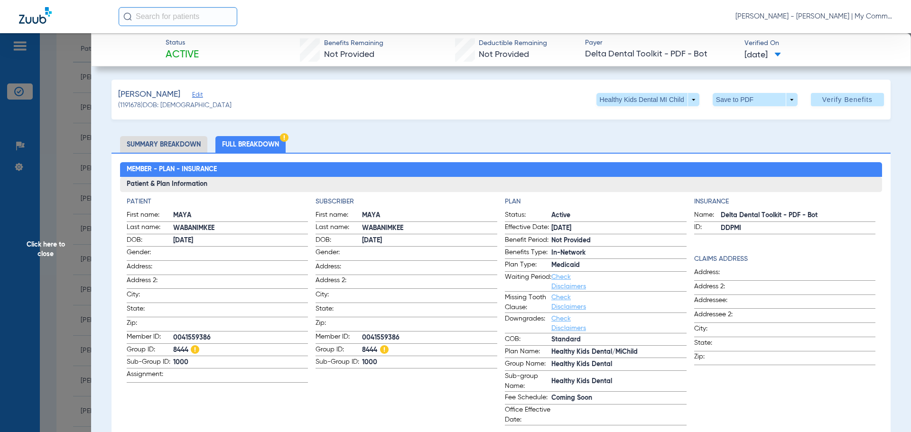
click at [142, 143] on li "Summary Breakdown" at bounding box center [163, 144] width 87 height 17
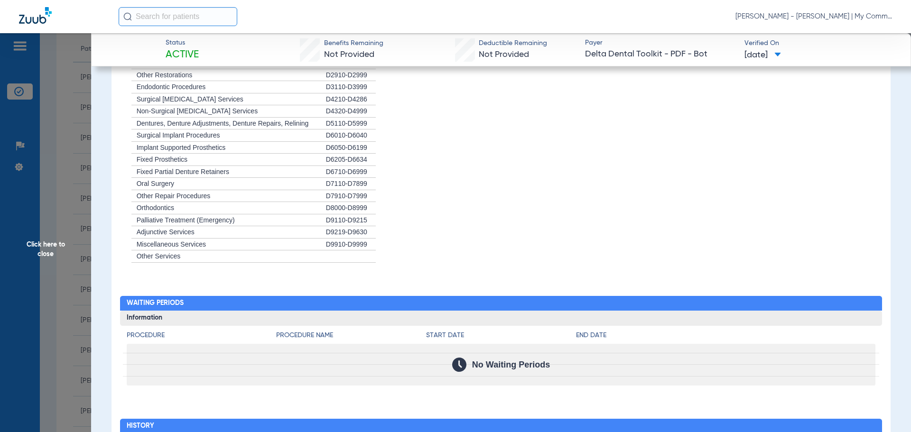
scroll to position [899, 0]
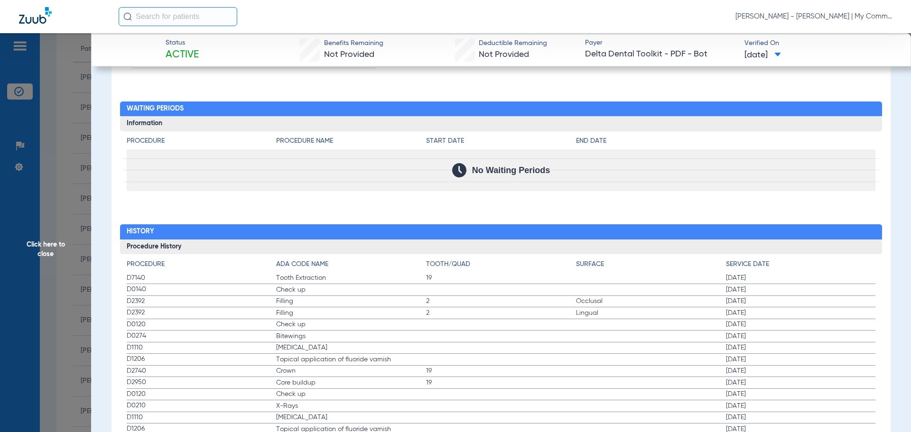
click at [57, 250] on span "Click here to close" at bounding box center [45, 249] width 91 height 432
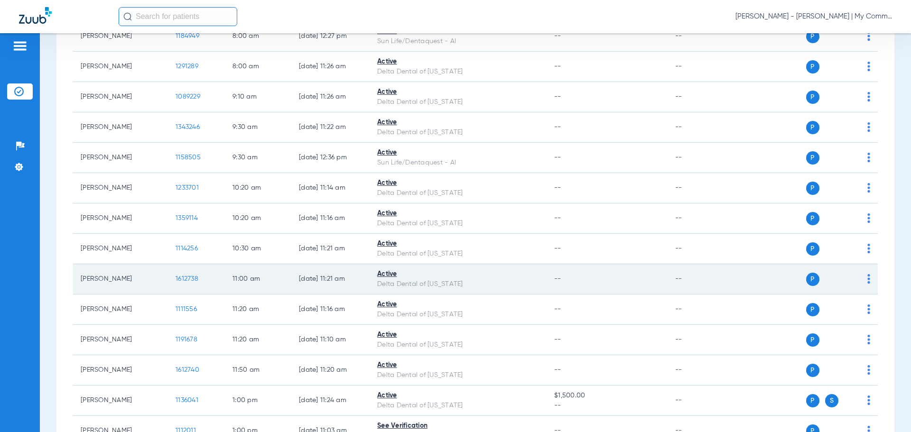
scroll to position [237, 0]
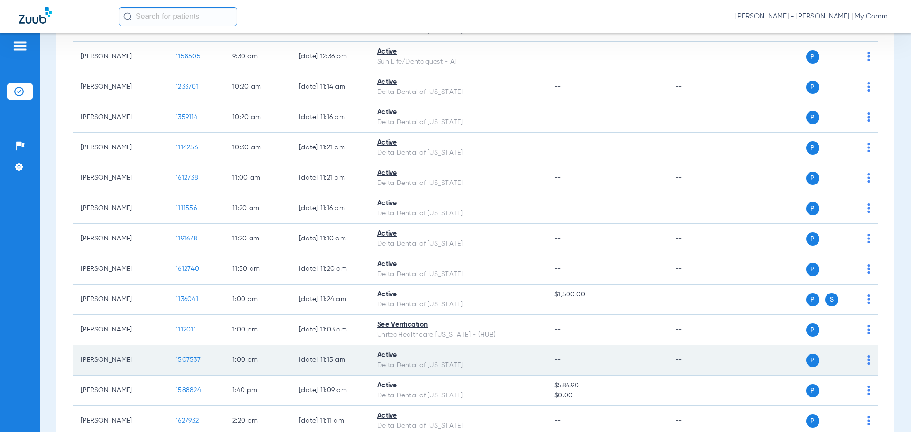
click at [188, 358] on span "1507537" at bounding box center [188, 360] width 25 height 7
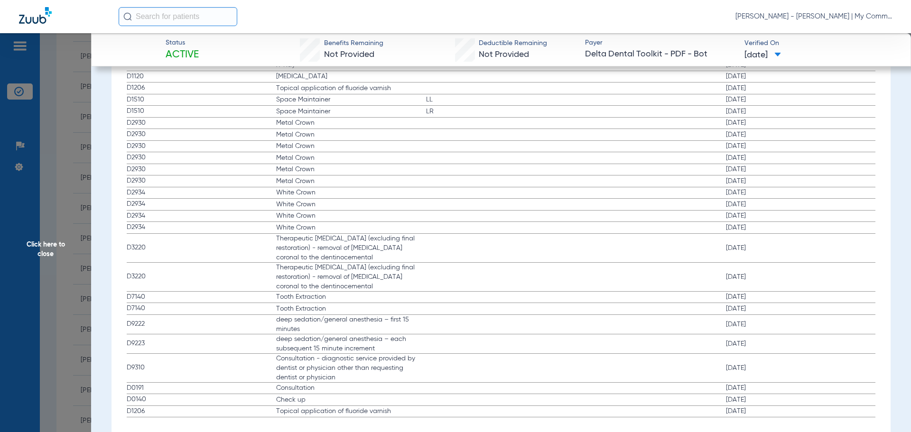
scroll to position [1187, 0]
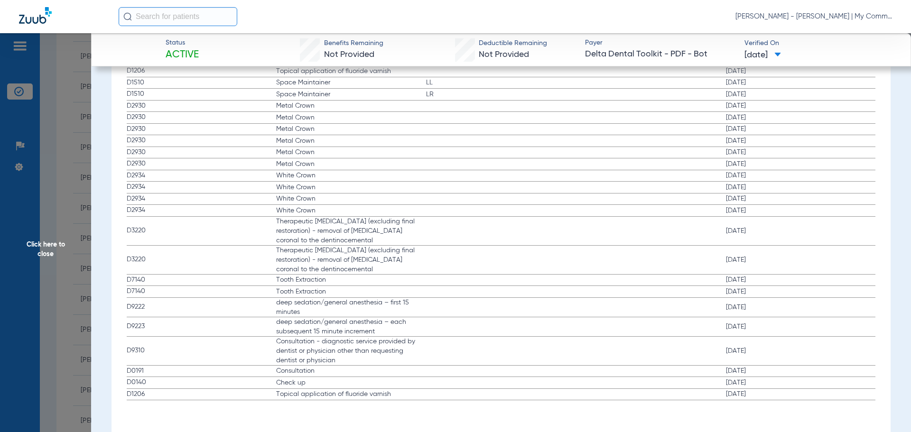
click at [45, 263] on span "Click here to close" at bounding box center [45, 249] width 91 height 432
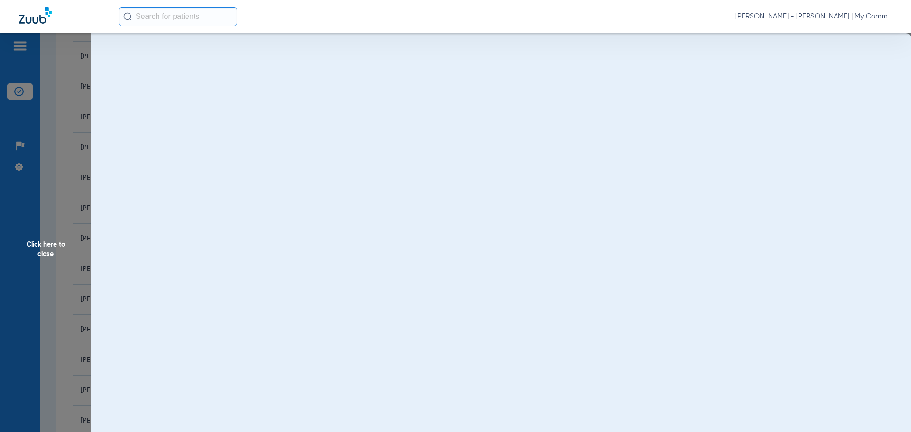
scroll to position [0, 0]
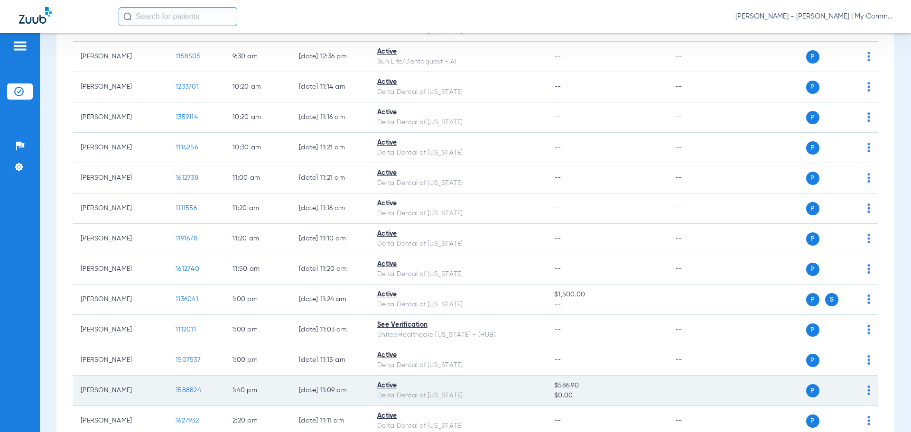
click at [185, 391] on span "1588824" at bounding box center [189, 390] width 26 height 7
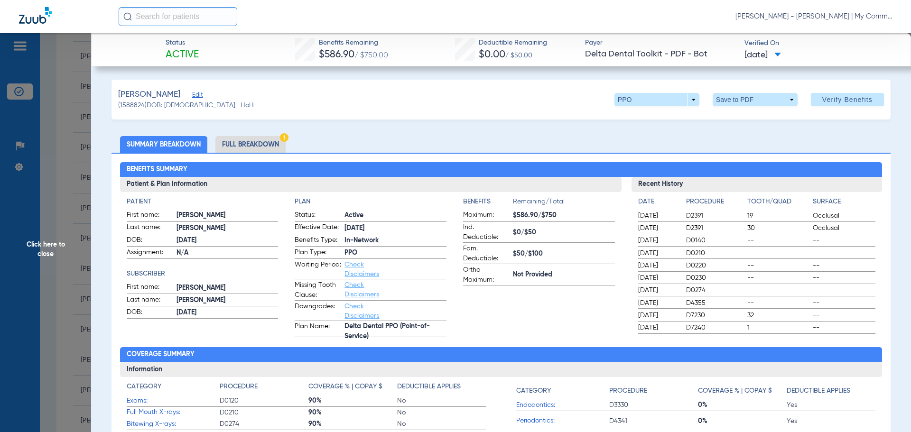
click at [241, 146] on li "Full Breakdown" at bounding box center [251, 144] width 70 height 17
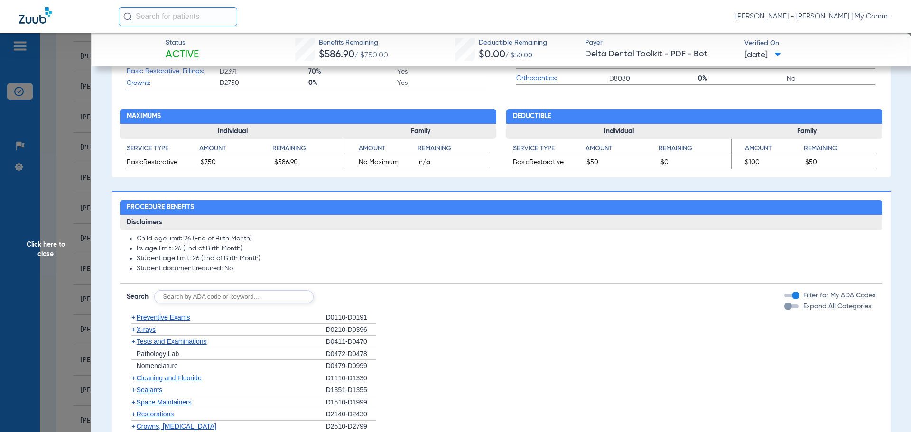
scroll to position [522, 0]
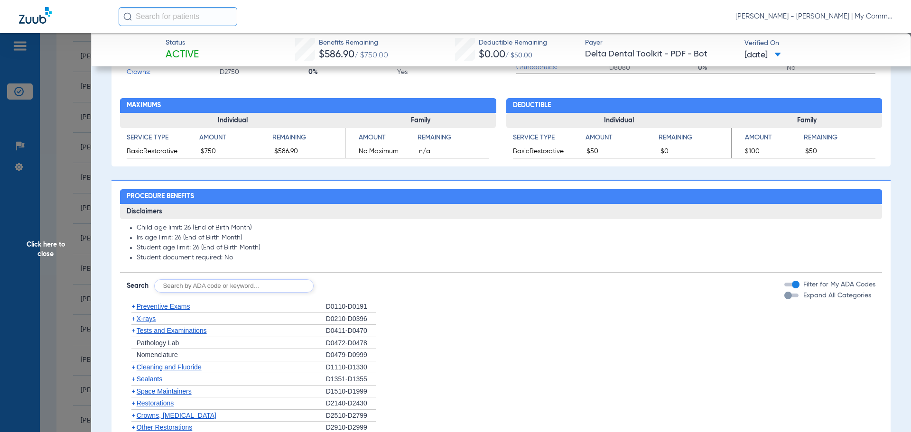
click at [147, 322] on span "X-rays" at bounding box center [146, 319] width 19 height 8
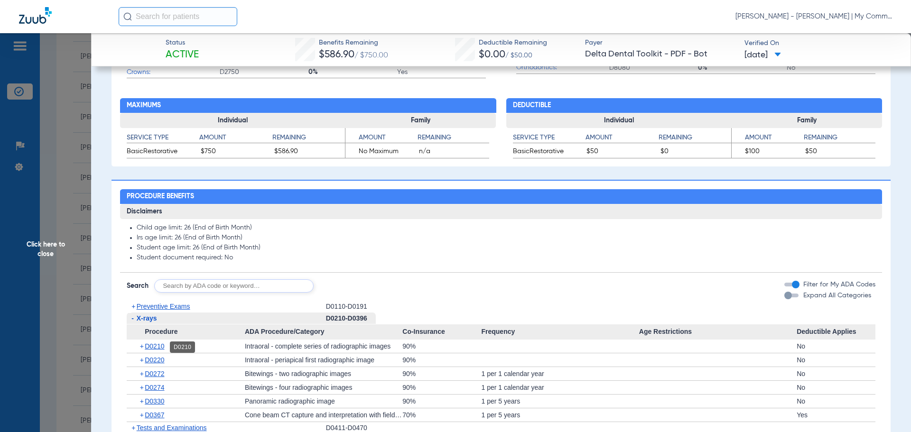
click at [154, 347] on span "D0210" at bounding box center [154, 347] width 19 height 8
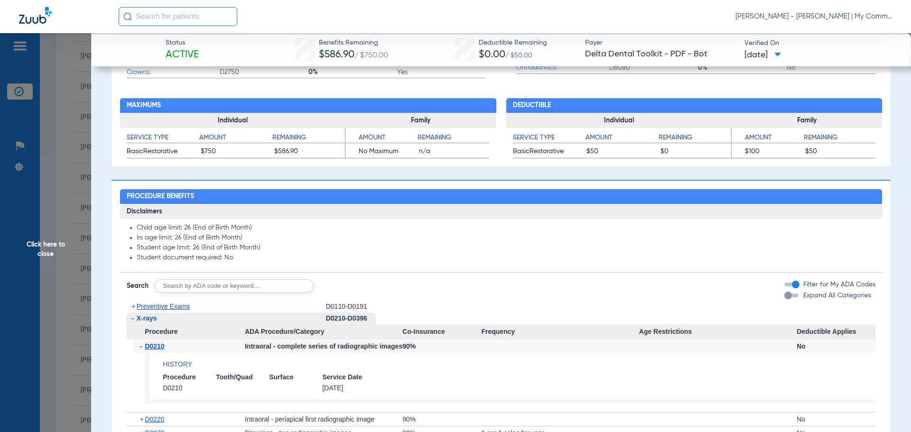
click at [154, 347] on span "D0210" at bounding box center [154, 347] width 19 height 8
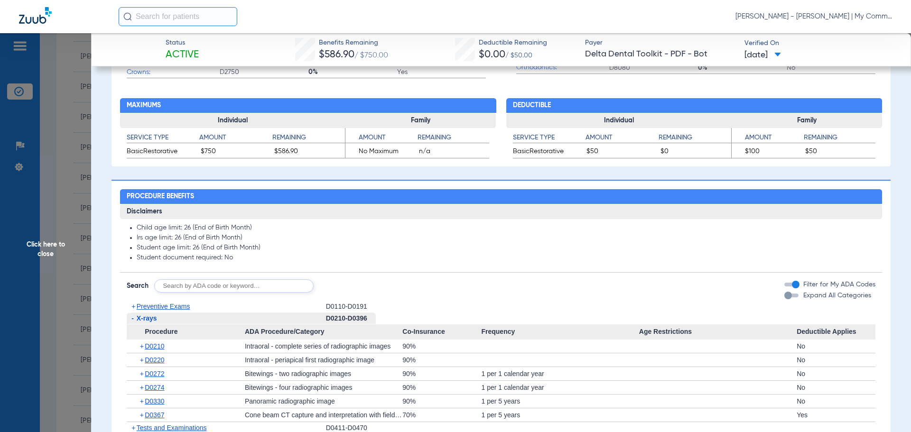
click at [61, 249] on span "Click here to close" at bounding box center [45, 249] width 91 height 432
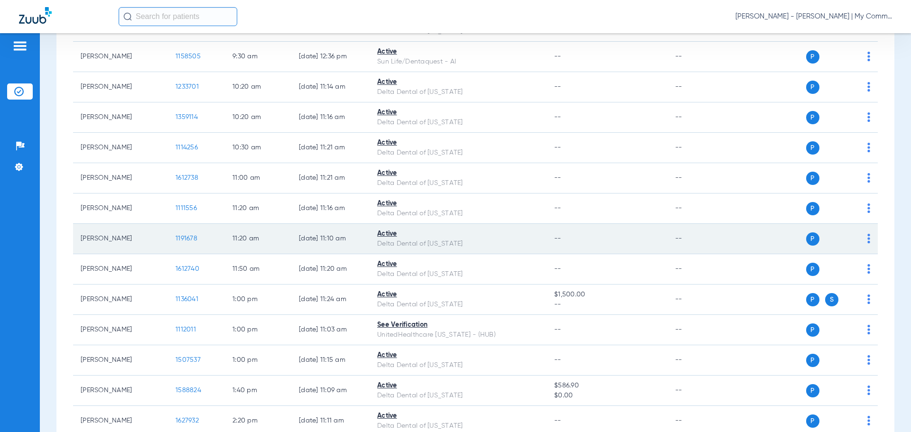
scroll to position [285, 0]
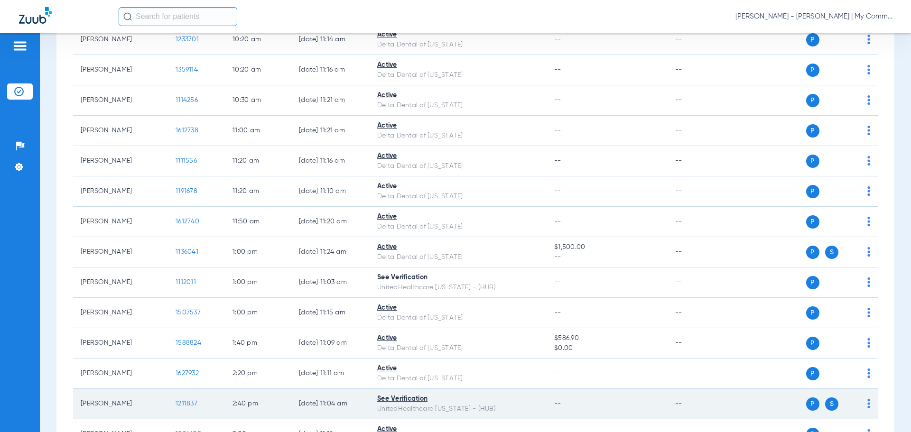
click at [180, 402] on span "1211837" at bounding box center [187, 404] width 22 height 7
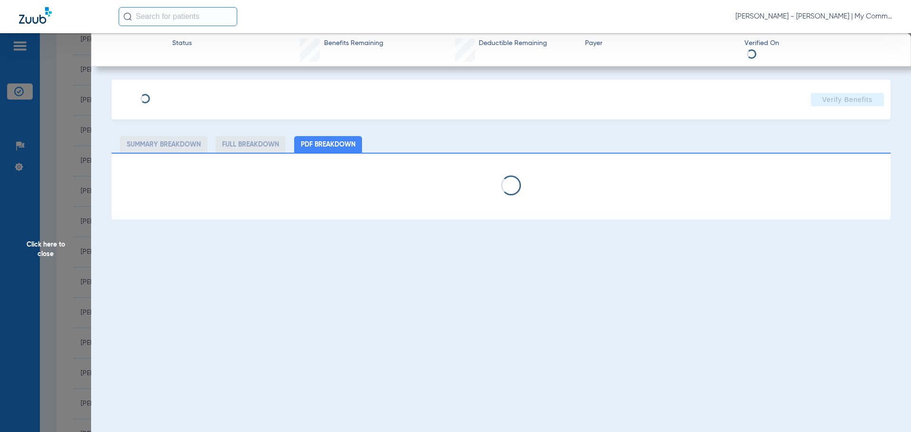
select select "page-width"
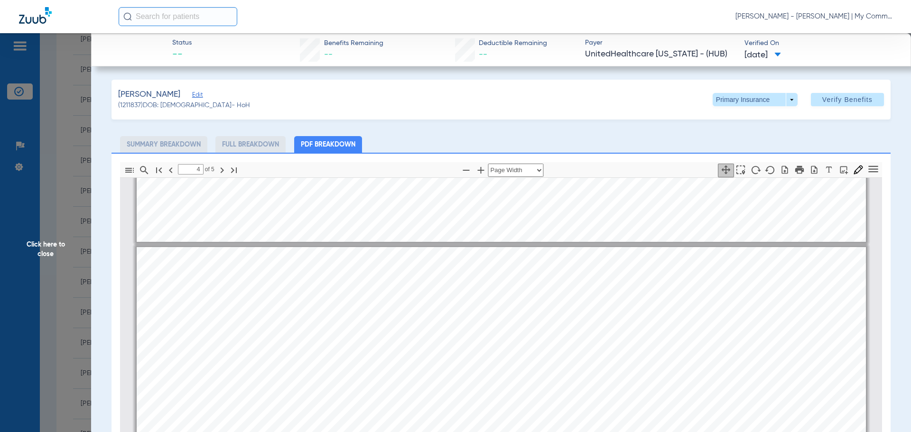
scroll to position [3280, 0]
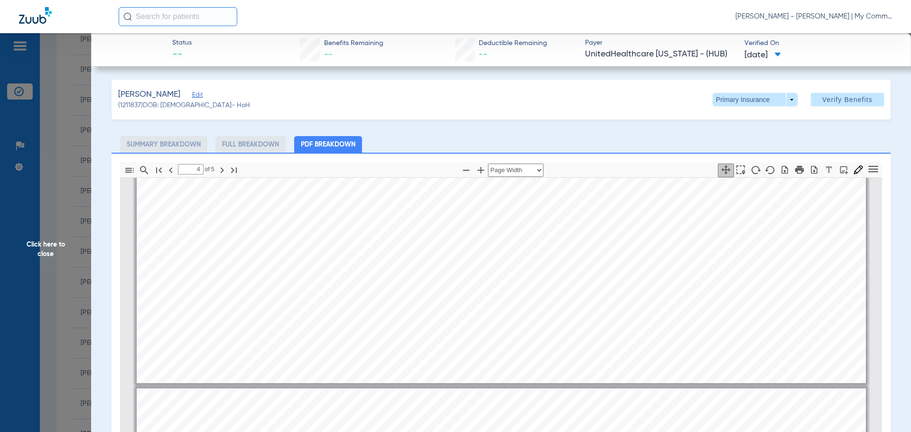
type input "5"
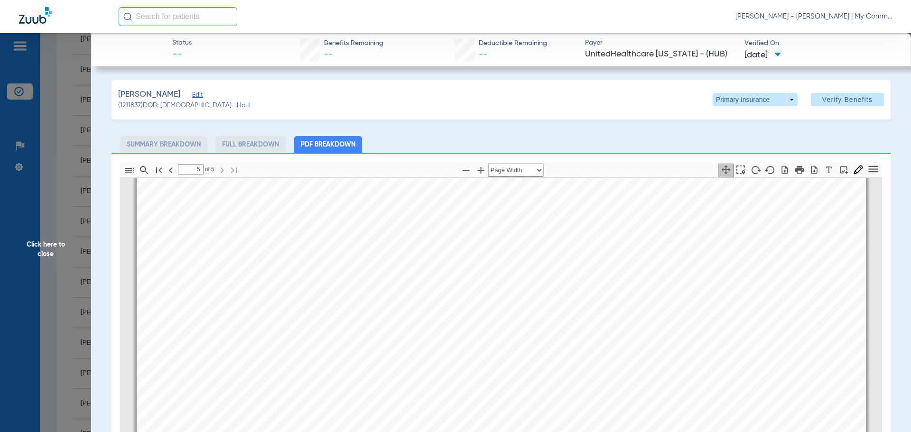
scroll to position [4766, 0]
click at [38, 248] on span "Click here to close" at bounding box center [45, 249] width 91 height 432
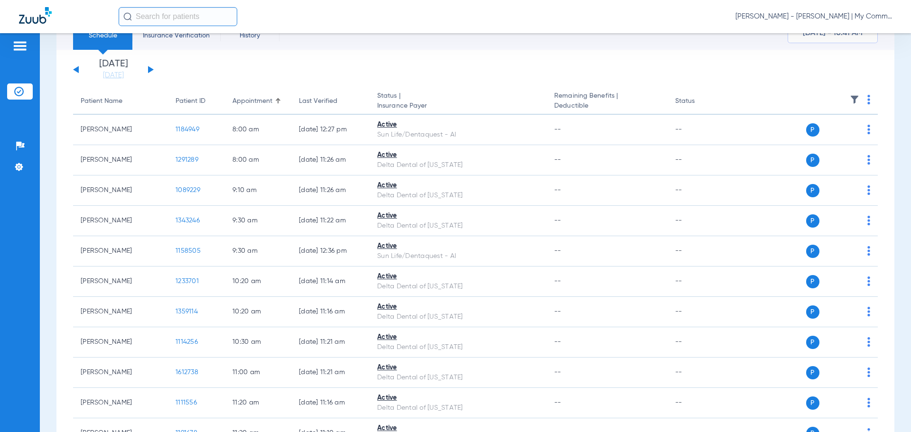
scroll to position [0, 0]
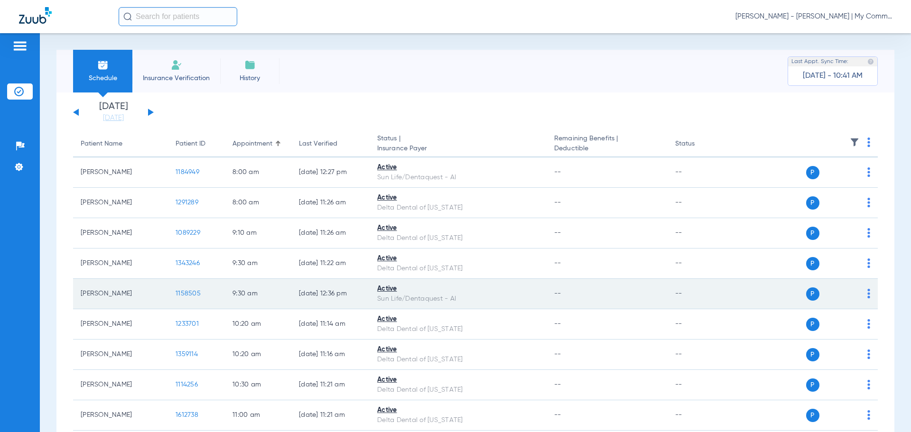
click at [189, 291] on span "1158505" at bounding box center [188, 294] width 25 height 7
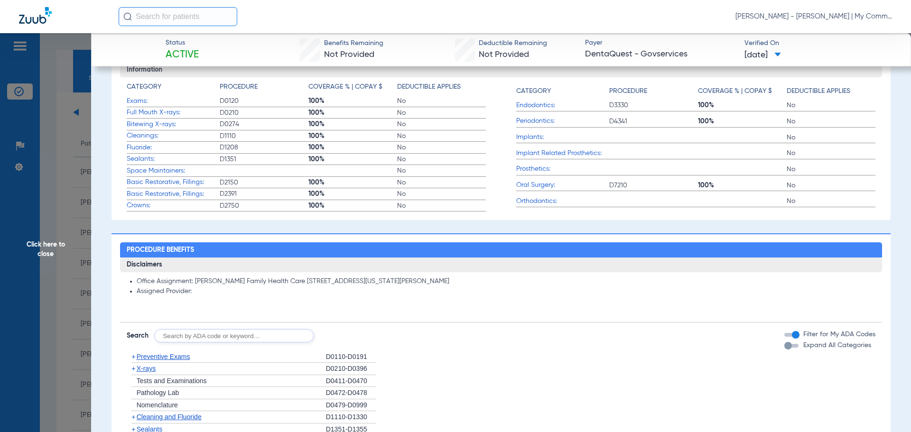
scroll to position [332, 0]
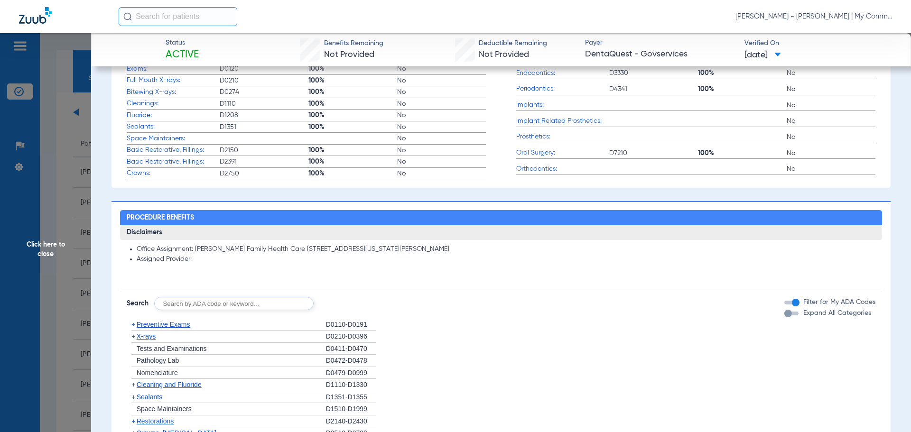
click at [154, 338] on span "X-rays" at bounding box center [146, 337] width 19 height 8
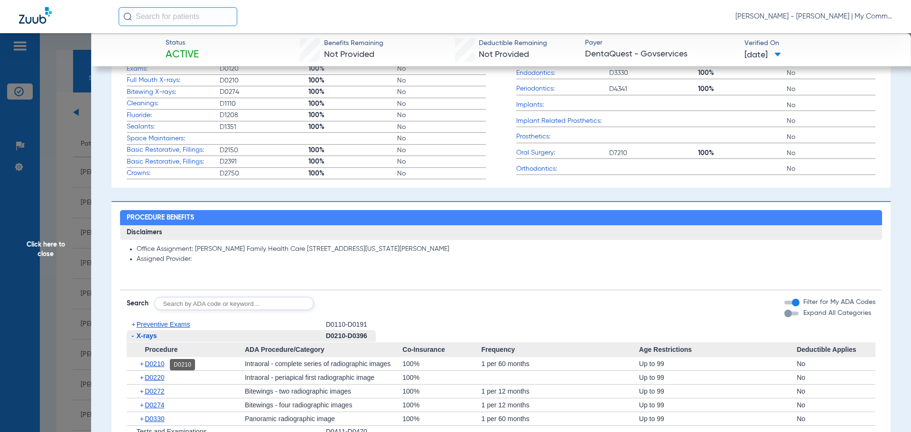
click at [157, 366] on span "D0210" at bounding box center [154, 364] width 19 height 8
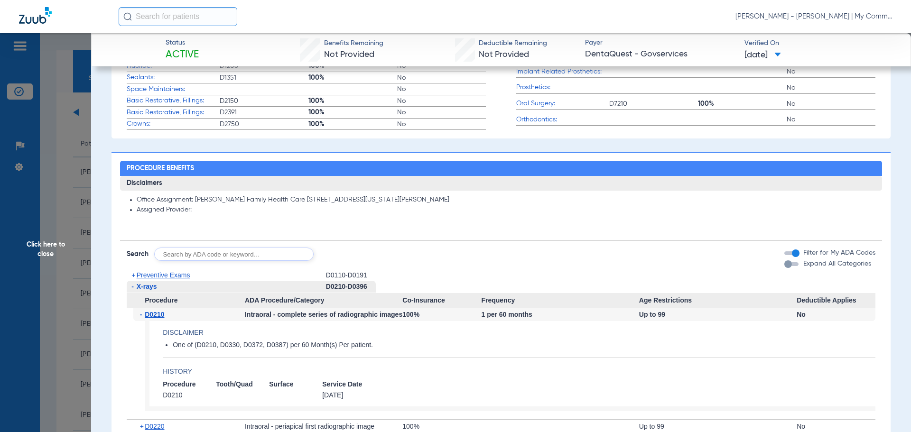
scroll to position [142, 0]
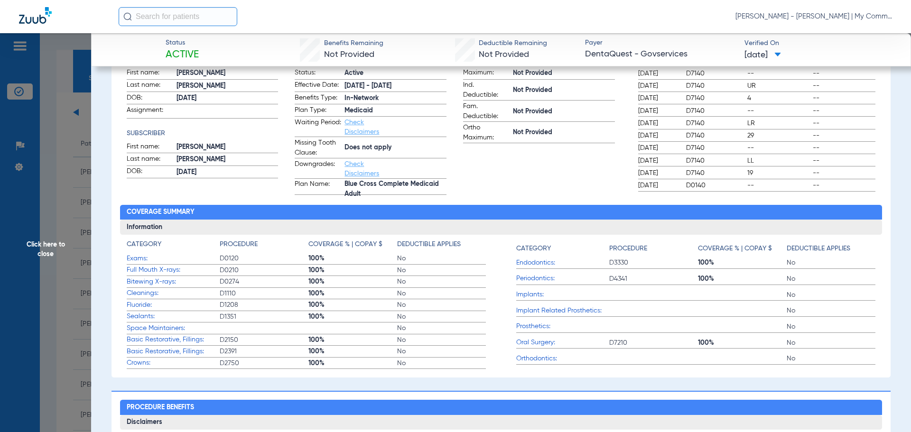
click at [28, 243] on span "Click here to close" at bounding box center [45, 249] width 91 height 432
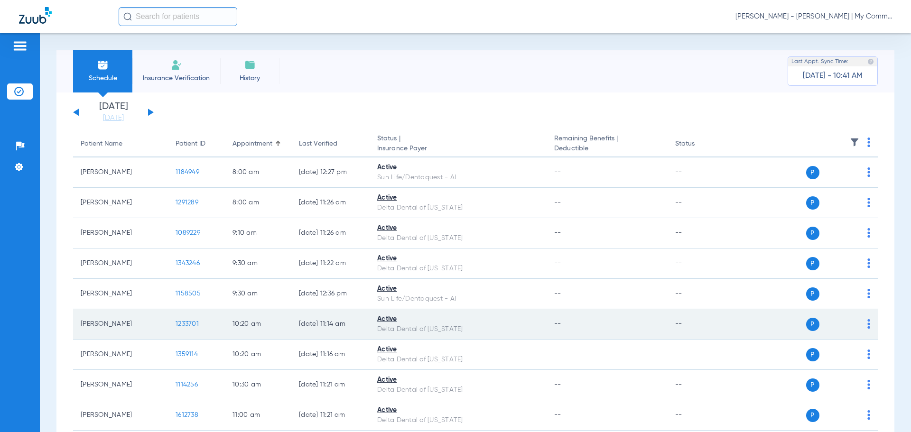
click at [188, 323] on span "1233701" at bounding box center [187, 324] width 23 height 7
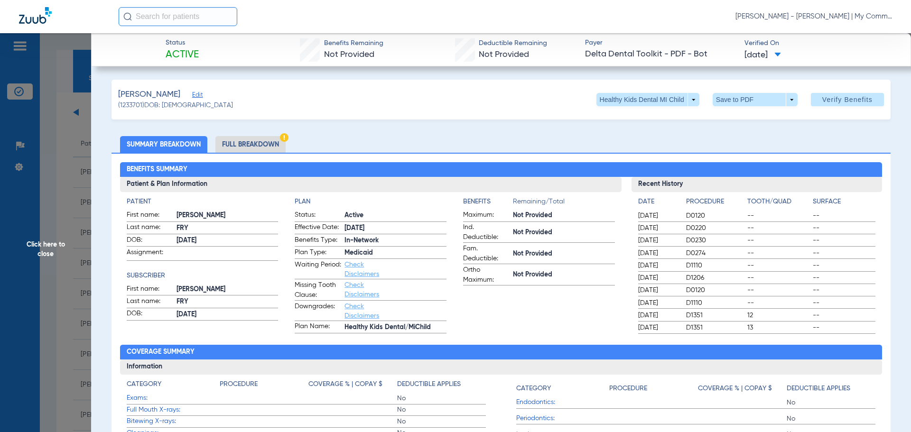
click at [253, 143] on li "Full Breakdown" at bounding box center [251, 144] width 70 height 17
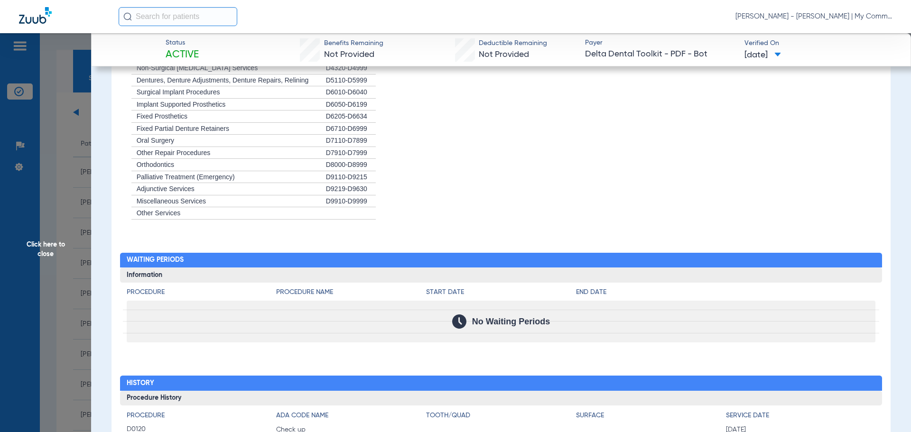
scroll to position [994, 0]
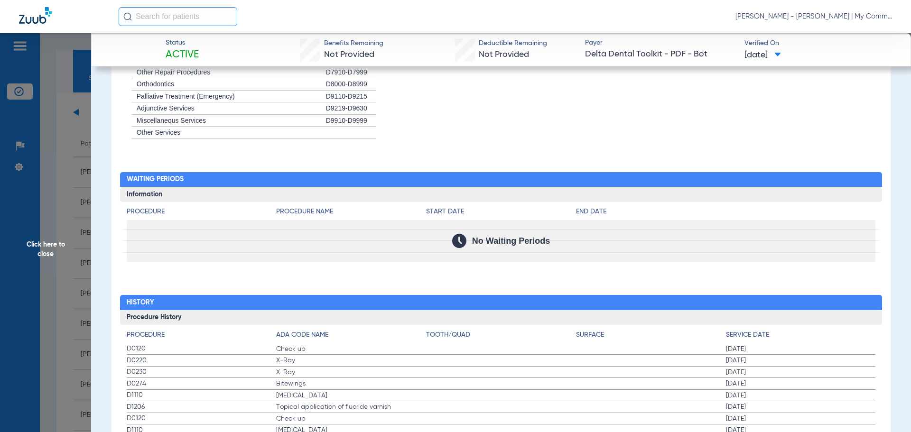
click at [655, 114] on li "+ Adjunctive Services D9219-D9630" at bounding box center [502, 109] width 750 height 12
click at [41, 244] on span "Click here to close" at bounding box center [45, 249] width 91 height 432
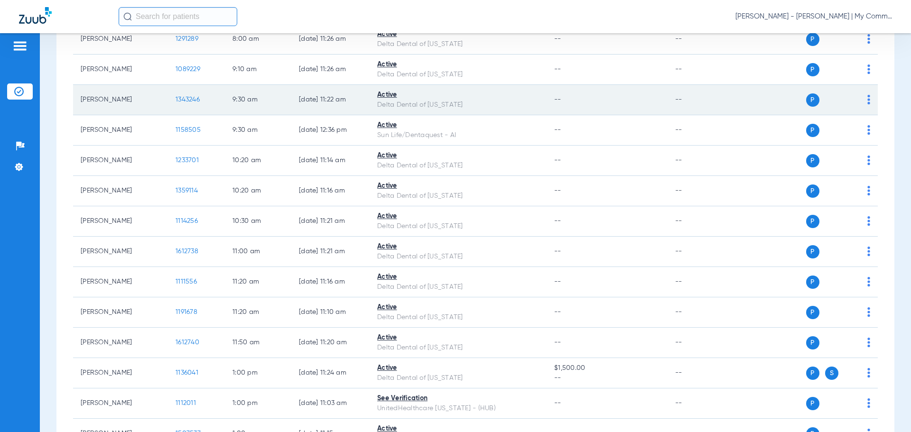
scroll to position [190, 0]
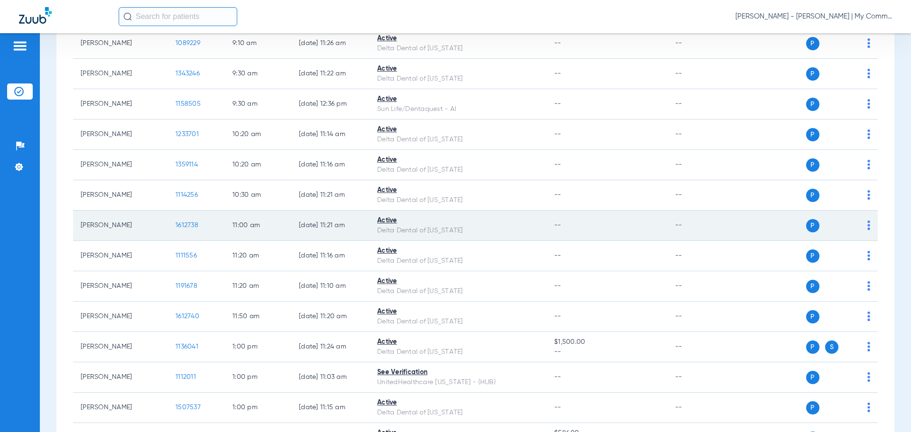
click at [180, 225] on span "1612738" at bounding box center [187, 225] width 23 height 7
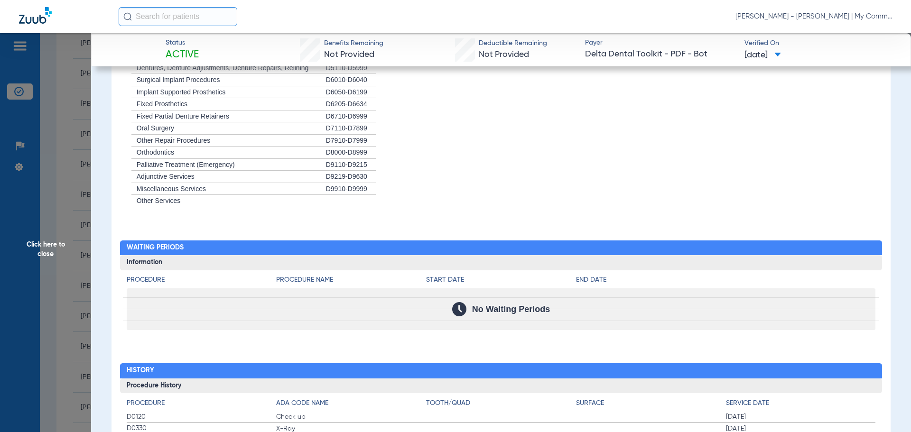
scroll to position [807, 0]
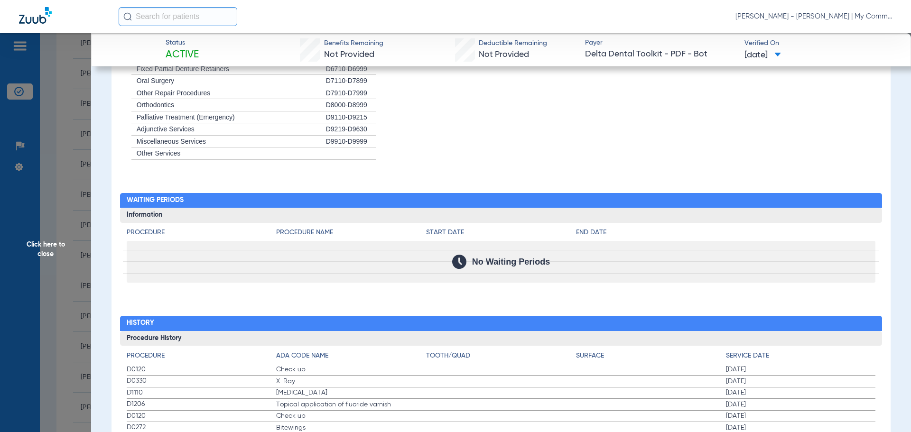
click at [56, 238] on span "Click here to close" at bounding box center [45, 249] width 91 height 432
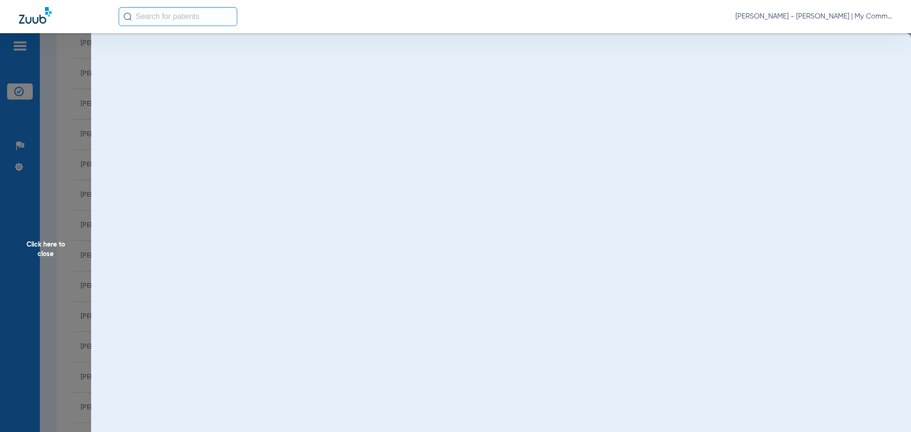
scroll to position [0, 0]
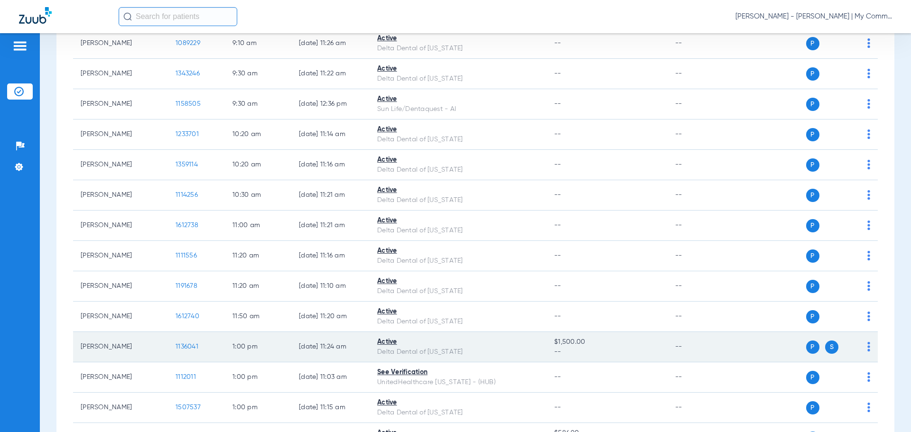
click at [189, 347] on span "1136041" at bounding box center [187, 347] width 23 height 7
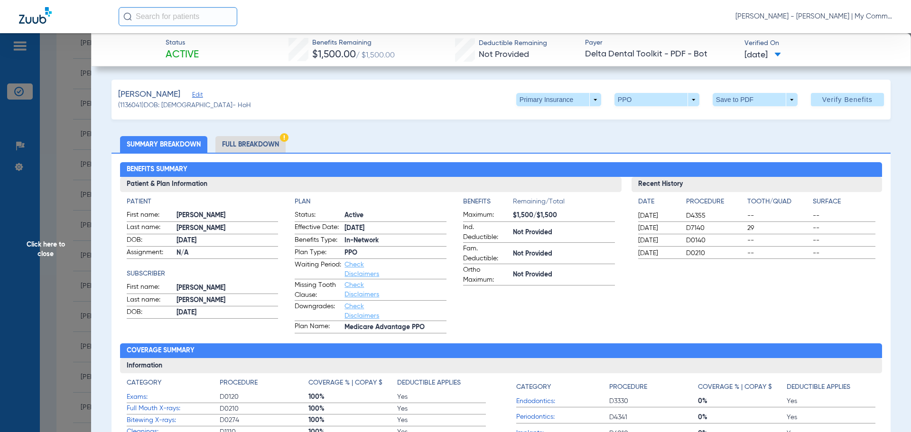
click at [687, 278] on div "Recent History Date Procedure Tooth/Quad Surface 12/04/2024 D4355 -- -- 10/25/2…" at bounding box center [757, 255] width 251 height 157
click at [263, 144] on li "Full Breakdown" at bounding box center [251, 144] width 70 height 17
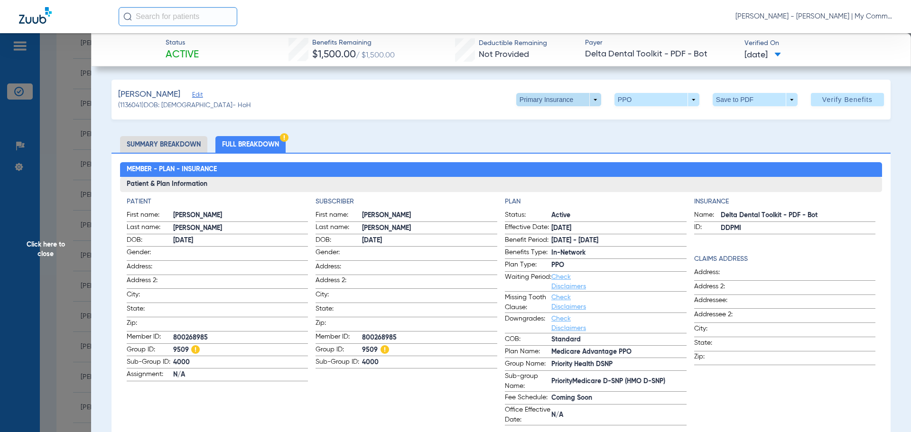
click at [573, 99] on span at bounding box center [558, 99] width 85 height 13
click at [560, 133] on button "Secondary Insurance" at bounding box center [549, 137] width 78 height 19
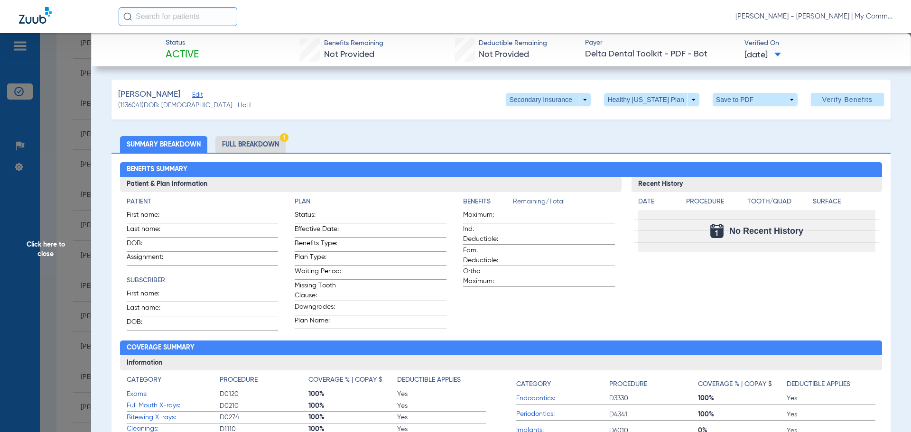
click at [35, 240] on span "Click here to close" at bounding box center [45, 249] width 91 height 432
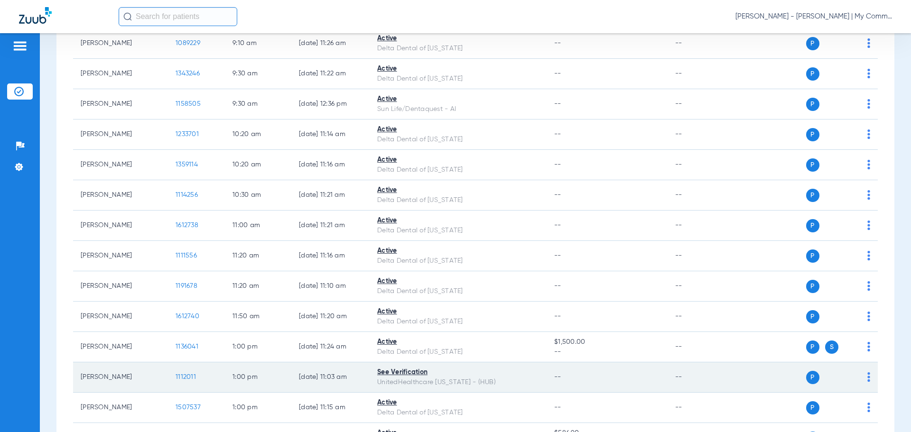
scroll to position [332, 0]
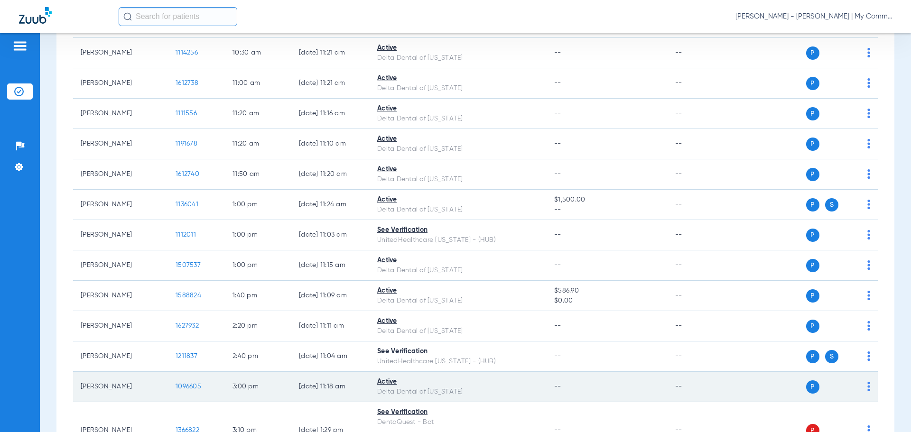
click at [190, 385] on span "1096605" at bounding box center [189, 387] width 26 height 7
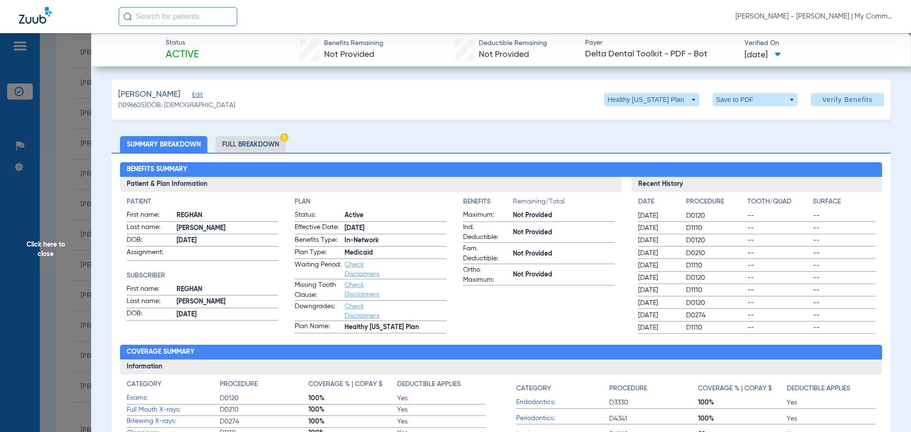
click at [60, 244] on span "Click here to close" at bounding box center [45, 249] width 91 height 432
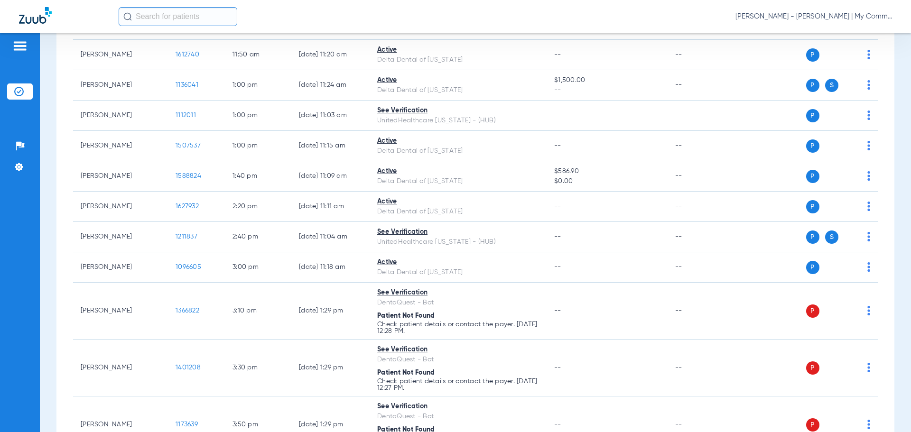
scroll to position [522, 0]
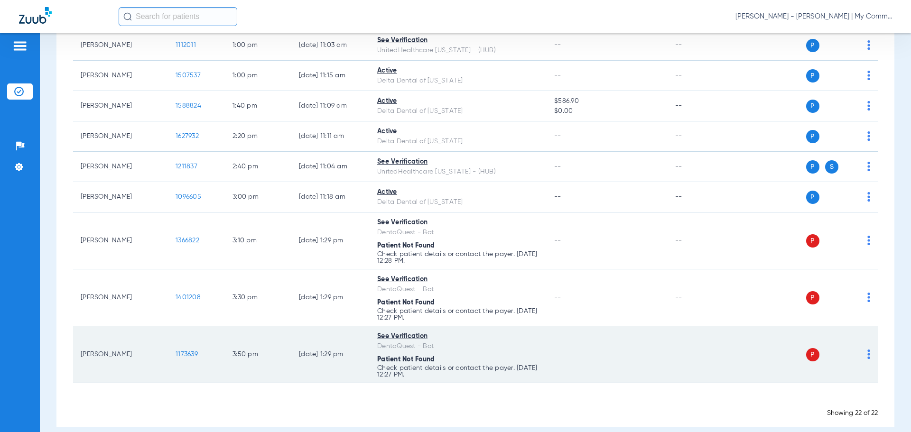
click at [192, 356] on span "1173639" at bounding box center [187, 354] width 22 height 7
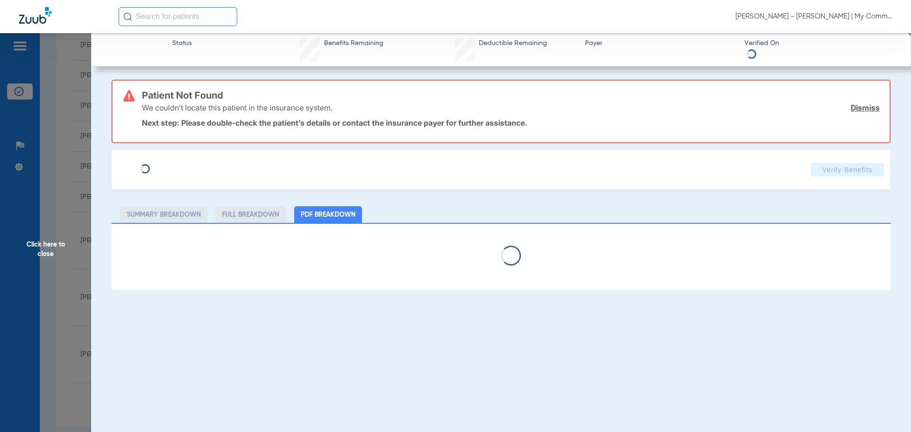
select select "page-width"
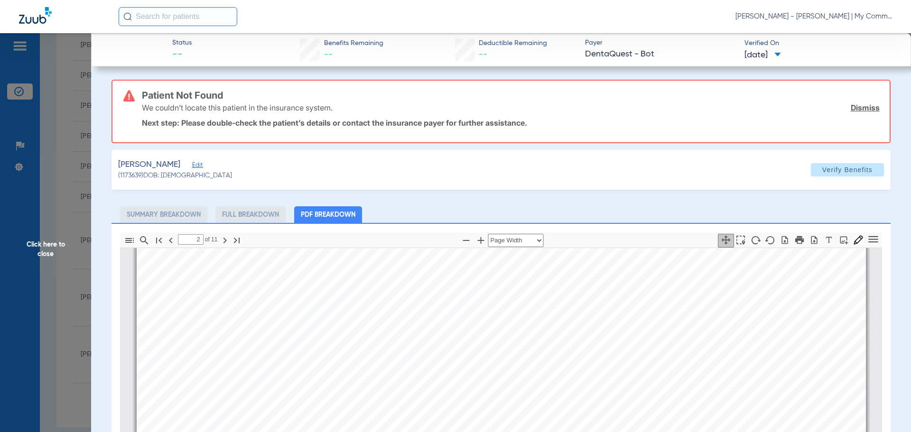
scroll to position [574, 0]
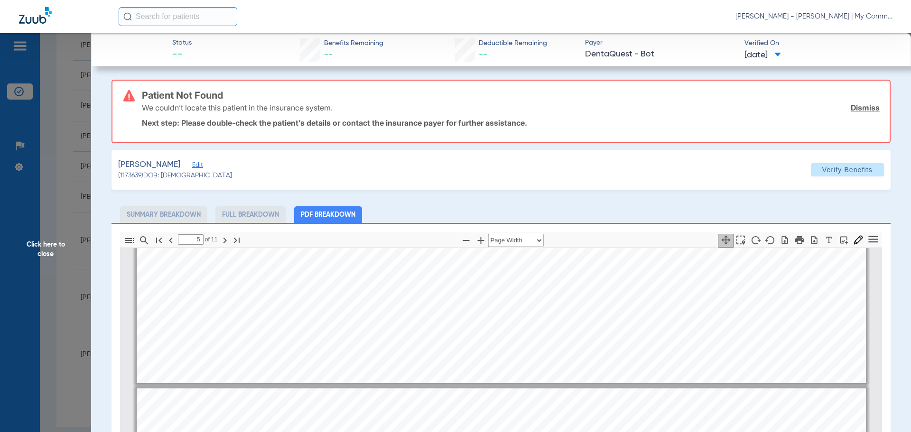
scroll to position [2093, 0]
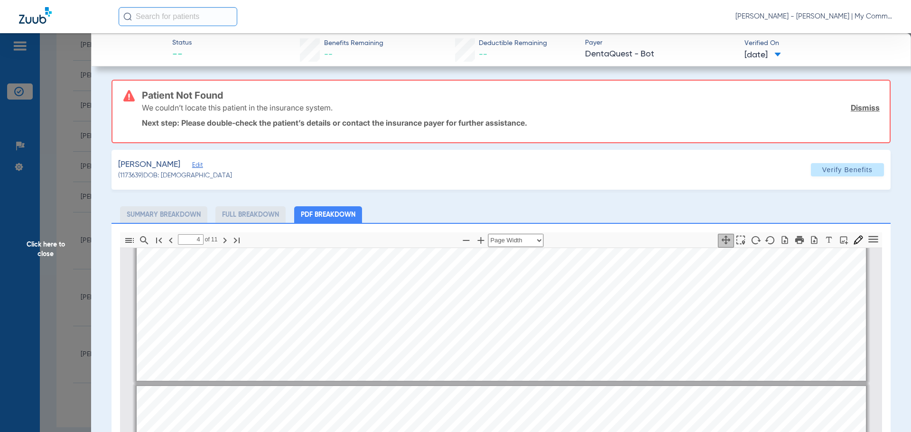
type input "3"
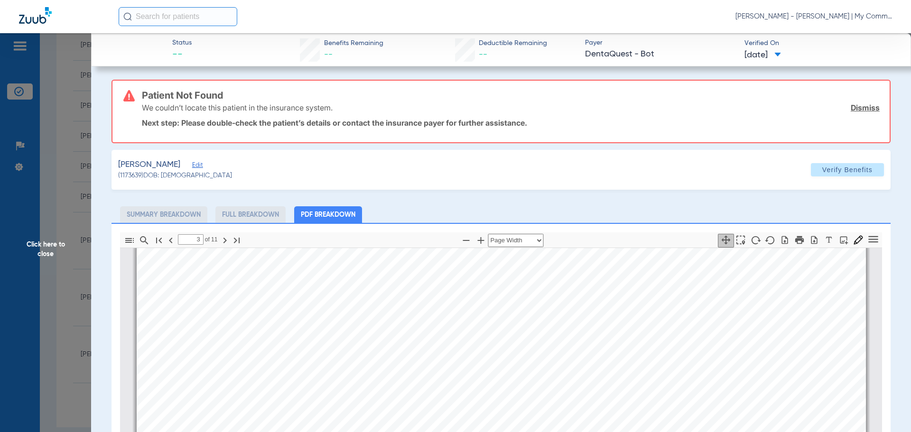
scroll to position [1144, 0]
click at [37, 252] on span "Click here to close" at bounding box center [45, 249] width 91 height 432
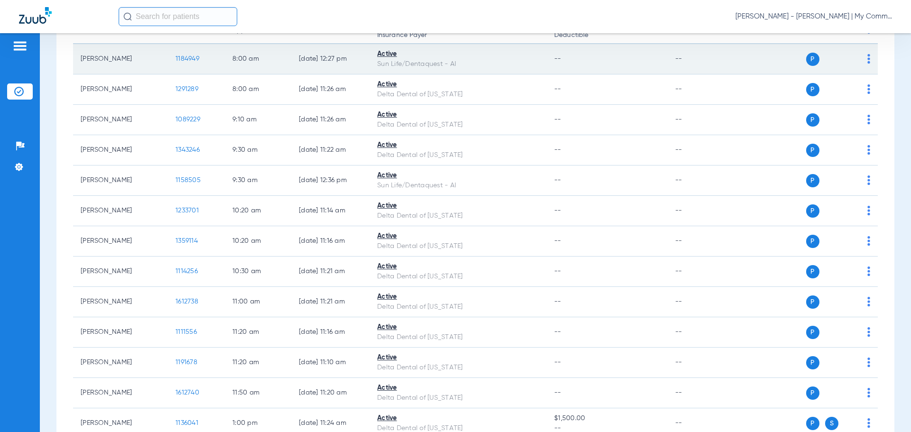
scroll to position [0, 0]
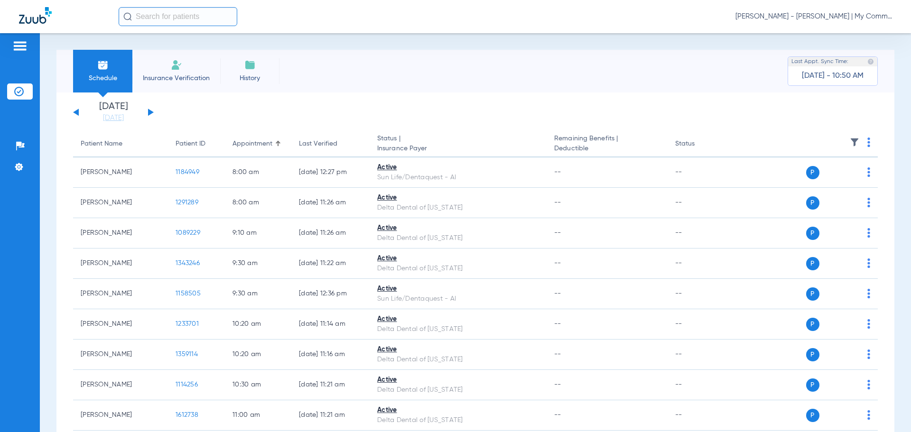
click at [149, 111] on button at bounding box center [151, 112] width 6 height 7
click at [868, 147] on img at bounding box center [869, 142] width 3 height 9
click at [844, 185] on button "Verify All" at bounding box center [825, 179] width 75 height 19
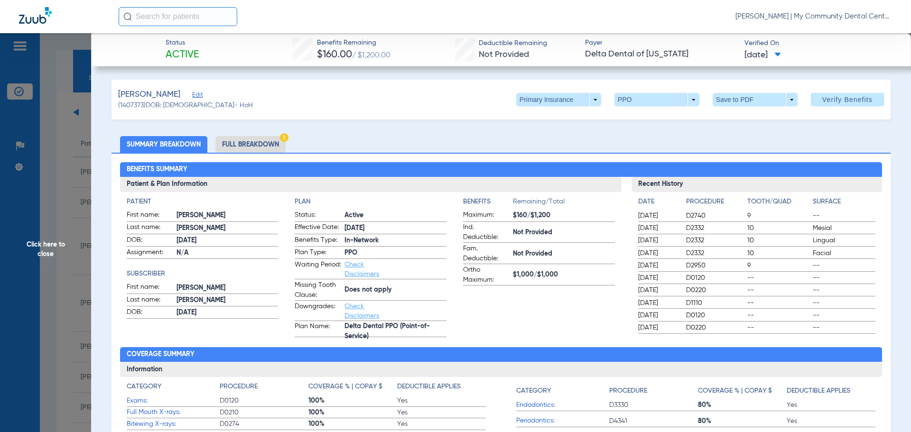
scroll to position [463, 0]
drag, startPoint x: 60, startPoint y: 254, endPoint x: 78, endPoint y: 275, distance: 27.6
click at [60, 254] on span "Click here to close" at bounding box center [45, 249] width 91 height 432
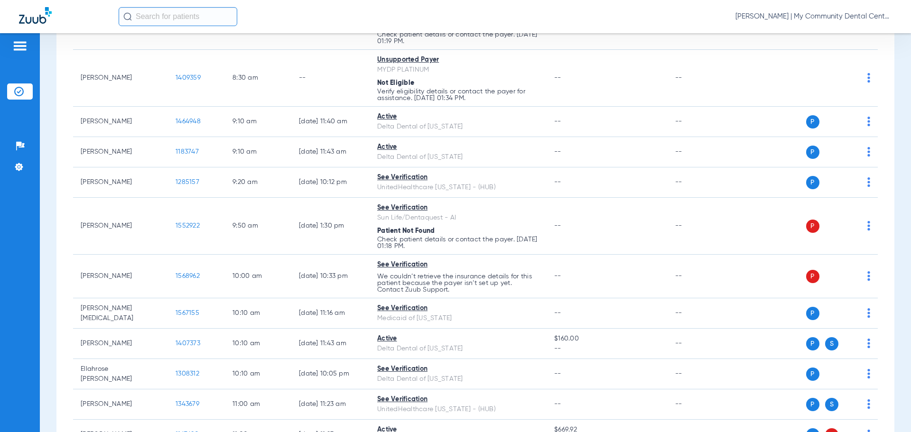
scroll to position [0, 0]
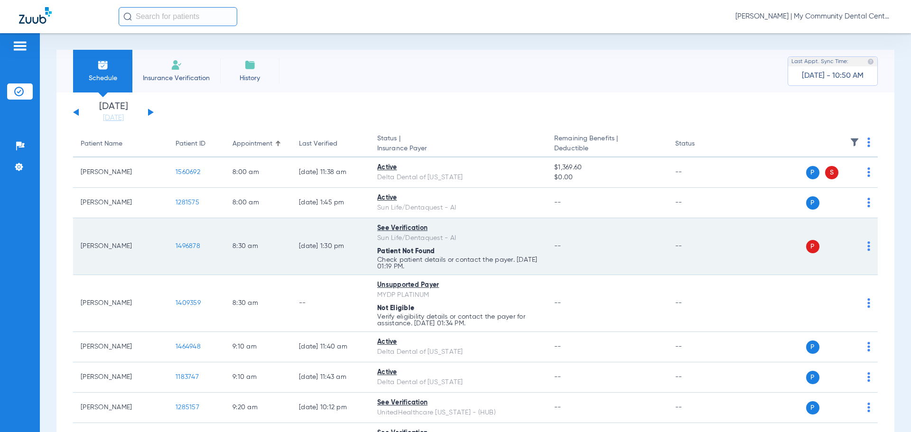
click at [178, 246] on span "1496878" at bounding box center [188, 246] width 25 height 7
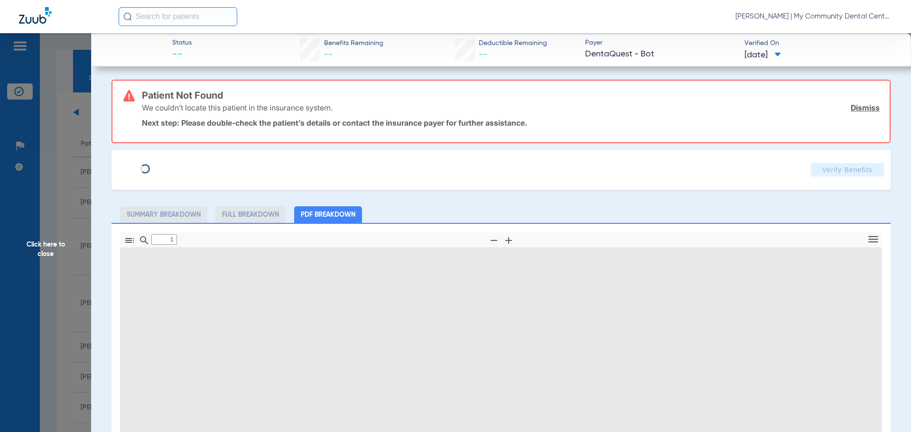
type input "0"
select select "page-width"
type input "1"
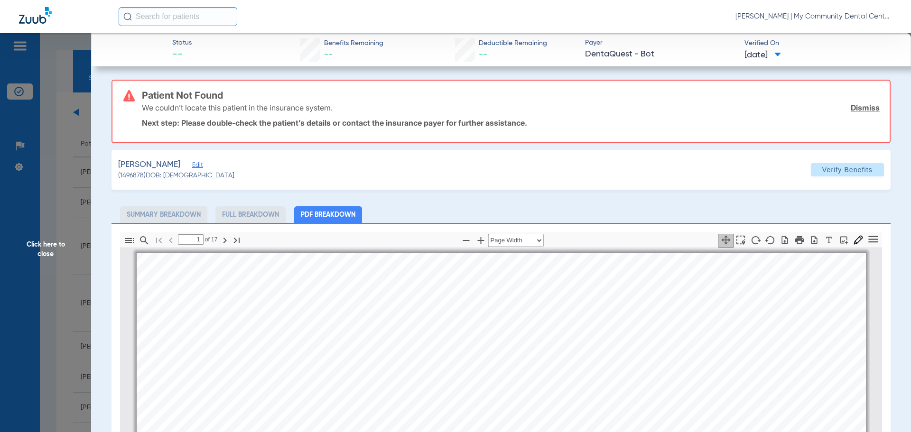
scroll to position [5, 0]
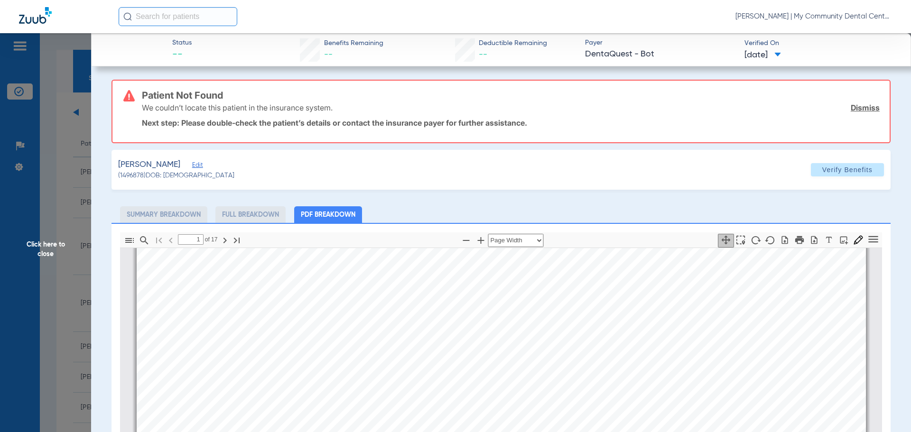
click at [46, 258] on span "Click here to close" at bounding box center [45, 249] width 91 height 432
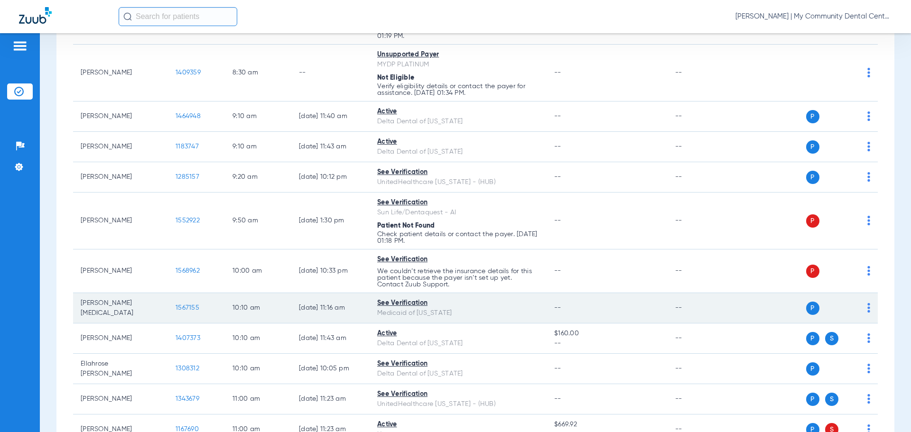
scroll to position [237, 0]
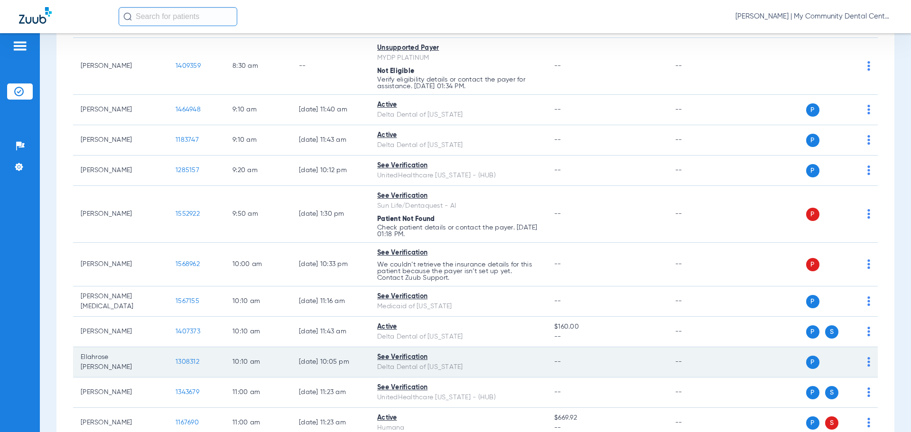
click at [189, 362] on span "1308312" at bounding box center [188, 362] width 24 height 7
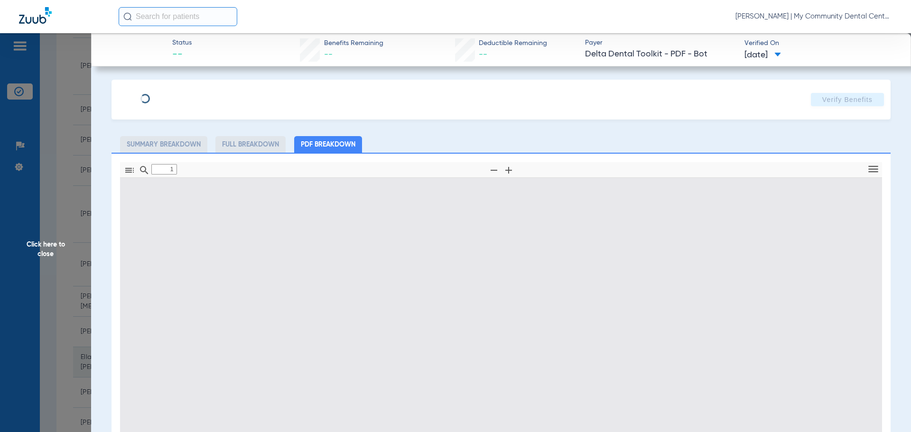
type input "0"
select select "page-width"
type input "1"
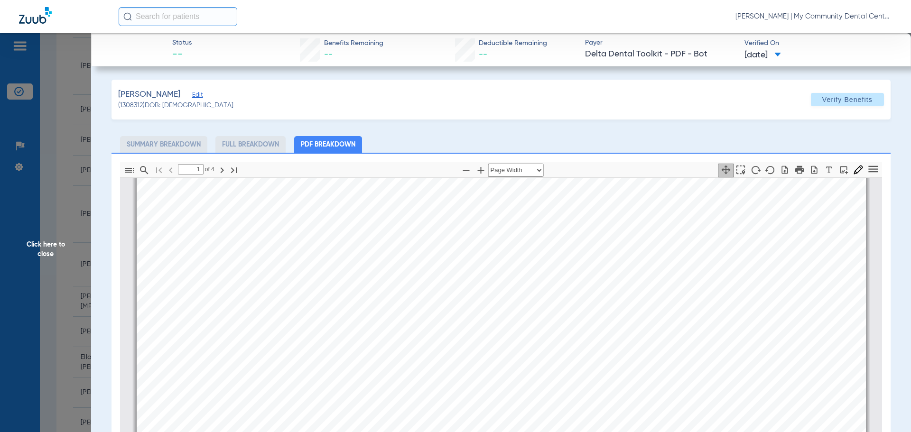
scroll to position [337, 0]
